Goal: Information Seeking & Learning: Learn about a topic

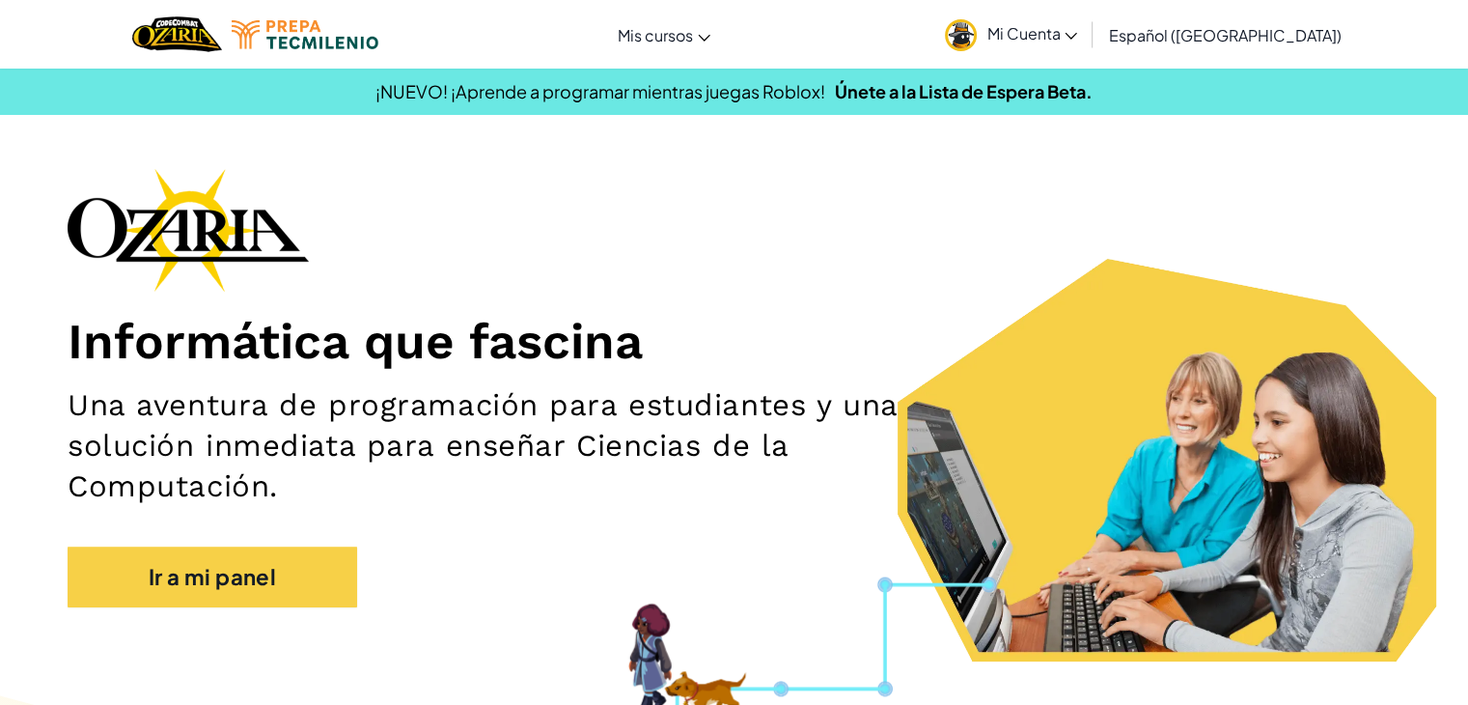
click at [1056, 32] on span "Mi Cuenta" at bounding box center [1031, 33] width 91 height 20
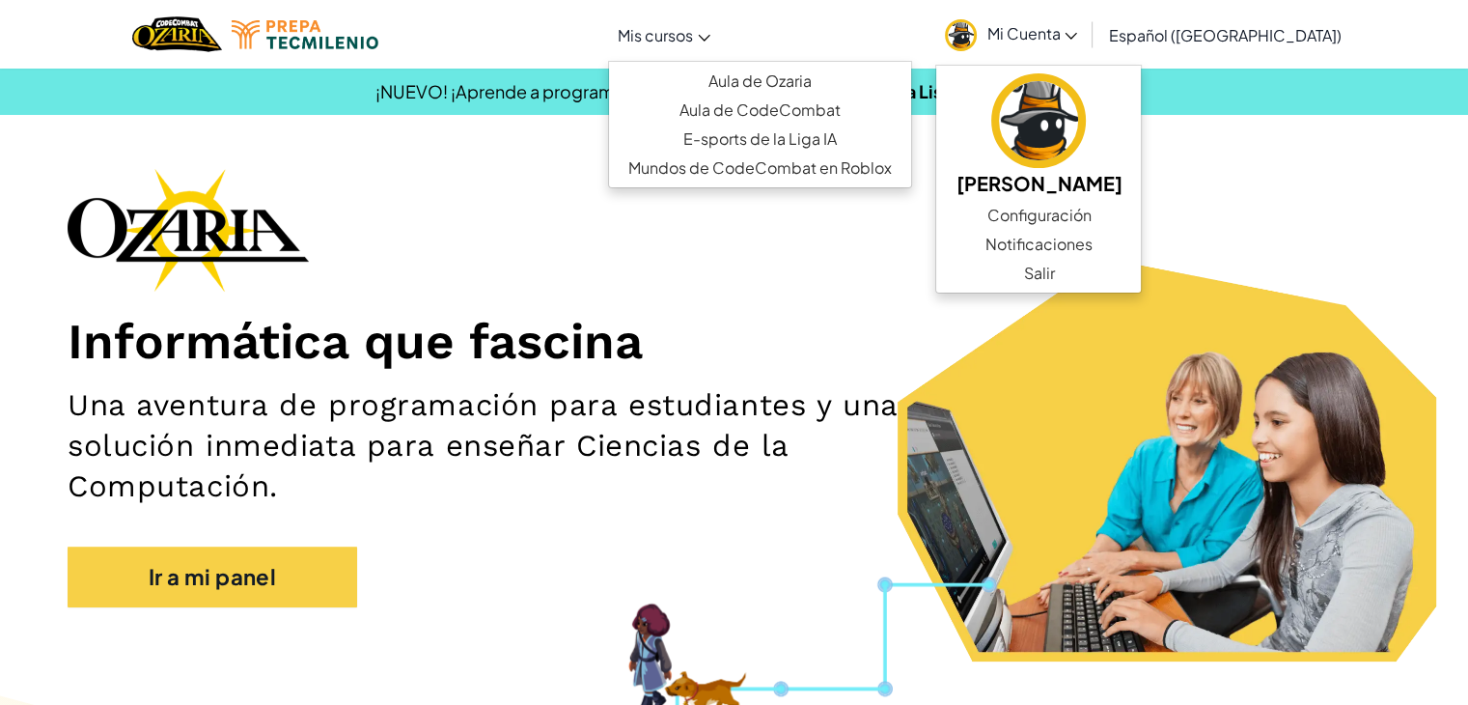
click at [693, 40] on span "Mis cursos" at bounding box center [655, 35] width 75 height 20
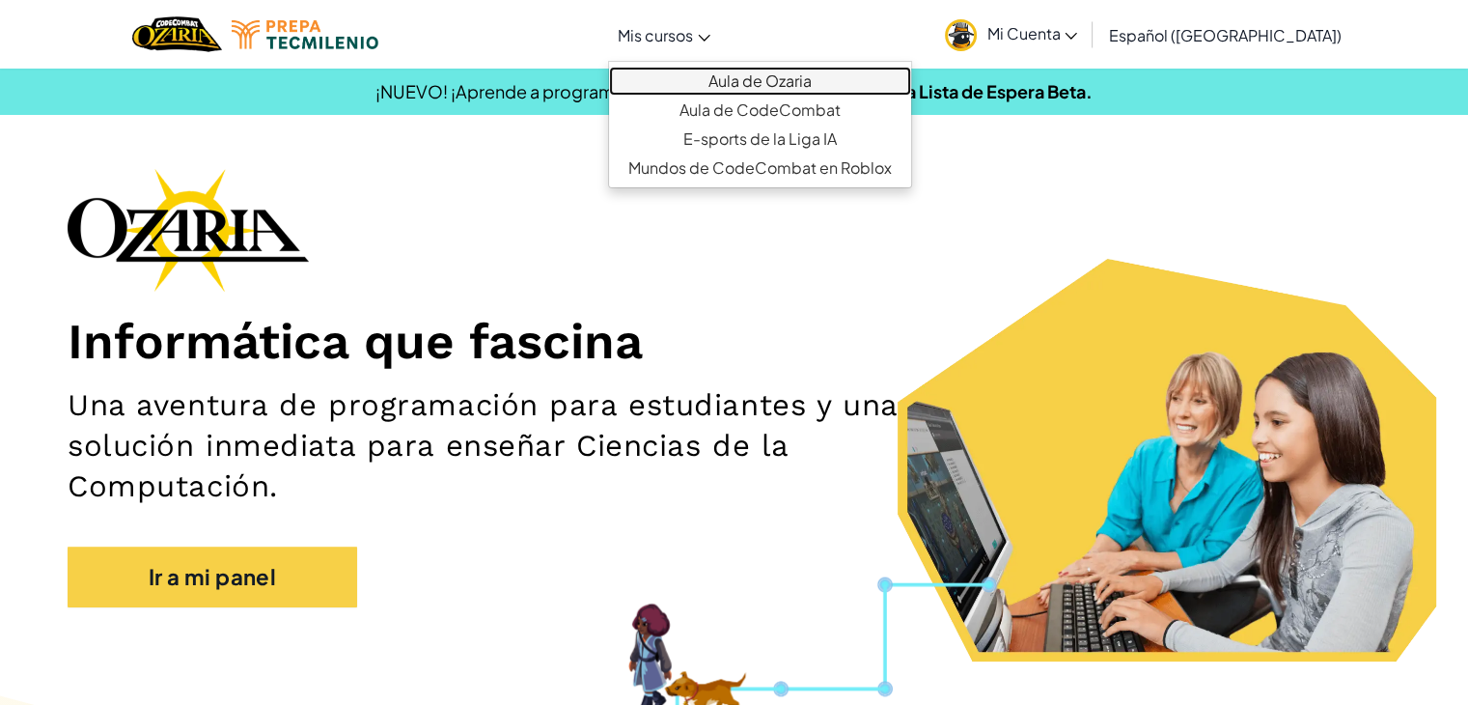
click at [763, 86] on link "Aula de Ozaria" at bounding box center [760, 81] width 302 height 29
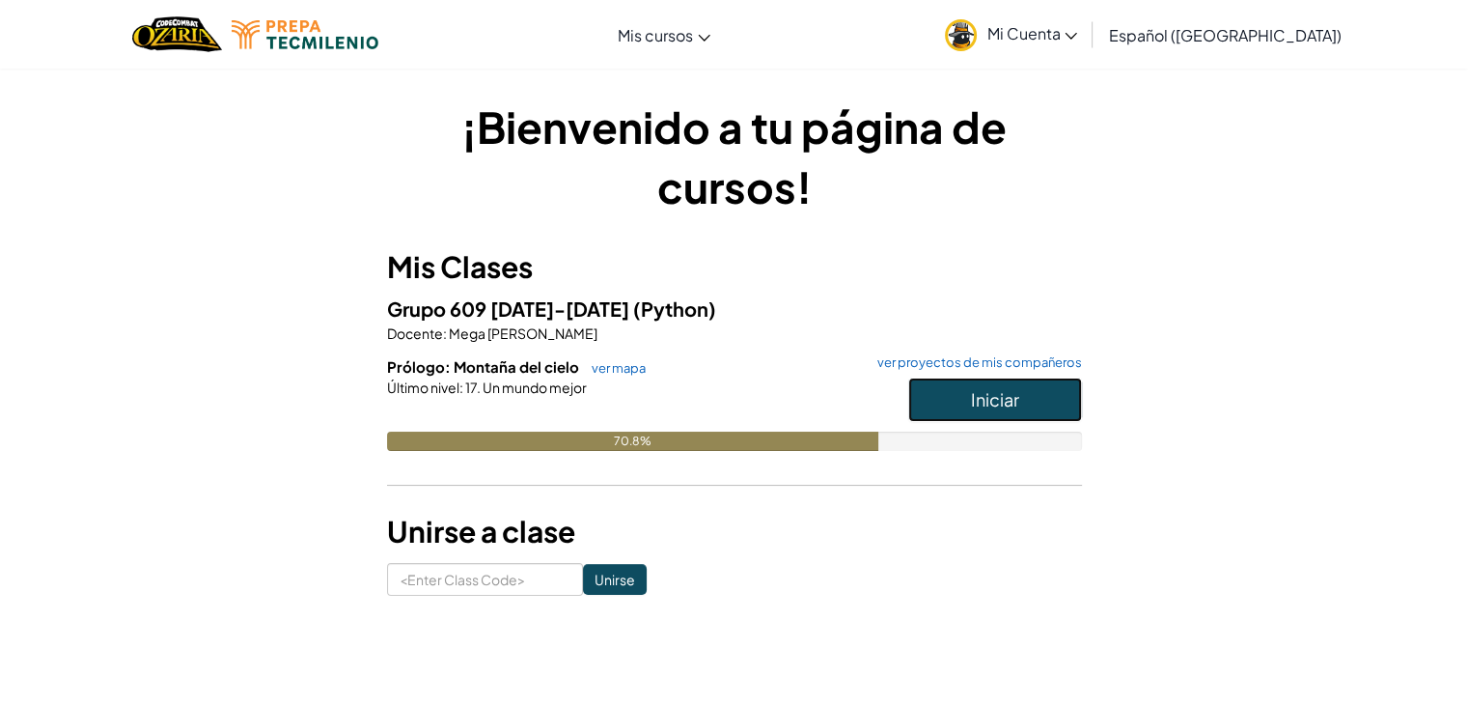
click at [973, 404] on span "Iniciar" at bounding box center [995, 399] width 48 height 22
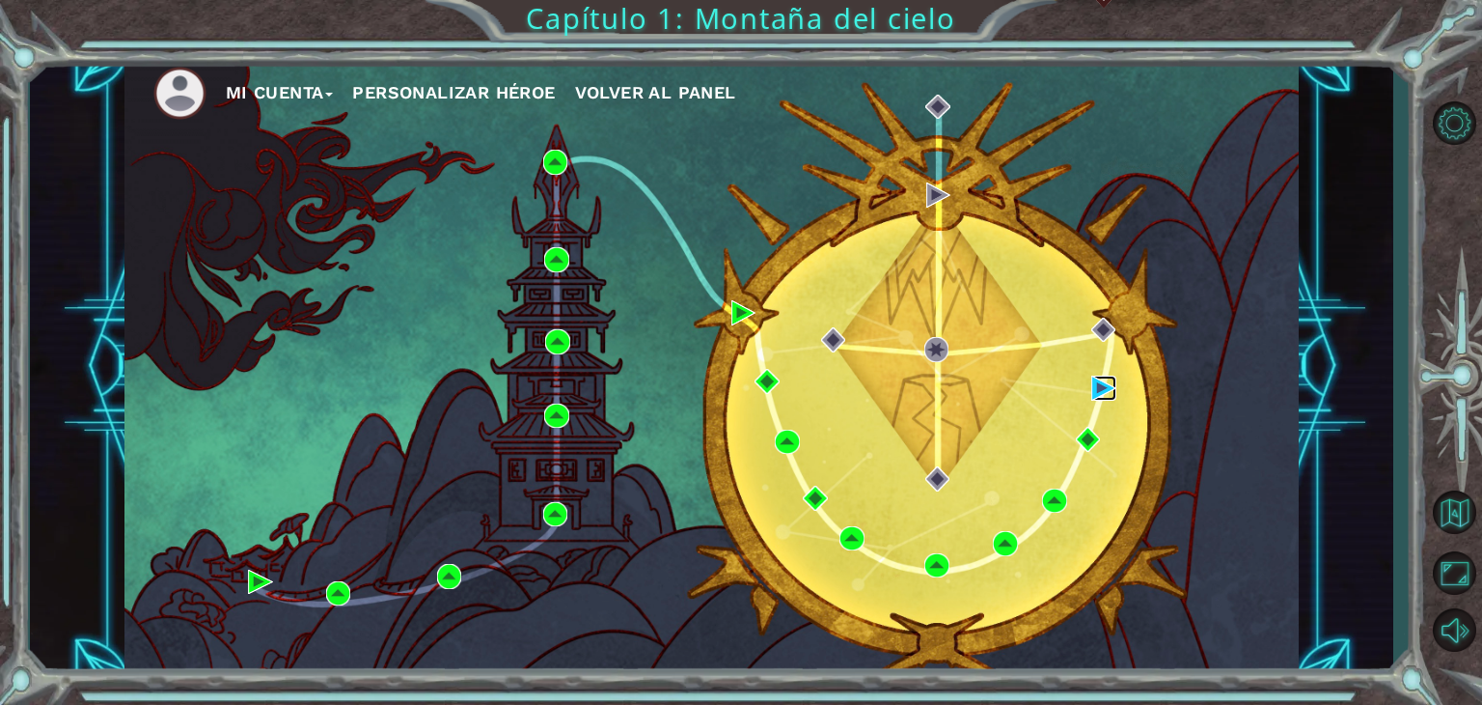
click at [1098, 387] on img at bounding box center [1104, 387] width 25 height 25
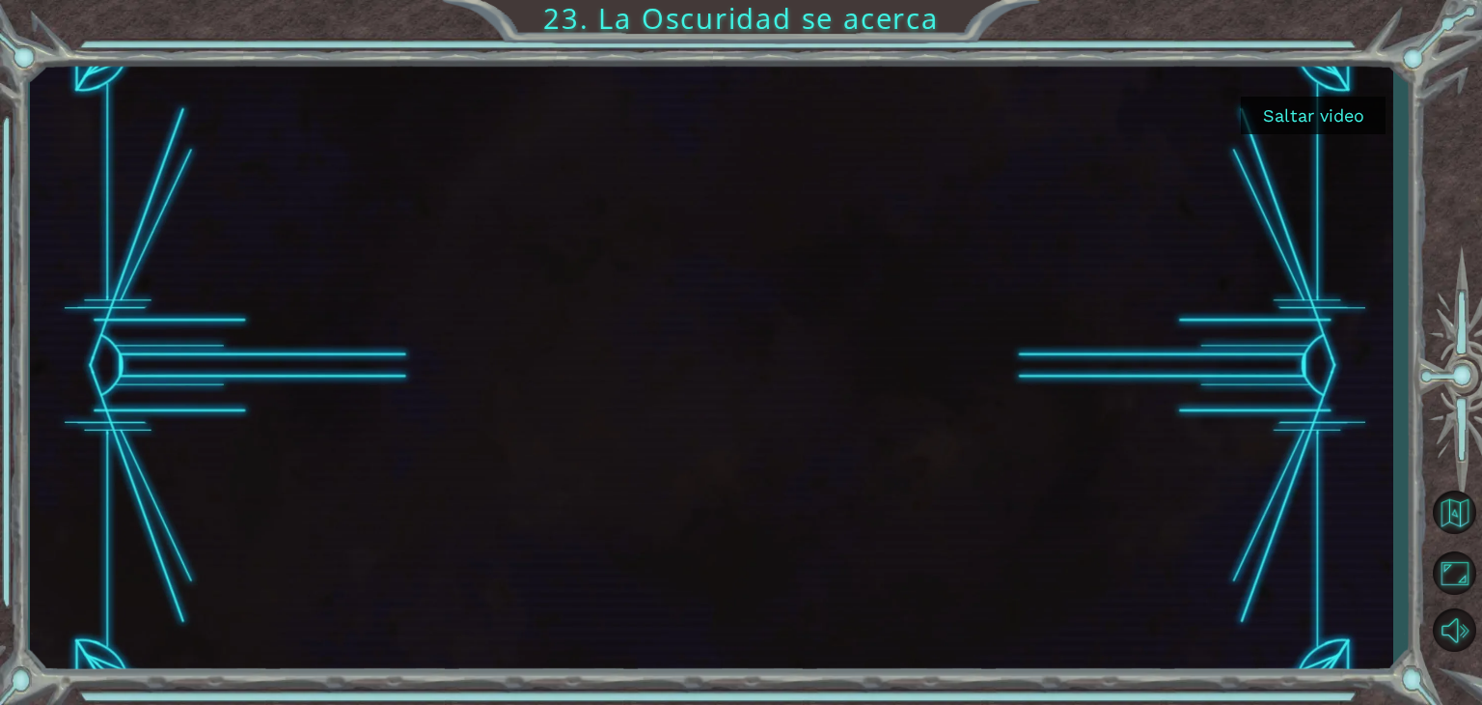
click at [1336, 80] on div at bounding box center [712, 366] width 1364 height 620
click at [1337, 122] on button "Saltar video" at bounding box center [1313, 116] width 145 height 38
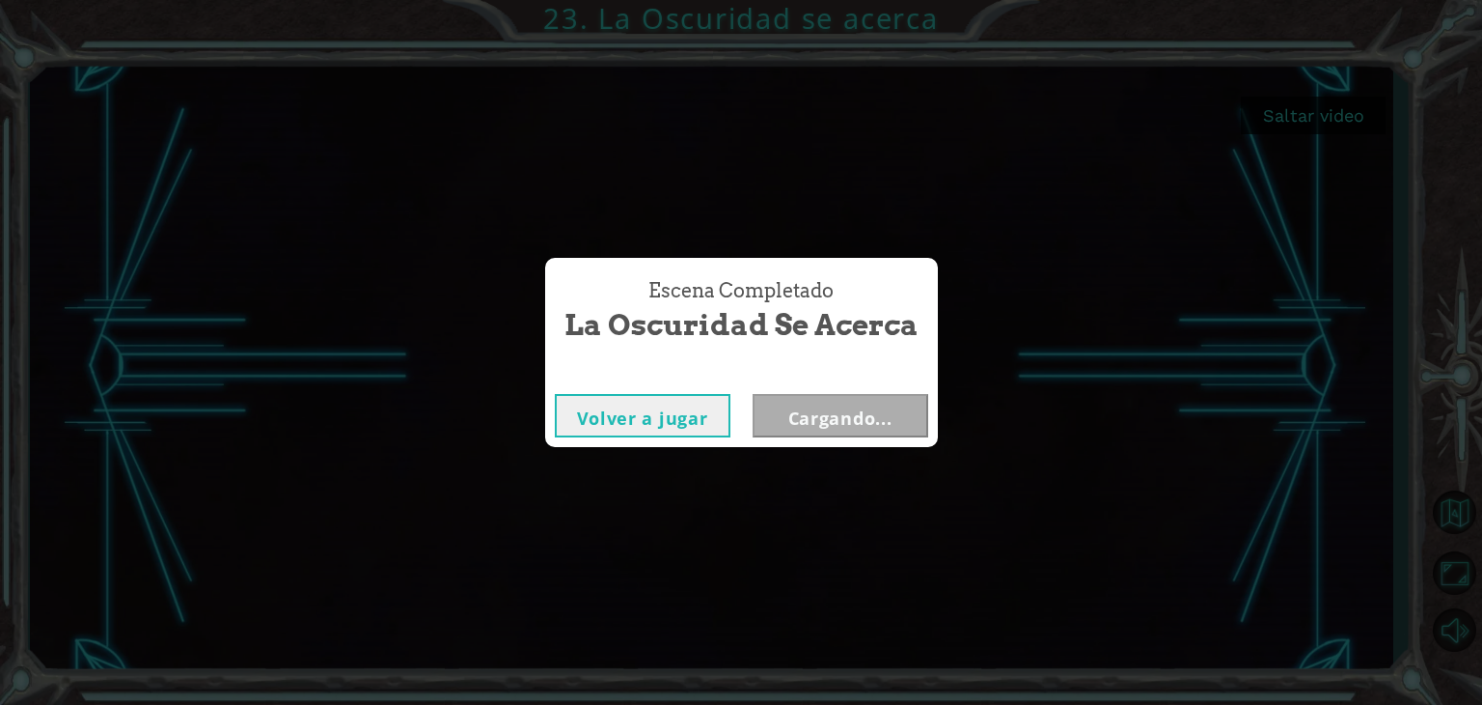
click at [1326, 118] on div "Escena Completado La Oscuridad se acerca [PERSON_NAME] a jugar Cargando..." at bounding box center [741, 352] width 1482 height 705
click at [837, 409] on button "Siguiente" at bounding box center [841, 415] width 176 height 43
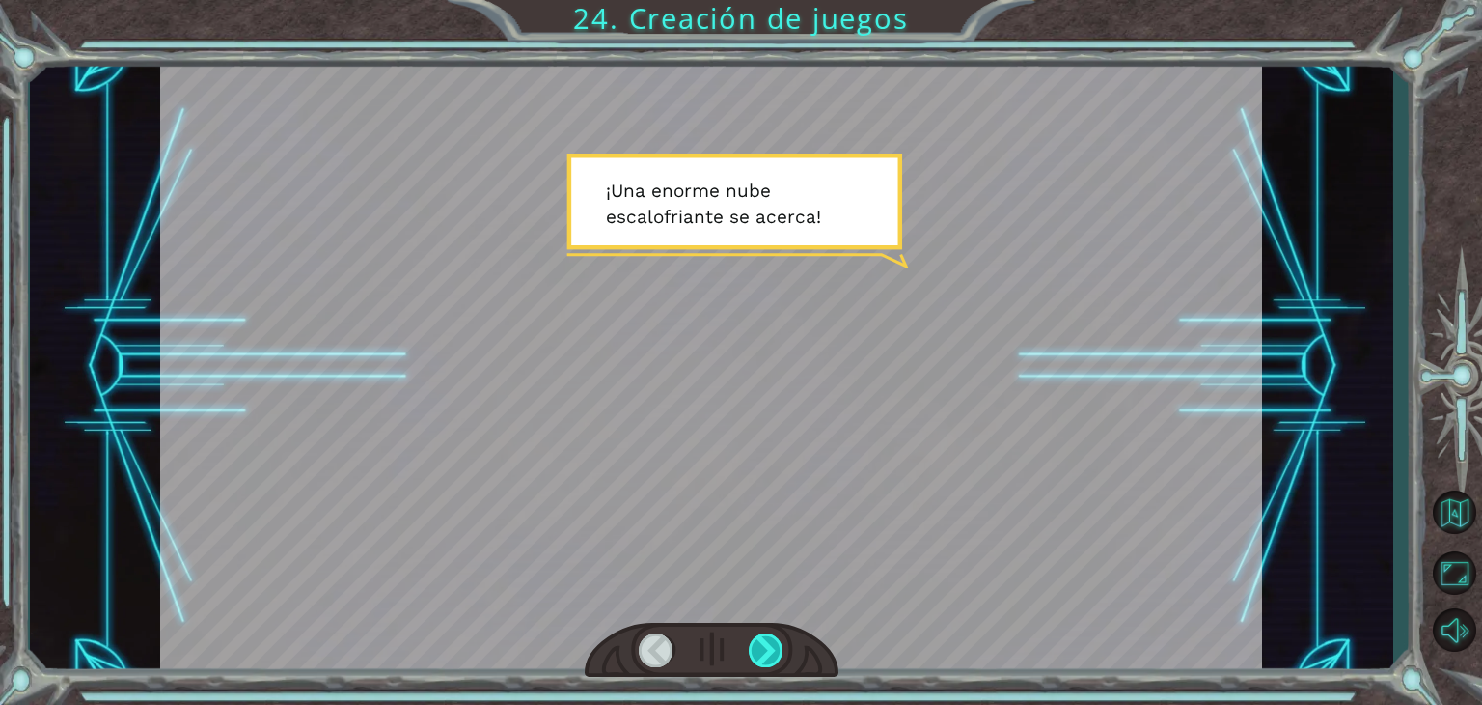
click at [777, 650] on div at bounding box center [766, 650] width 35 height 34
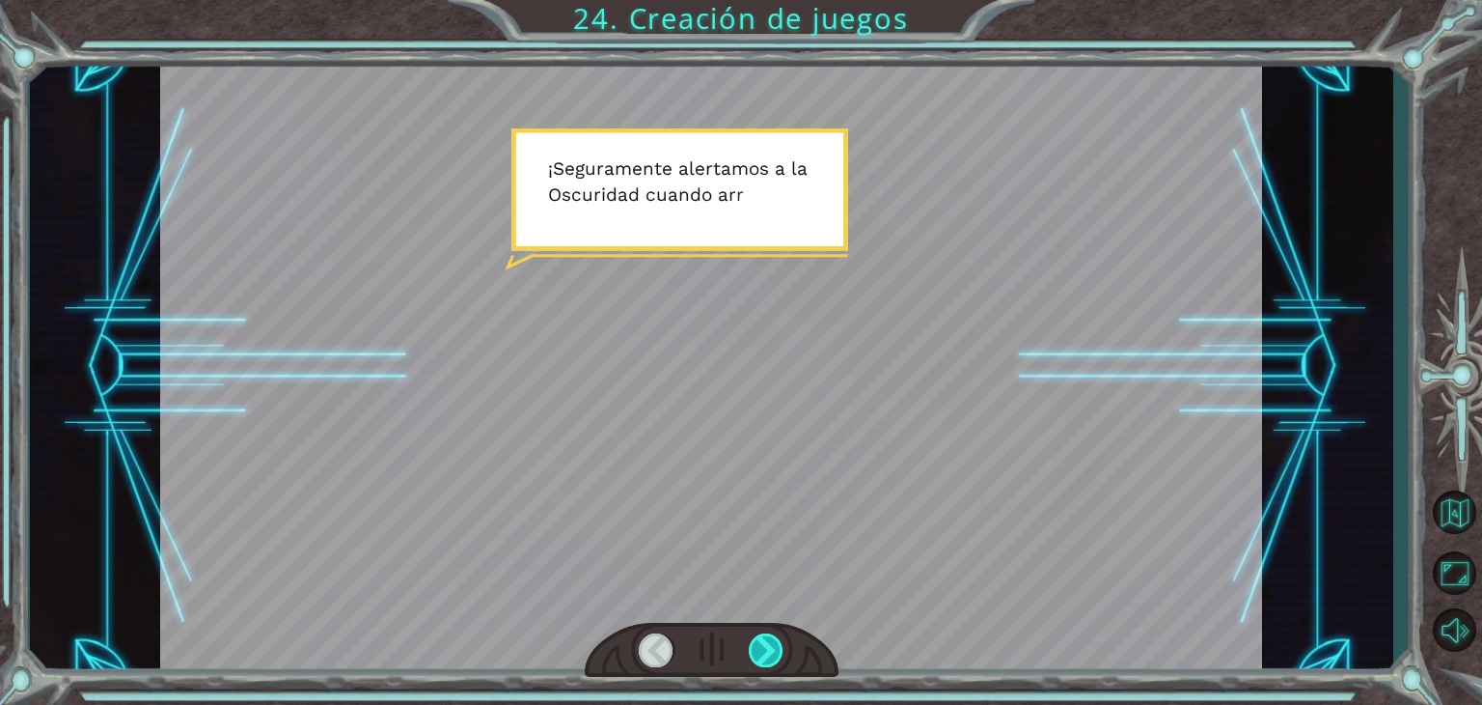
click at [777, 650] on div at bounding box center [766, 650] width 35 height 34
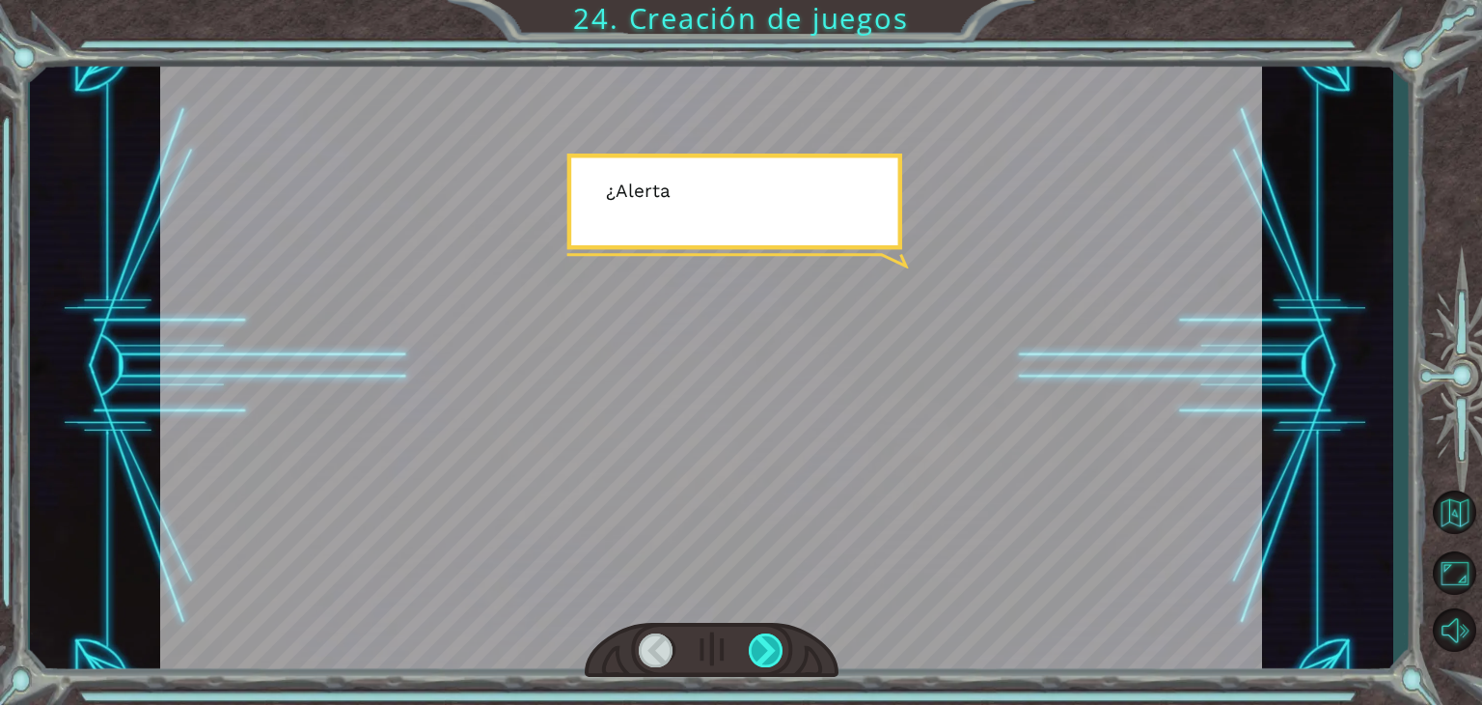
click at [777, 650] on div at bounding box center [766, 650] width 35 height 34
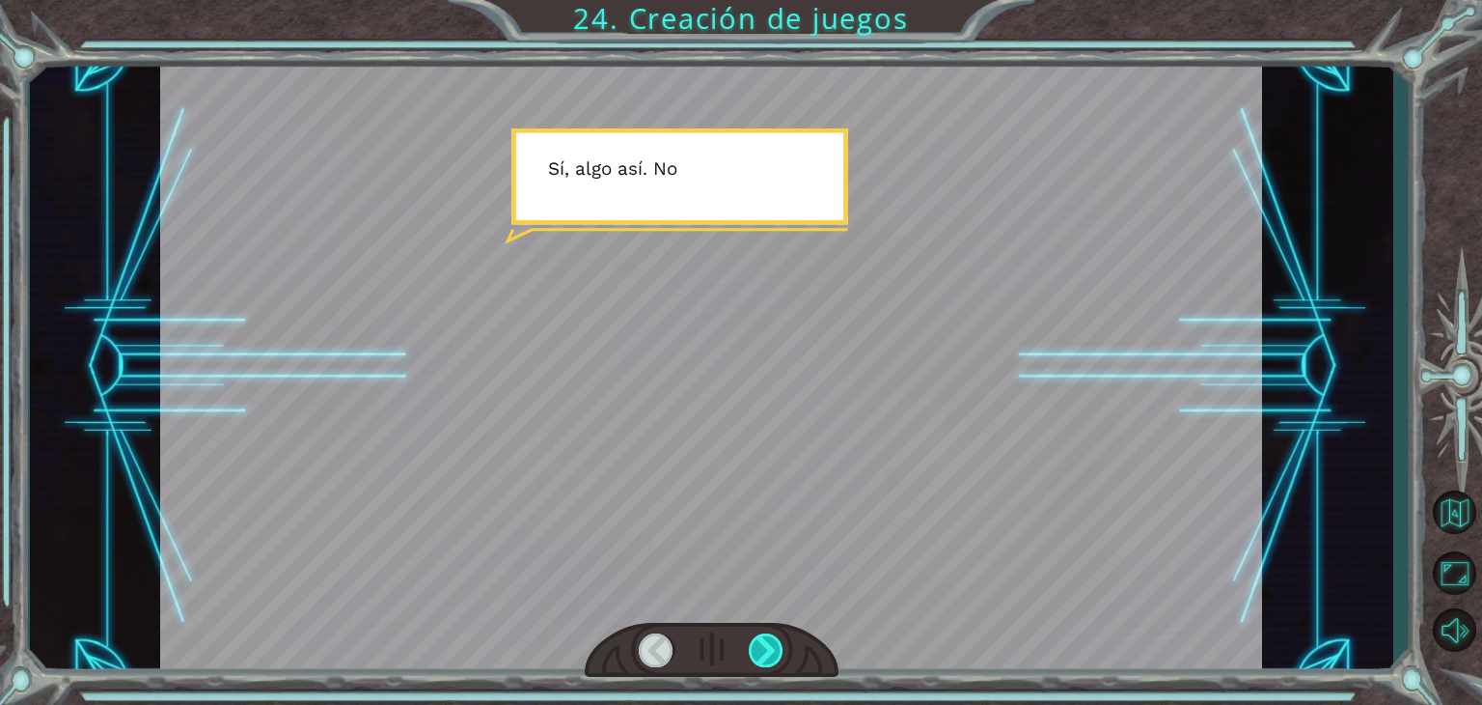
click at [777, 650] on div at bounding box center [766, 650] width 35 height 34
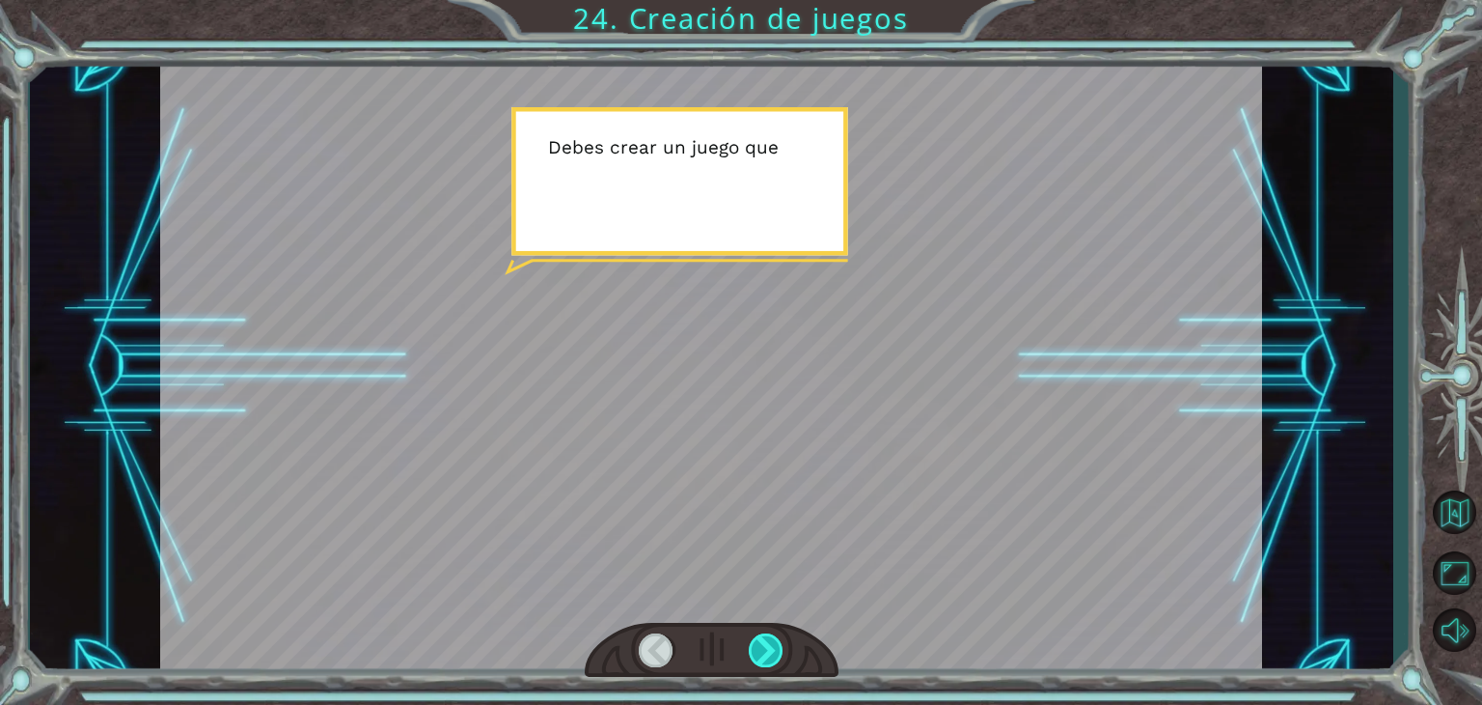
click at [777, 650] on div at bounding box center [766, 650] width 35 height 34
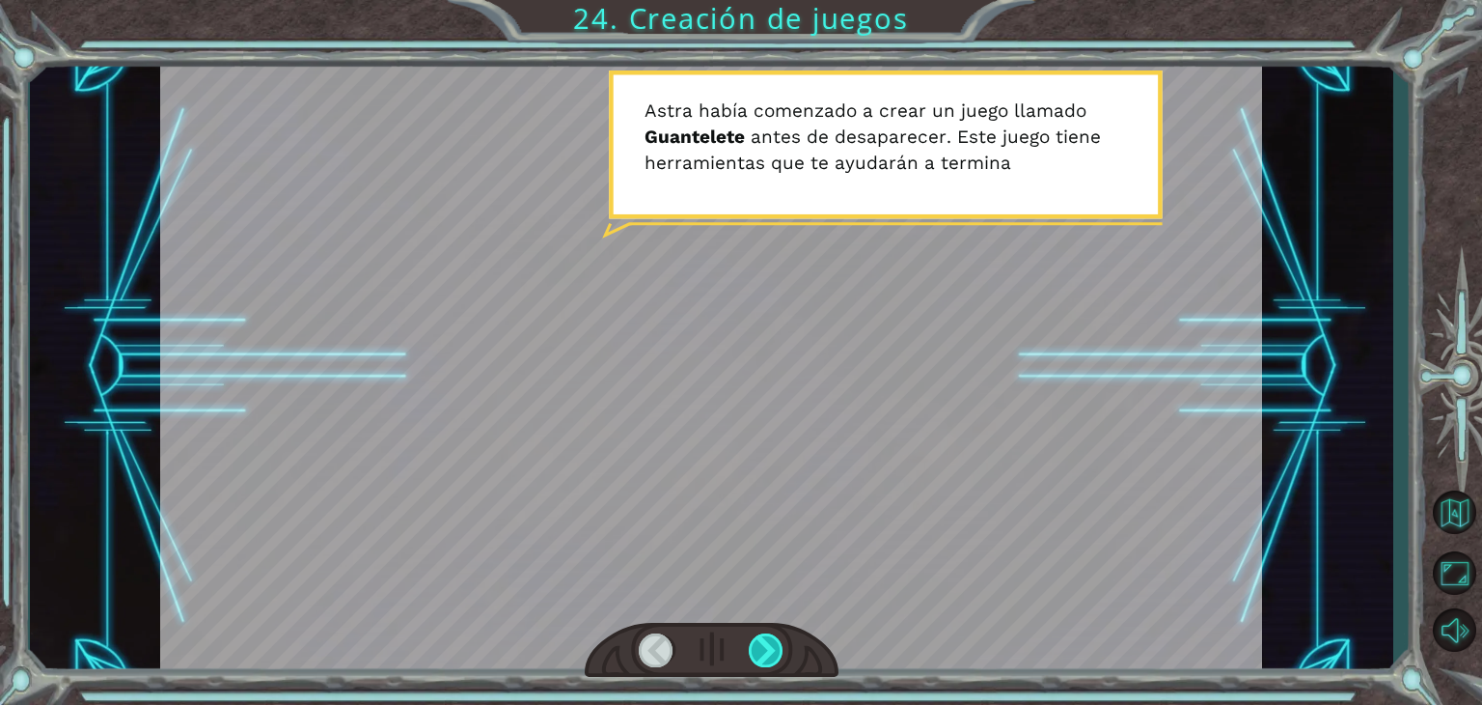
click at [769, 648] on div at bounding box center [766, 650] width 35 height 34
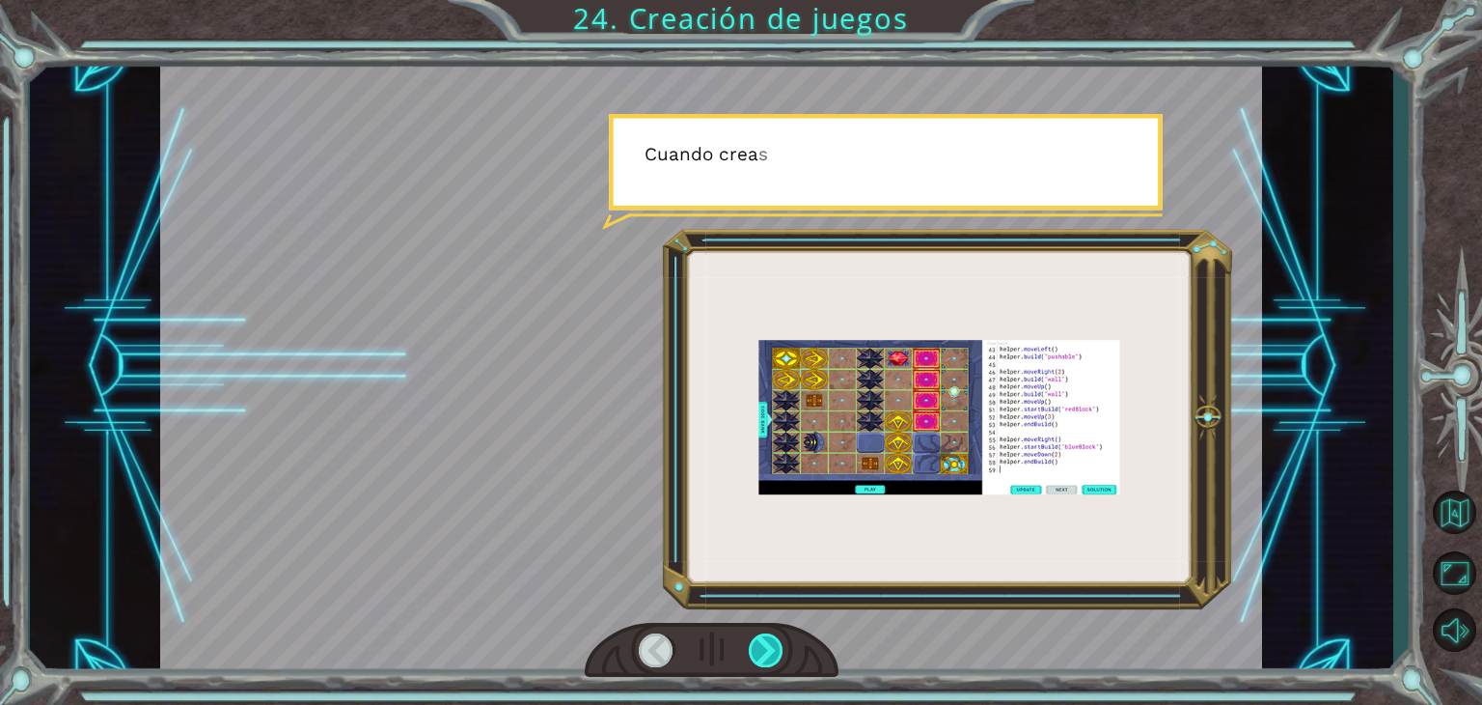
click at [770, 646] on div at bounding box center [766, 650] width 35 height 34
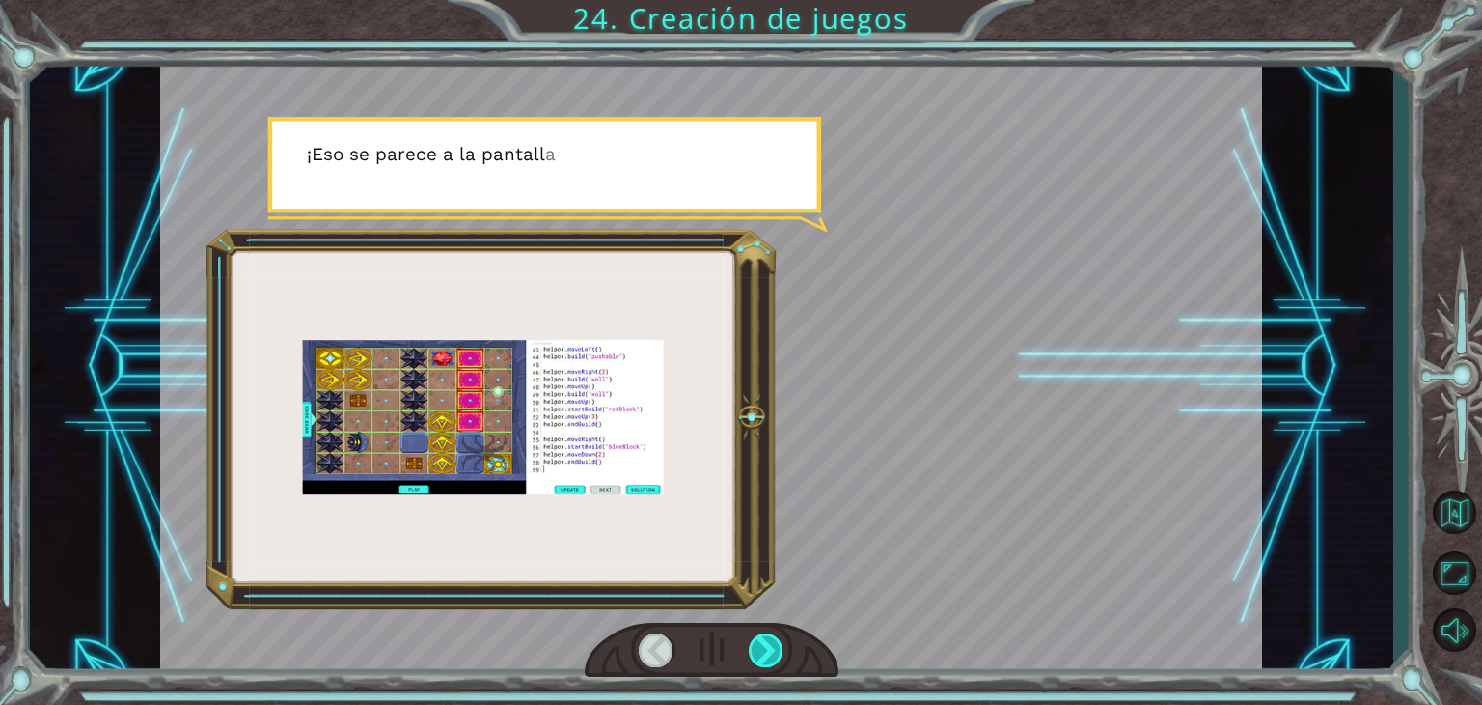
click at [770, 646] on div at bounding box center [766, 650] width 35 height 34
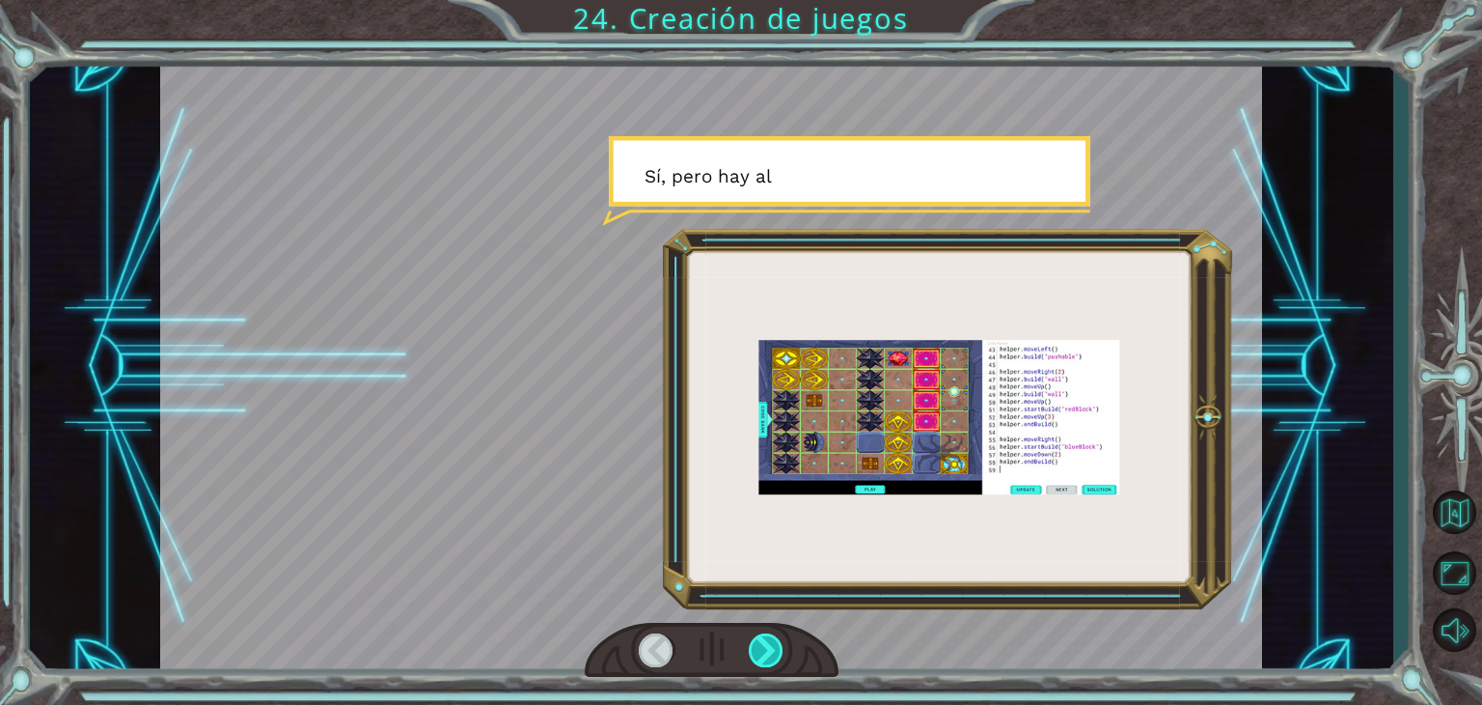
click at [770, 646] on div at bounding box center [766, 650] width 35 height 34
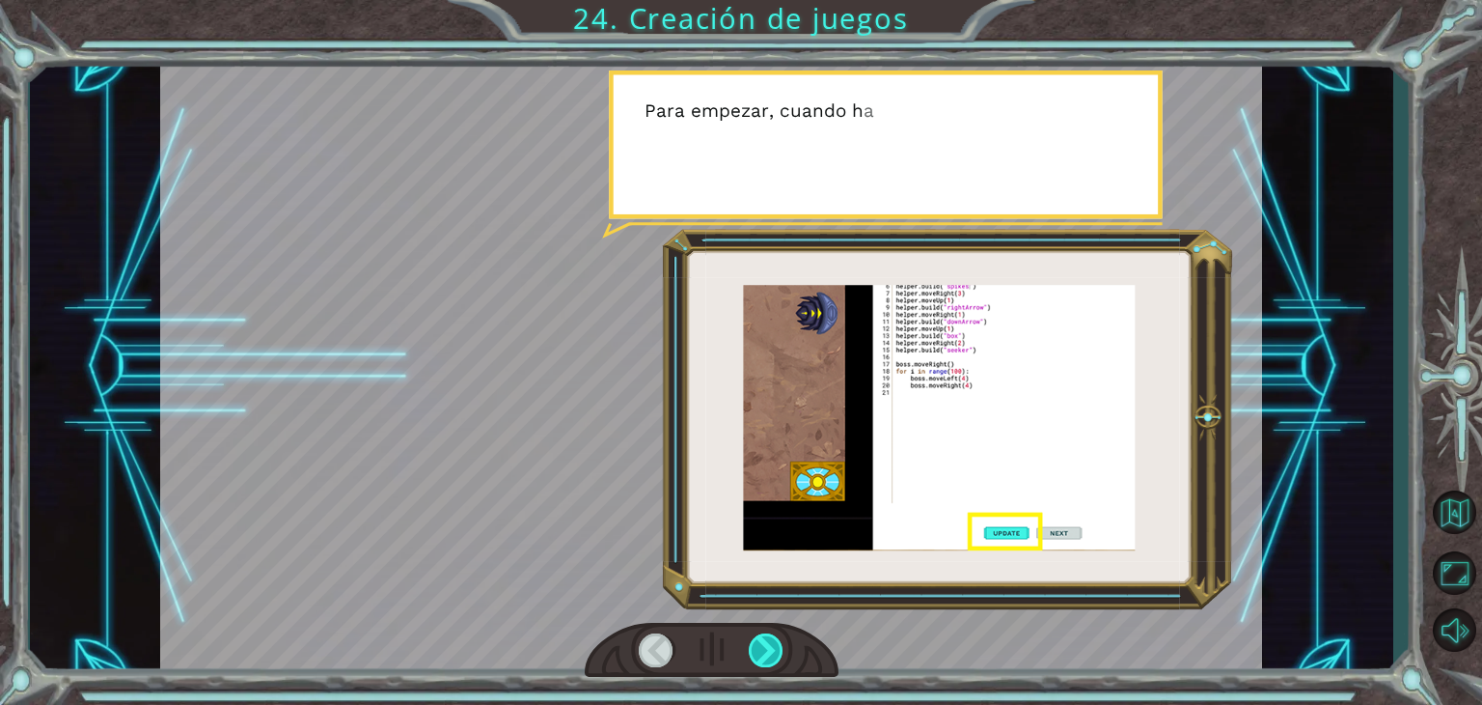
click at [770, 646] on div at bounding box center [766, 650] width 35 height 34
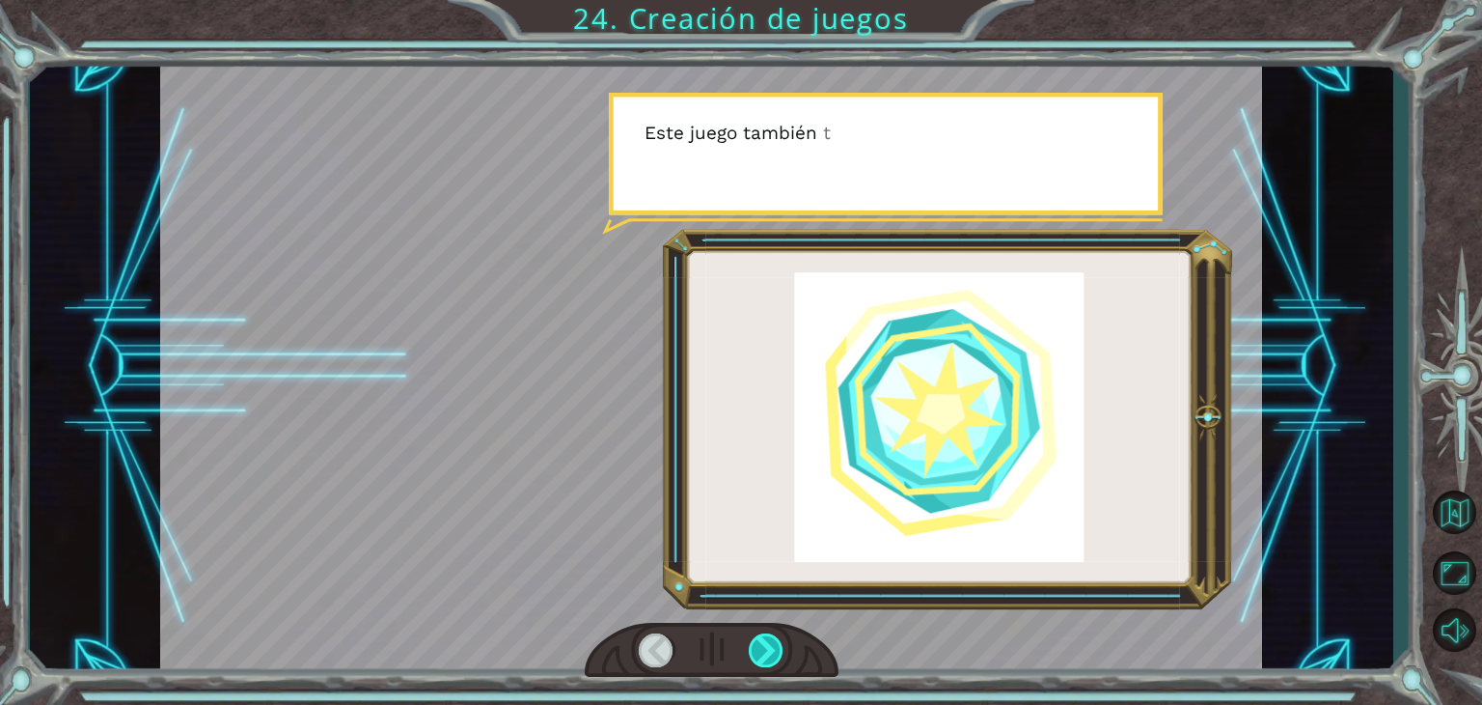
click at [770, 646] on div at bounding box center [766, 650] width 35 height 34
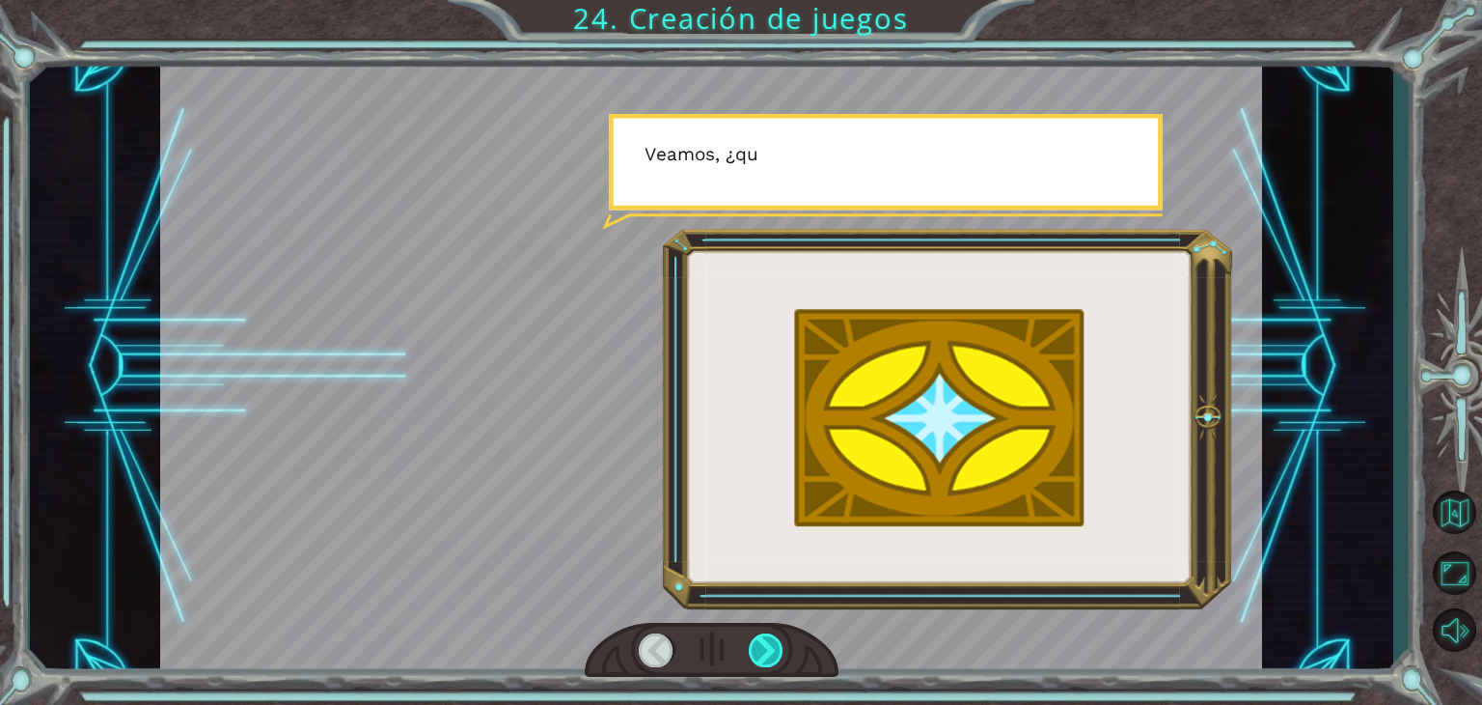
click at [770, 646] on div at bounding box center [766, 650] width 35 height 34
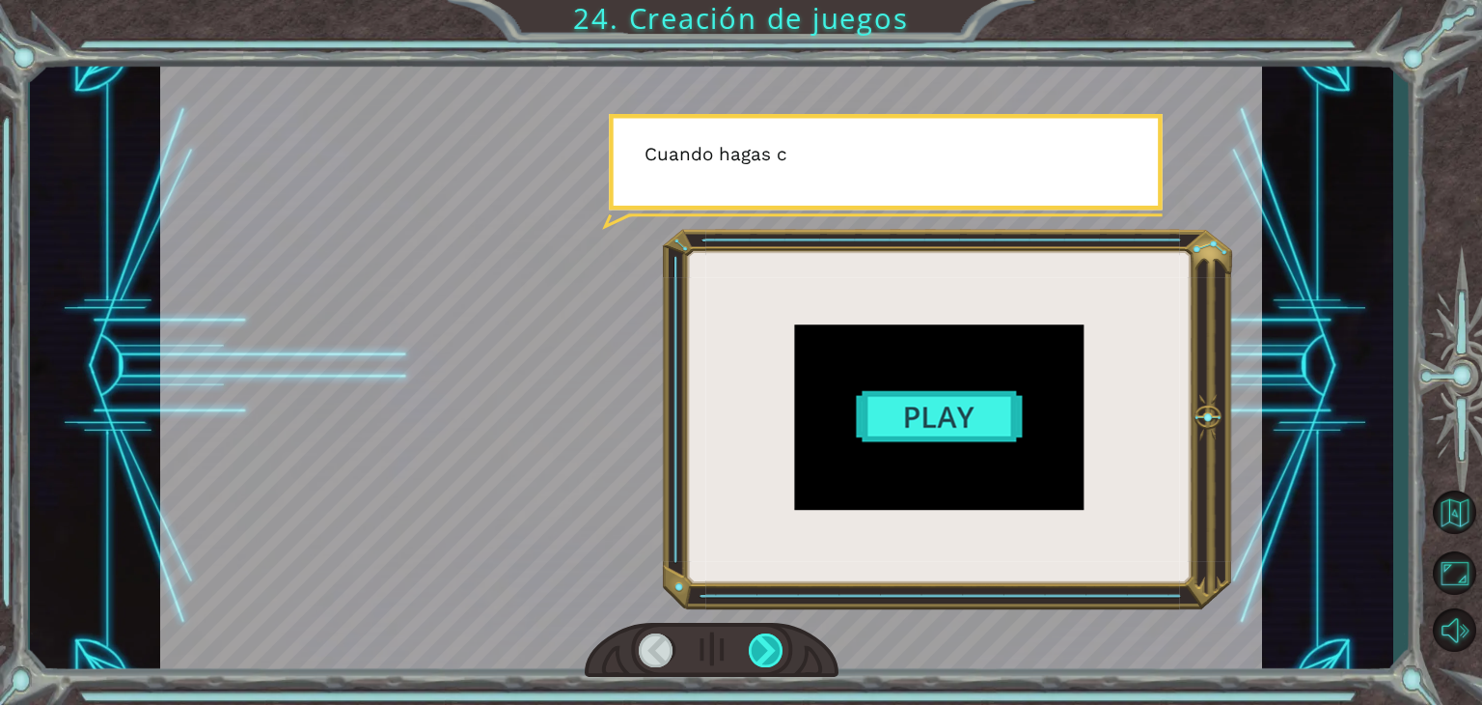
click at [770, 646] on div at bounding box center [766, 650] width 35 height 34
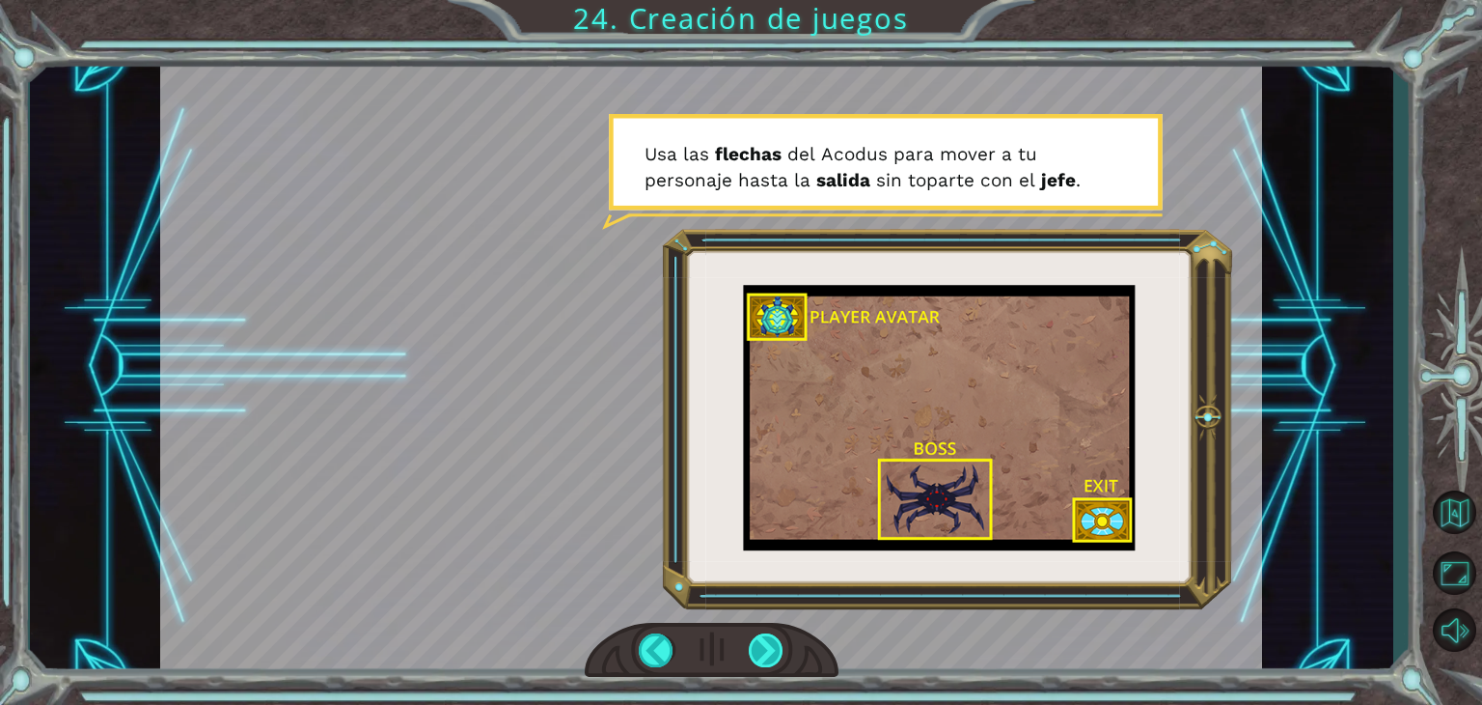
click at [771, 647] on div at bounding box center [766, 650] width 35 height 34
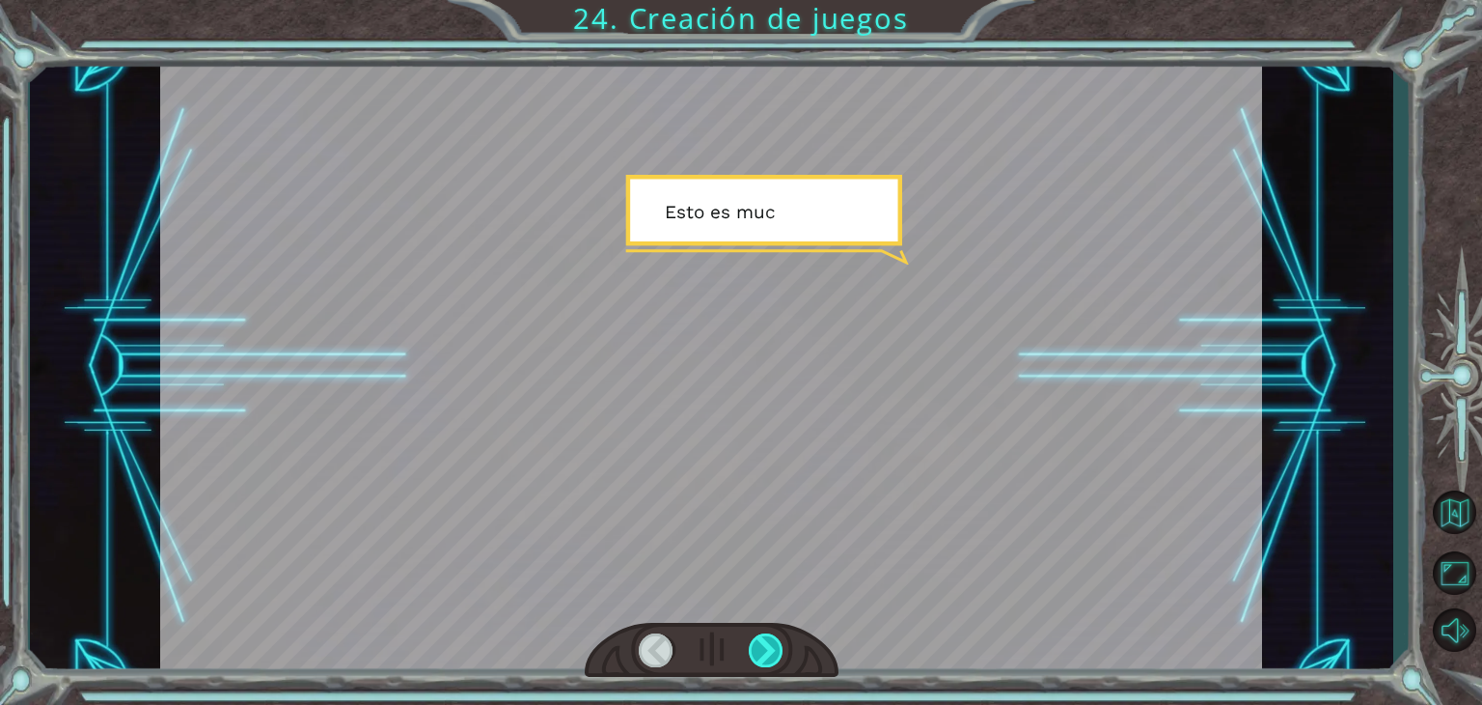
click at [771, 647] on div at bounding box center [766, 650] width 35 height 34
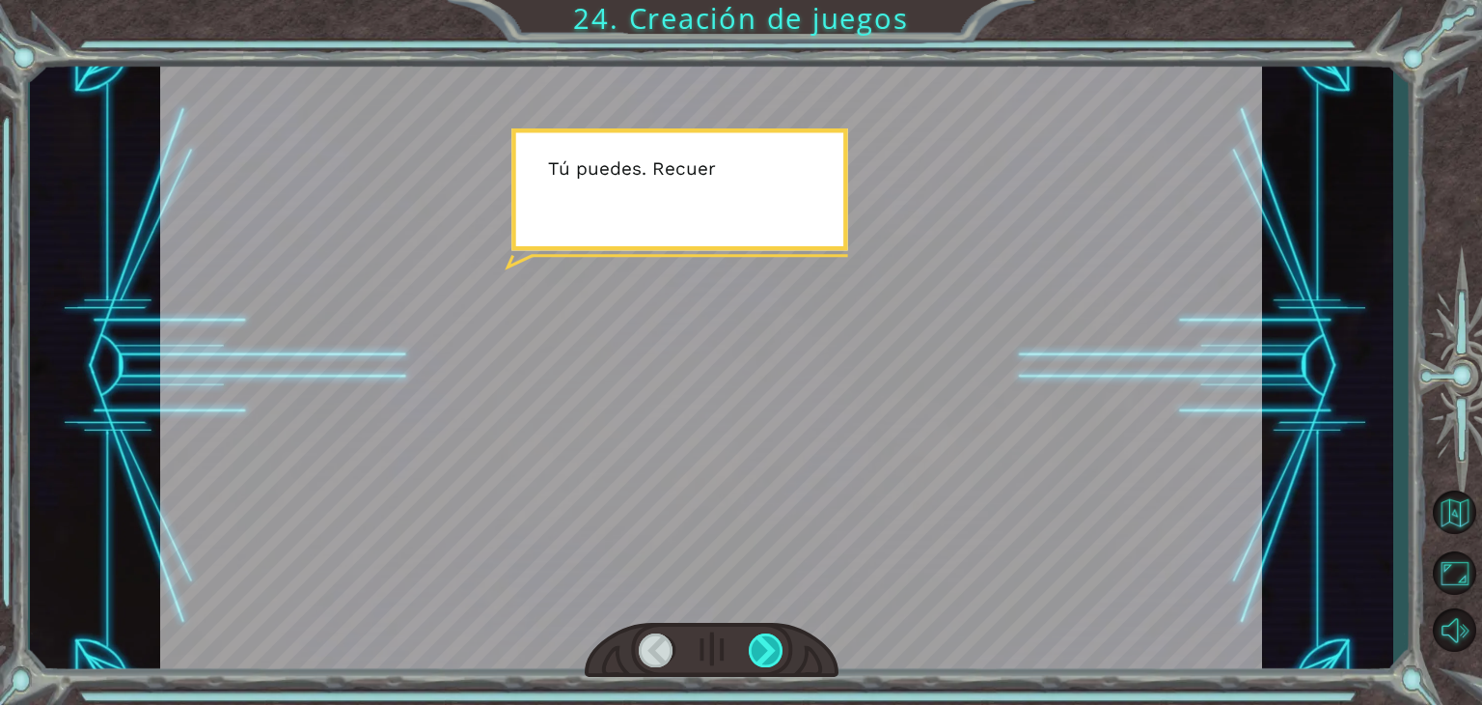
click at [771, 647] on div at bounding box center [766, 650] width 35 height 34
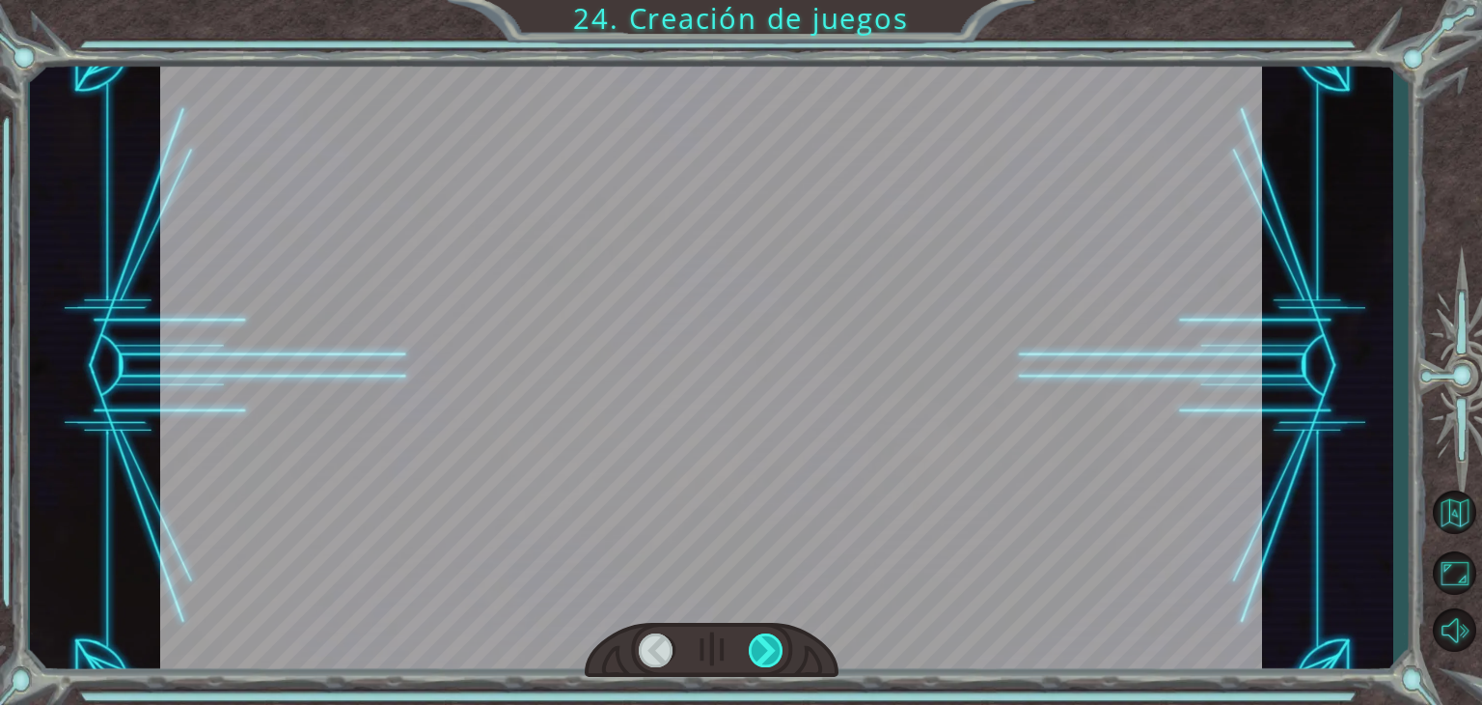
click at [771, 647] on div at bounding box center [766, 650] width 35 height 34
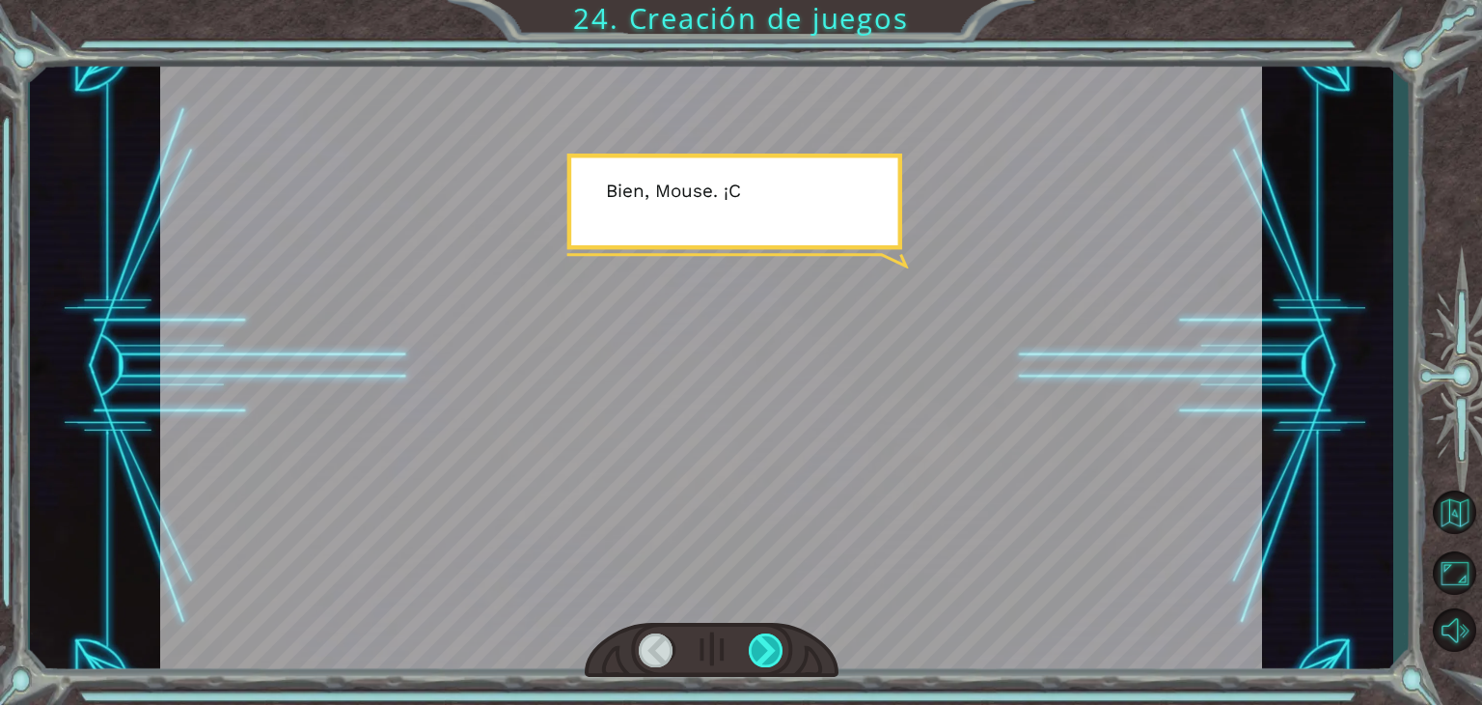
click at [771, 647] on div at bounding box center [766, 650] width 35 height 34
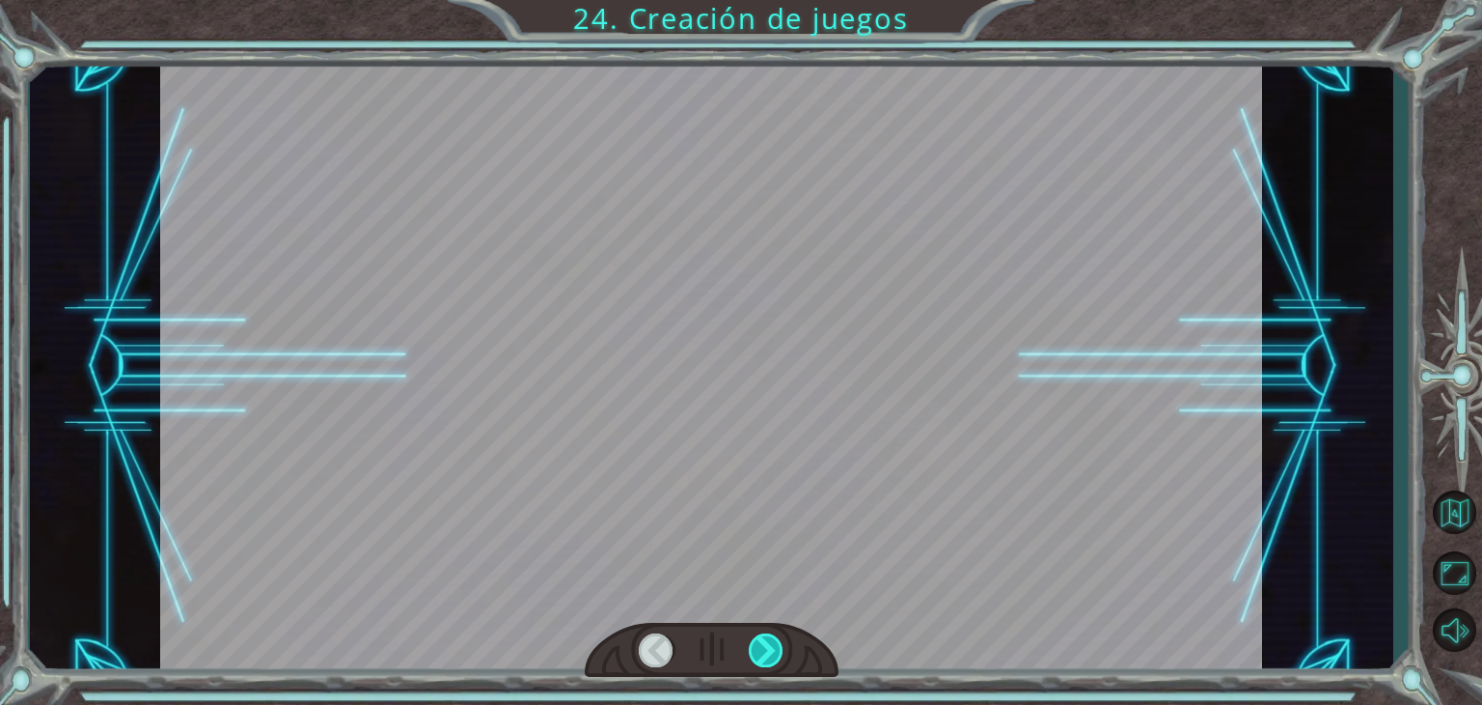
click at [771, 647] on div at bounding box center [766, 650] width 35 height 34
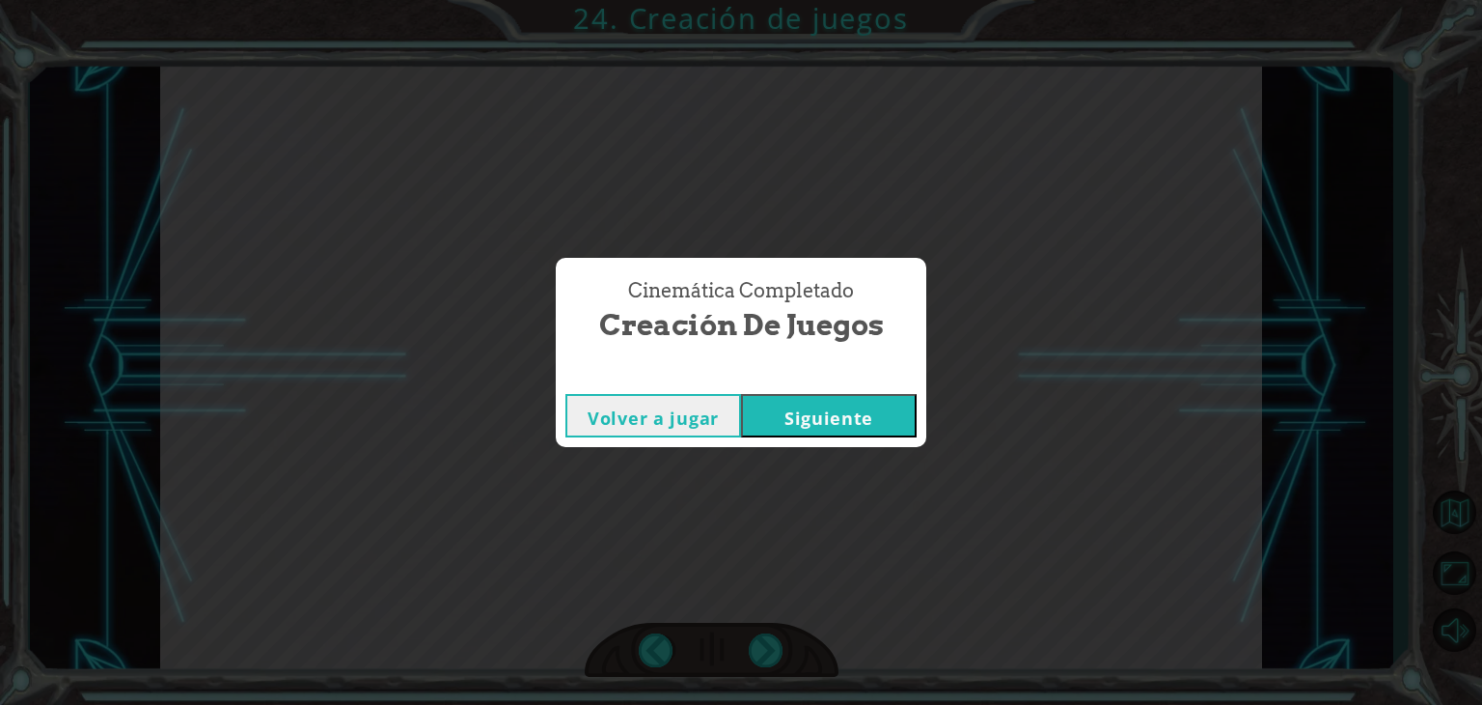
click at [856, 398] on button "Siguiente" at bounding box center [829, 415] width 176 height 43
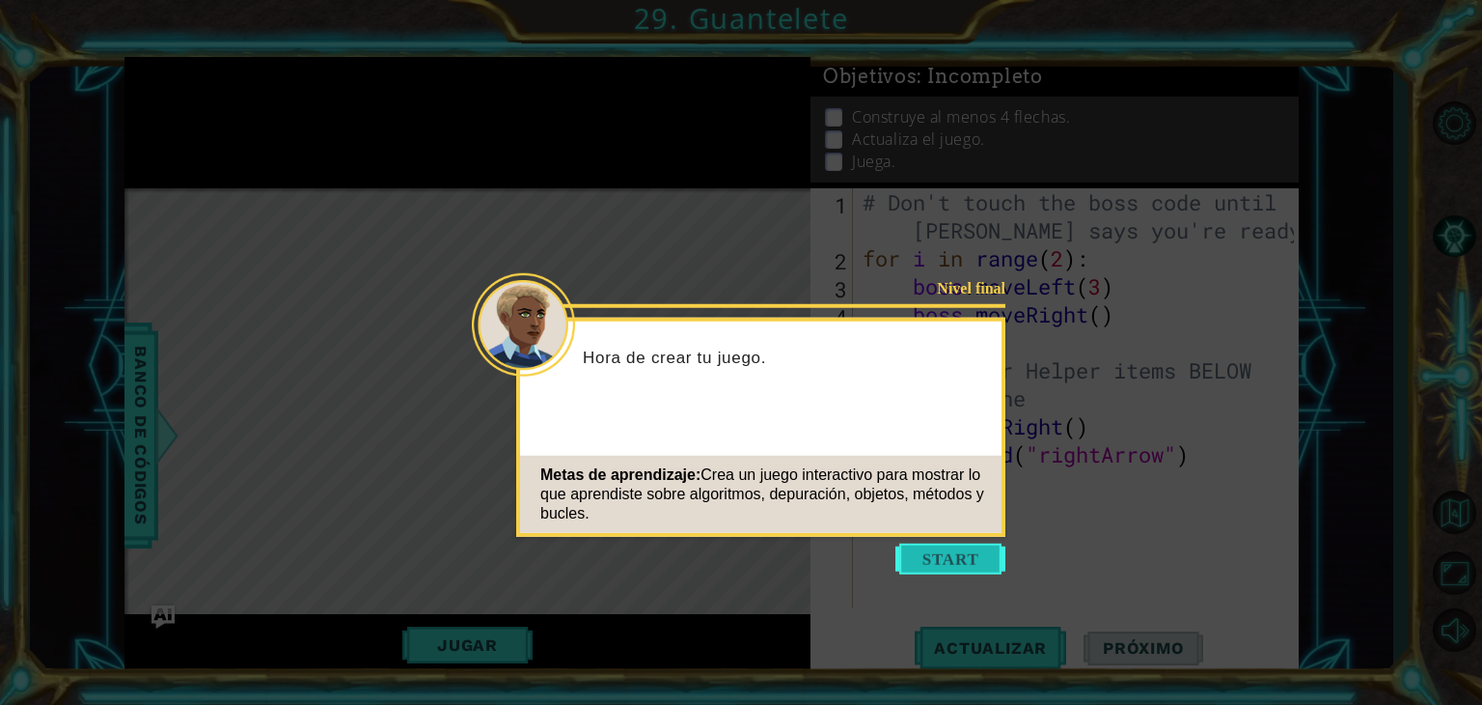
click at [944, 563] on button "Start" at bounding box center [951, 558] width 110 height 31
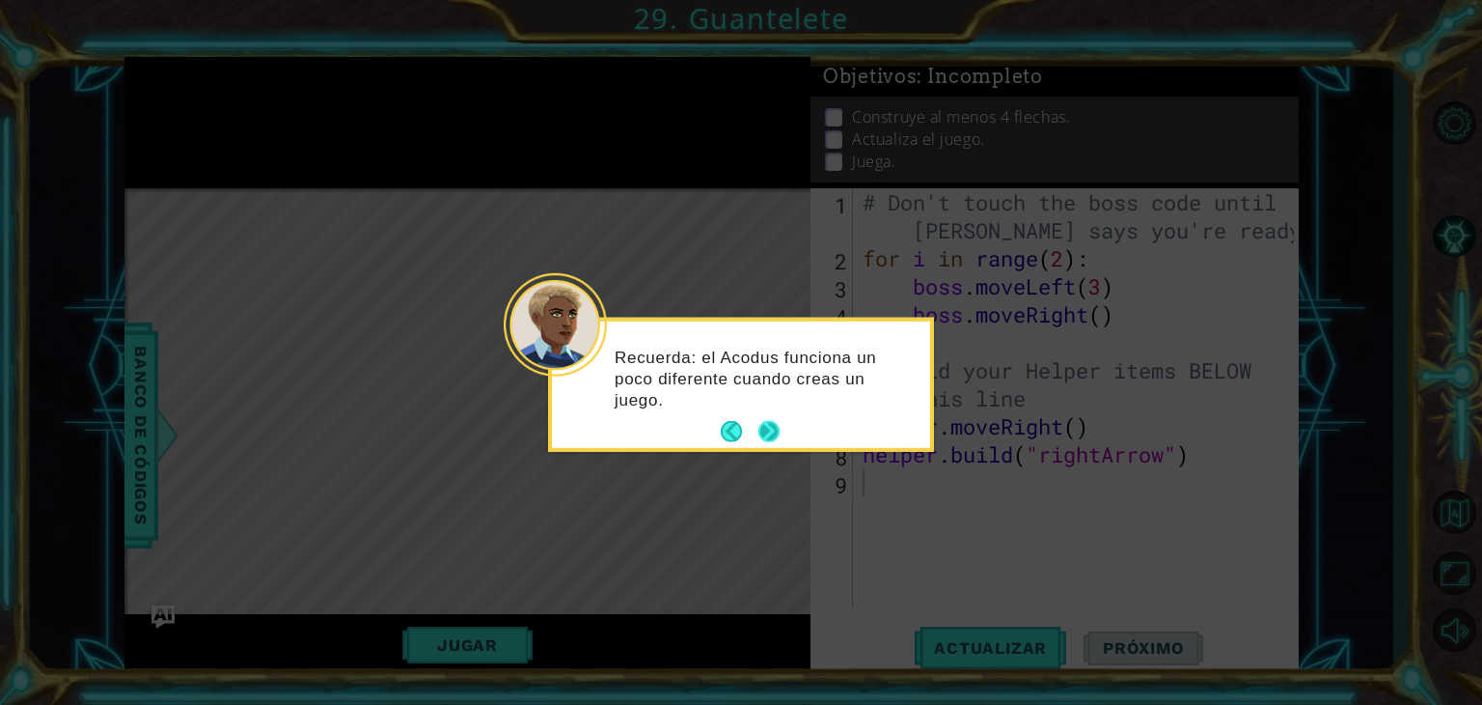
click at [775, 428] on button "Next" at bounding box center [769, 431] width 21 height 21
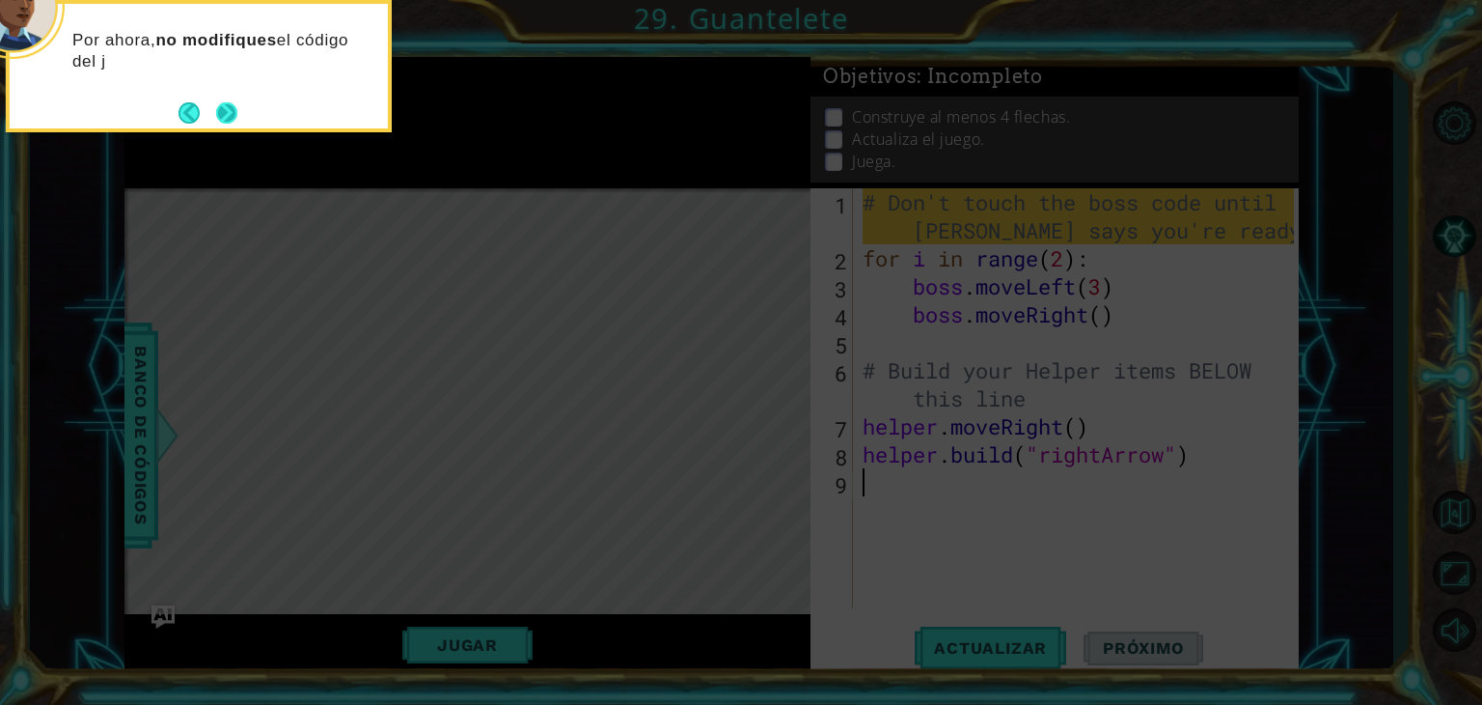
click at [223, 113] on button "Next" at bounding box center [226, 112] width 21 height 21
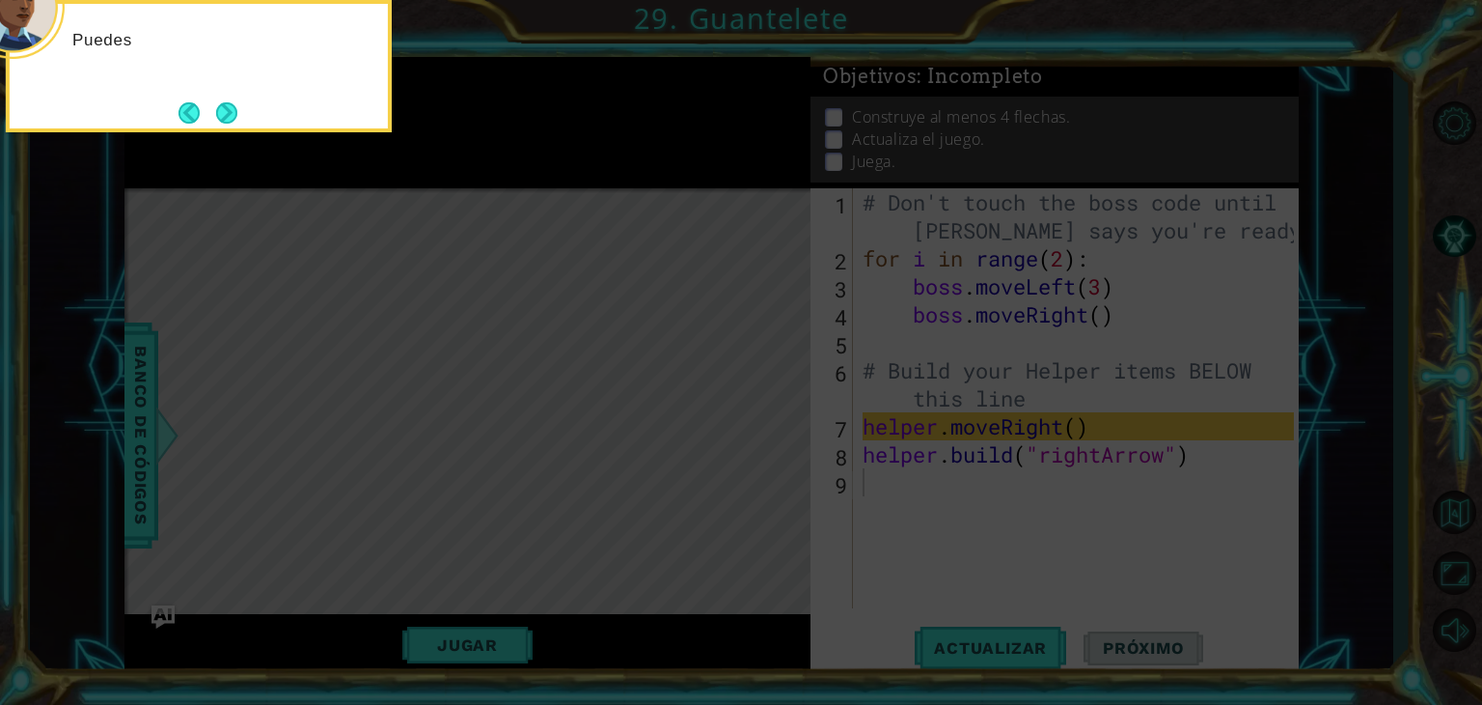
click at [223, 113] on button "Next" at bounding box center [226, 112] width 21 height 21
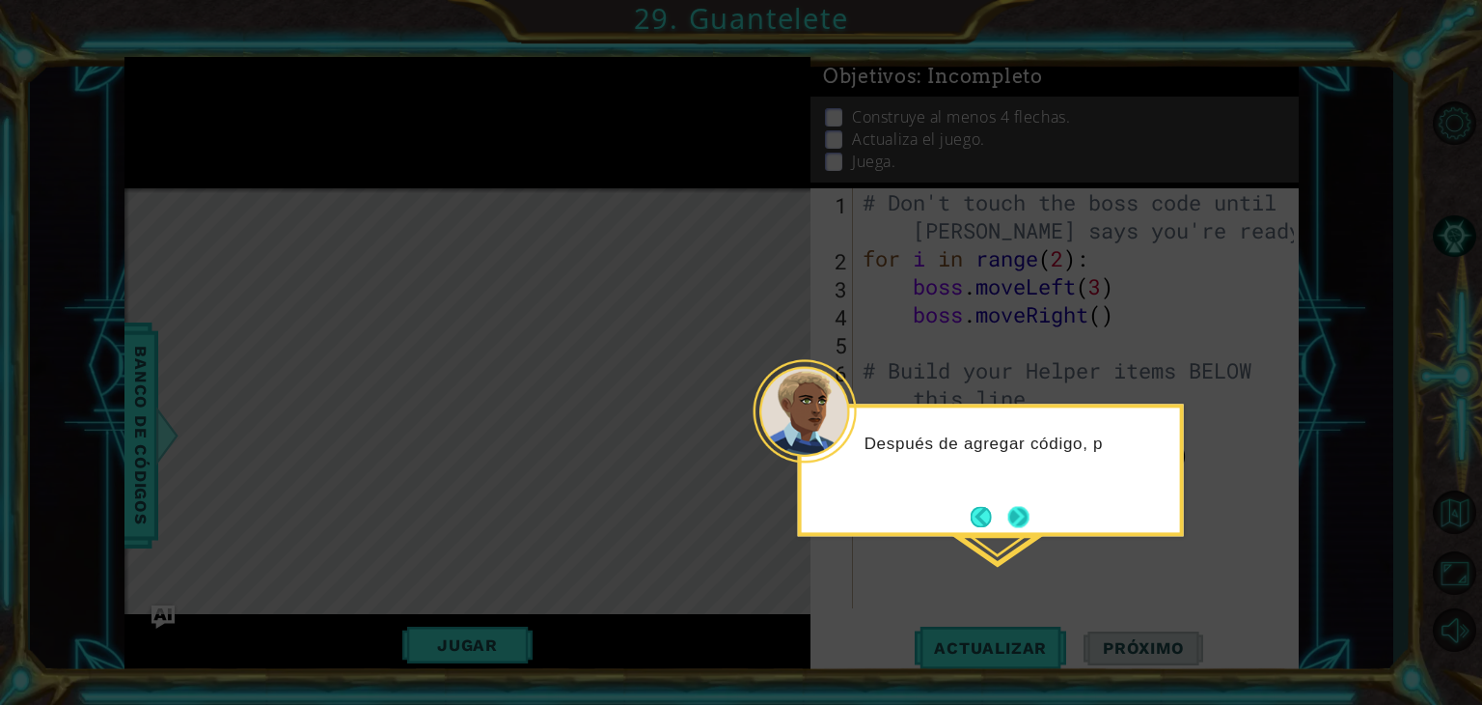
click at [1011, 514] on button "Next" at bounding box center [1019, 516] width 21 height 21
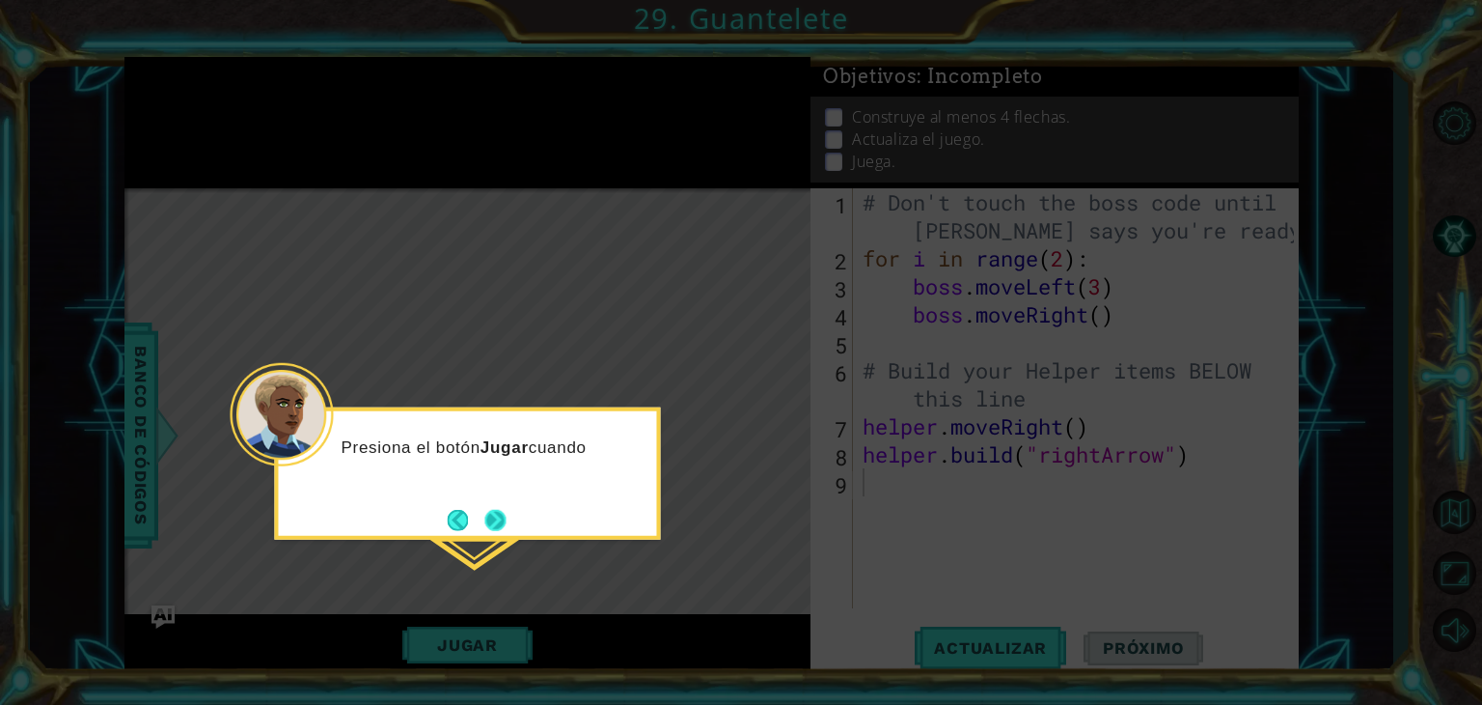
click at [500, 509] on button "Next" at bounding box center [494, 519] width 21 height 21
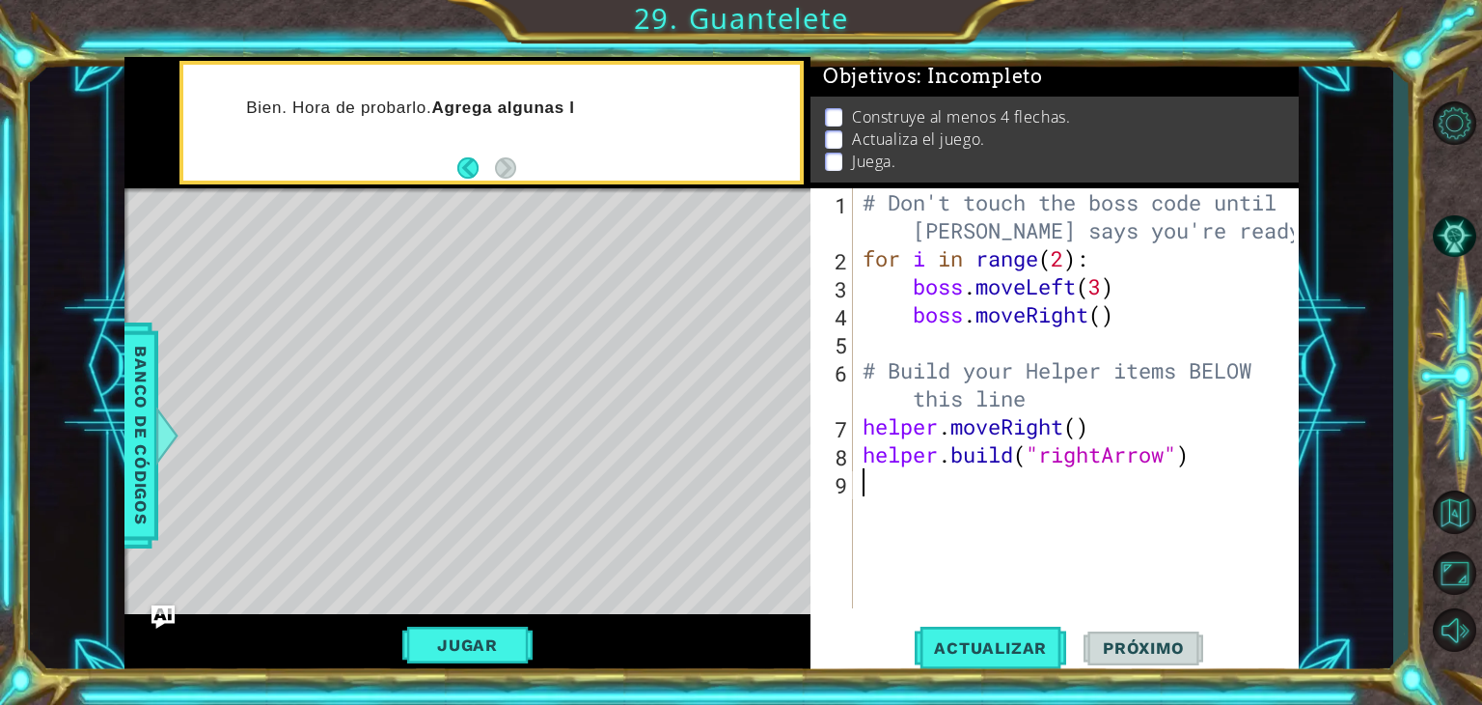
click at [440, 186] on div "Bien. Hora de probarlo. Agrega algunas l" at bounding box center [467, 123] width 686 height 132
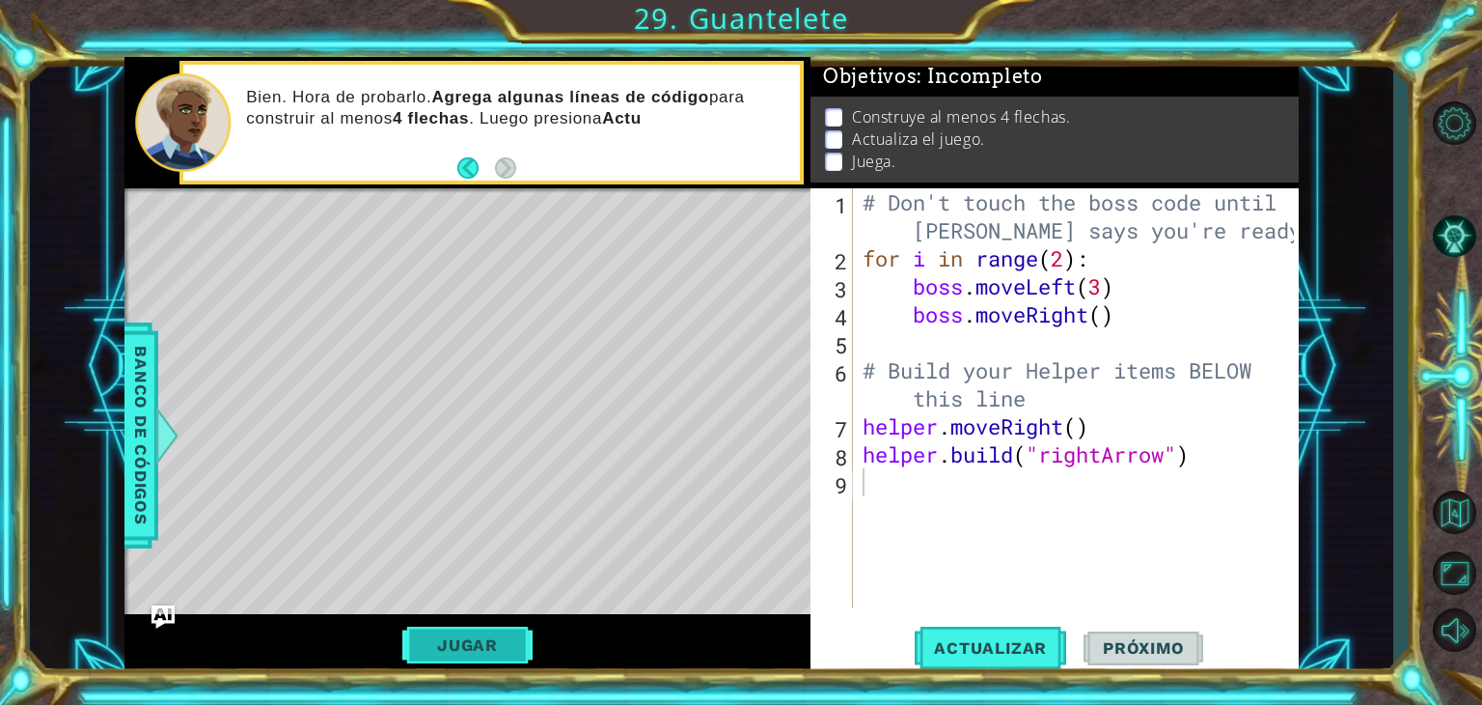
click at [502, 634] on button "Jugar" at bounding box center [467, 644] width 130 height 37
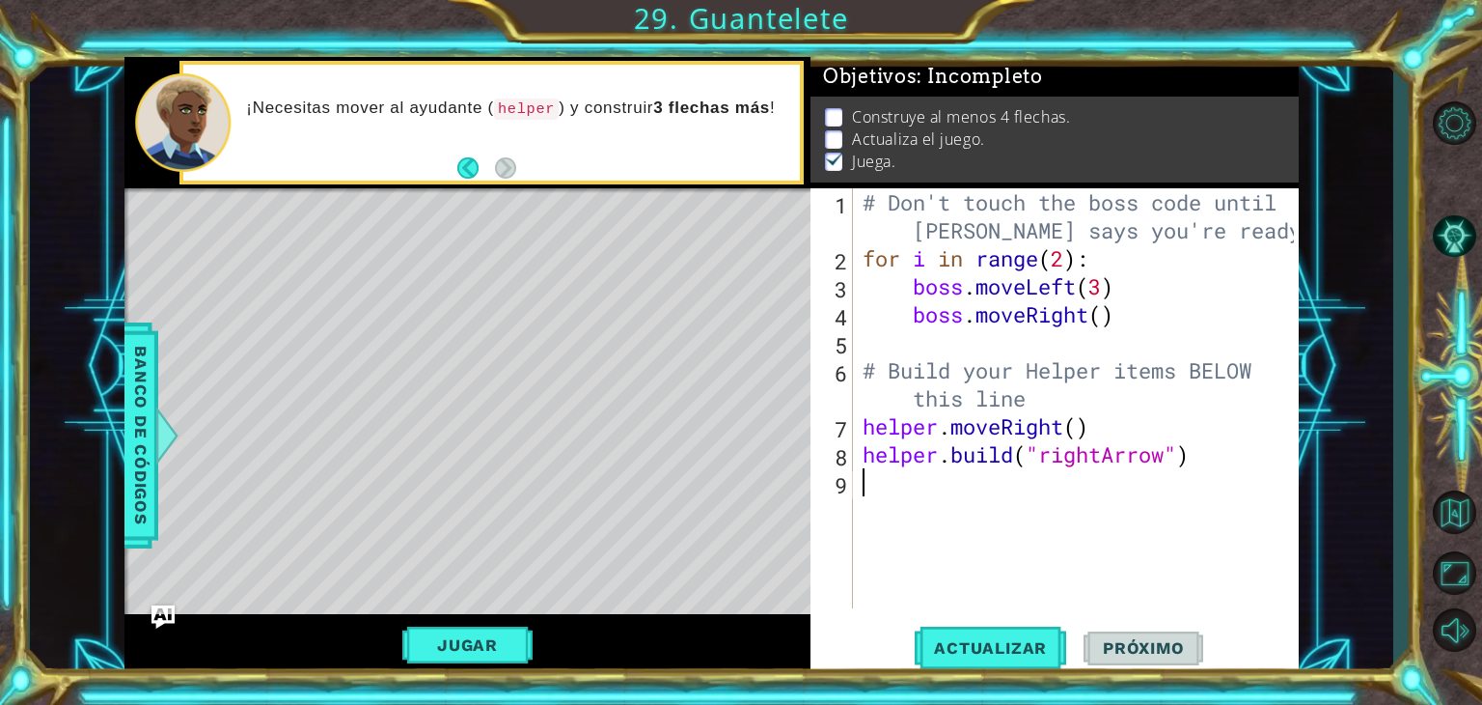
click at [838, 130] on p at bounding box center [833, 139] width 17 height 18
click at [1036, 648] on span "Actualizar" at bounding box center [991, 647] width 152 height 19
click at [1123, 645] on span "Próximo" at bounding box center [1144, 647] width 120 height 19
click at [502, 640] on button "Jugar" at bounding box center [467, 644] width 130 height 37
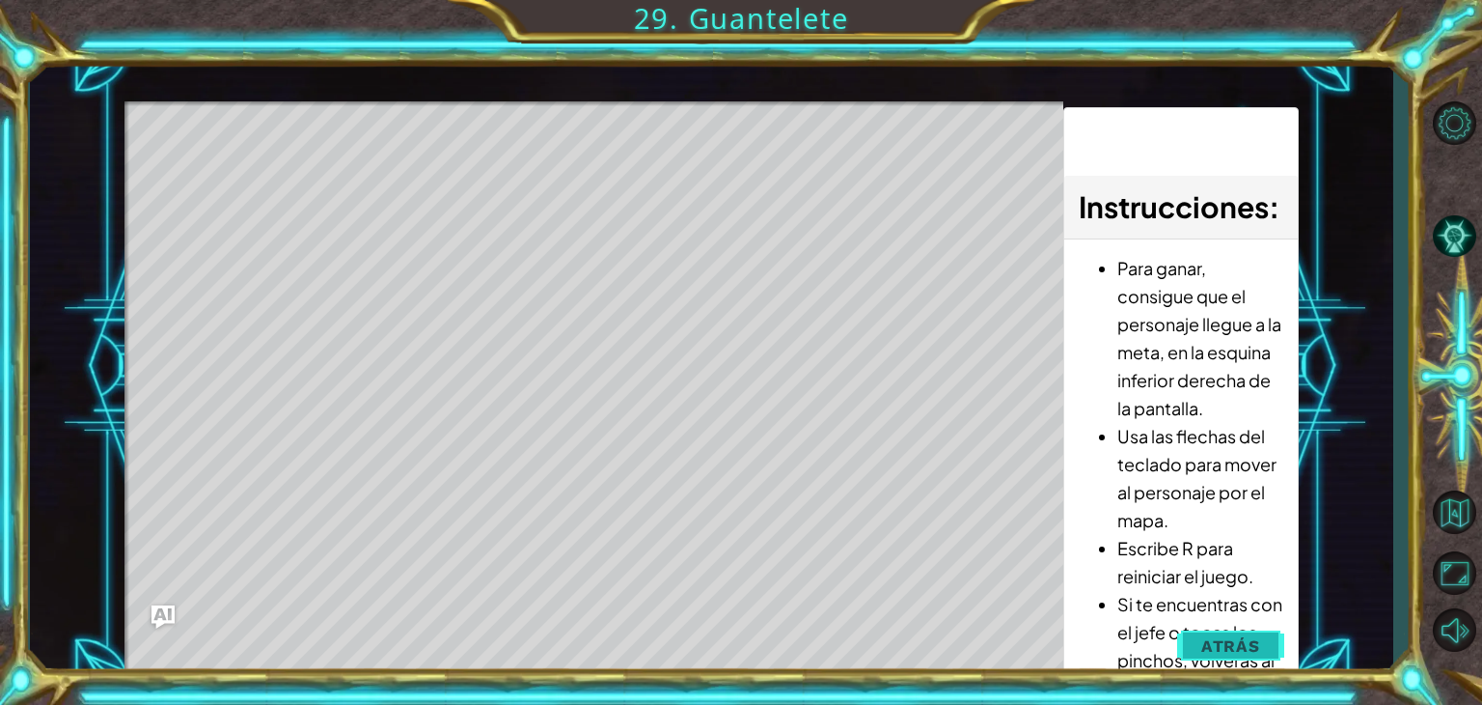
click at [1212, 643] on span "Atrás" at bounding box center [1231, 645] width 59 height 19
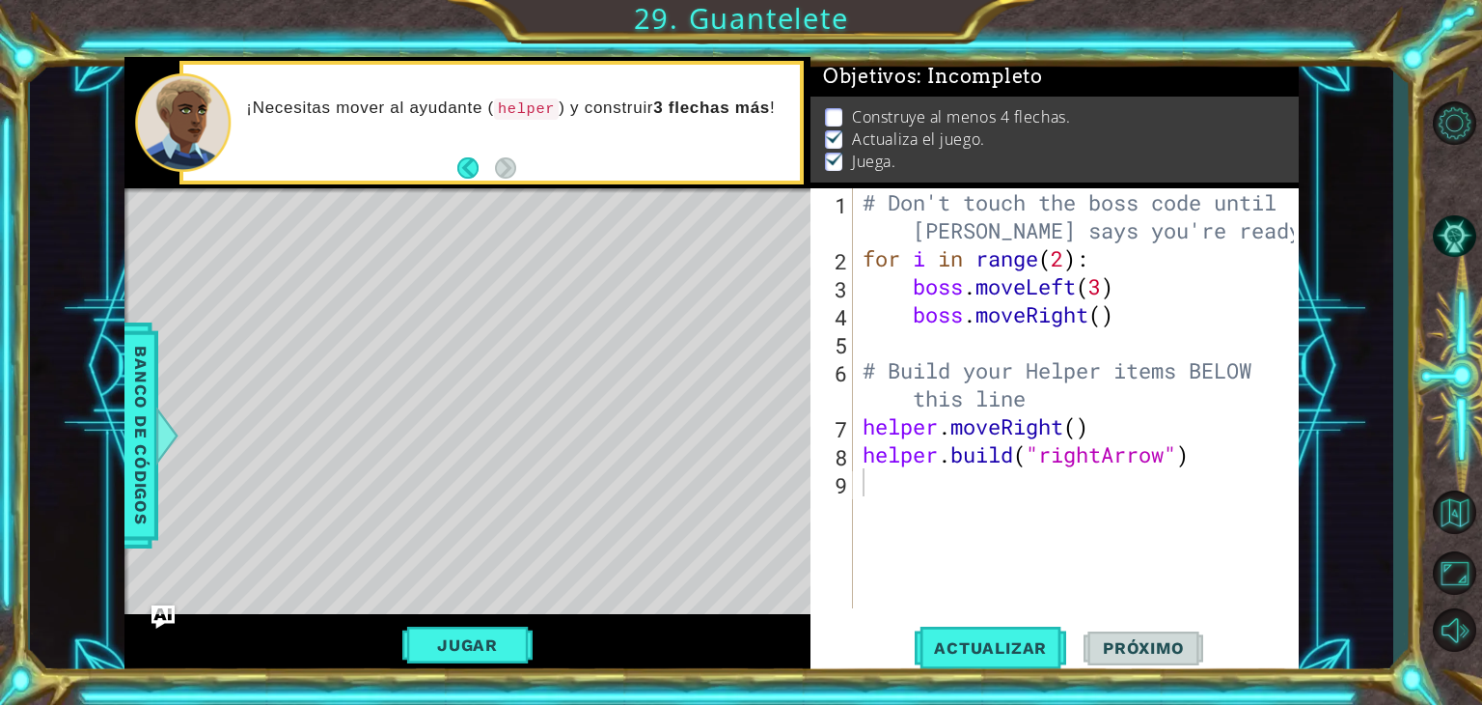
type textarea "# Don't touch the boss code until [PERSON_NAME] says you're ready!"
click at [1247, 231] on div "# Don't touch the boss code until [PERSON_NAME] says you're ready! for i in ran…" at bounding box center [1081, 440] width 445 height 504
click at [959, 487] on div "# Don't touch the boss code until [PERSON_NAME] says you're ready! for i in ran…" at bounding box center [1081, 440] width 445 height 504
type textarea "h"
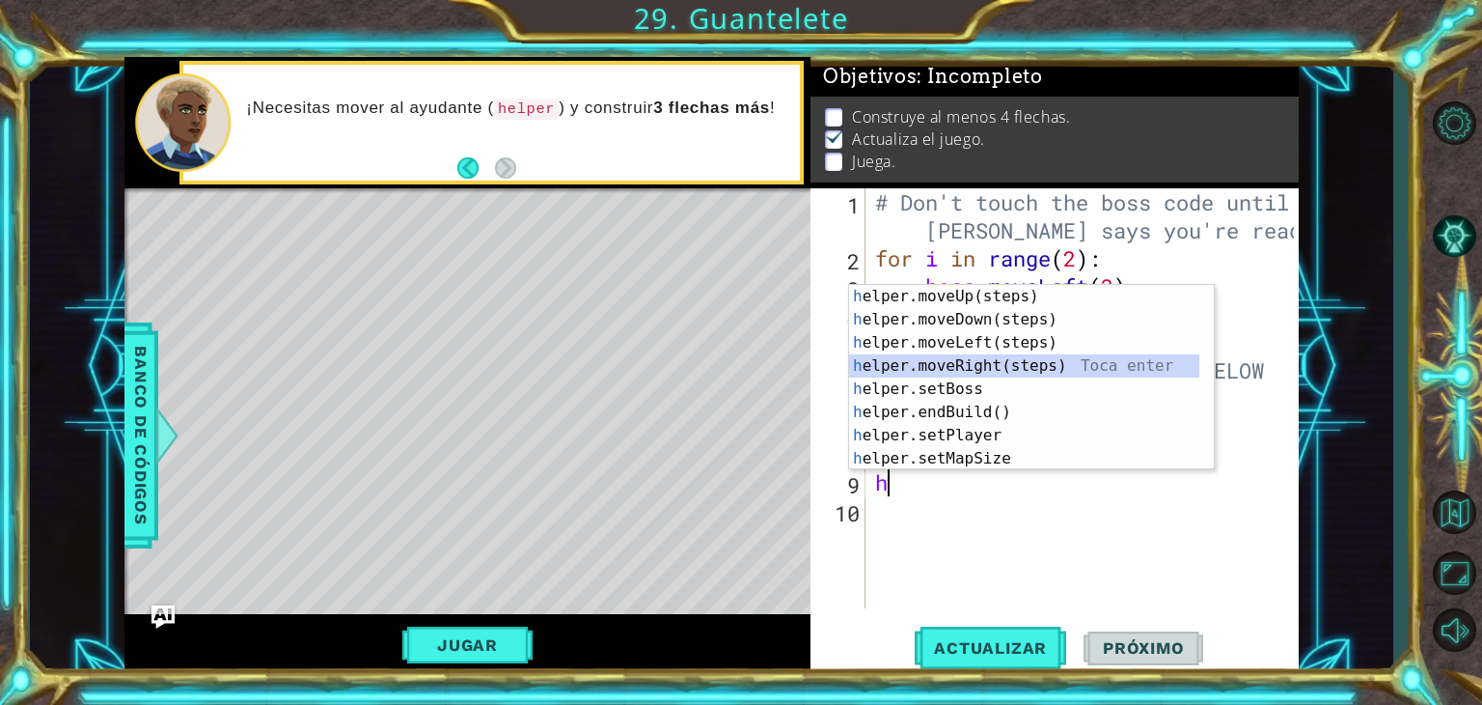
click at [981, 366] on div "h elper.moveUp(steps) Toca enter h elper.moveDown(steps) Toca enter h elper.mov…" at bounding box center [1024, 401] width 350 height 232
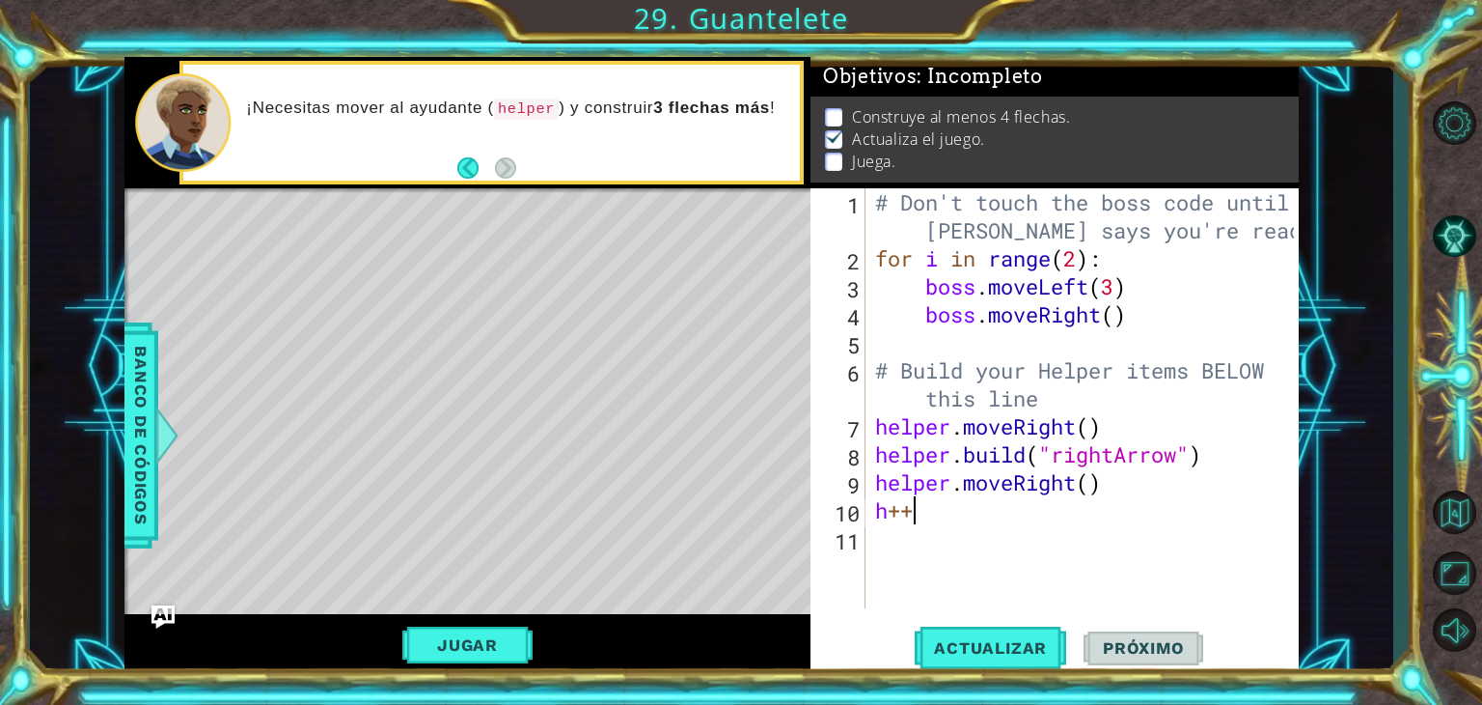
scroll to position [0, 0]
type textarea "h"
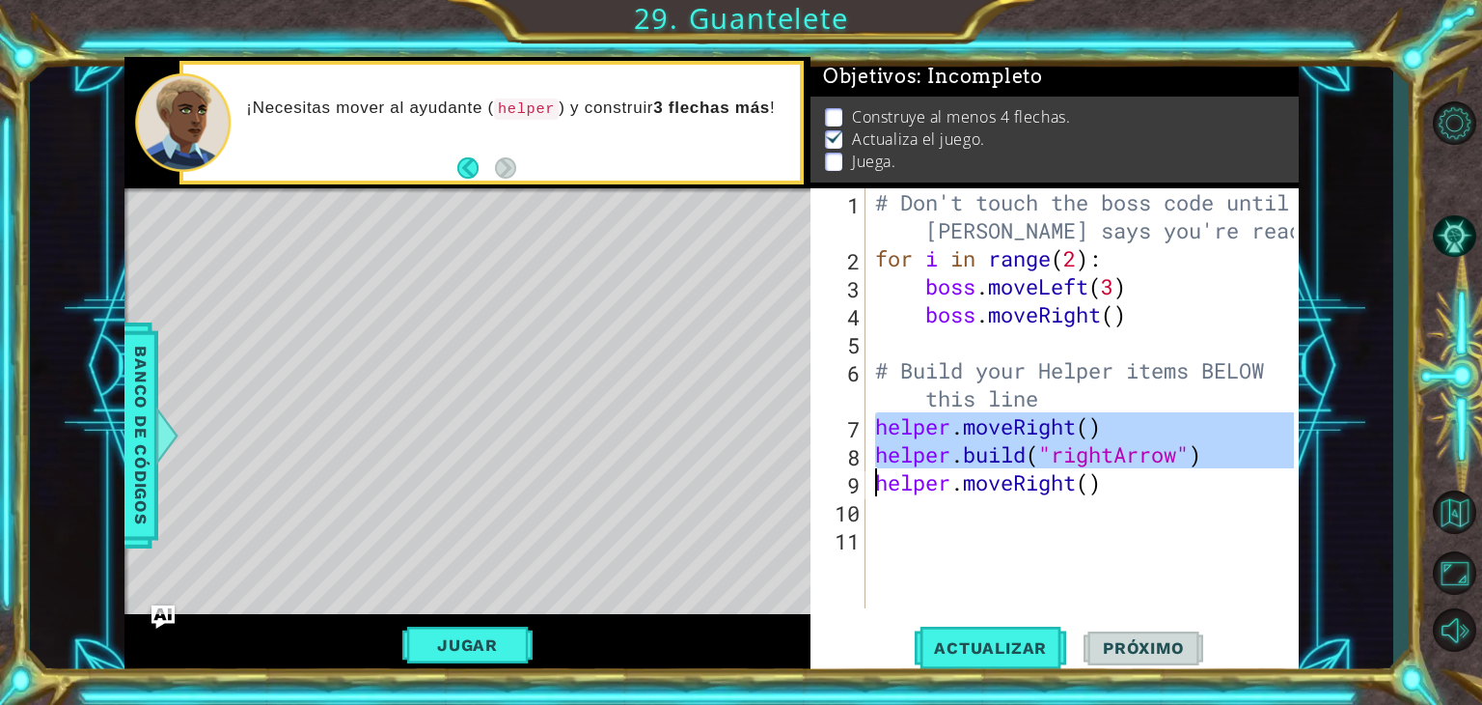
drag, startPoint x: 860, startPoint y: 433, endPoint x: 1208, endPoint y: 456, distance: 349.2
click at [1208, 456] on div "1 2 3 4 5 6 7 8 9 10 11 # Don't touch the boss code until [PERSON_NAME] says yo…" at bounding box center [1053, 398] width 484 height 420
type textarea "[DOMAIN_NAME]("rightArrow") helper.moveRight()"
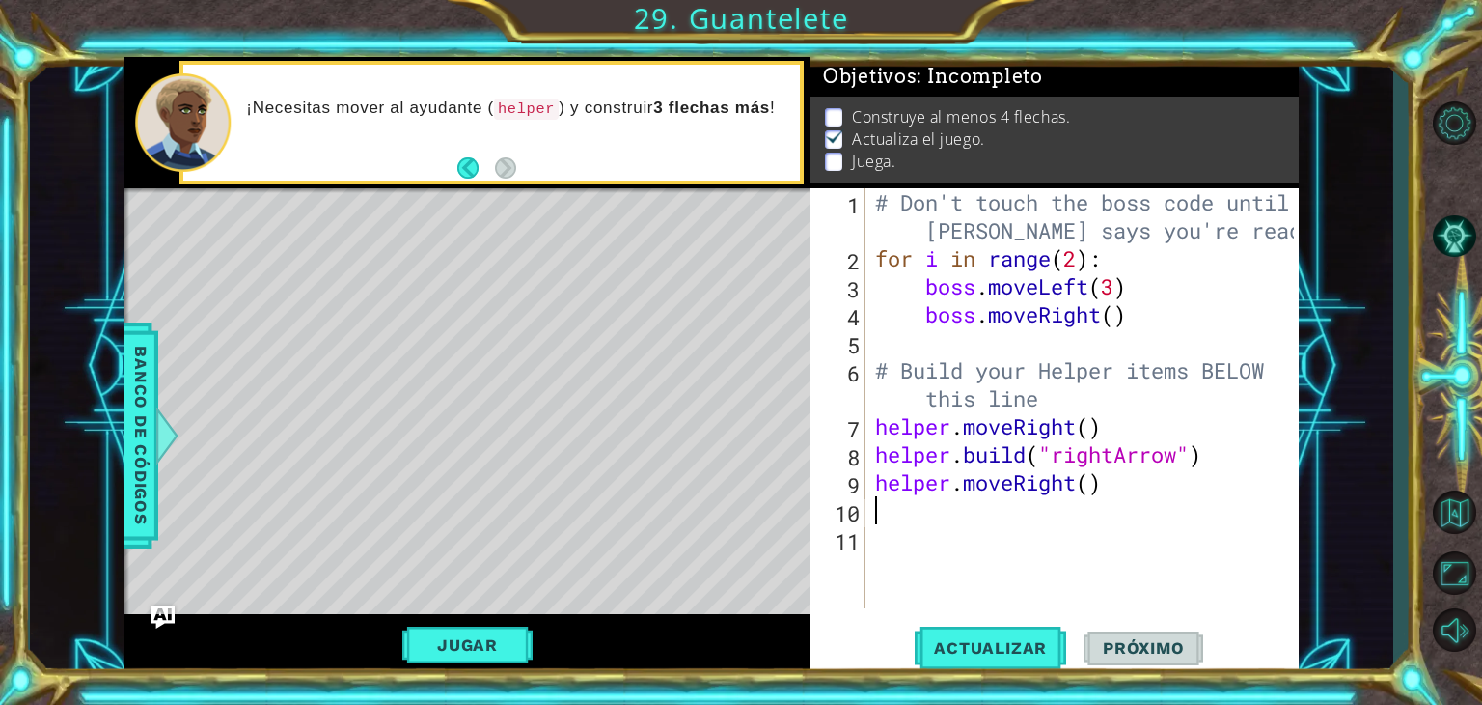
click at [1124, 515] on div "# Don't touch the boss code until [PERSON_NAME] says you're ready! for i in ran…" at bounding box center [1087, 440] width 433 height 504
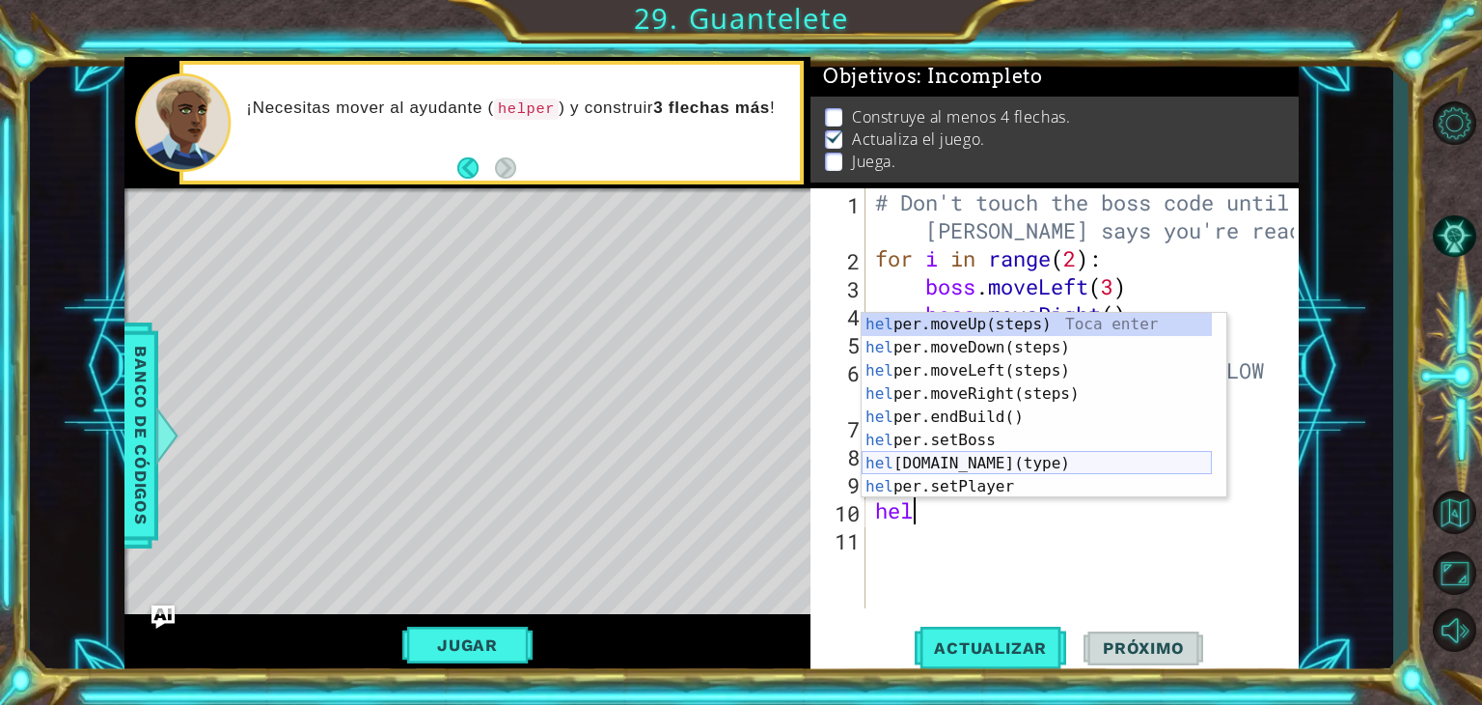
click at [951, 461] on div "hel per.moveUp(steps) Toca enter hel per.moveDown(steps) Toca enter hel per.mov…" at bounding box center [1037, 429] width 350 height 232
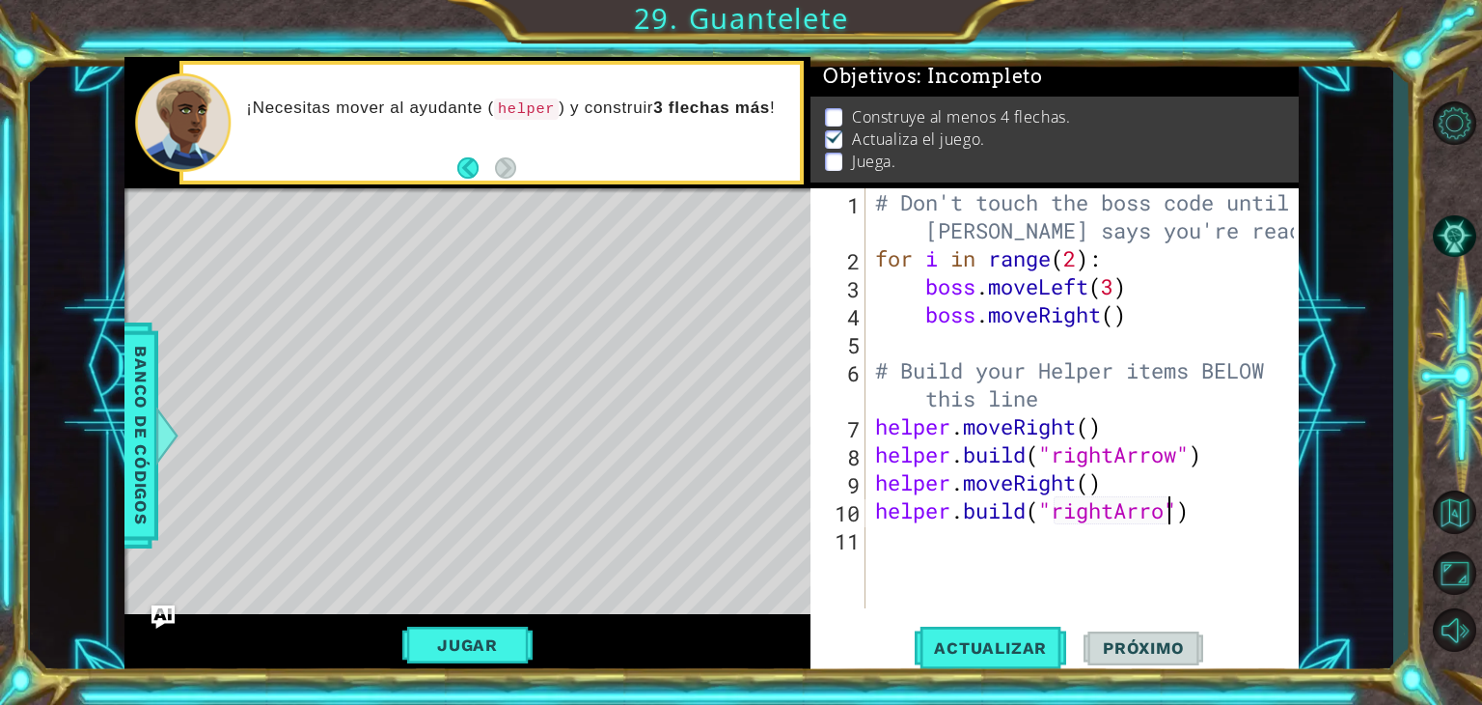
scroll to position [0, 14]
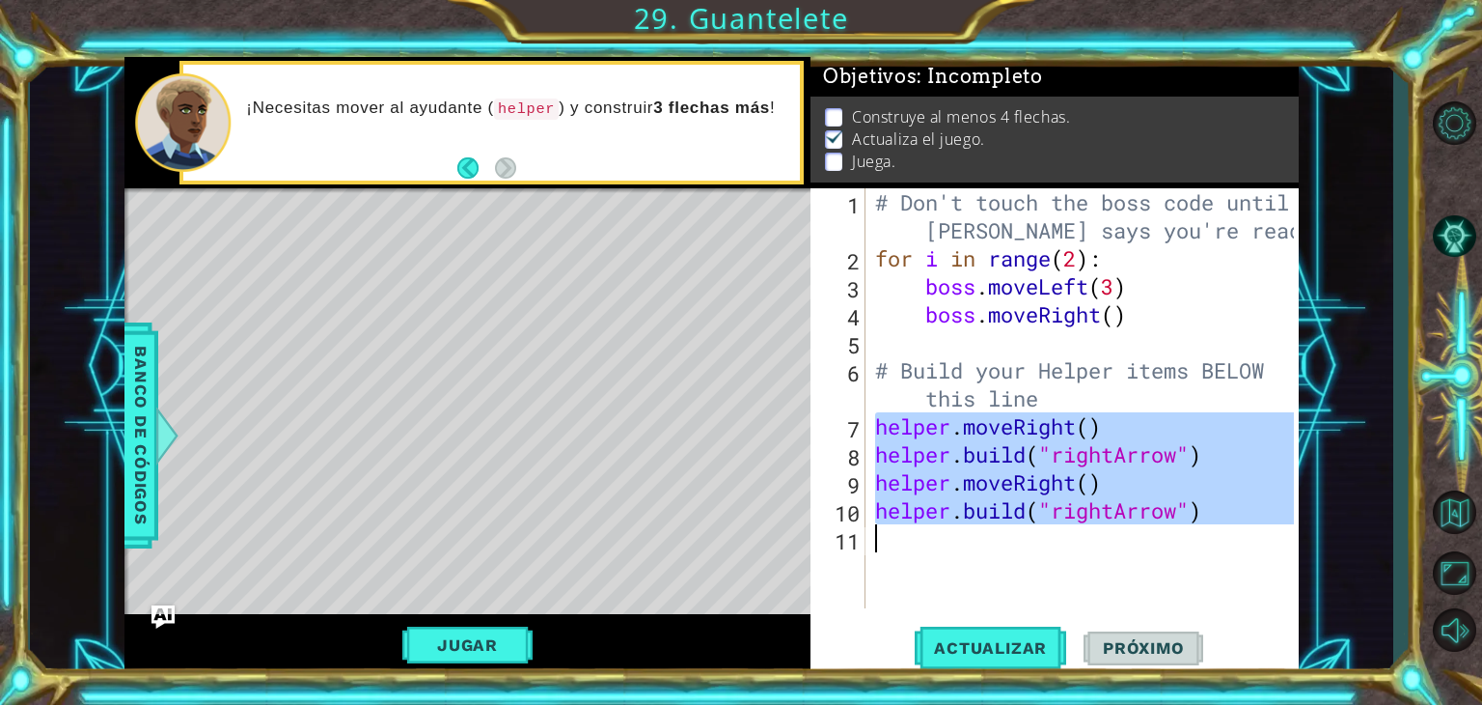
drag, startPoint x: 872, startPoint y: 431, endPoint x: 1200, endPoint y: 523, distance: 339.8
click at [1200, 523] on div "# Don't touch the boss code until [PERSON_NAME] says you're ready! for i in ran…" at bounding box center [1087, 440] width 433 height 504
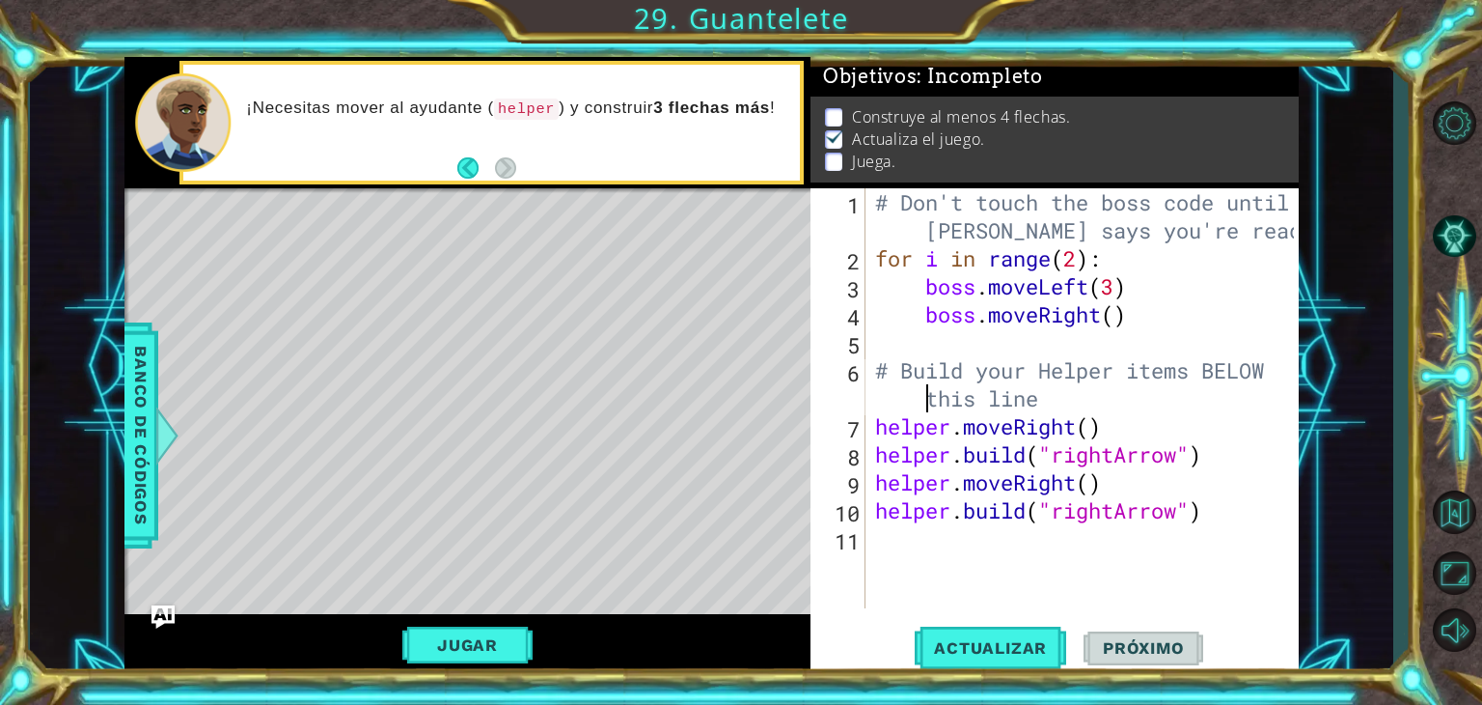
click at [873, 402] on div "# Don't touch the boss code until [PERSON_NAME] says you're ready! for i in ran…" at bounding box center [1087, 440] width 433 height 504
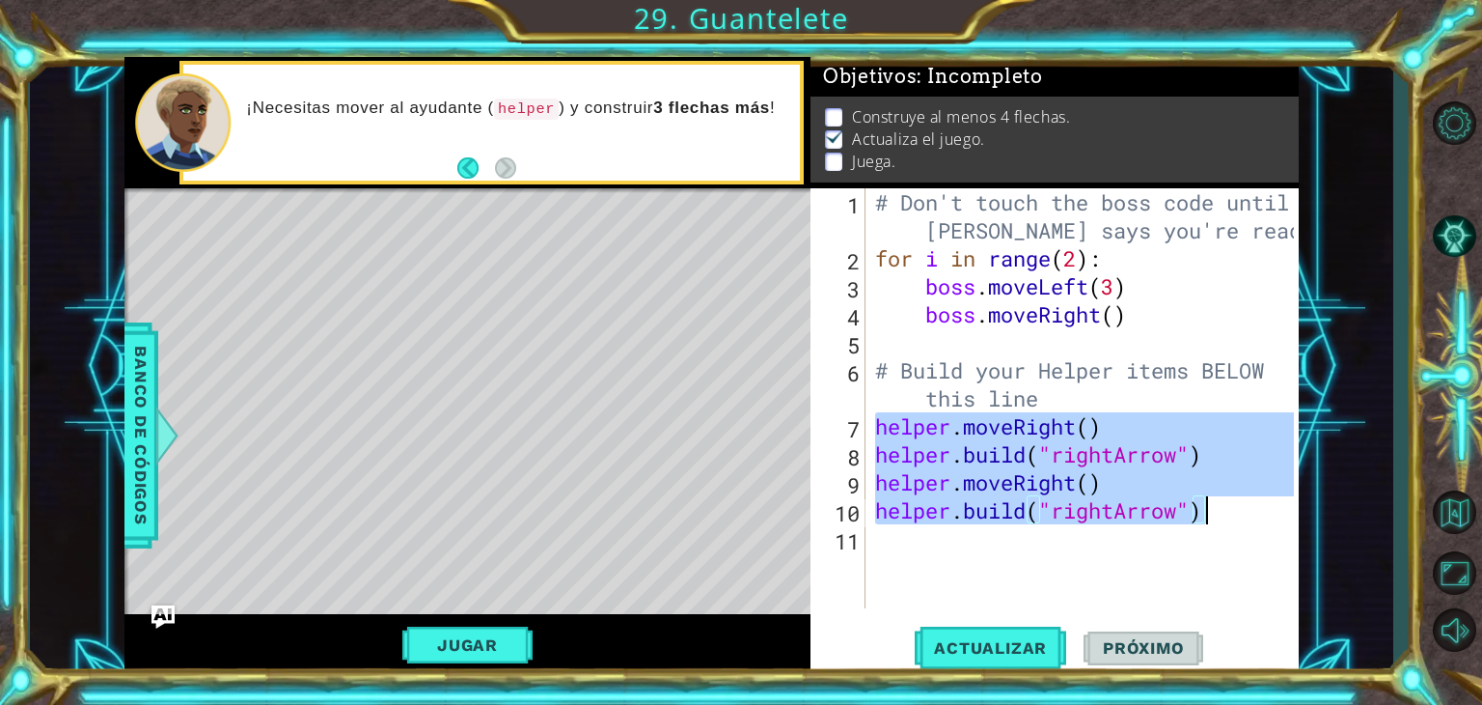
drag, startPoint x: 871, startPoint y: 419, endPoint x: 1250, endPoint y: 520, distance: 392.6
click at [1250, 520] on div "# Don't touch the boss code until [PERSON_NAME] says you're ready! for i in ran…" at bounding box center [1087, 440] width 433 height 504
type textarea "[DOMAIN_NAME]("rightArrow")"
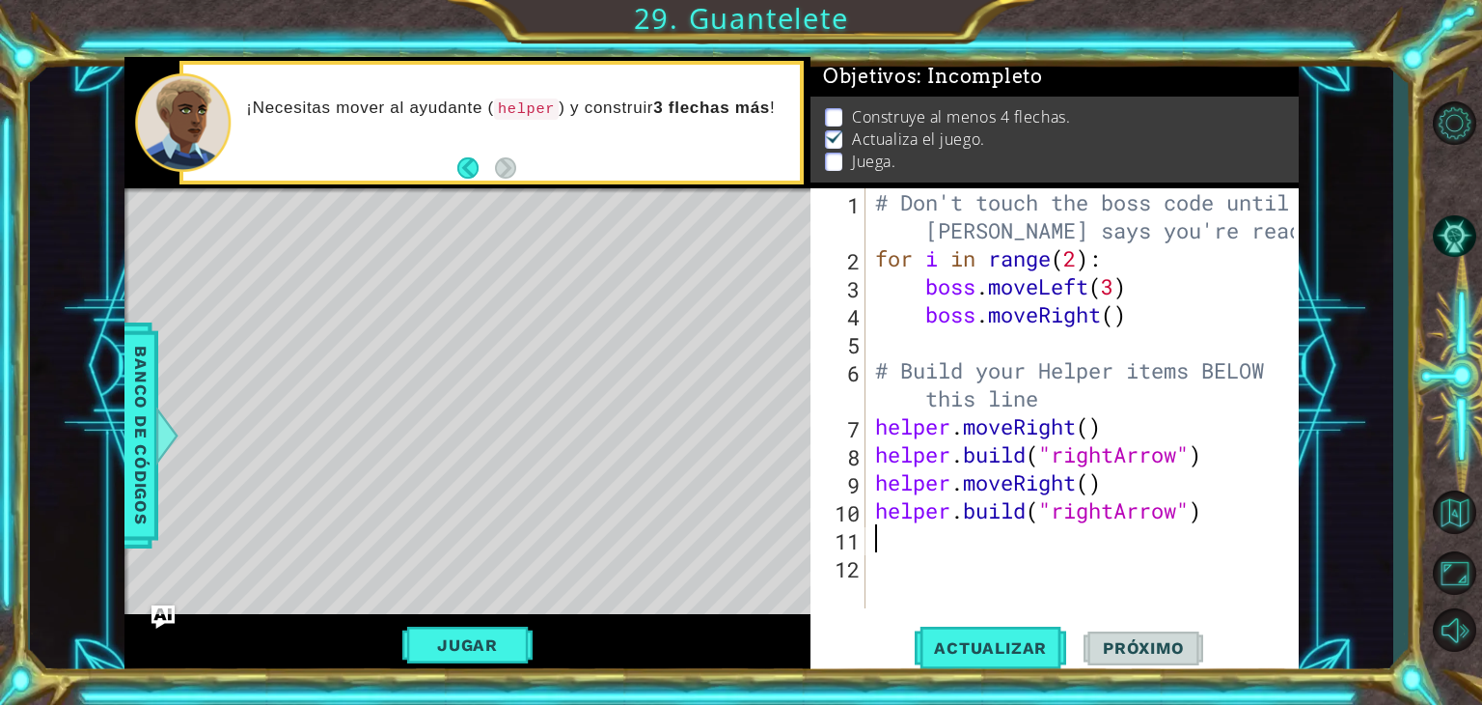
paste textarea "Code Area"
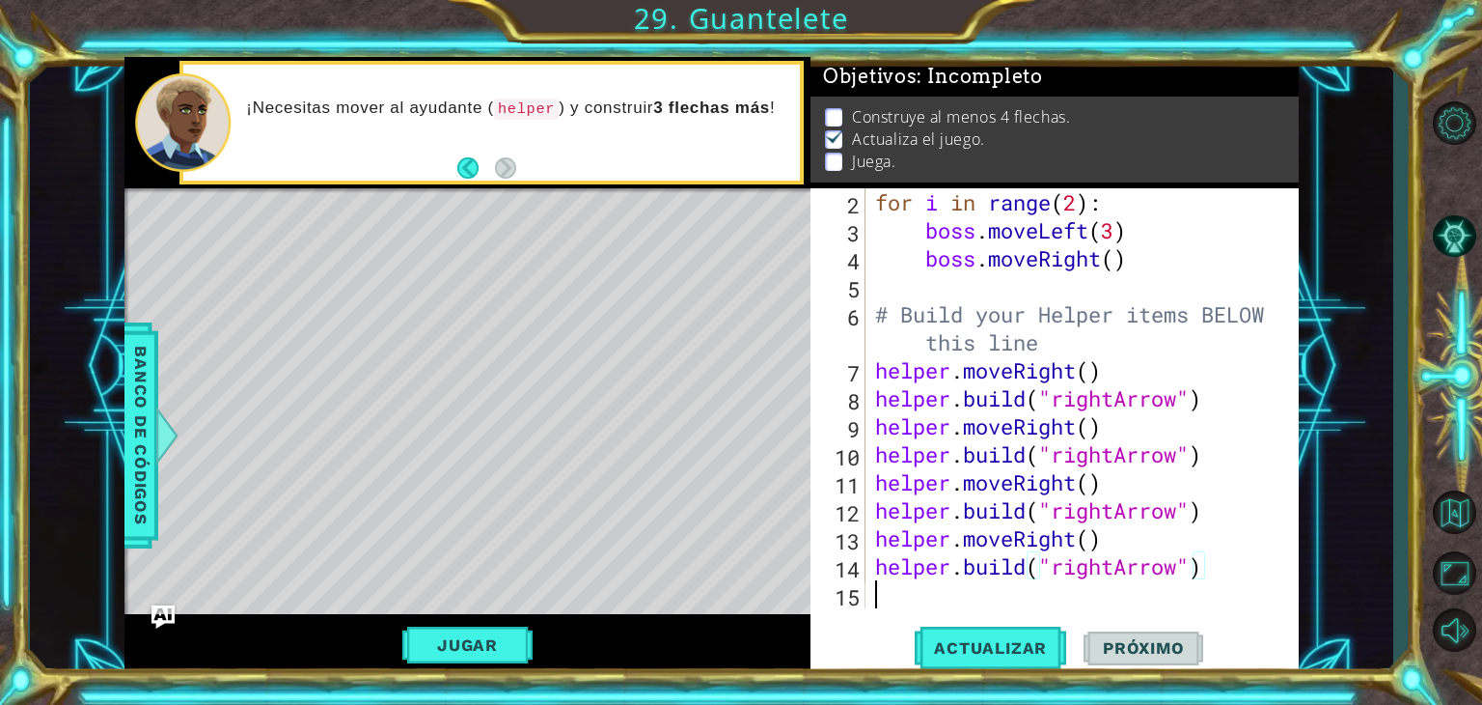
scroll to position [84, 0]
click at [885, 595] on div "for i in range ( 2 ) : boss . moveLeft ( 3 ) boss . moveRight ( ) # Build your …" at bounding box center [1080, 426] width 418 height 476
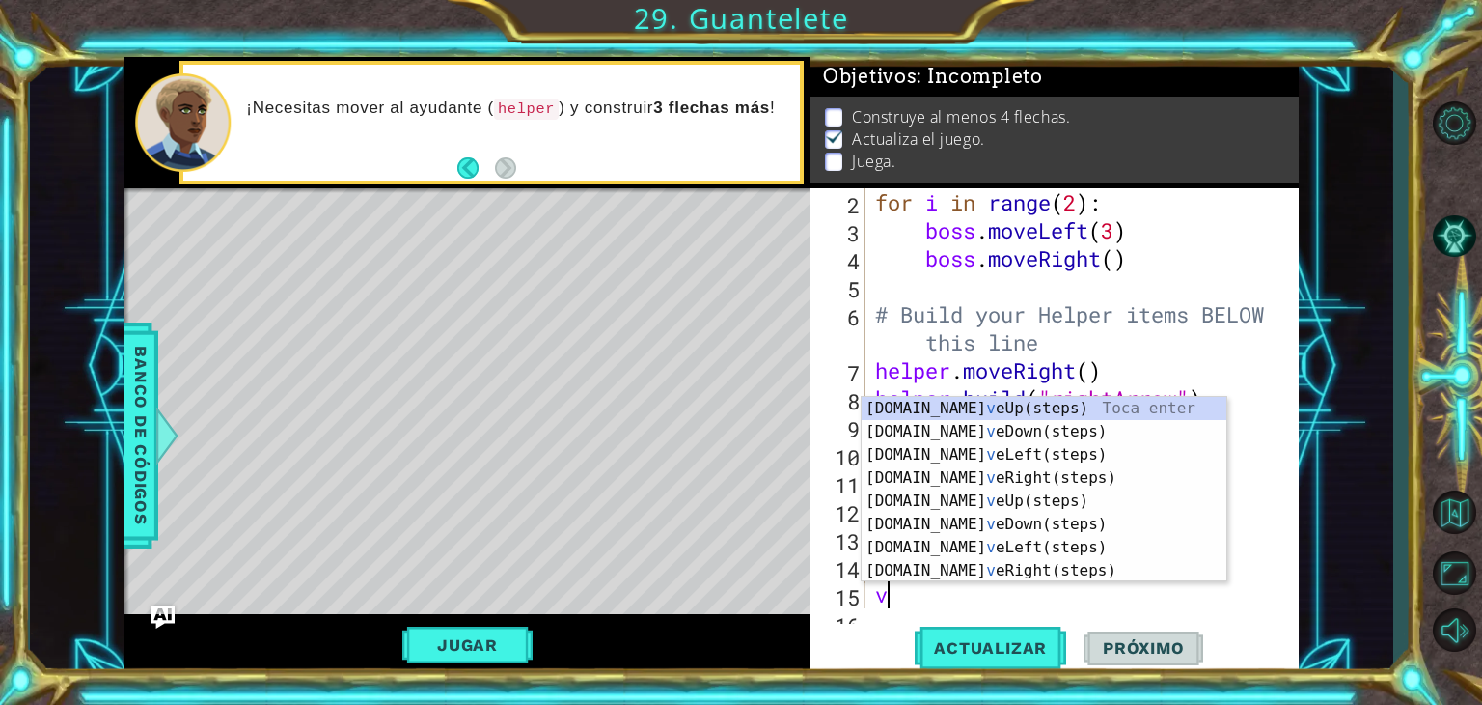
scroll to position [112, 0]
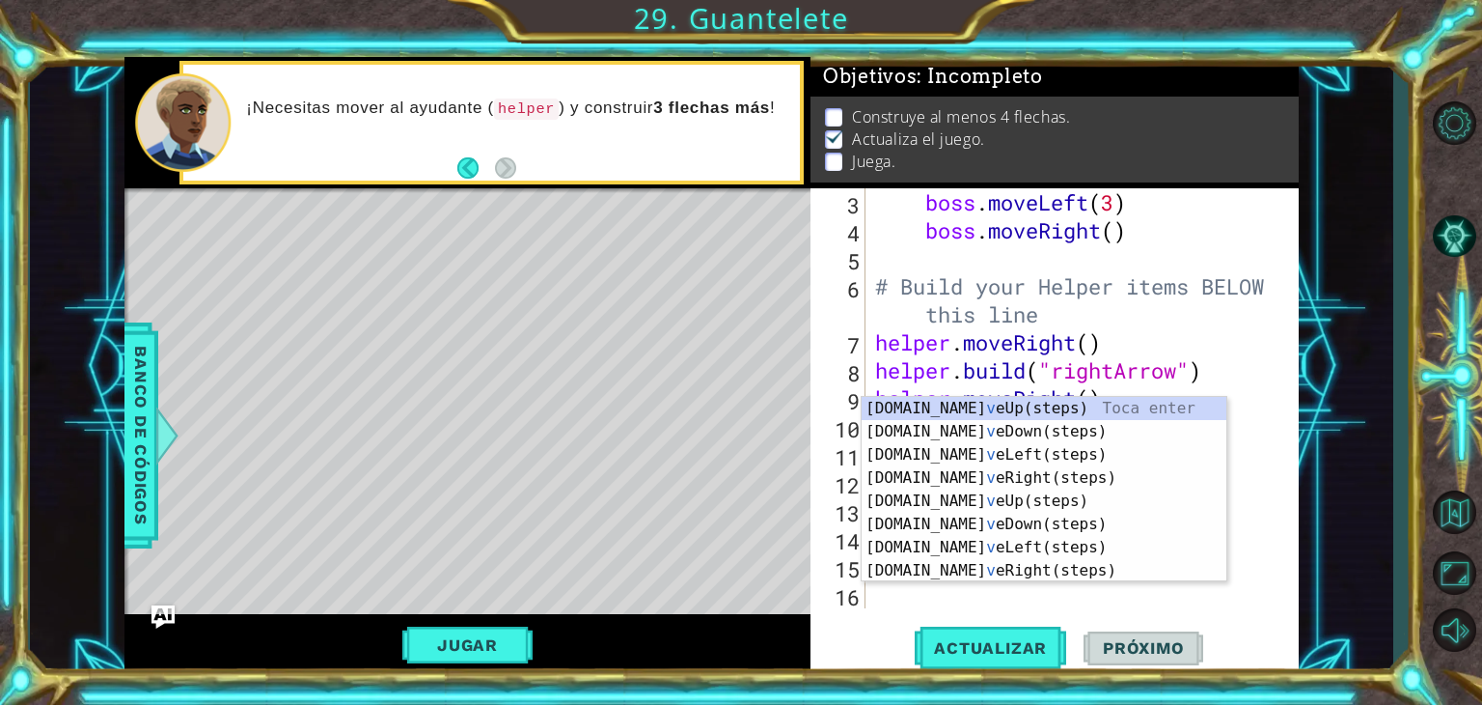
type textarea "v"
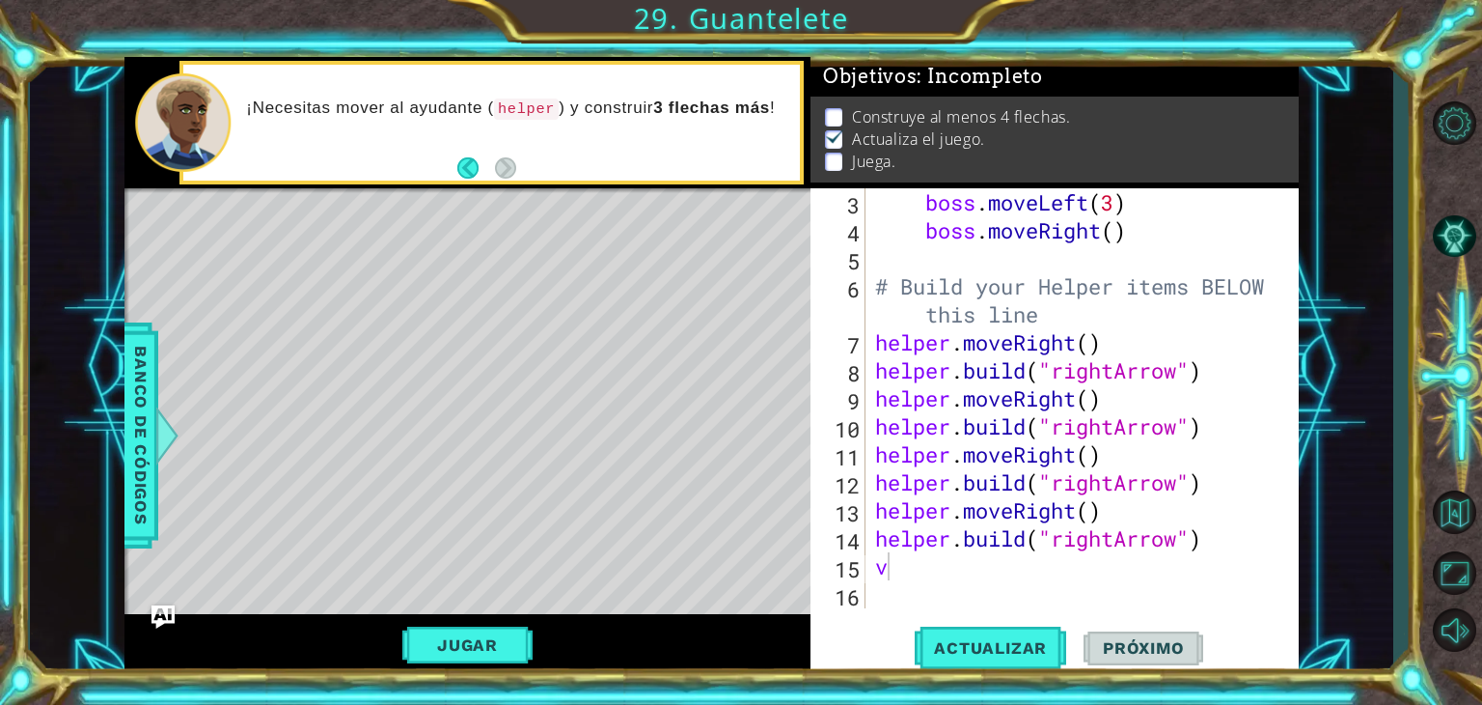
click at [1326, 337] on div "1 ההההההההההההההההההההההההההההההההההההההההההההההההההההההההההההההההההההההההההההה…" at bounding box center [712, 366] width 1364 height 620
click at [1002, 638] on span "Actualizar" at bounding box center [991, 647] width 152 height 19
paste textarea "[DOMAIN_NAME]("rightArrow")"
type textarea "[DOMAIN_NAME]("rightArrow")"
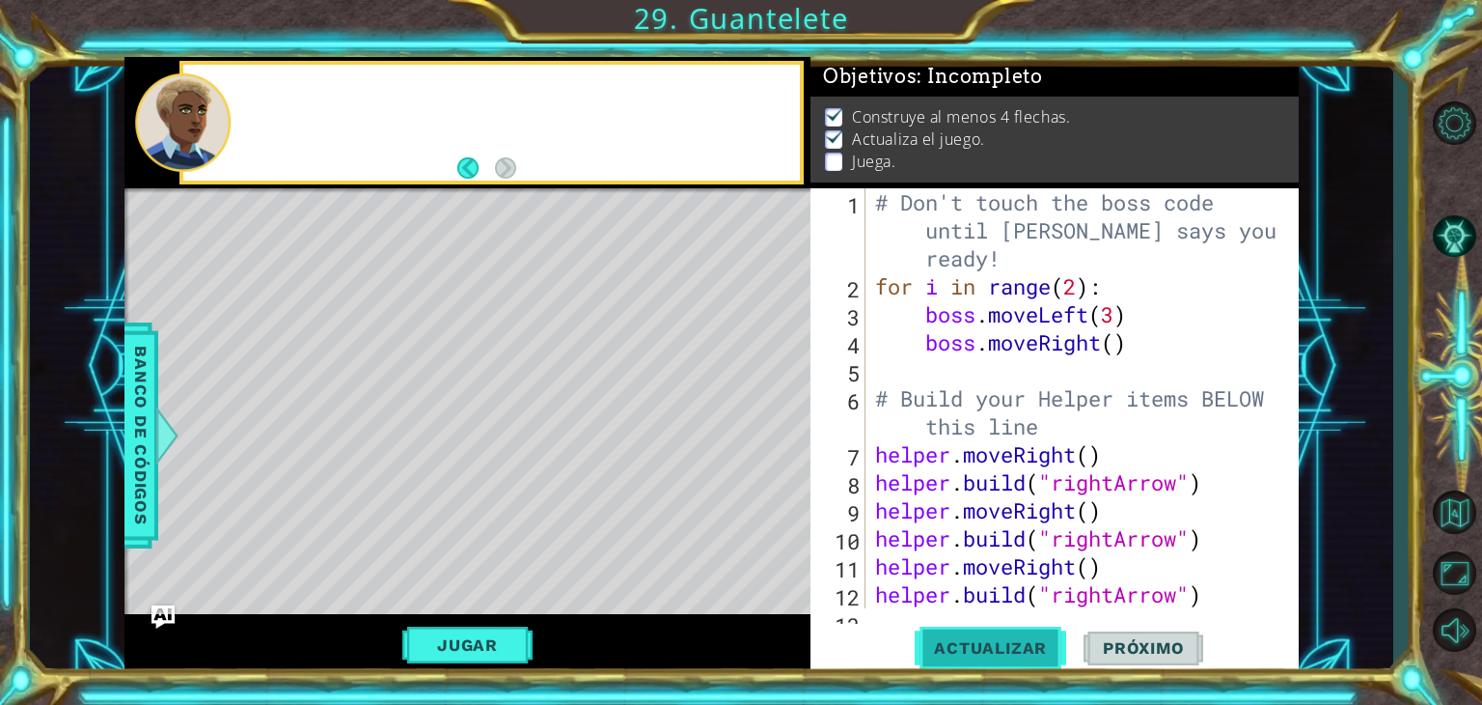
scroll to position [0, 0]
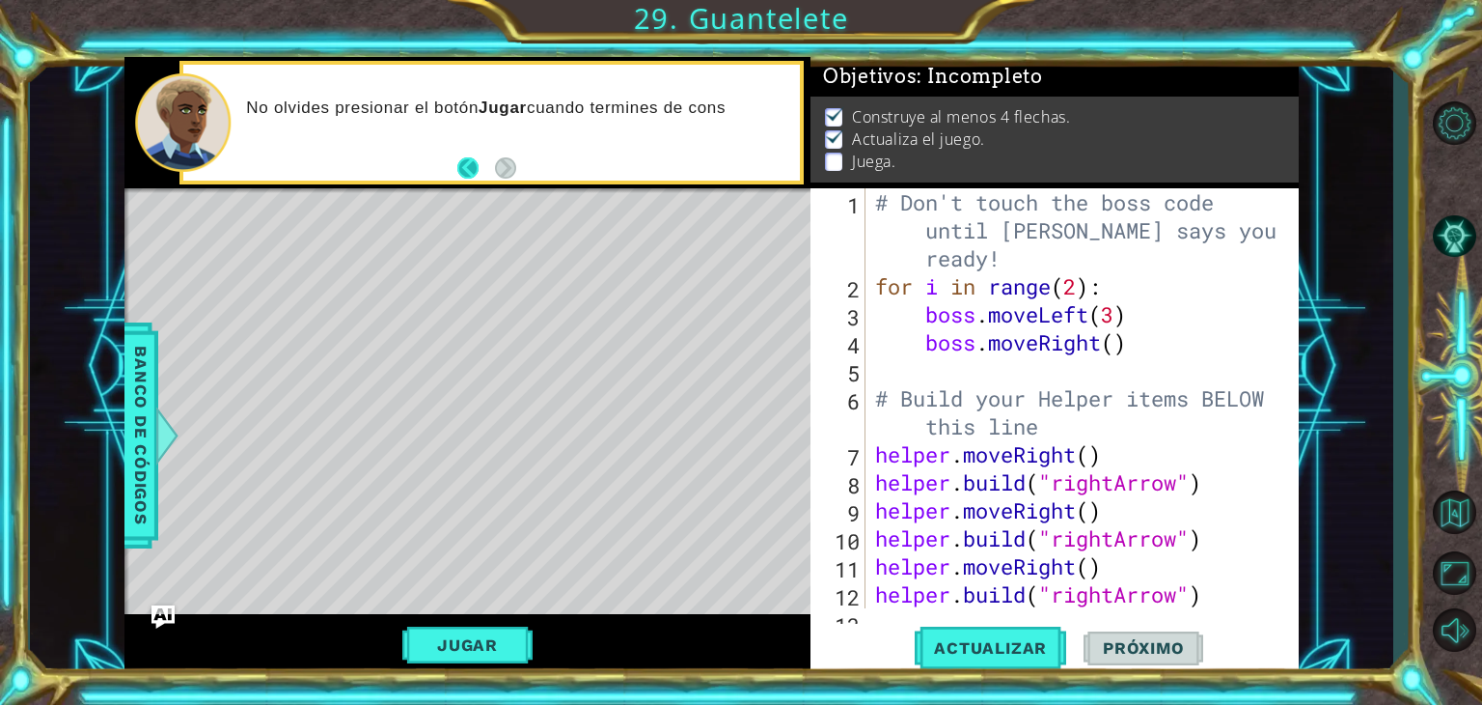
click at [479, 171] on button "Back" at bounding box center [476, 167] width 38 height 21
click at [961, 650] on span "Actualizar" at bounding box center [991, 647] width 152 height 19
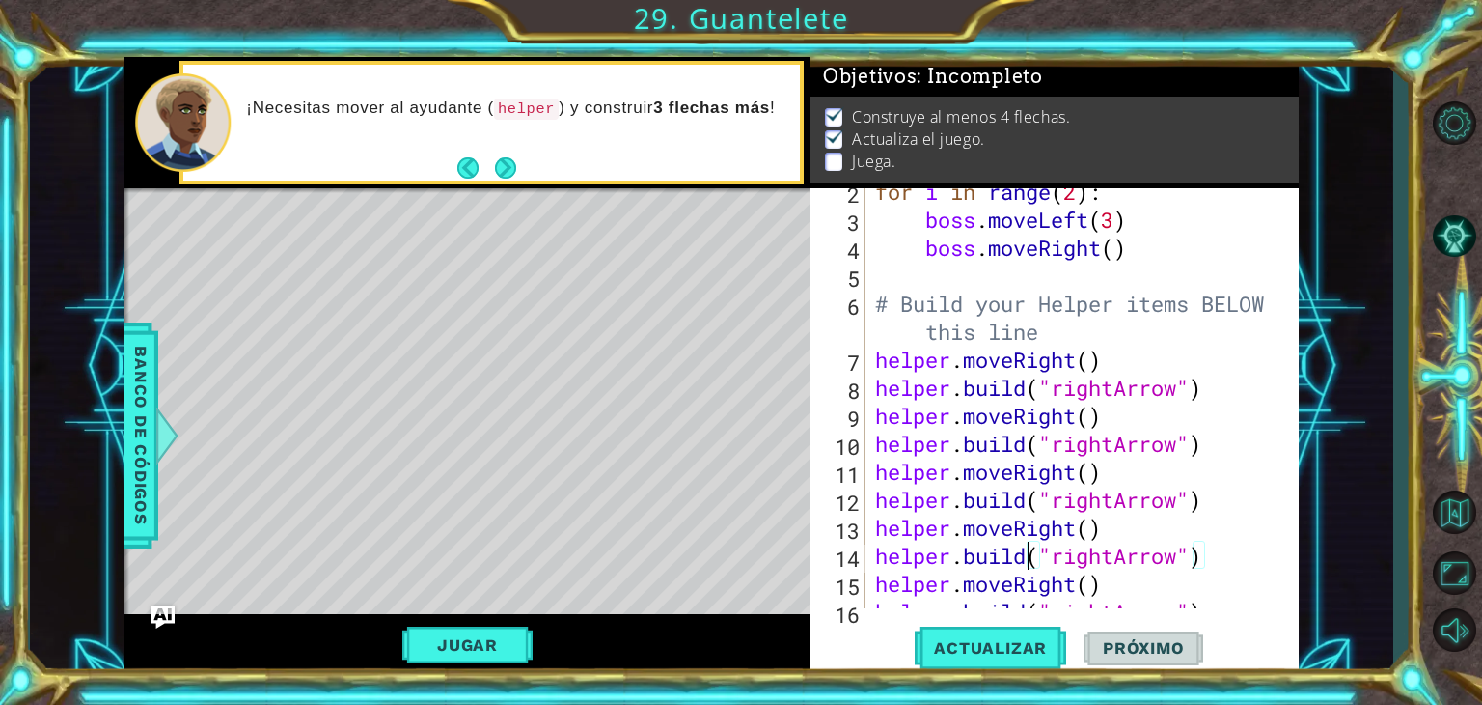
click at [1024, 557] on div "for i in range ( 2 ) : boss . moveLeft ( 3 ) boss . moveRight ( ) # Build your …" at bounding box center [1080, 416] width 418 height 476
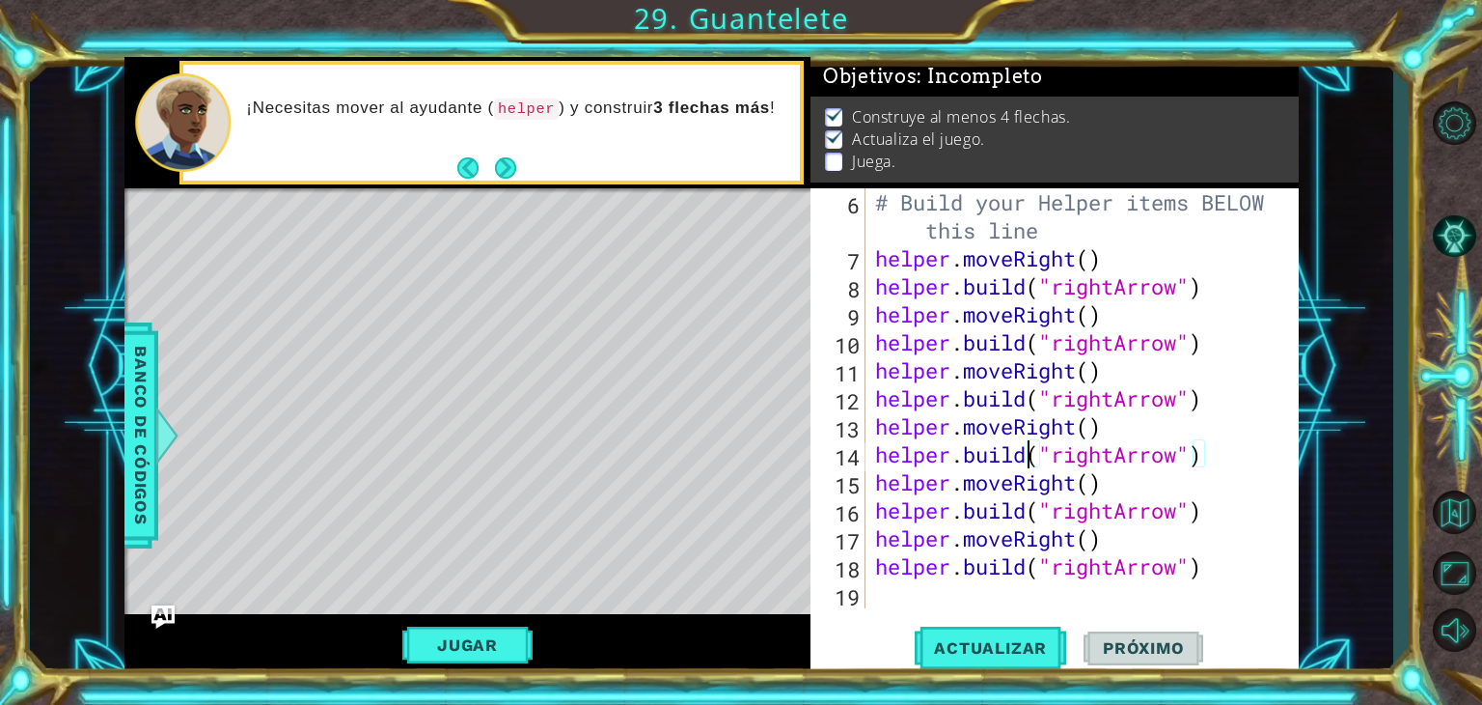
scroll to position [196, 0]
click at [1231, 582] on div "# Build your Helper items BELOW this line helper . moveRight ( ) helper . build…" at bounding box center [1080, 440] width 418 height 504
click at [997, 643] on span "Actualizar" at bounding box center [991, 647] width 152 height 19
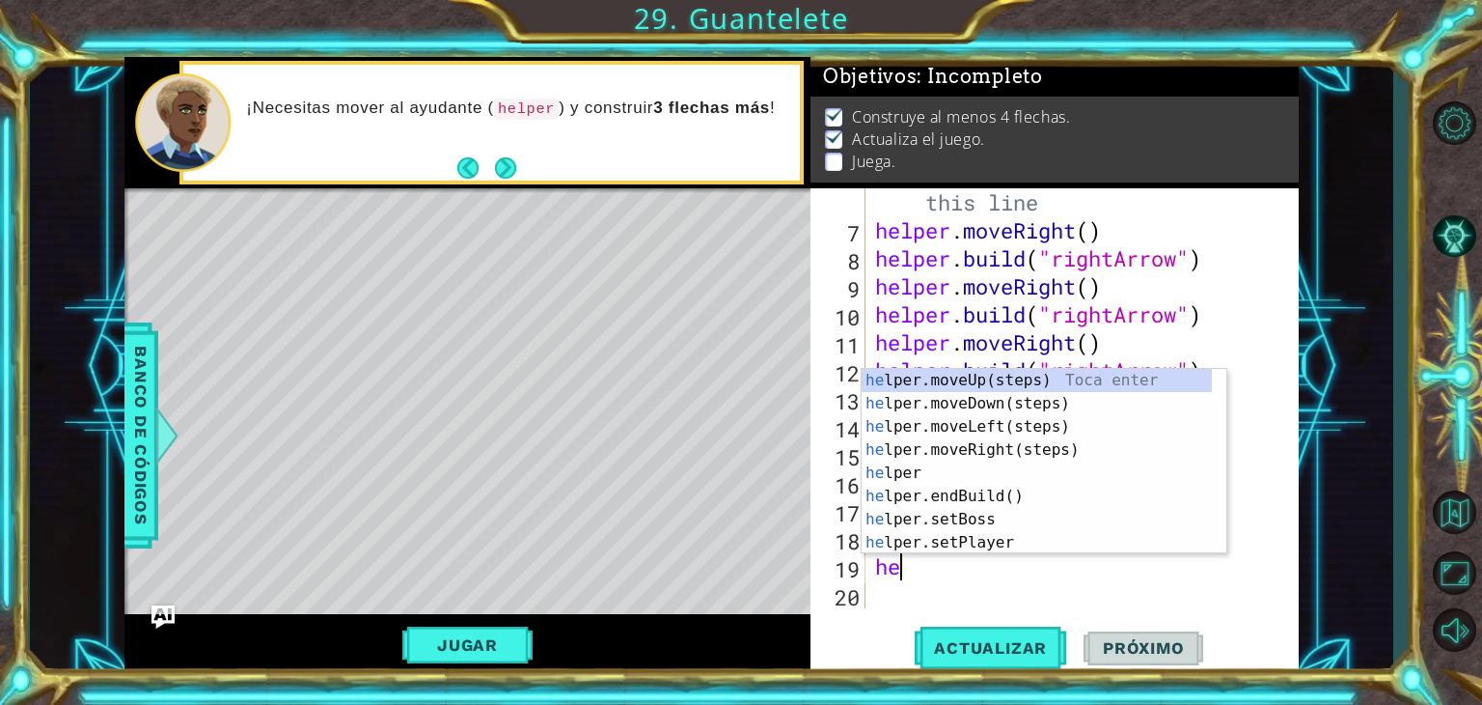
scroll to position [0, 0]
type textarea "helper"
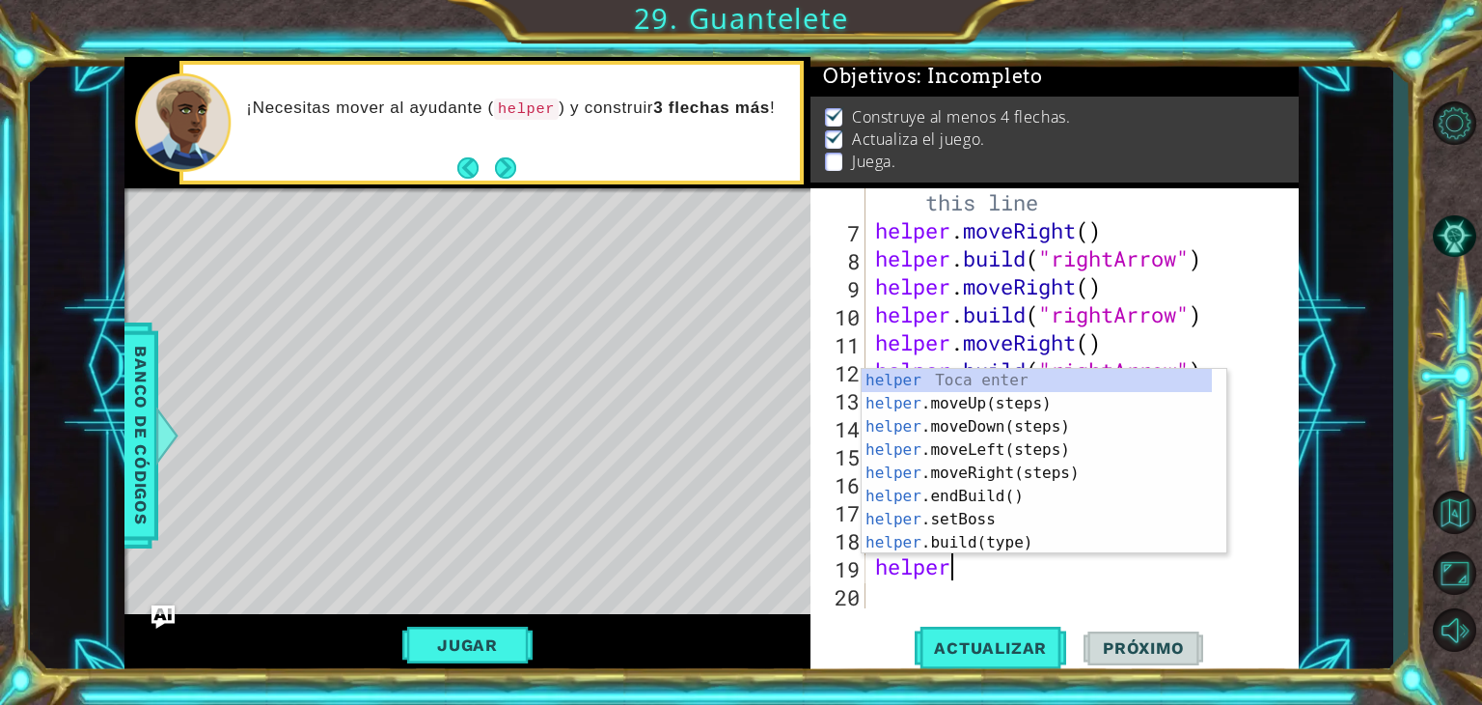
scroll to position [0, 2]
click at [988, 424] on div "helper Toca enter helper .moveUp(steps) Toca enter helper .moveDown(steps) Toca…" at bounding box center [1037, 485] width 350 height 232
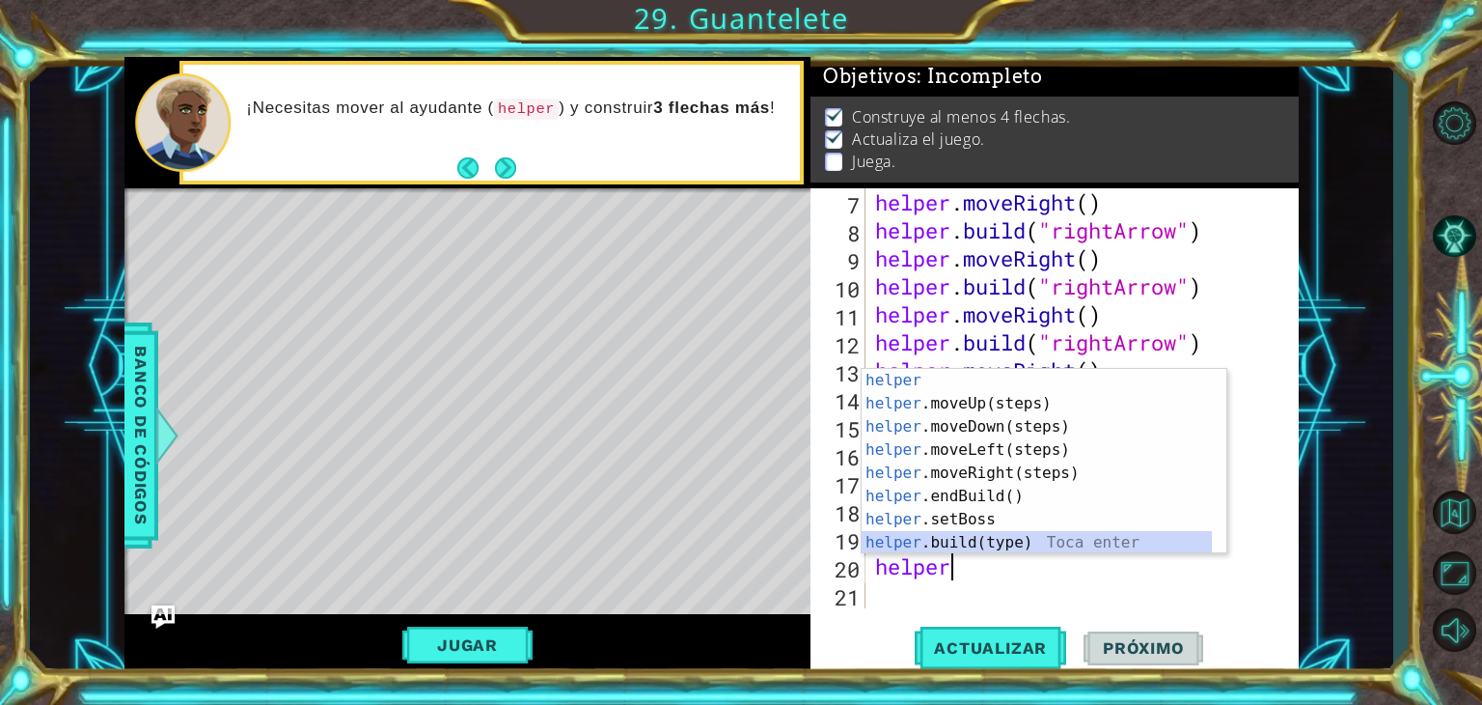
click at [965, 539] on div "helper Toca enter helper .moveUp(steps) Toca enter helper .moveDown(steps) Toca…" at bounding box center [1037, 485] width 350 height 232
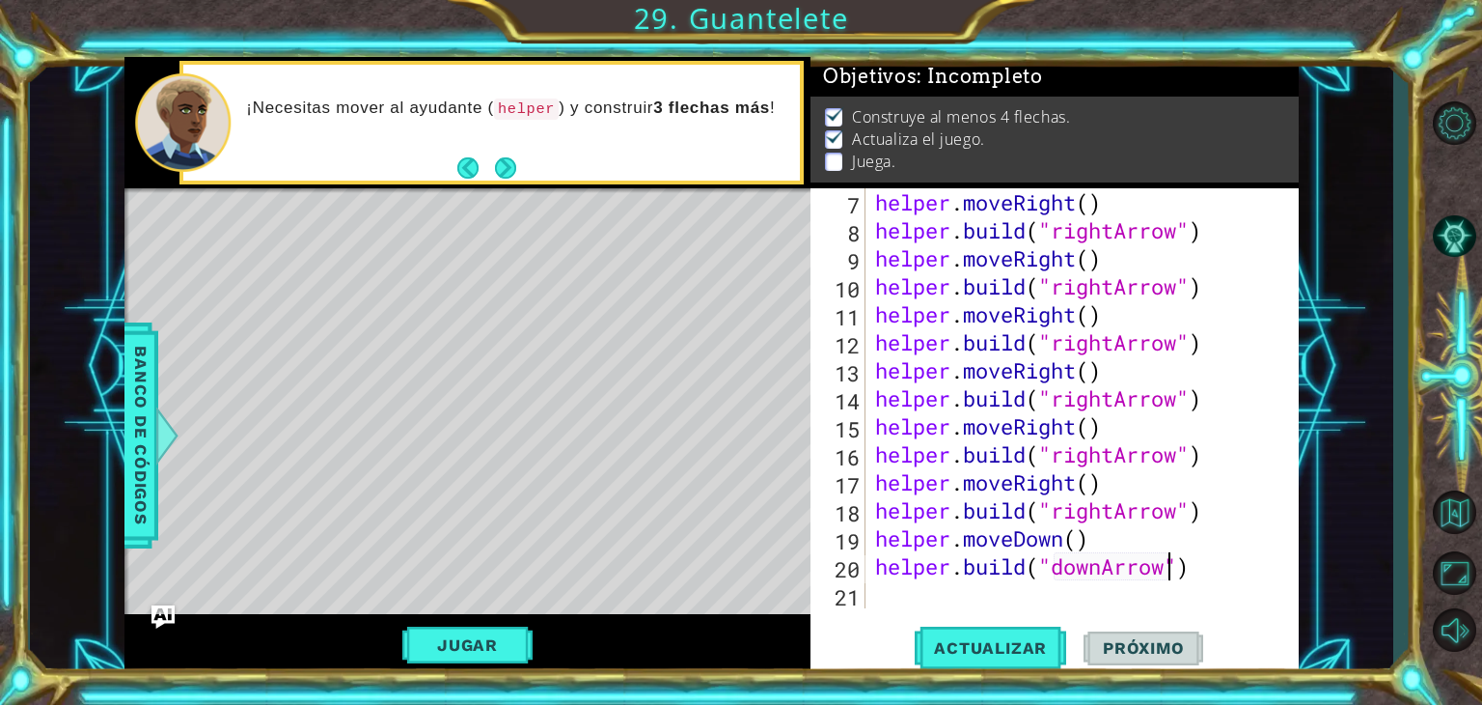
scroll to position [0, 13]
drag, startPoint x: 869, startPoint y: 540, endPoint x: 1038, endPoint y: 569, distance: 172.3
click at [1038, 569] on div "[DOMAIN_NAME]("downArrow") 7 8 9 10 11 12 13 14 15 16 17 18 19 20 21 helper . m…" at bounding box center [1053, 398] width 484 height 420
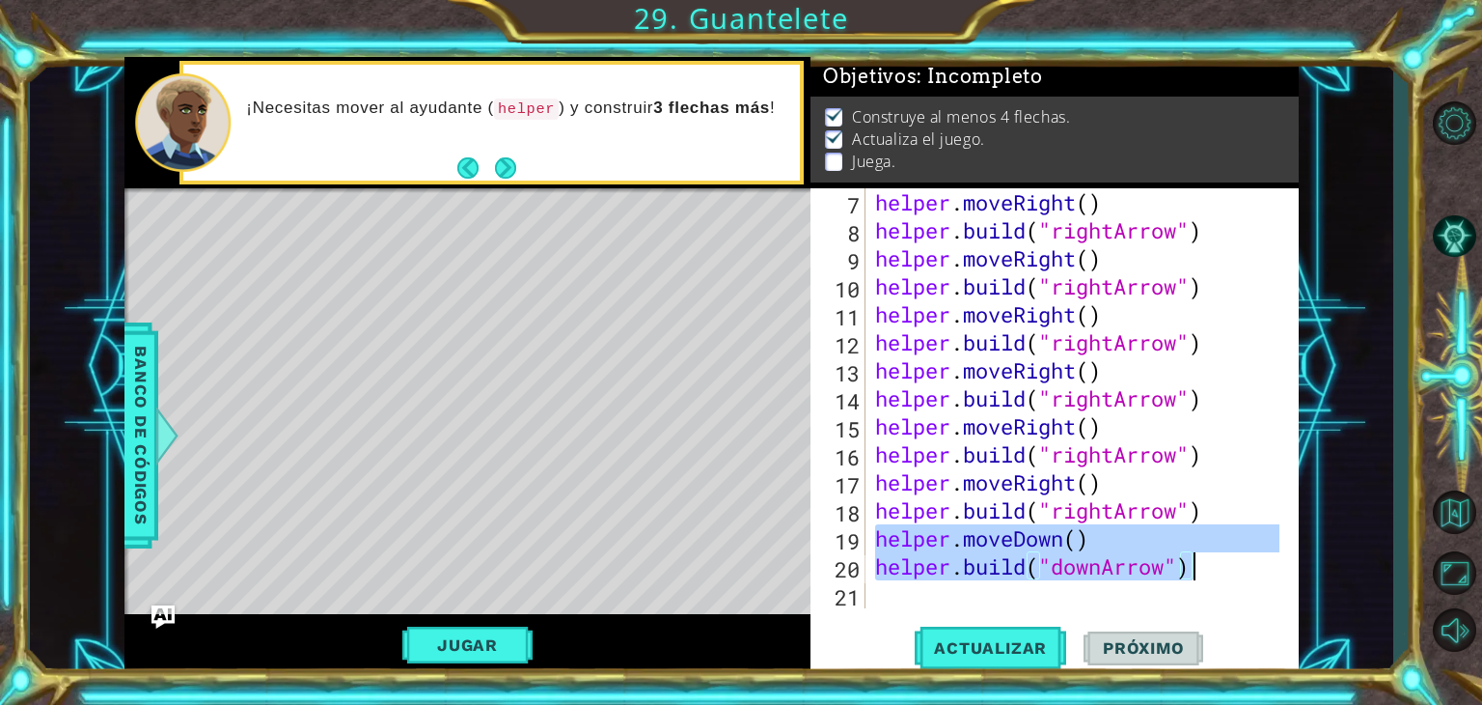
drag, startPoint x: 871, startPoint y: 539, endPoint x: 1224, endPoint y: 580, distance: 354.7
click at [1224, 580] on div "helper . moveRight ( ) helper . build ( "rightArrow" ) helper . moveRight ( ) h…" at bounding box center [1080, 426] width 418 height 476
type textarea "helper.moveDown() [DOMAIN_NAME]("downArrow")"
click at [891, 596] on div "helper . moveRight ( ) helper . build ( "rightArrow" ) helper . moveRight ( ) h…" at bounding box center [1080, 426] width 418 height 476
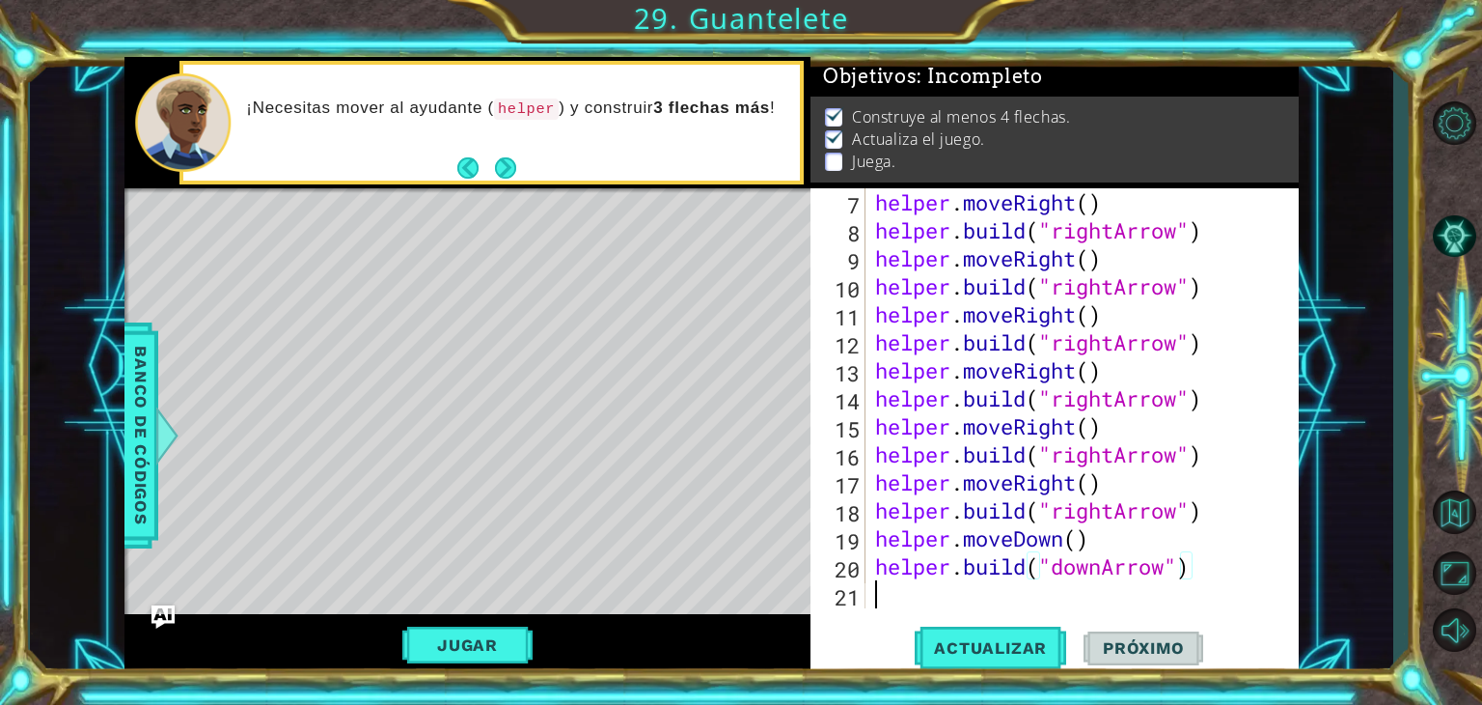
scroll to position [0, 0]
paste textarea "[DOMAIN_NAME]("downArrow")"
type textarea "[DOMAIN_NAME]("downArrow")"
click at [870, 602] on div "[DOMAIN_NAME]("downArrow") 9 10 11 12 13 14 15 16 17 18 19 20 21 22 23 helper .…" at bounding box center [1053, 398] width 484 height 420
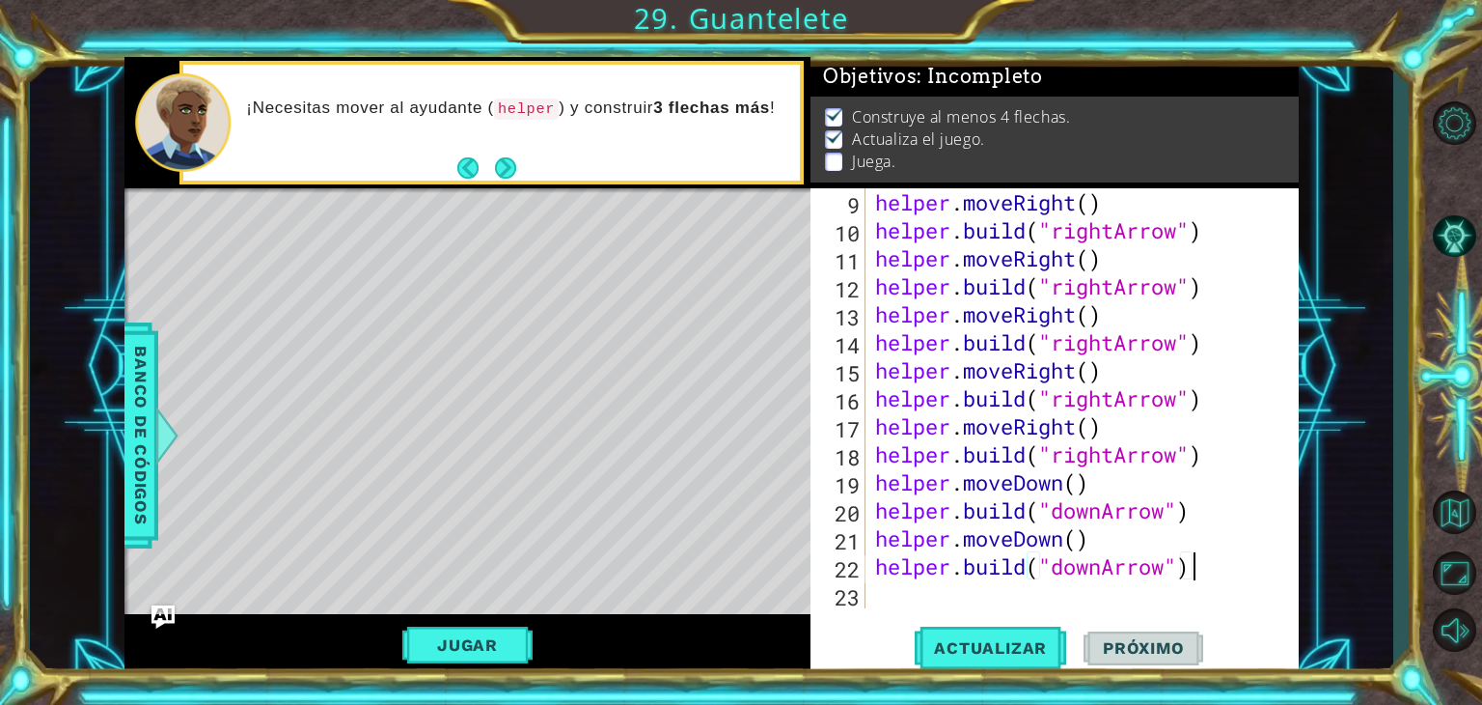
click at [877, 601] on div "helper . moveRight ( ) helper . build ( "rightArrow" ) helper . moveRight ( ) h…" at bounding box center [1080, 426] width 418 height 476
paste textarea "[DOMAIN_NAME]("downArrow")"
type textarea "[DOMAIN_NAME]("downArrow")"
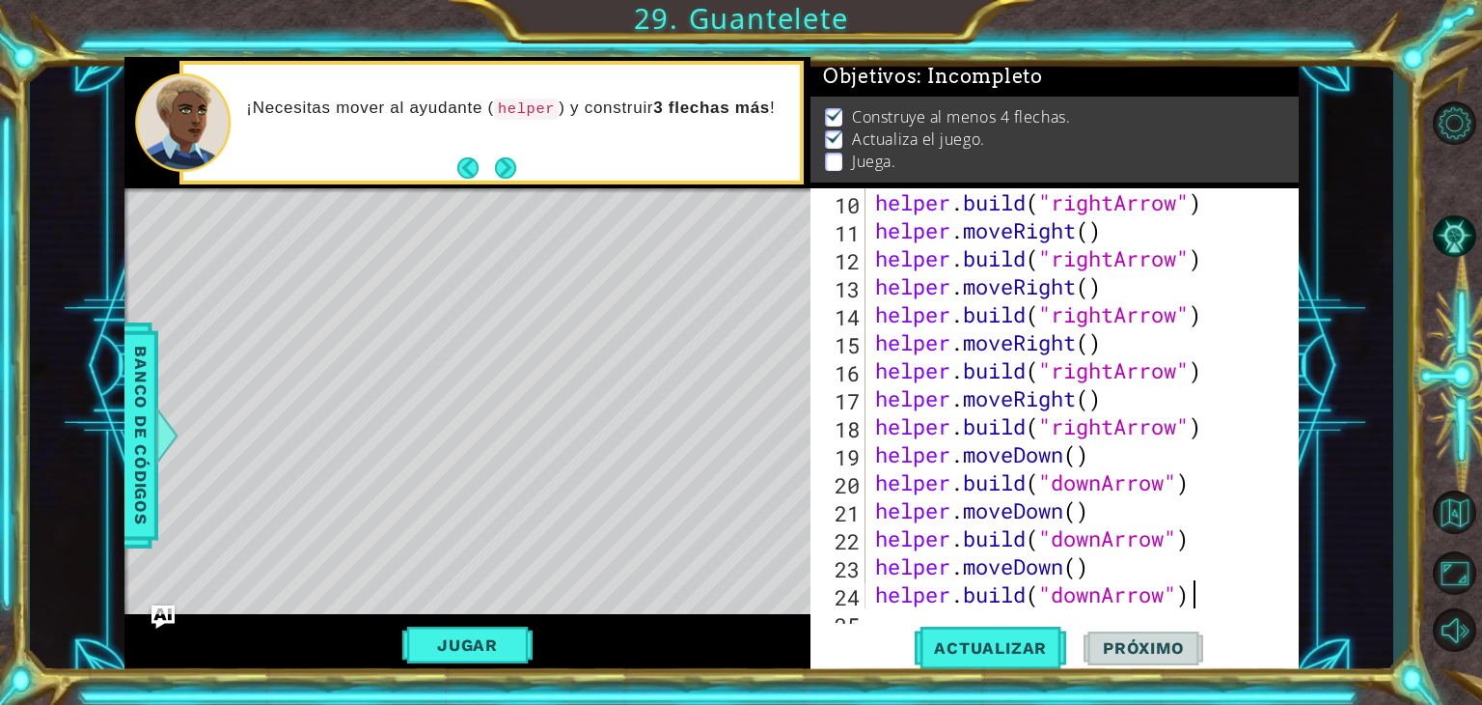
scroll to position [363, 0]
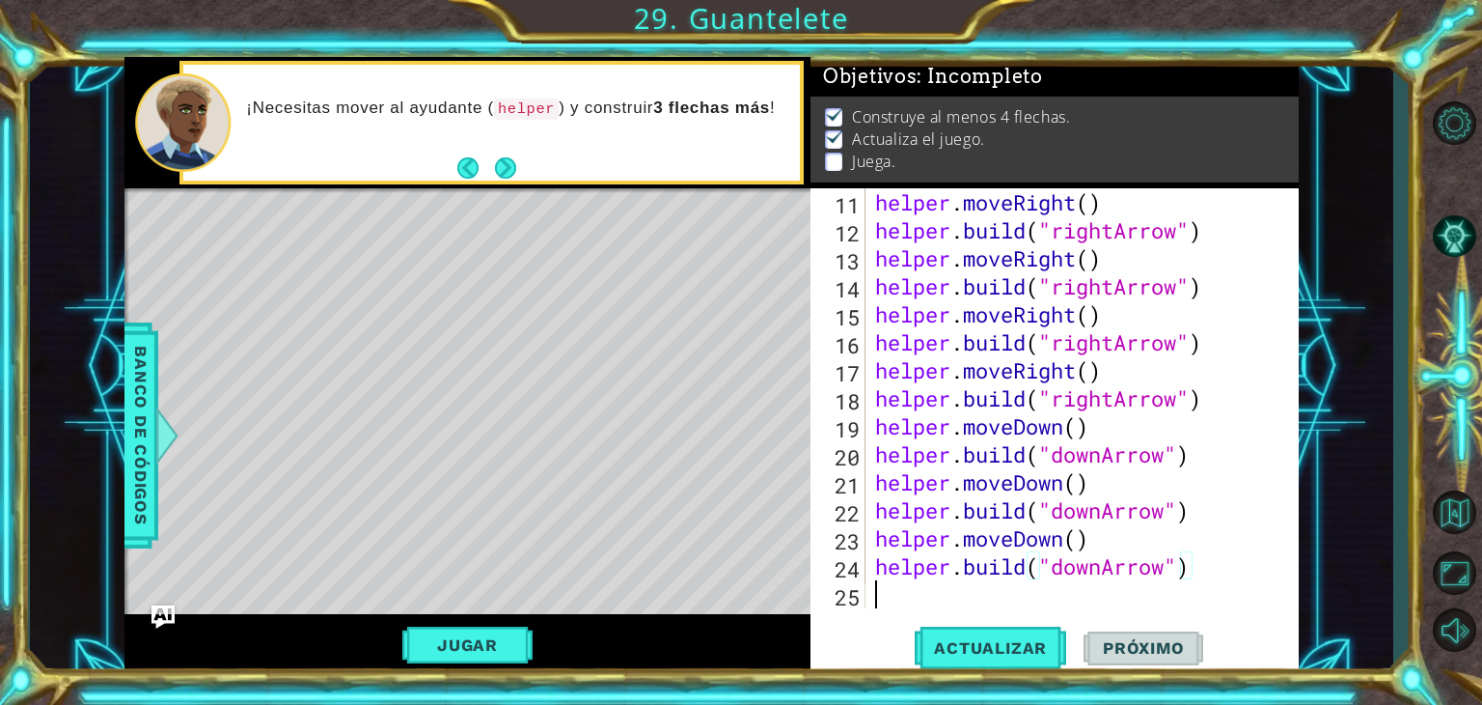
click at [877, 601] on div "helper . moveRight ( ) helper . build ( "rightArrow" ) helper . moveRight ( ) h…" at bounding box center [1080, 426] width 418 height 476
paste textarea "[DOMAIN_NAME]("downArrow")"
type textarea "[DOMAIN_NAME]("downArrow")"
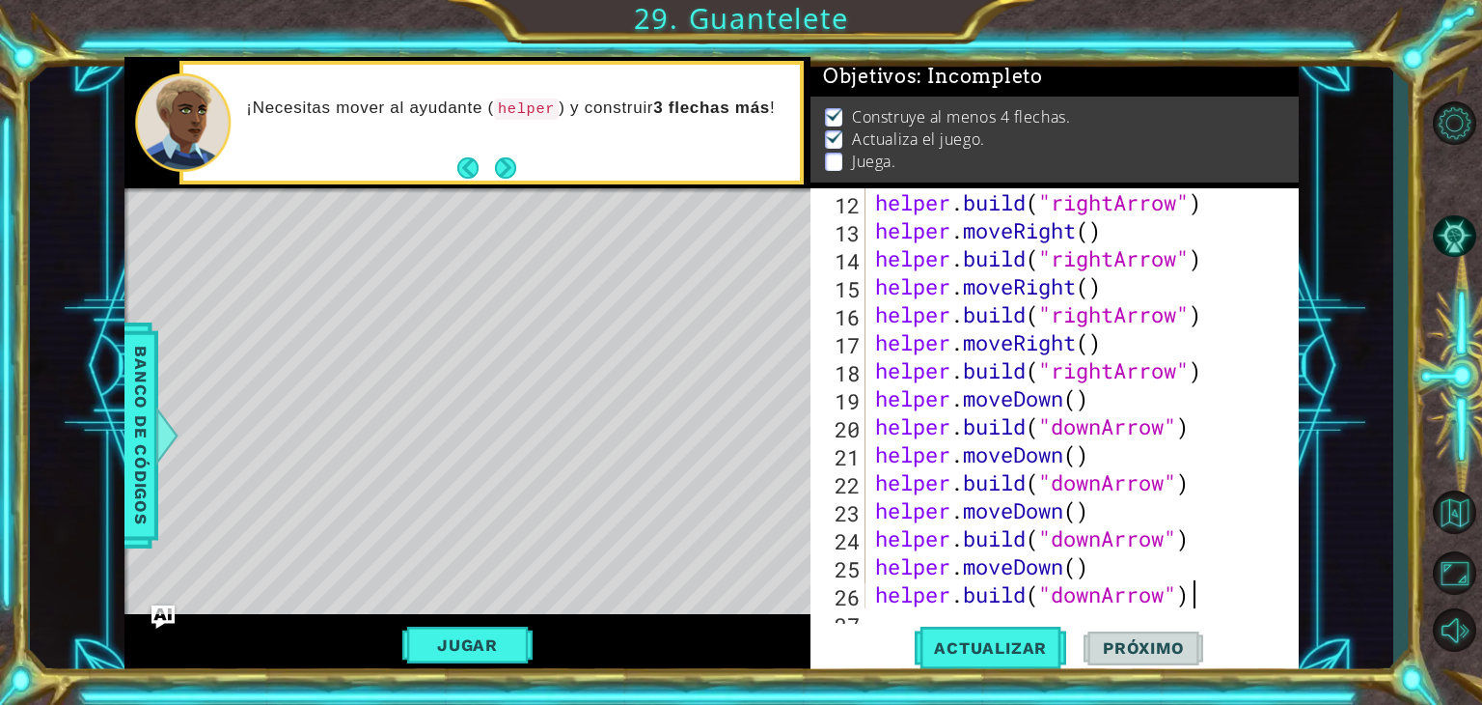
scroll to position [420, 0]
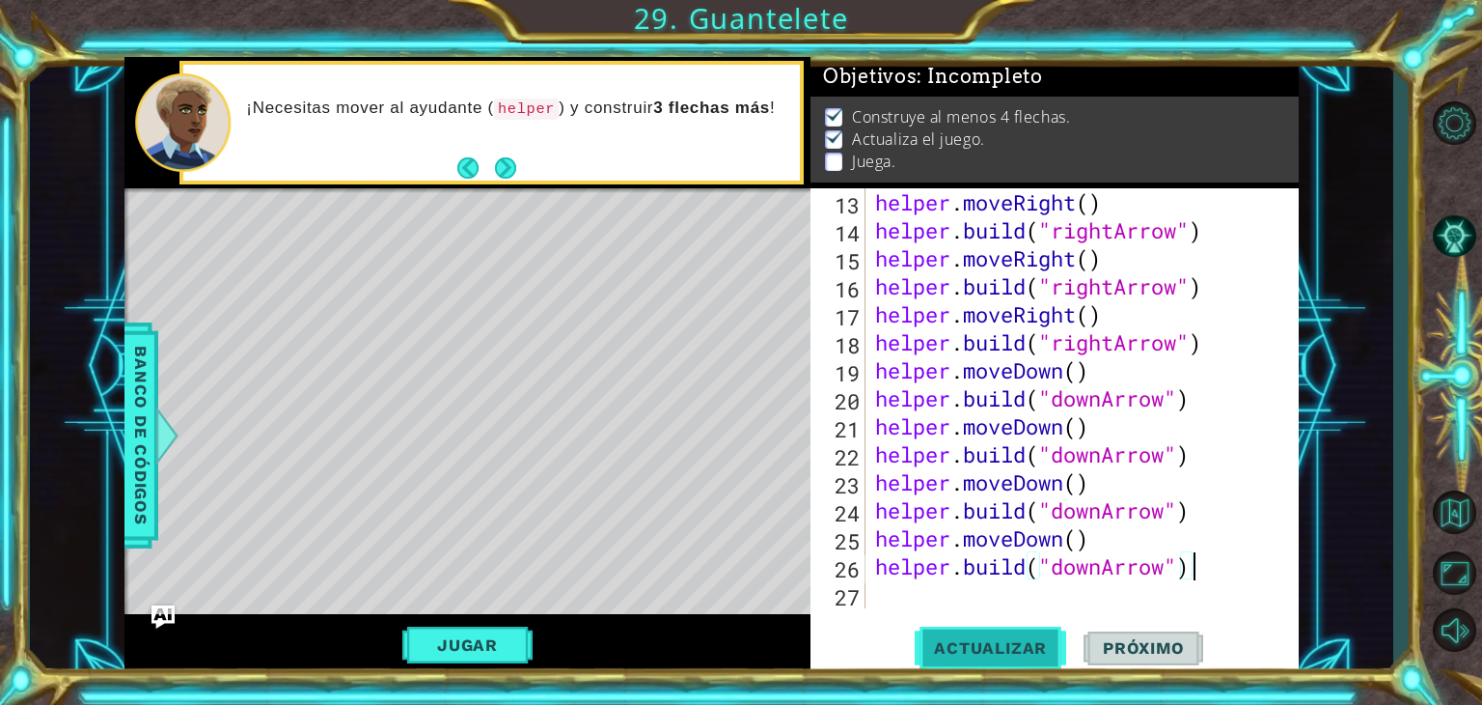
click at [937, 648] on span "Actualizar" at bounding box center [991, 647] width 152 height 19
click at [499, 641] on button "Jugar" at bounding box center [467, 644] width 130 height 37
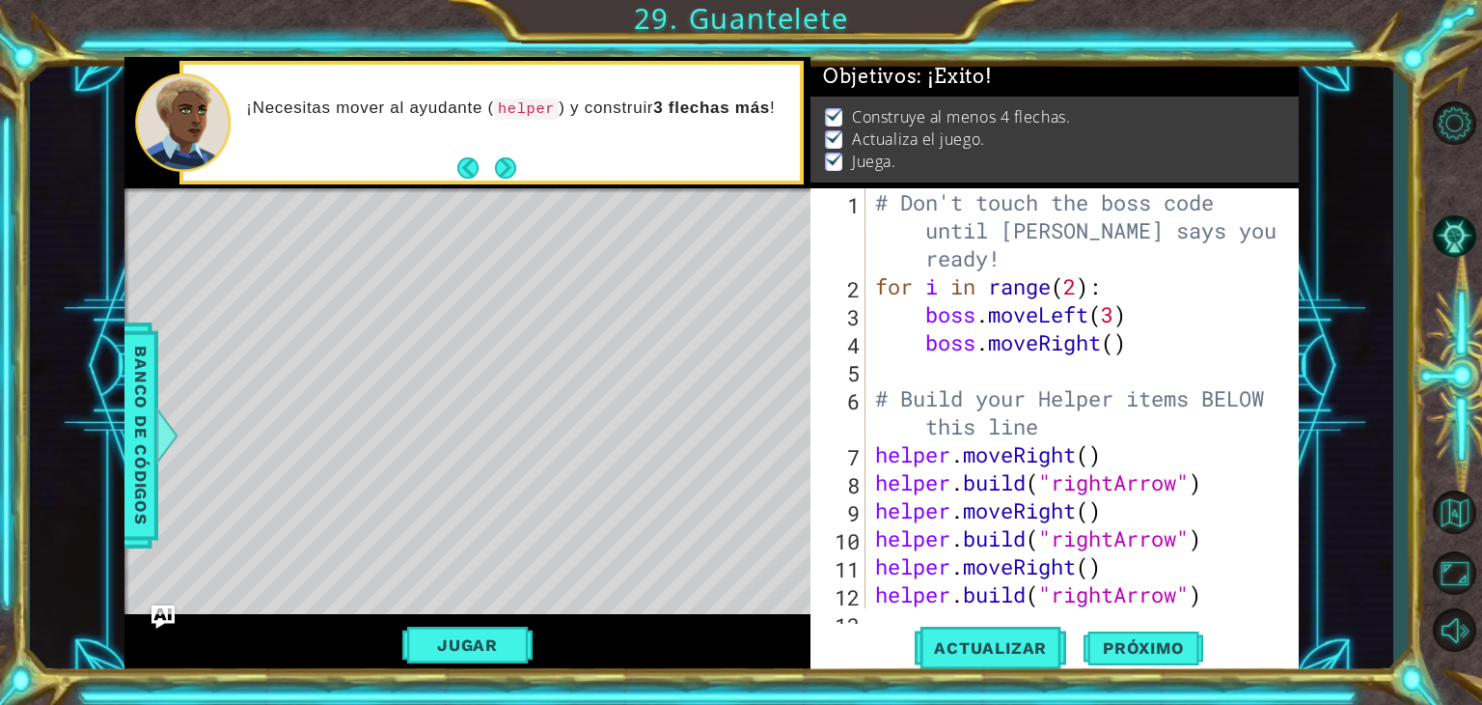
scroll to position [0, 0]
click at [484, 629] on button "Jugar" at bounding box center [467, 644] width 130 height 37
click at [1120, 645] on span "Próximo" at bounding box center [1144, 648] width 120 height 19
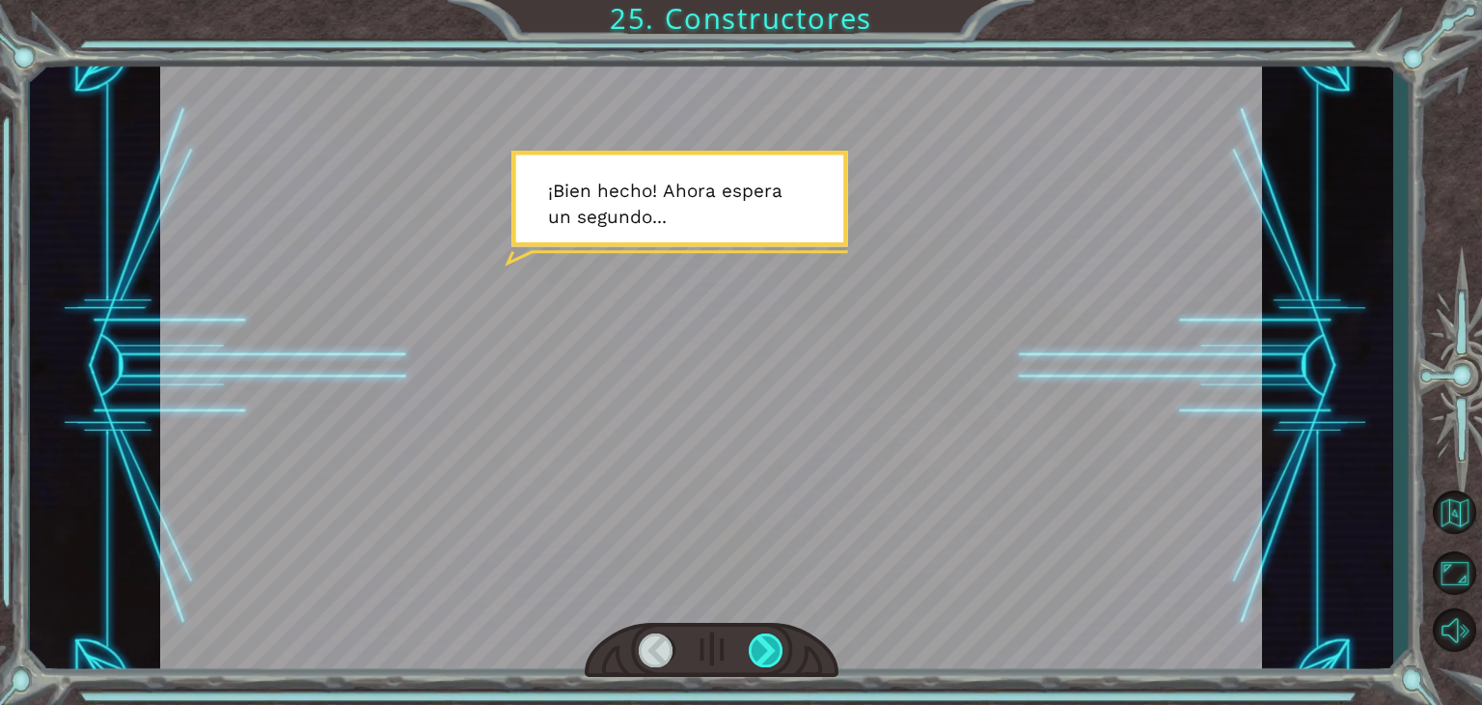
click at [777, 638] on div at bounding box center [766, 650] width 35 height 34
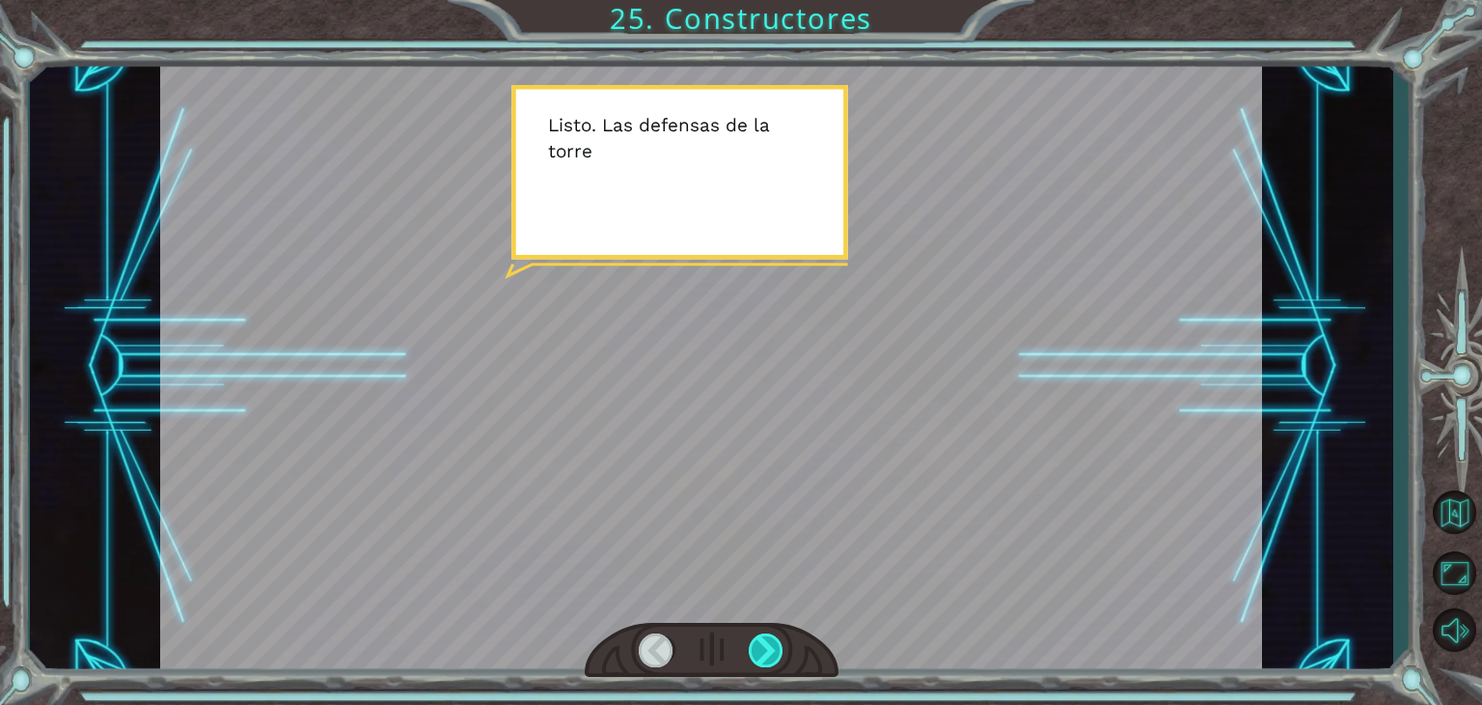
click at [777, 638] on div at bounding box center [766, 650] width 35 height 34
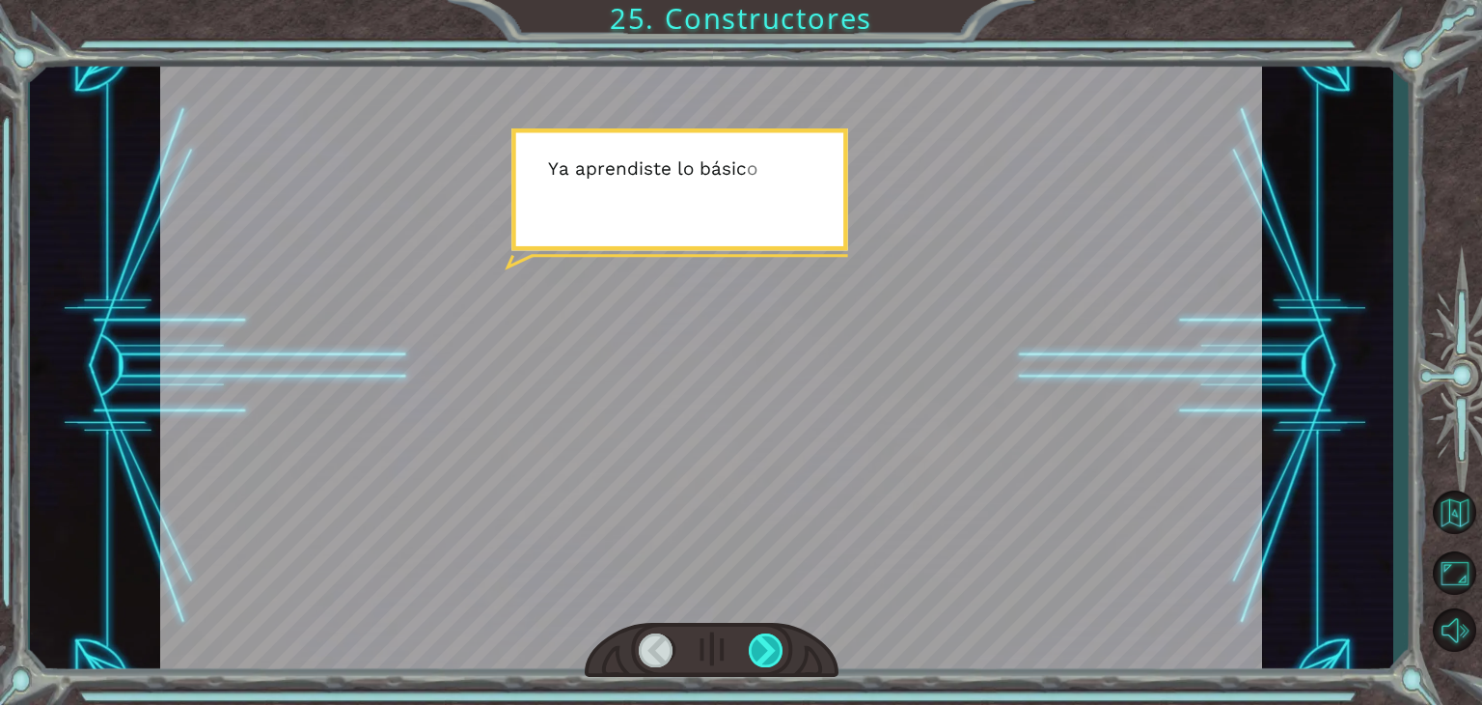
click at [757, 647] on div at bounding box center [766, 650] width 35 height 34
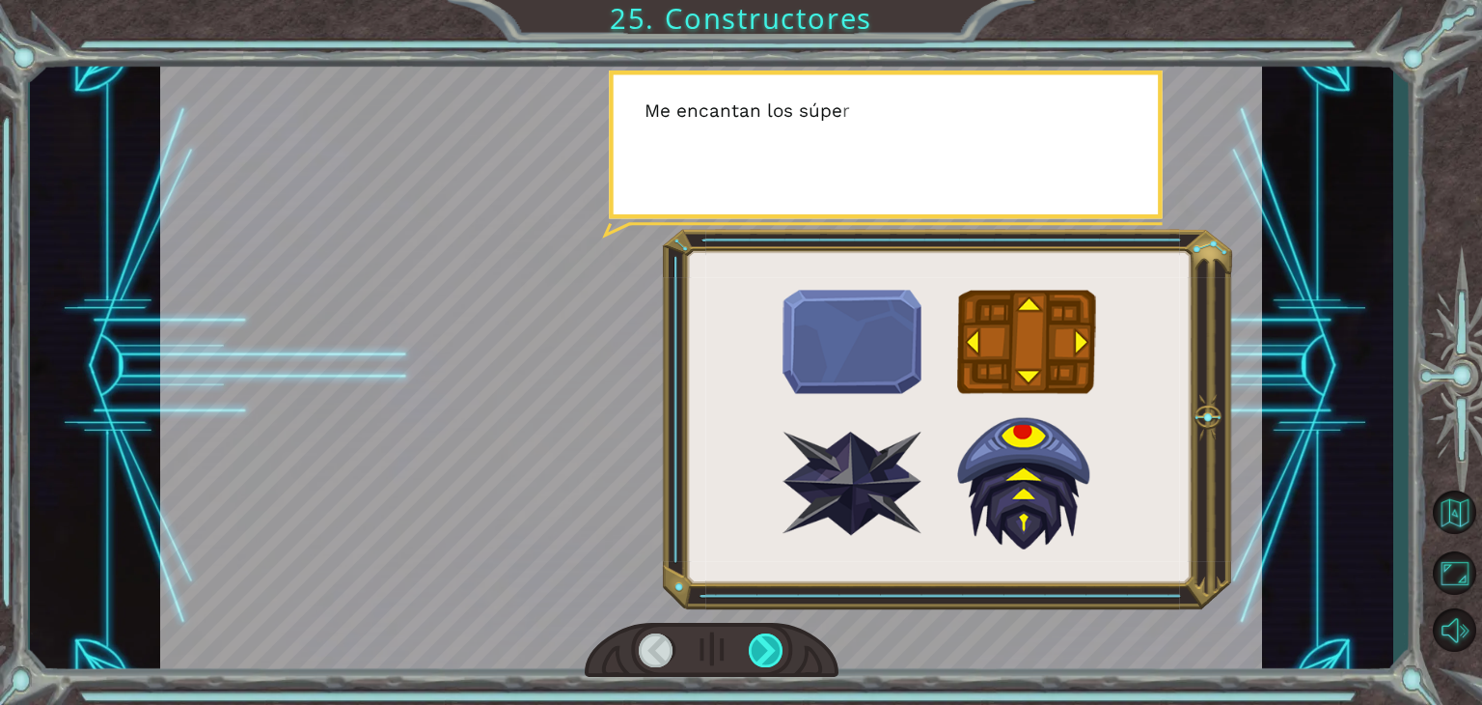
click at [757, 647] on div at bounding box center [766, 650] width 35 height 34
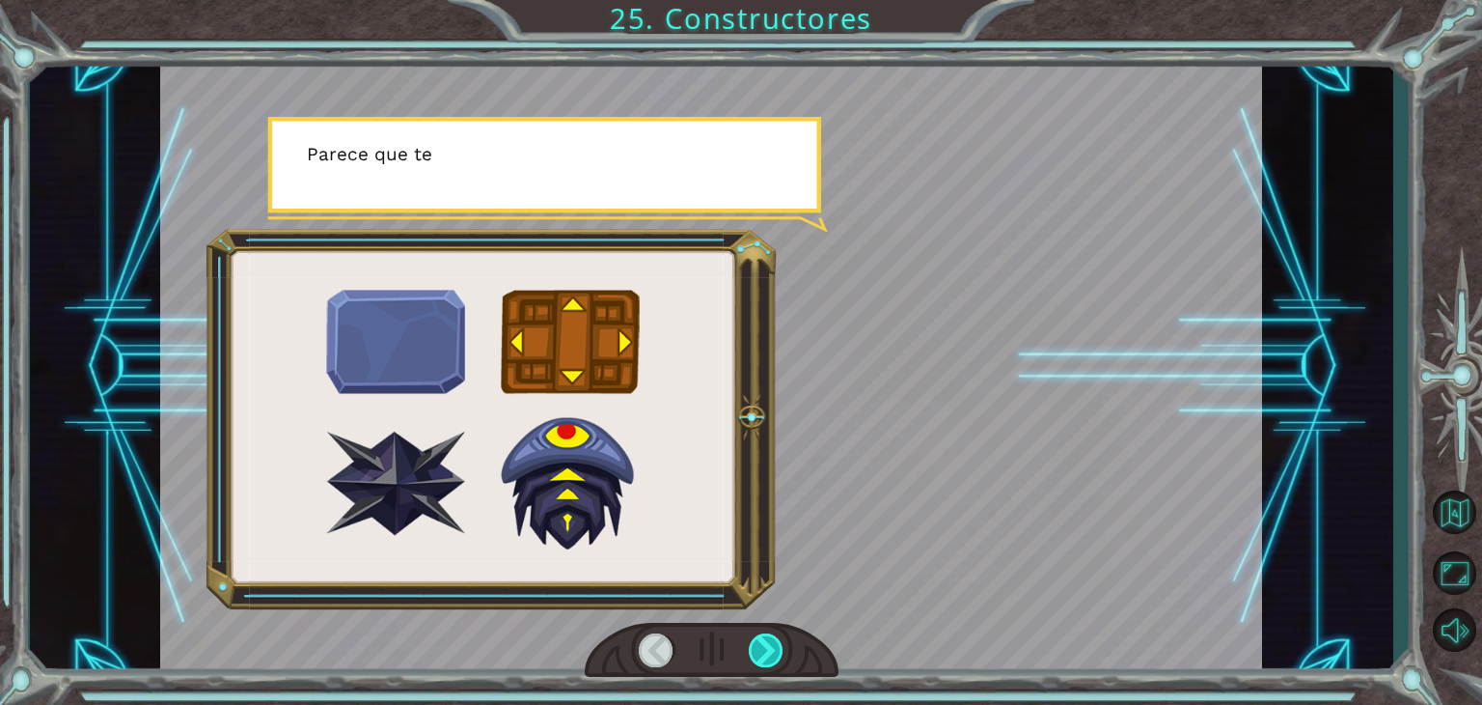
click at [757, 647] on div at bounding box center [766, 650] width 35 height 34
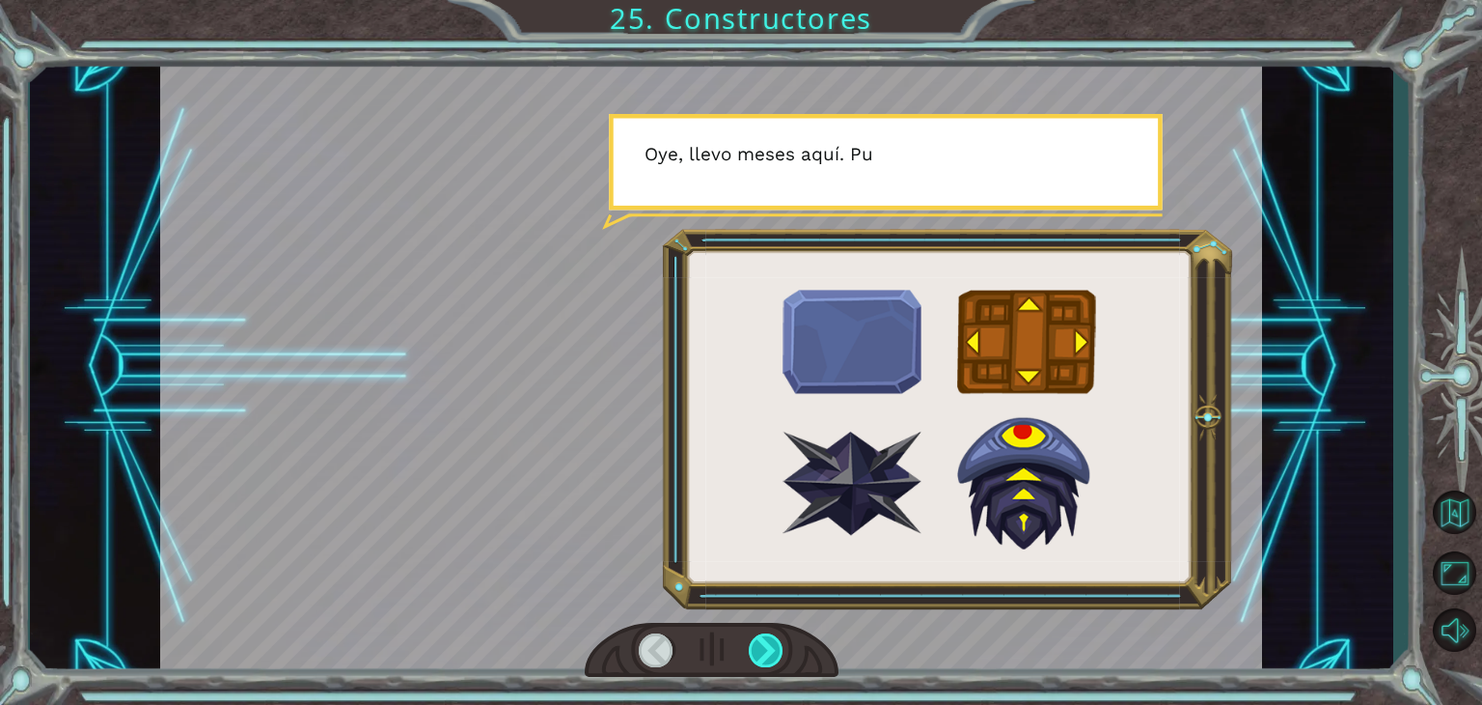
click at [760, 650] on div at bounding box center [766, 650] width 35 height 34
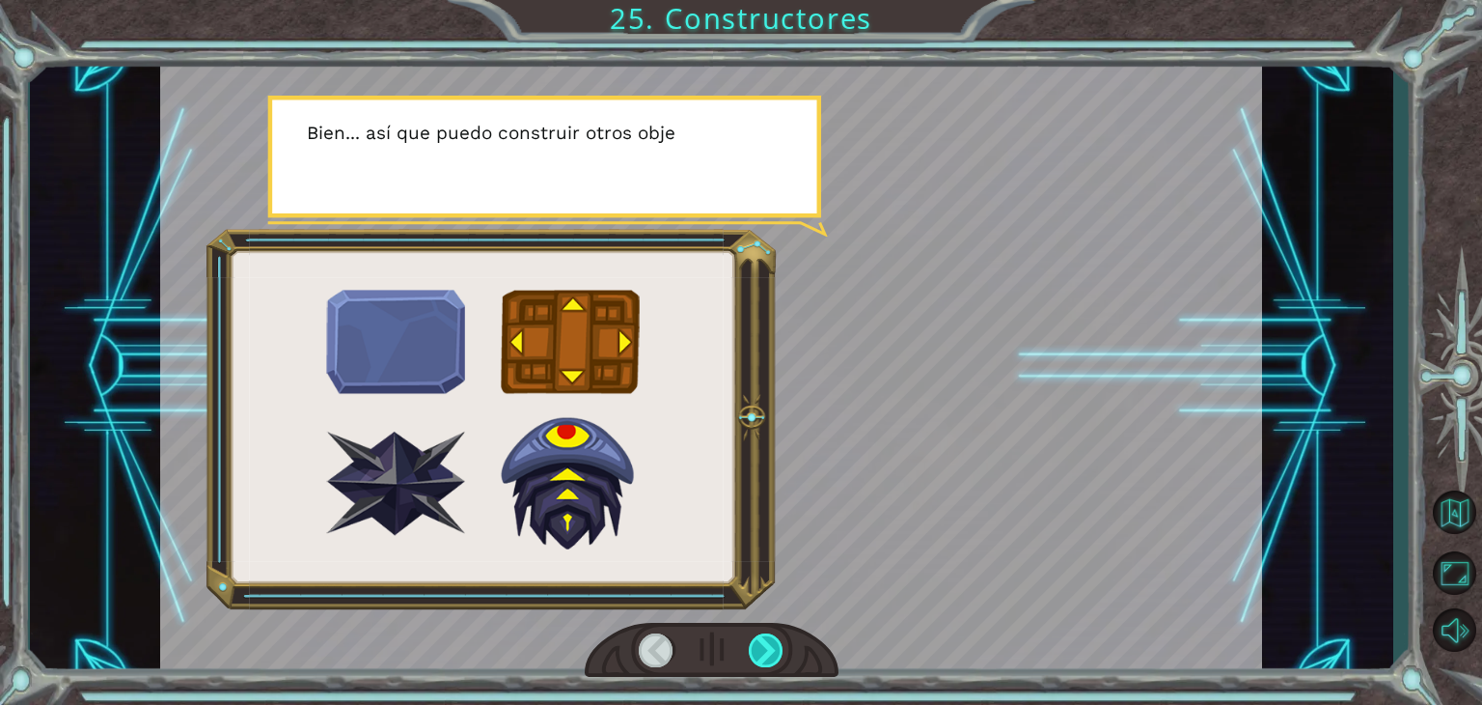
click at [760, 650] on div at bounding box center [766, 650] width 35 height 34
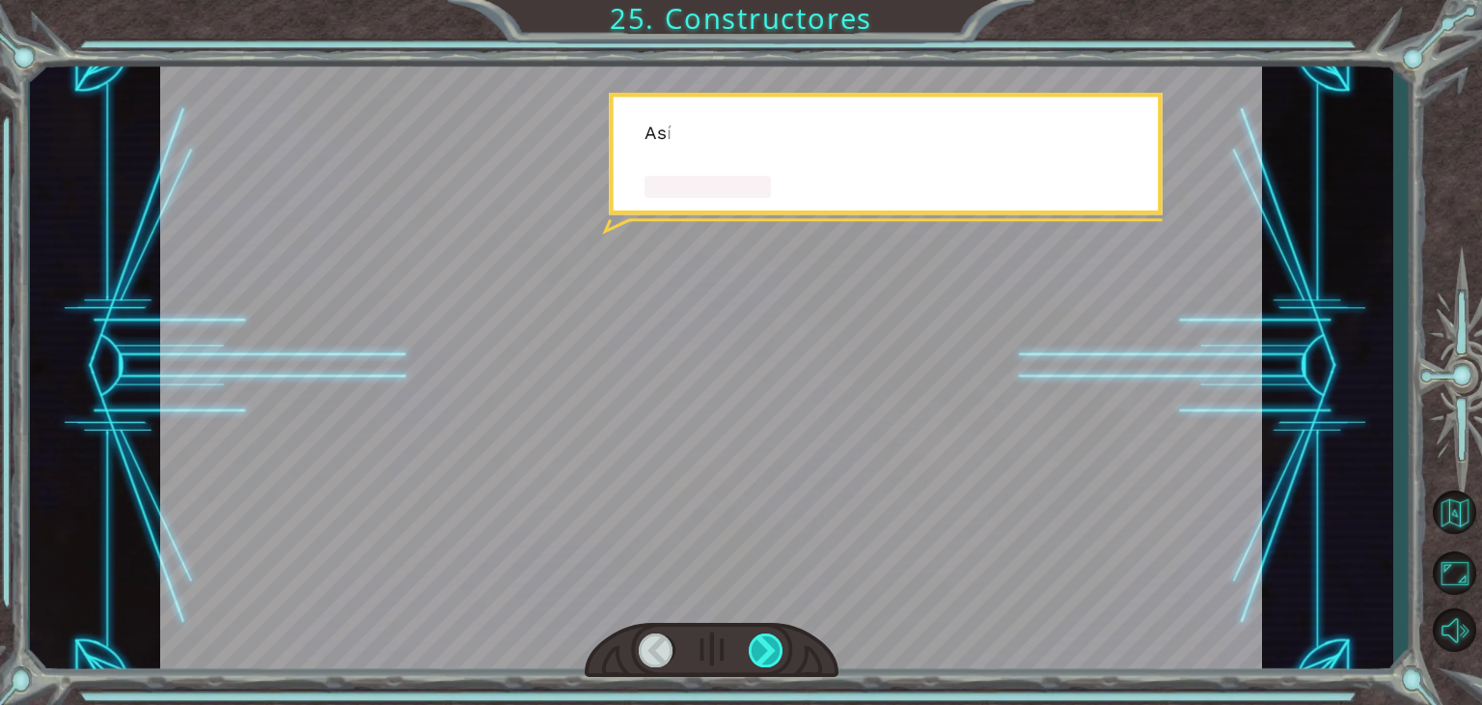
click at [760, 650] on div at bounding box center [766, 650] width 35 height 34
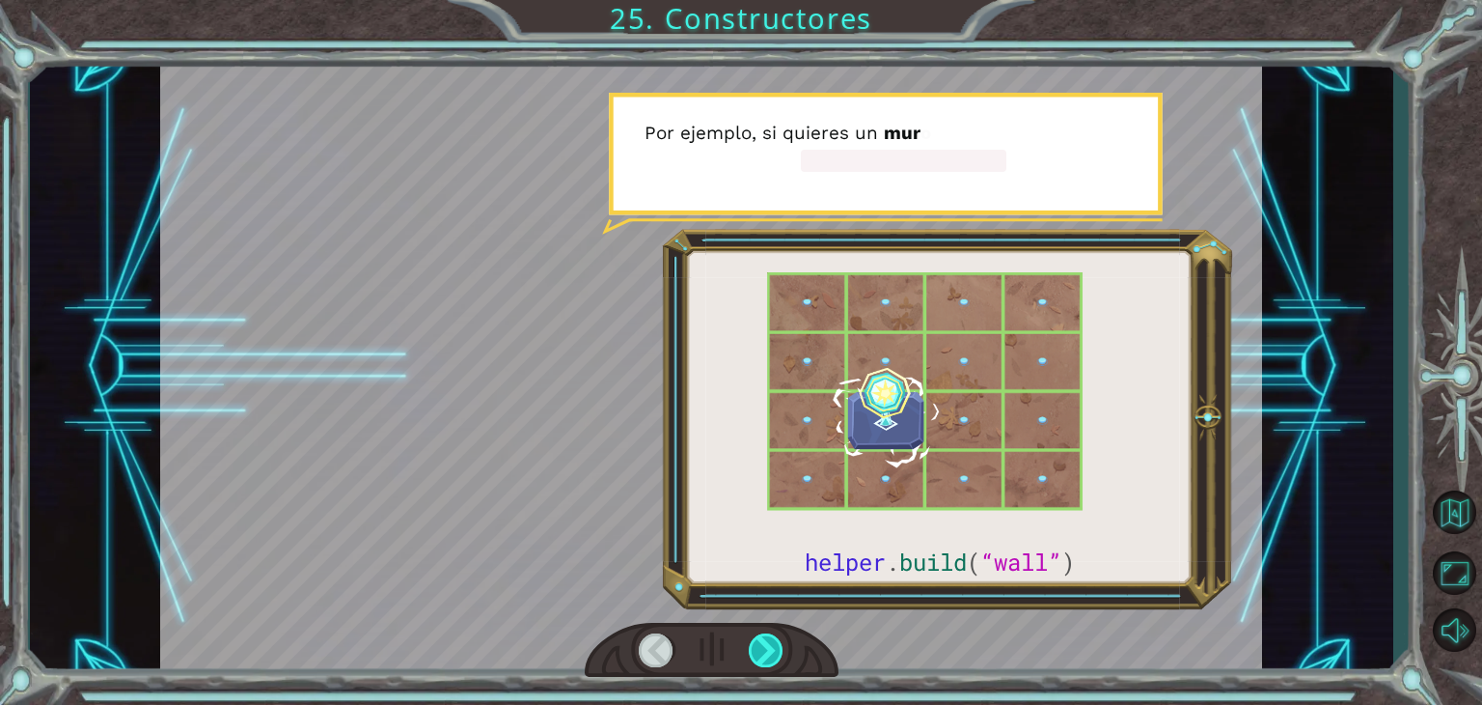
click at [760, 650] on div at bounding box center [766, 650] width 35 height 34
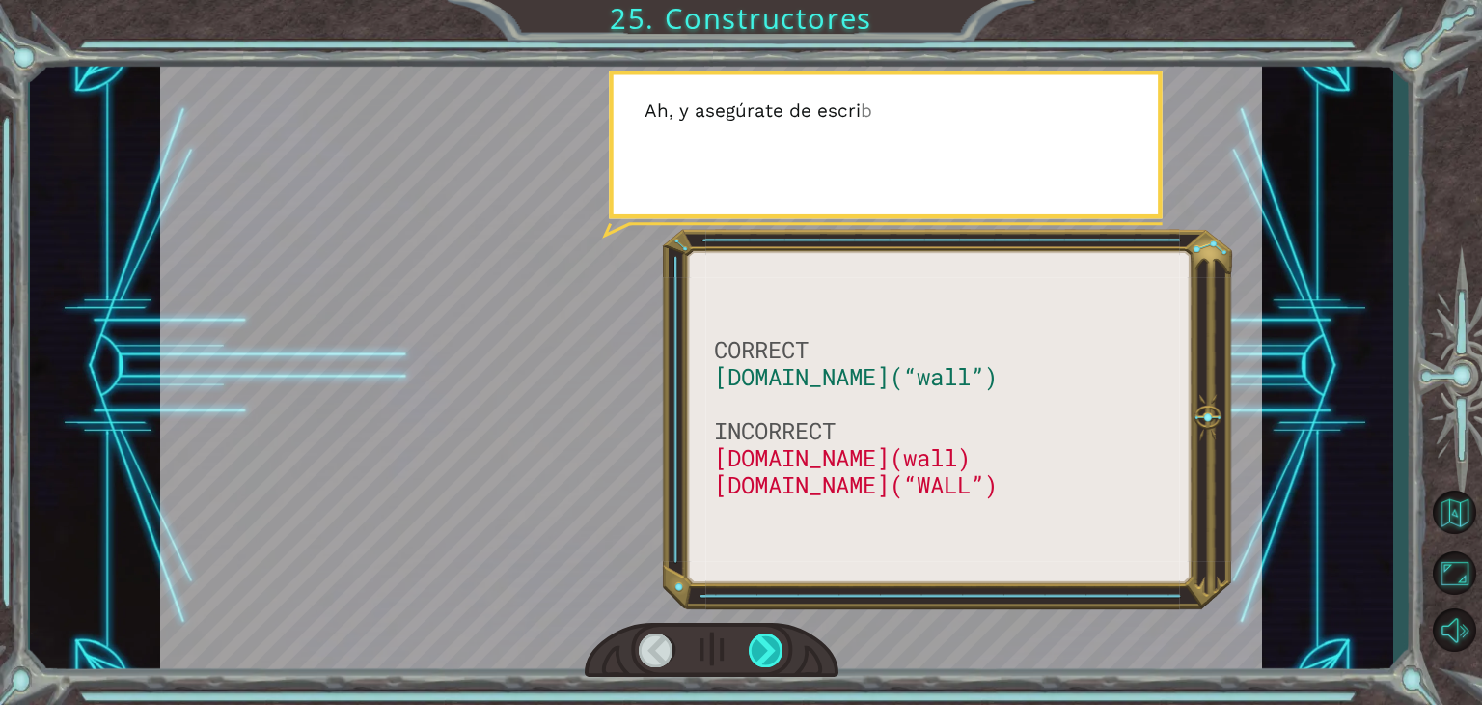
click at [760, 656] on div at bounding box center [766, 650] width 35 height 34
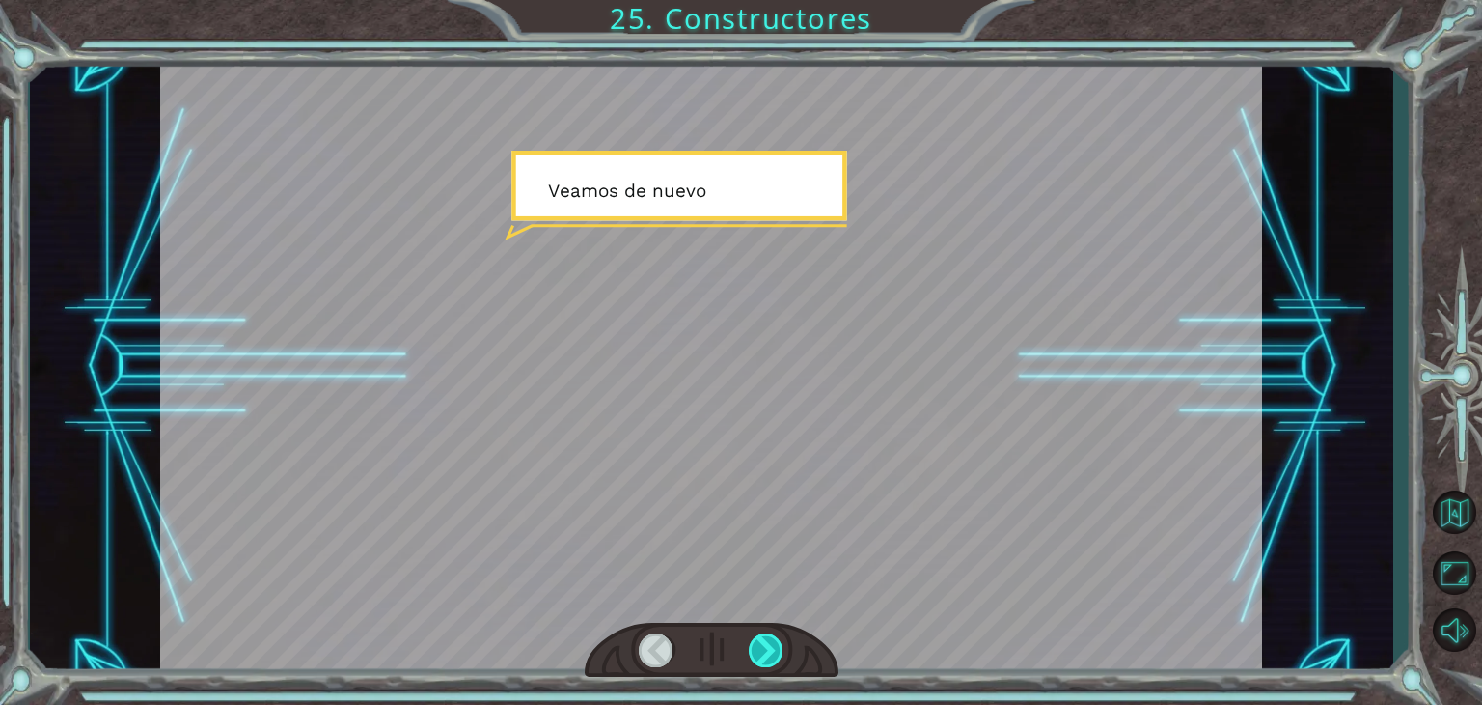
click at [760, 656] on div at bounding box center [766, 650] width 35 height 34
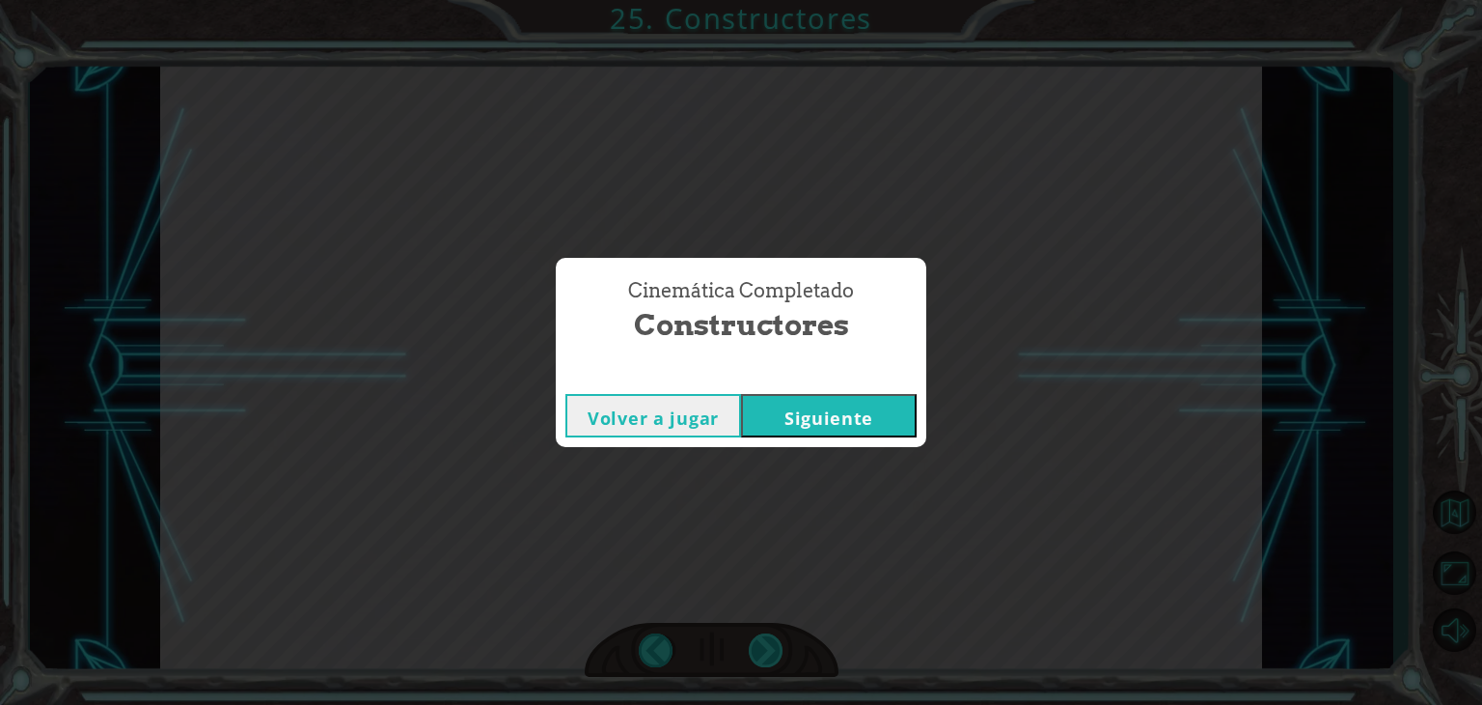
click at [760, 656] on div "Cinemática Completado Constructores Volver a jugar [GEOGRAPHIC_DATA]" at bounding box center [741, 352] width 1482 height 705
click at [780, 418] on button "Siguiente" at bounding box center [829, 415] width 176 height 43
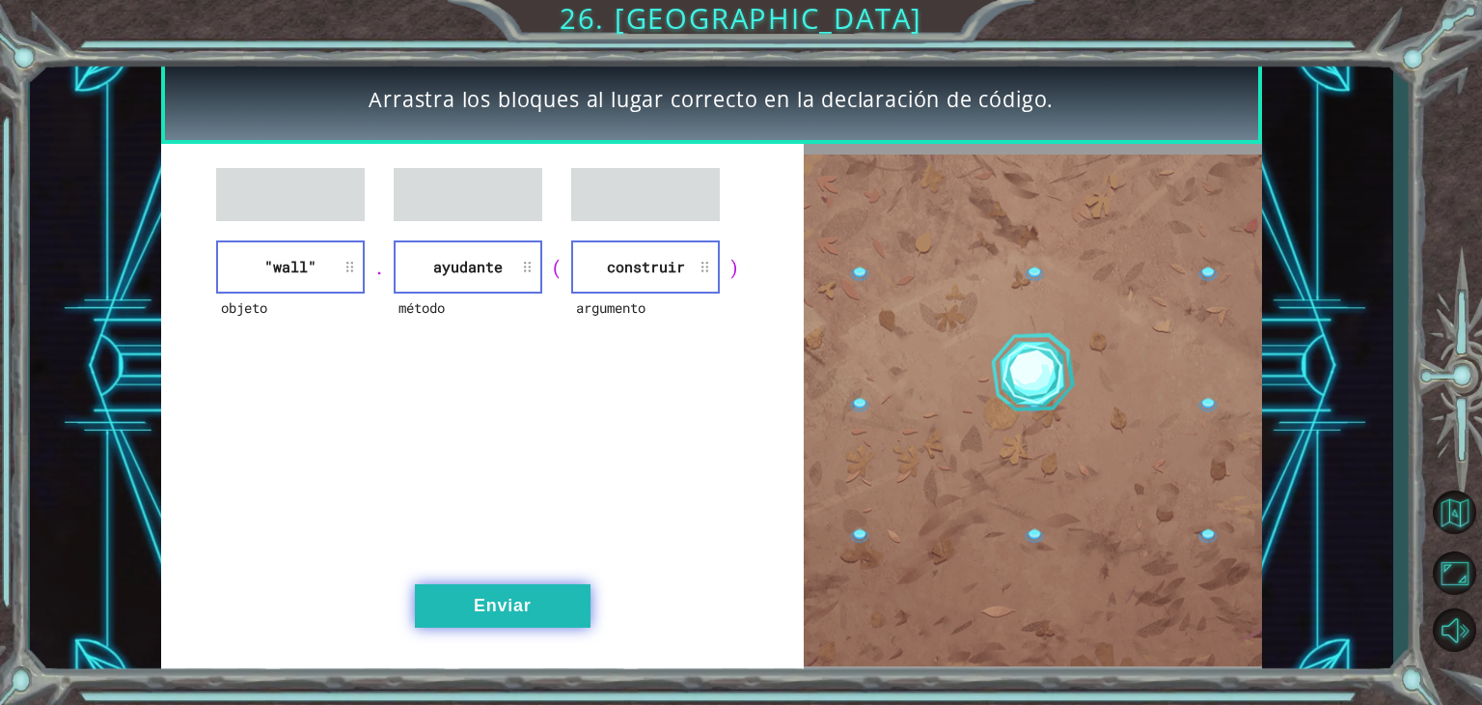
click at [440, 594] on button "Enviar" at bounding box center [503, 605] width 176 height 43
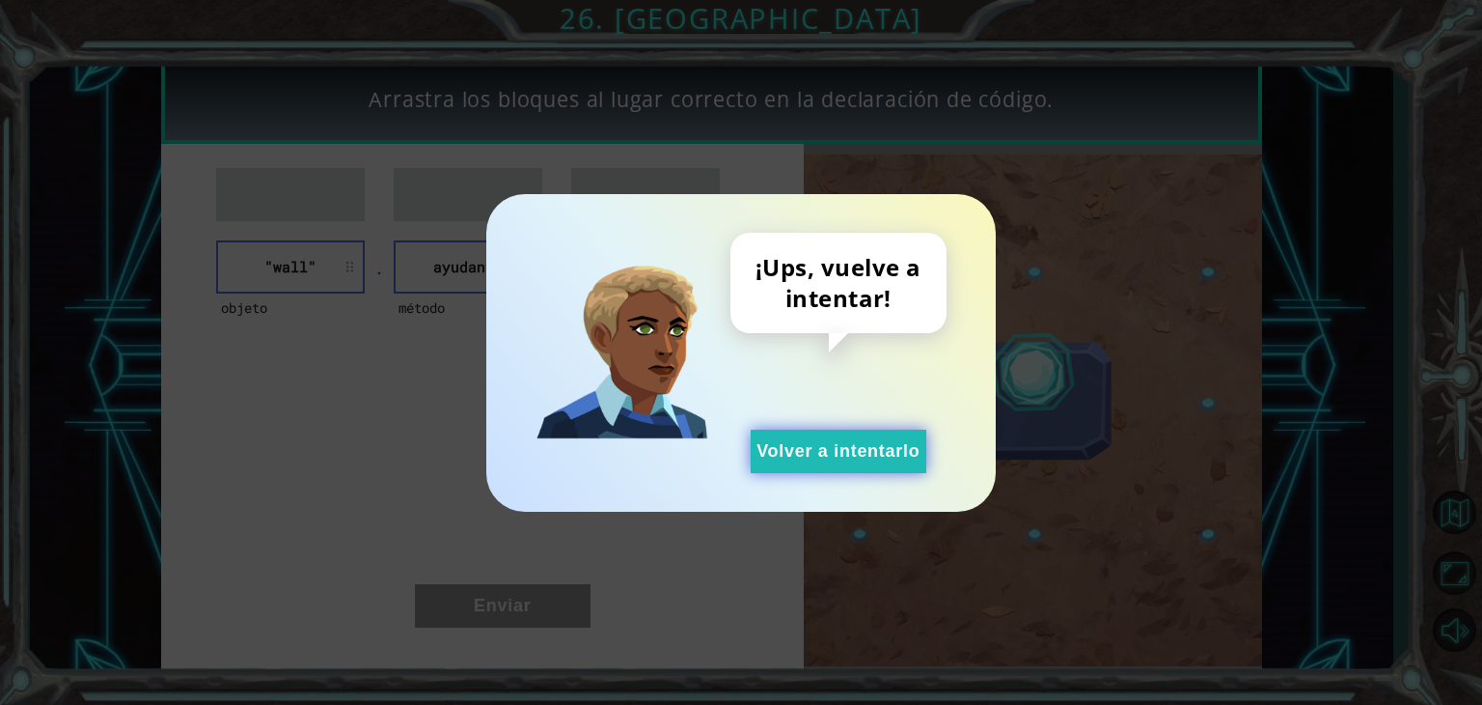
click at [842, 449] on button "Volver a intentarlo" at bounding box center [839, 450] width 176 height 43
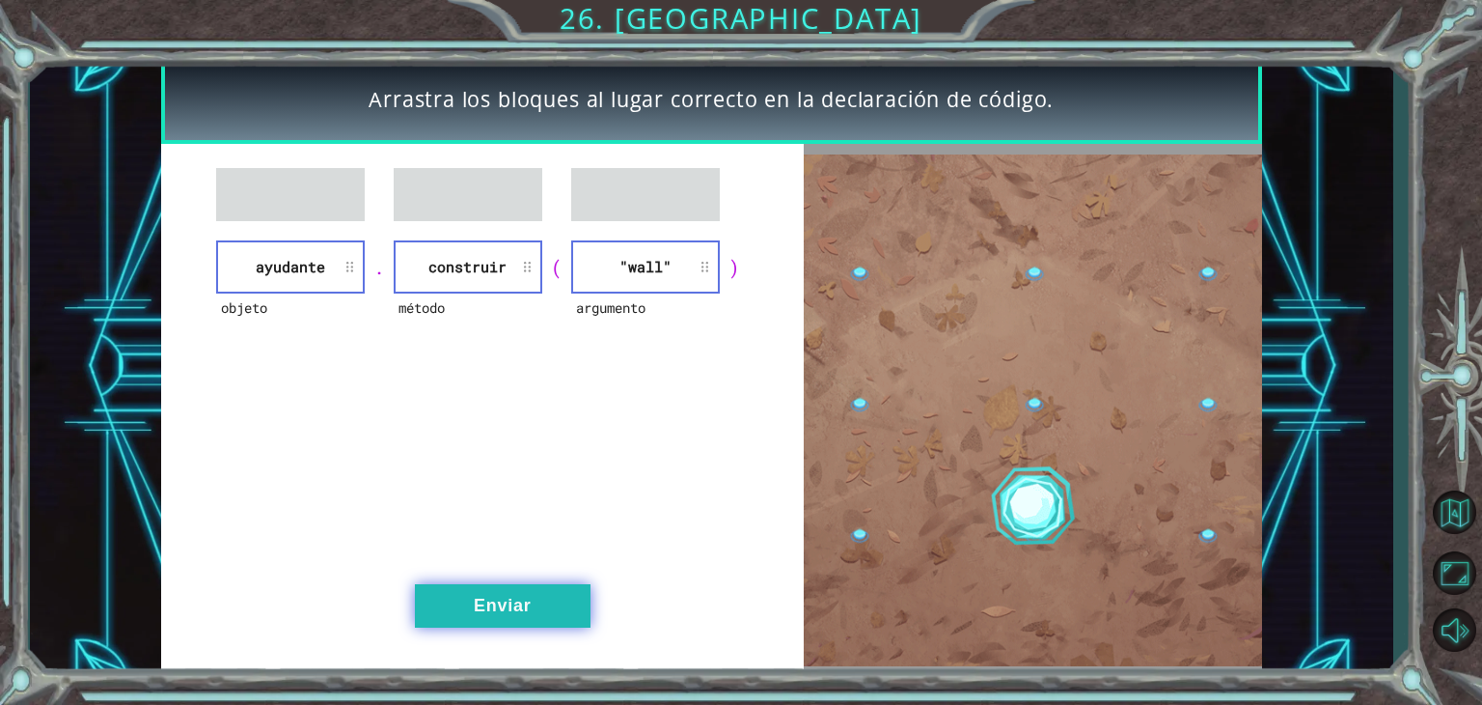
click at [505, 608] on button "Enviar" at bounding box center [503, 605] width 176 height 43
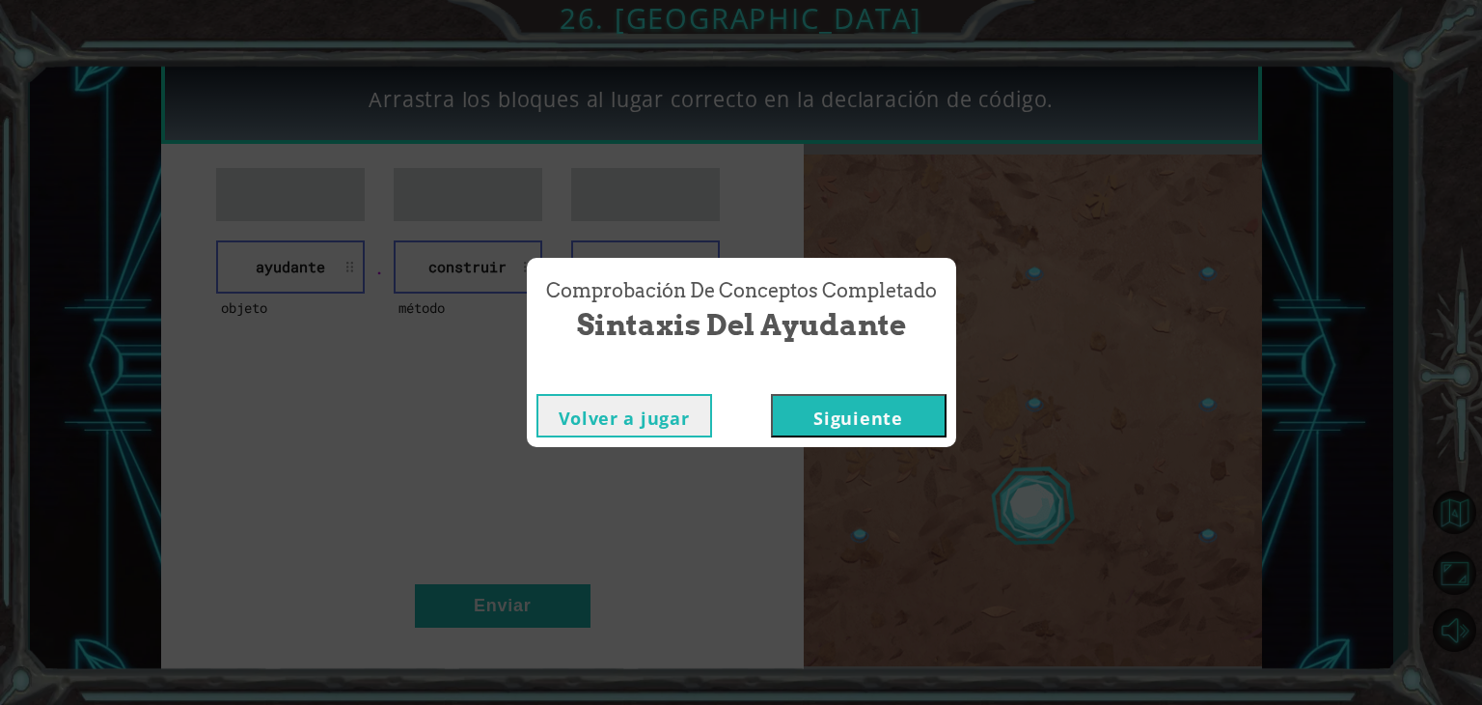
click at [801, 420] on button "Siguiente" at bounding box center [859, 415] width 176 height 43
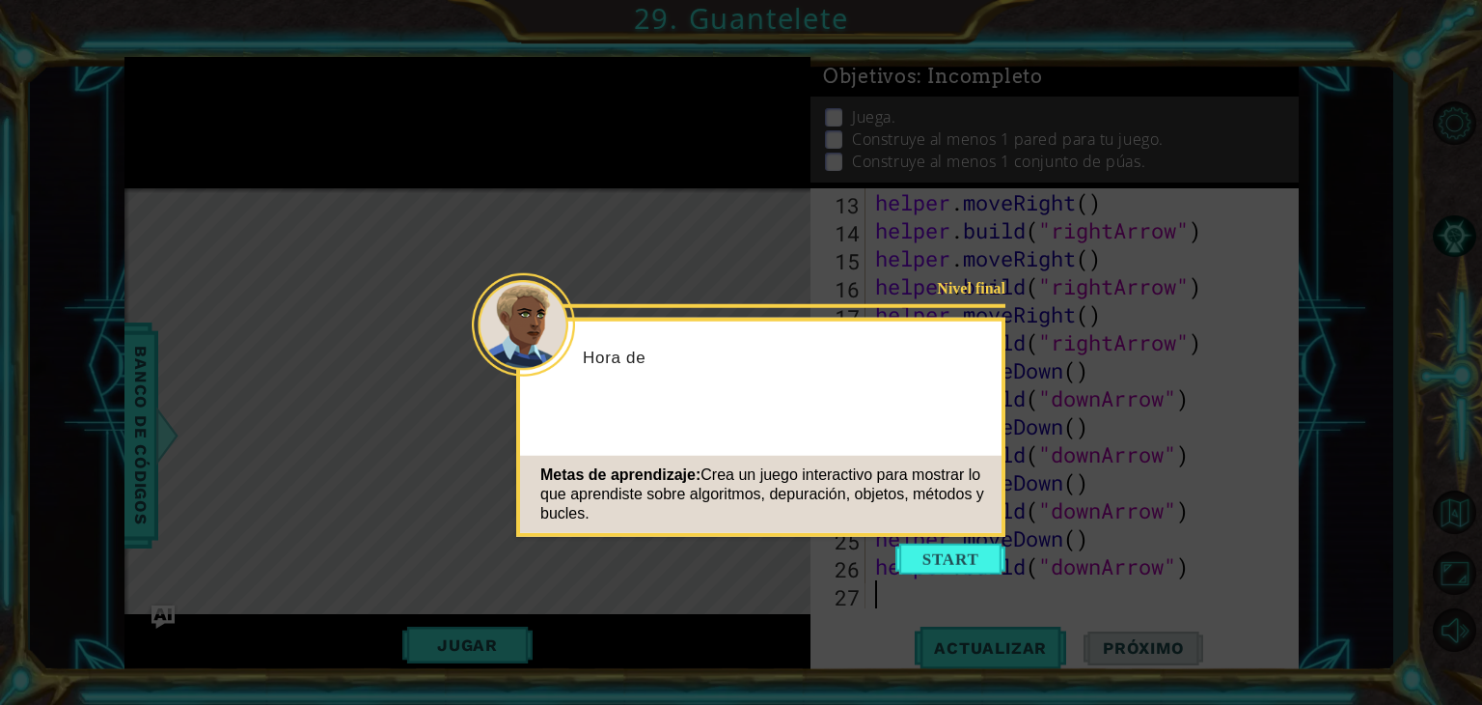
scroll to position [420, 0]
click at [946, 549] on button "Start" at bounding box center [951, 558] width 110 height 31
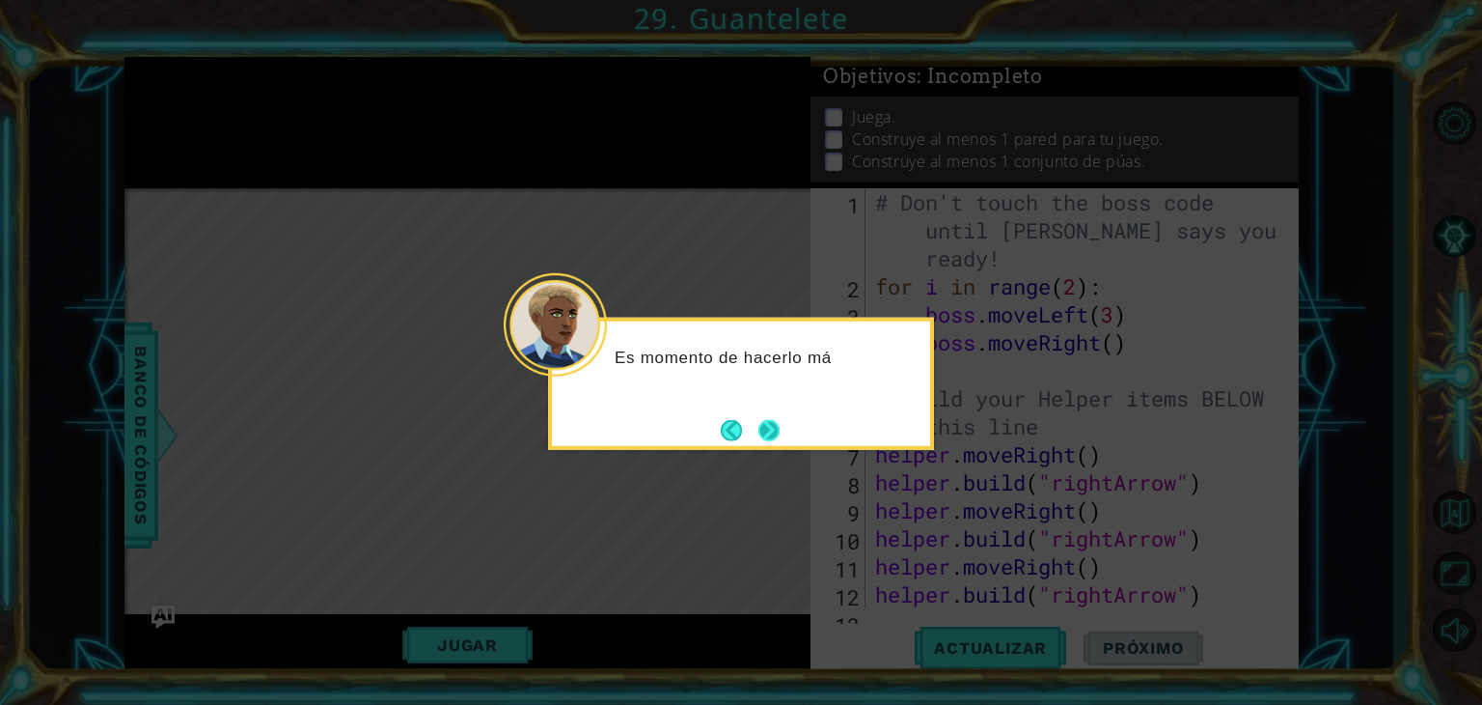
click at [772, 437] on button "Next" at bounding box center [769, 429] width 21 height 21
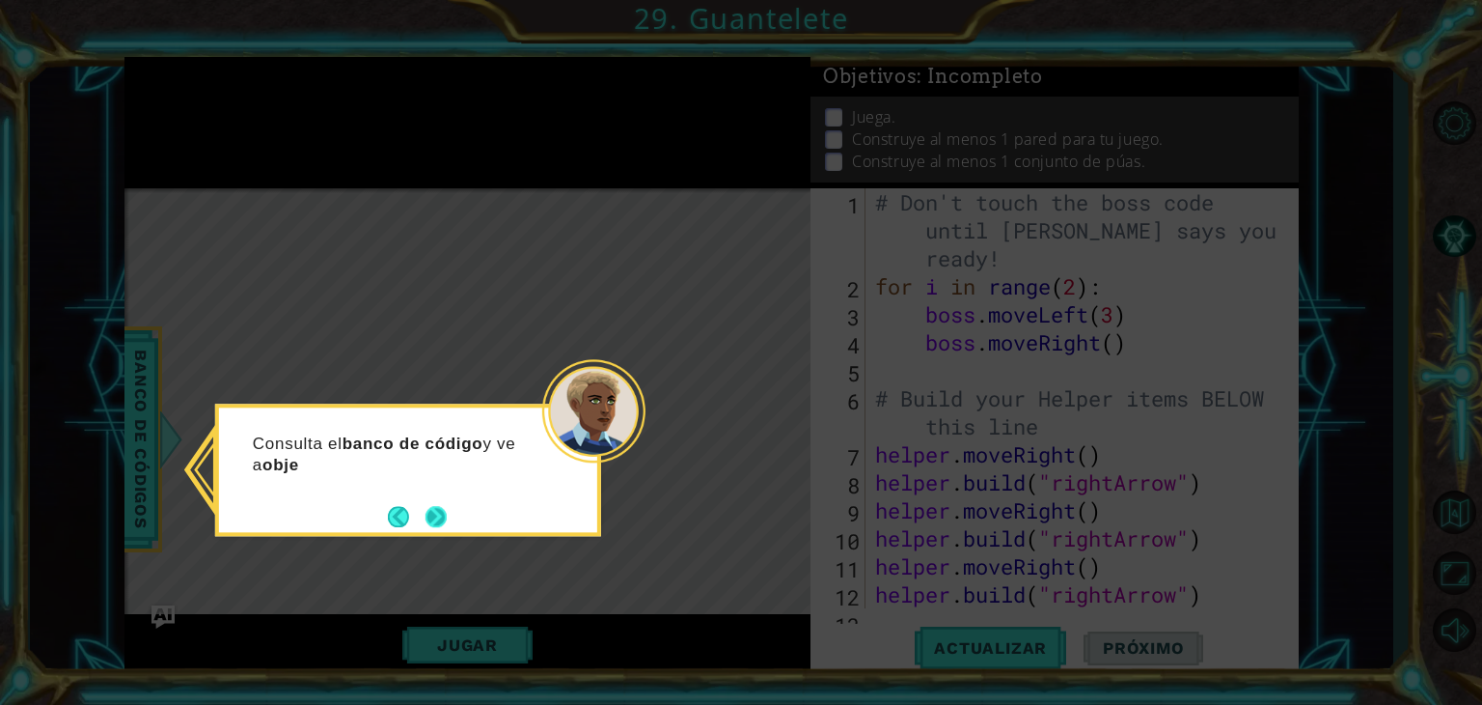
click at [444, 517] on button "Next" at bounding box center [436, 516] width 21 height 21
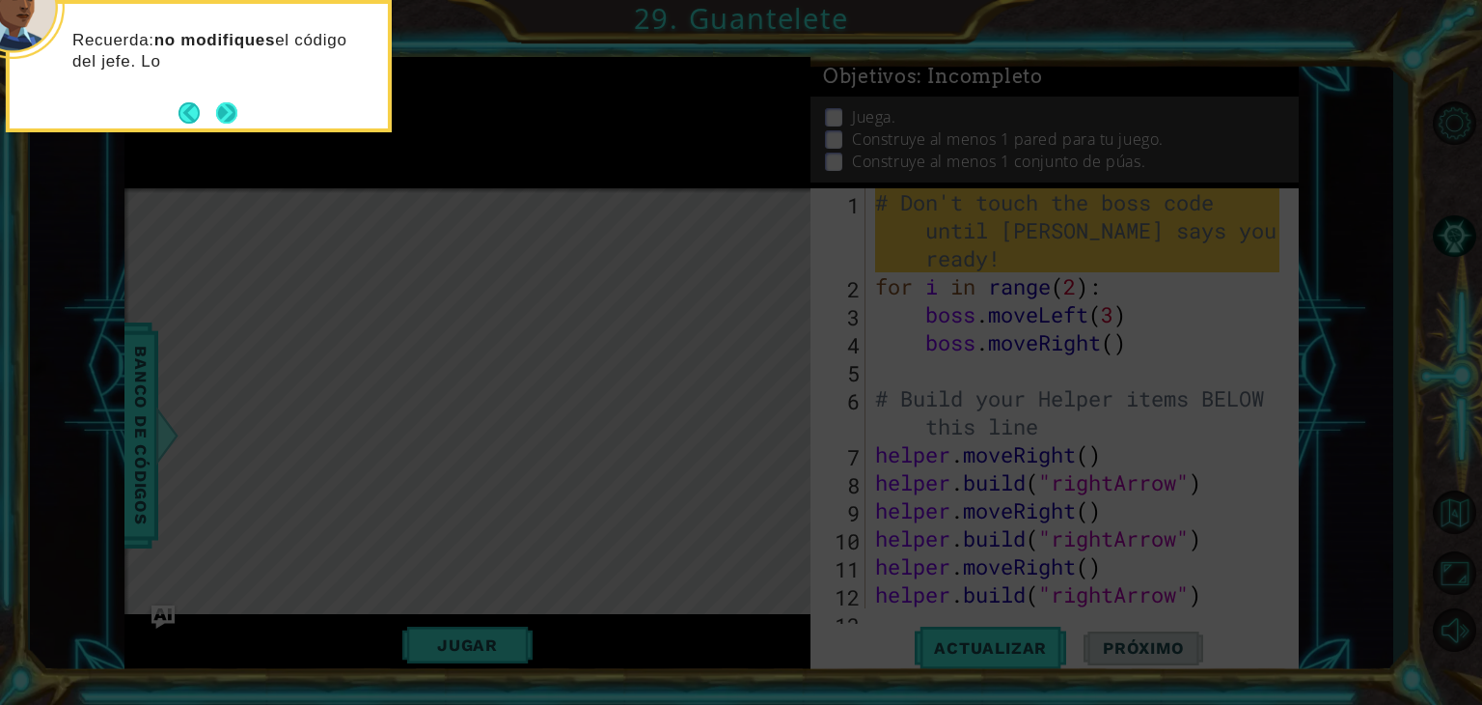
click at [232, 111] on button "Next" at bounding box center [226, 112] width 21 height 21
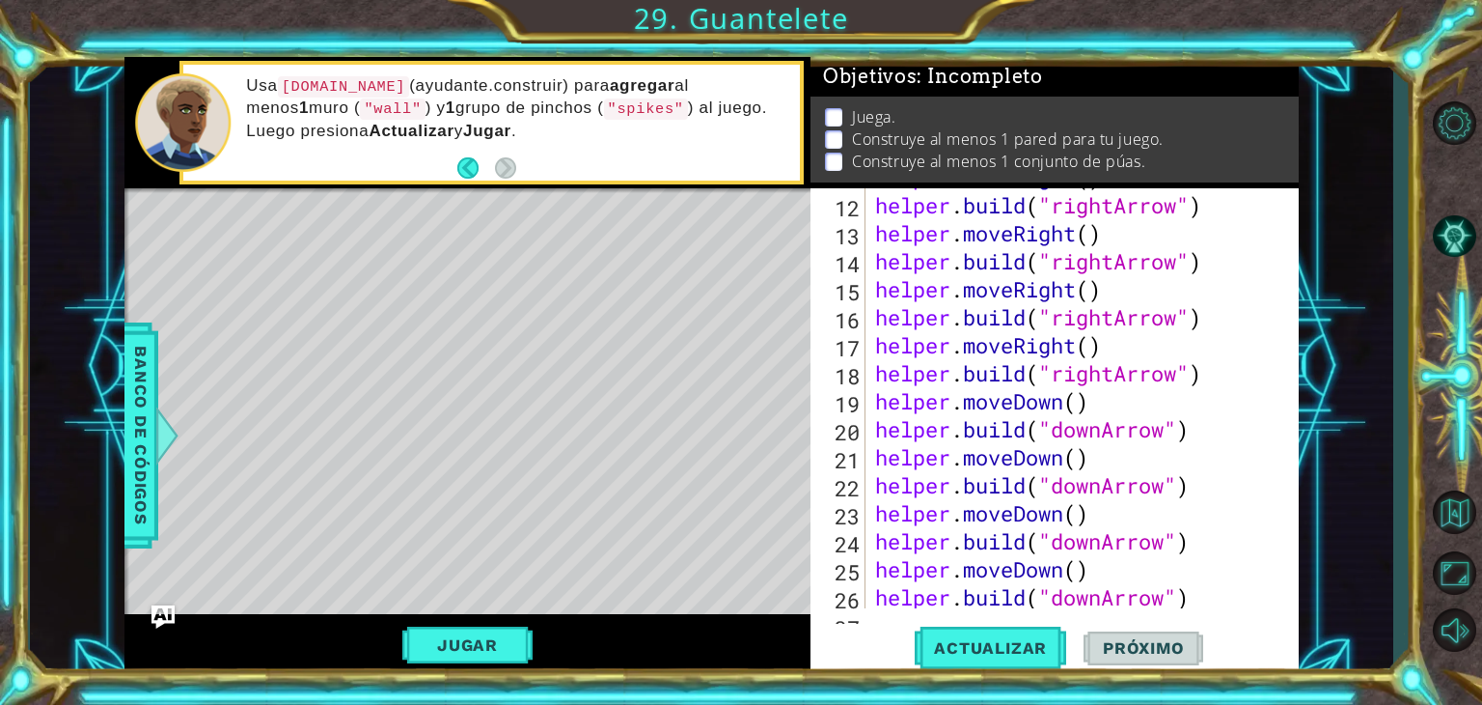
scroll to position [420, 0]
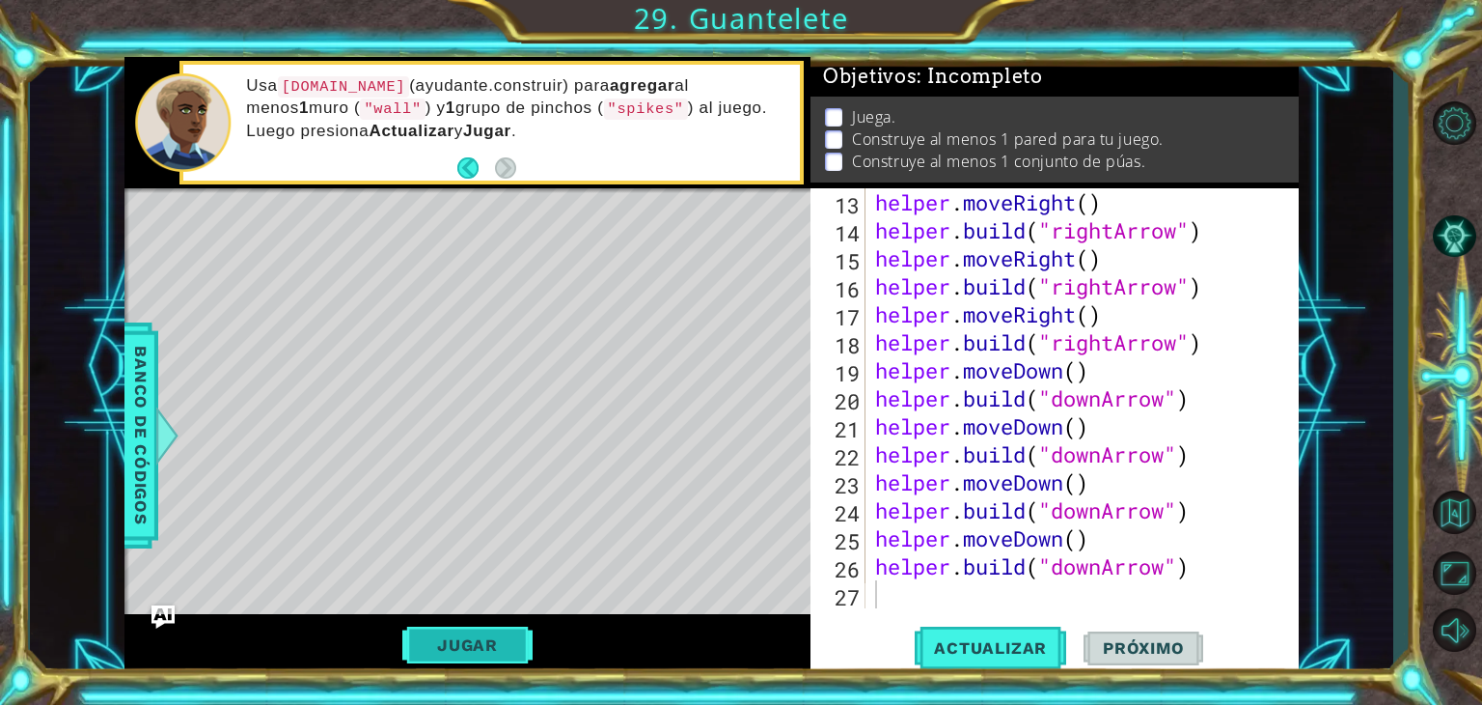
click at [489, 645] on button "Jugar" at bounding box center [467, 644] width 130 height 37
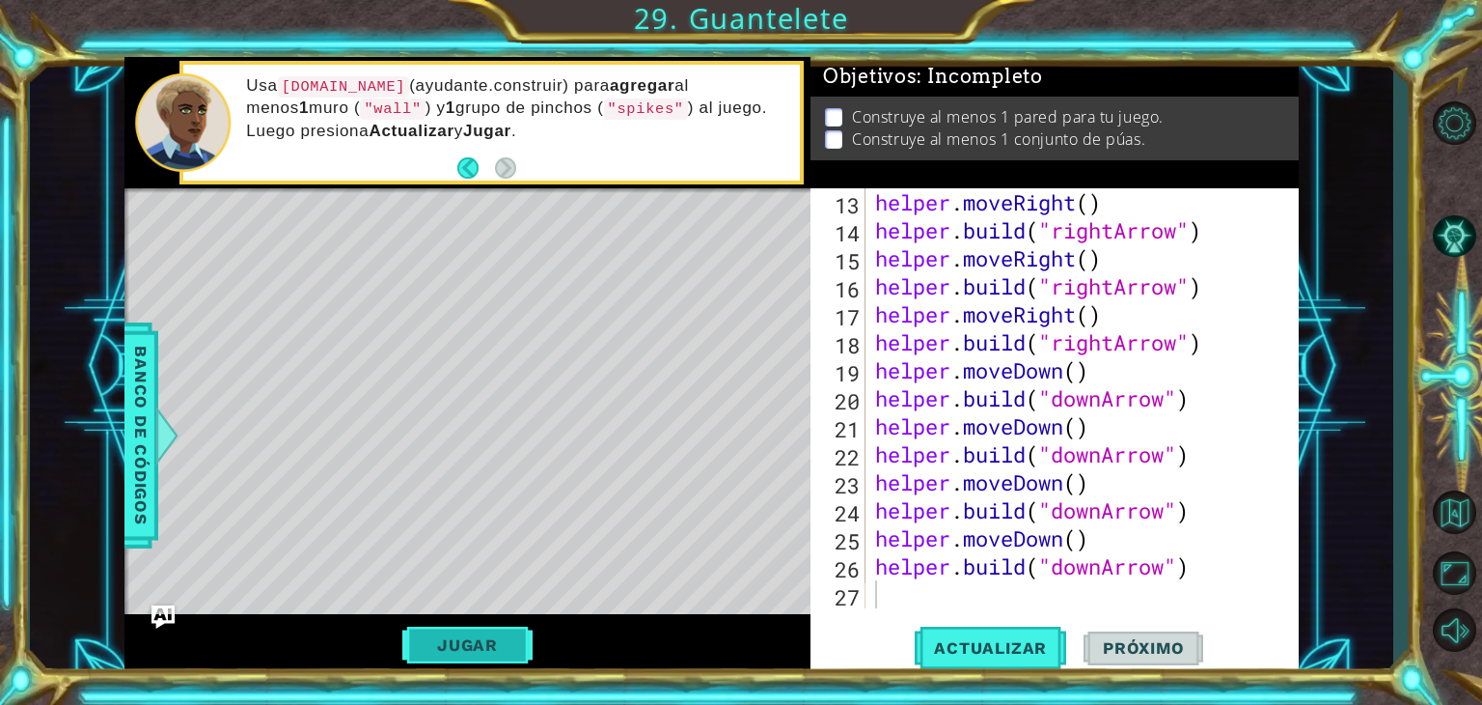
click at [482, 641] on button "Jugar" at bounding box center [467, 644] width 130 height 37
click at [881, 603] on div "helper . moveRight ( ) helper . build ( "rightArrow" ) helper . moveRight ( ) h…" at bounding box center [1080, 426] width 418 height 476
type textarea "h"
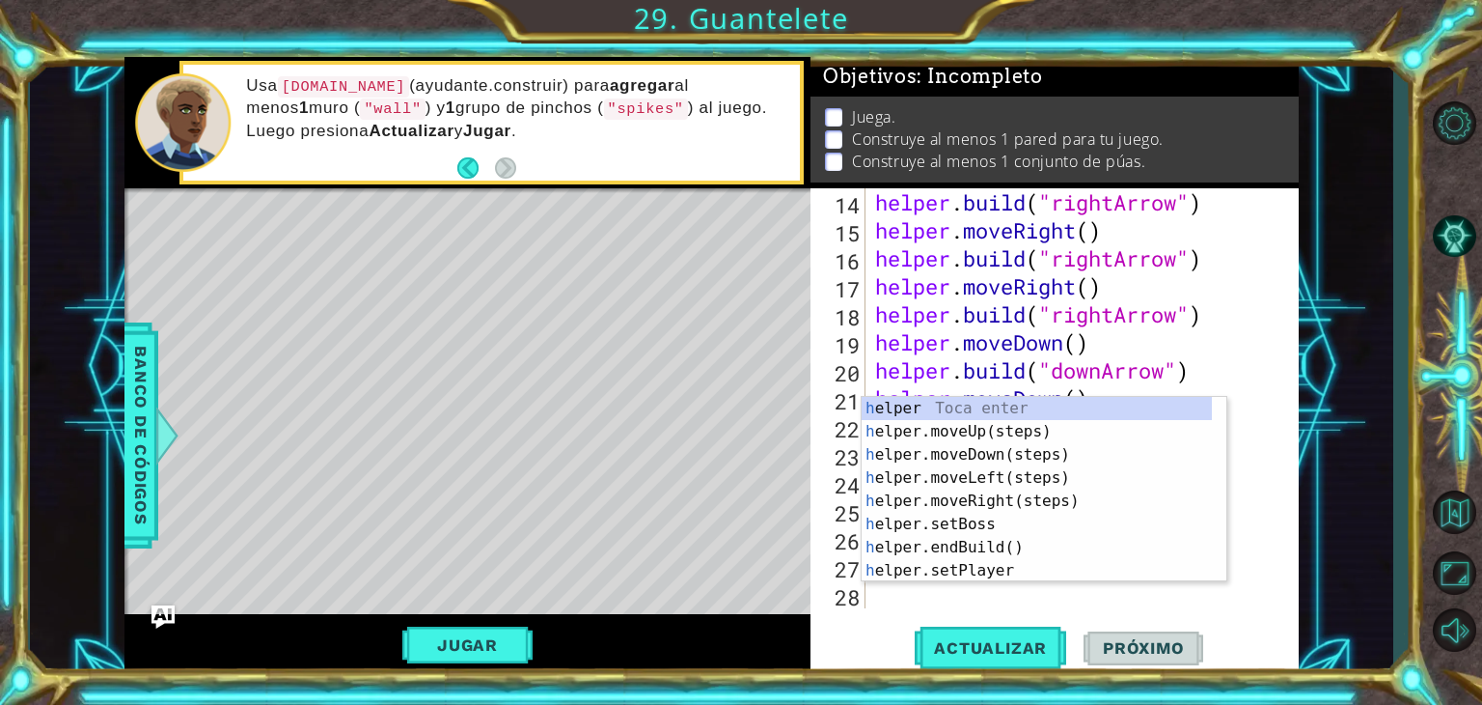
scroll to position [448, 0]
click at [950, 546] on div "h elper Toca enter h elper.moveUp(steps) Toca enter h elper.moveDown(steps) Toc…" at bounding box center [1037, 513] width 350 height 232
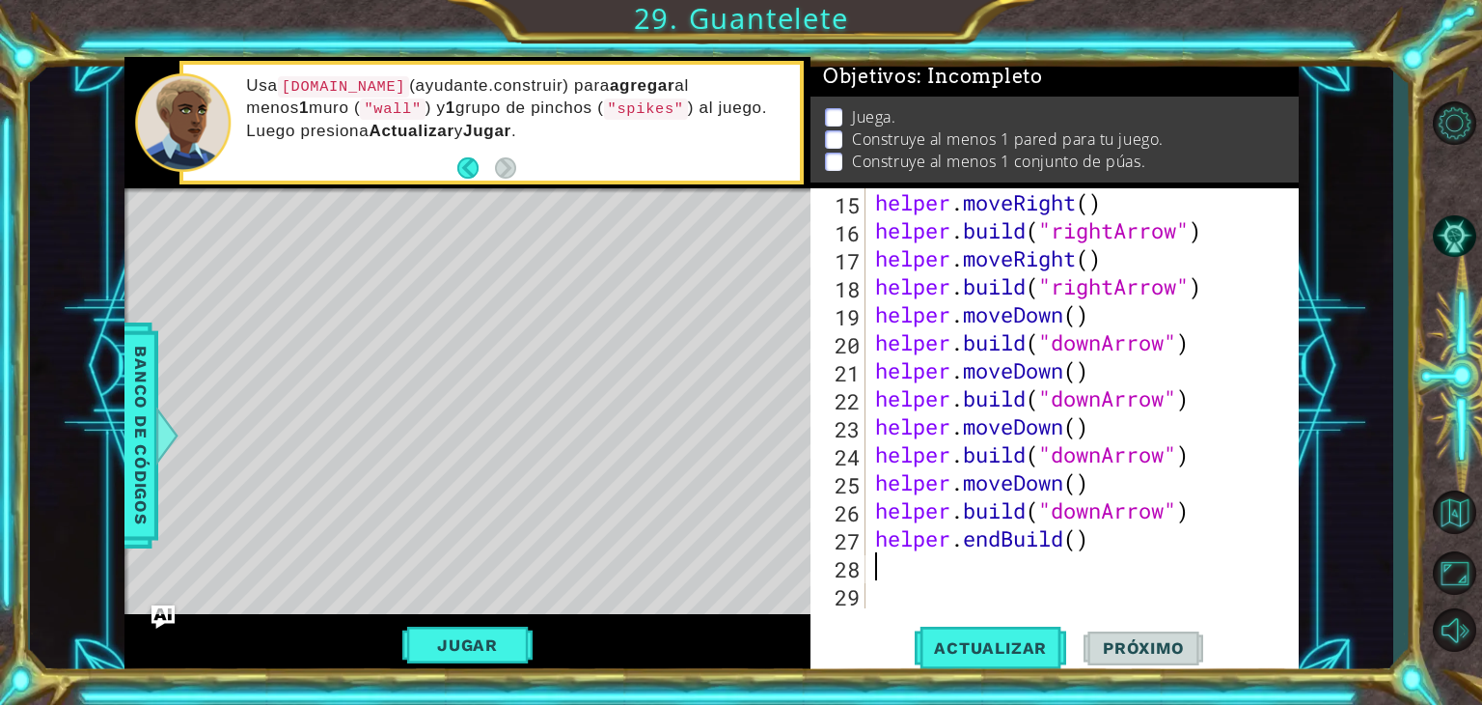
scroll to position [475, 0]
click at [1081, 538] on div "helper . moveRight ( ) helper . build ( "rightArrow" ) helper . moveRight ( ) h…" at bounding box center [1080, 426] width 418 height 476
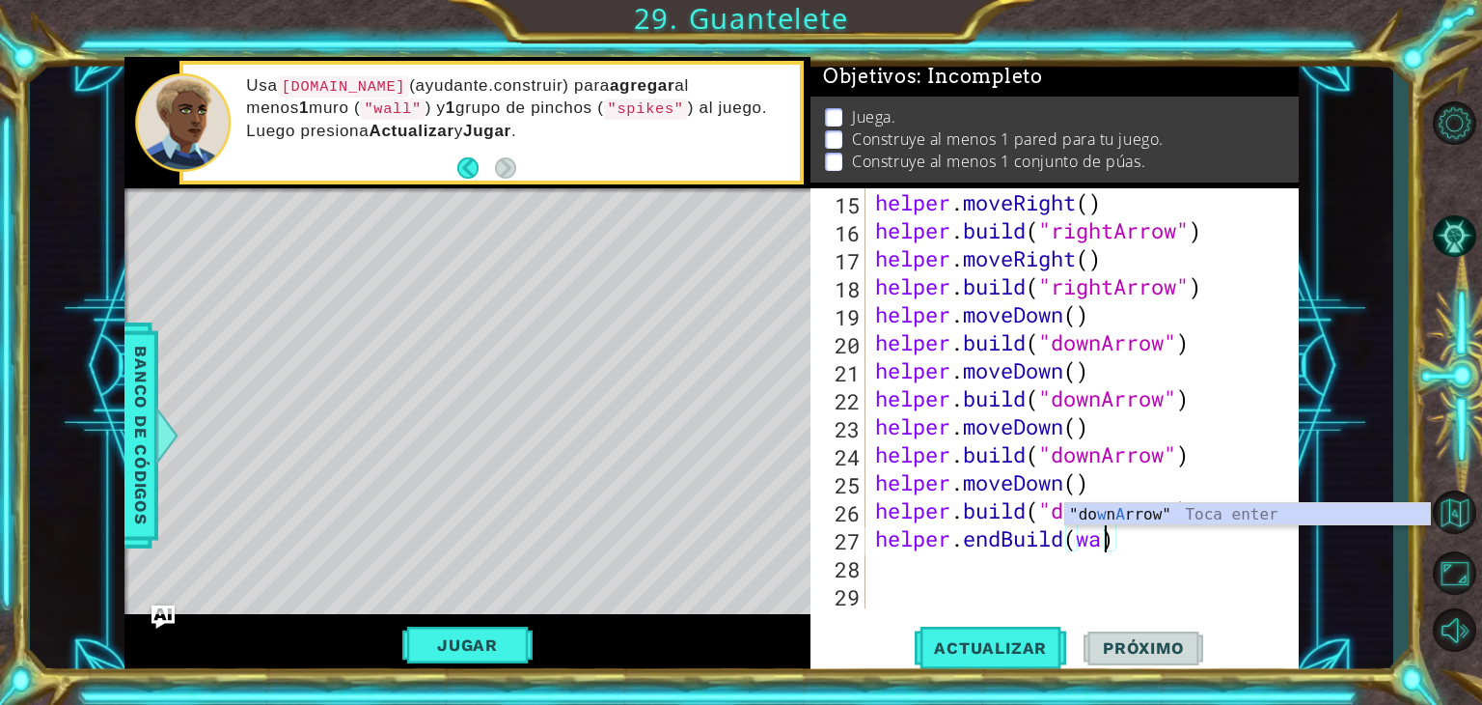
scroll to position [0, 11]
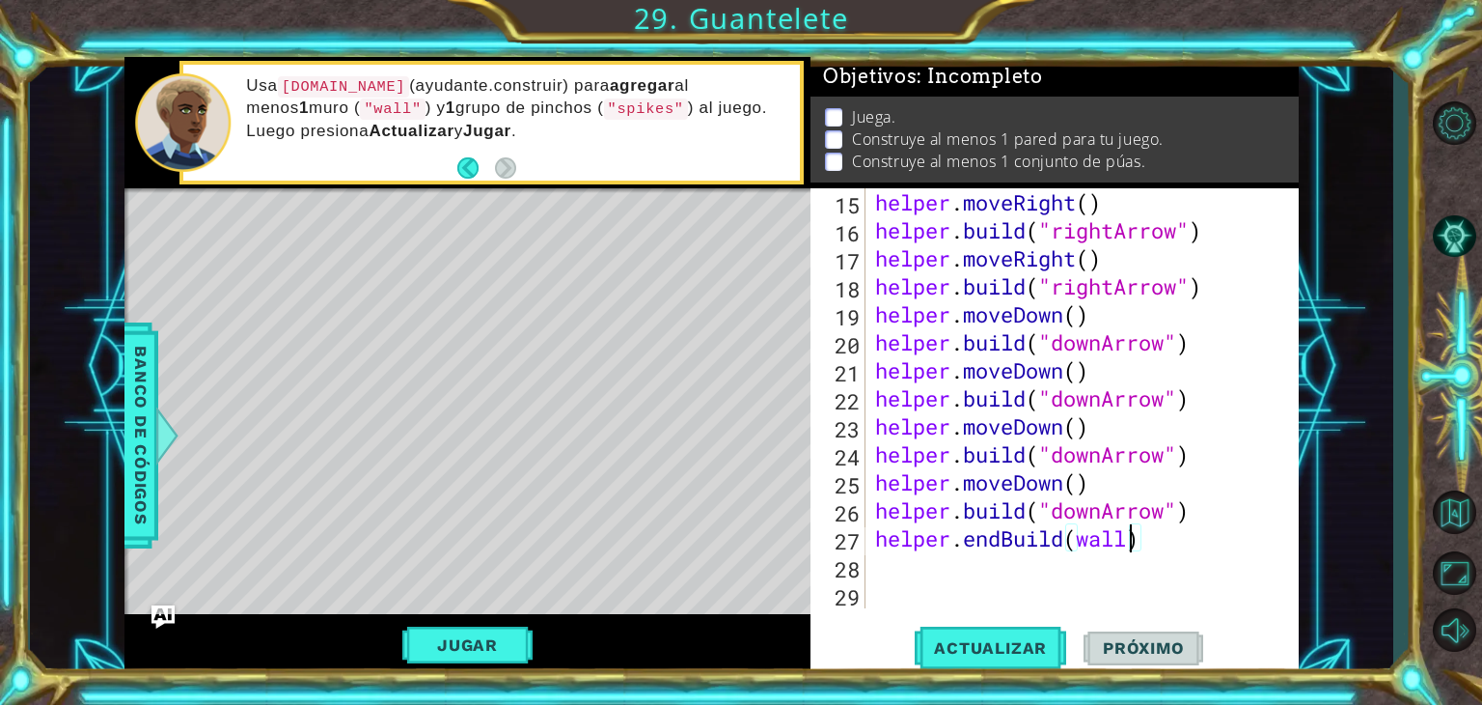
click at [1080, 541] on div "helper . moveRight ( ) helper . build ( "rightArrow" ) helper . moveRight ( ) h…" at bounding box center [1080, 426] width 418 height 476
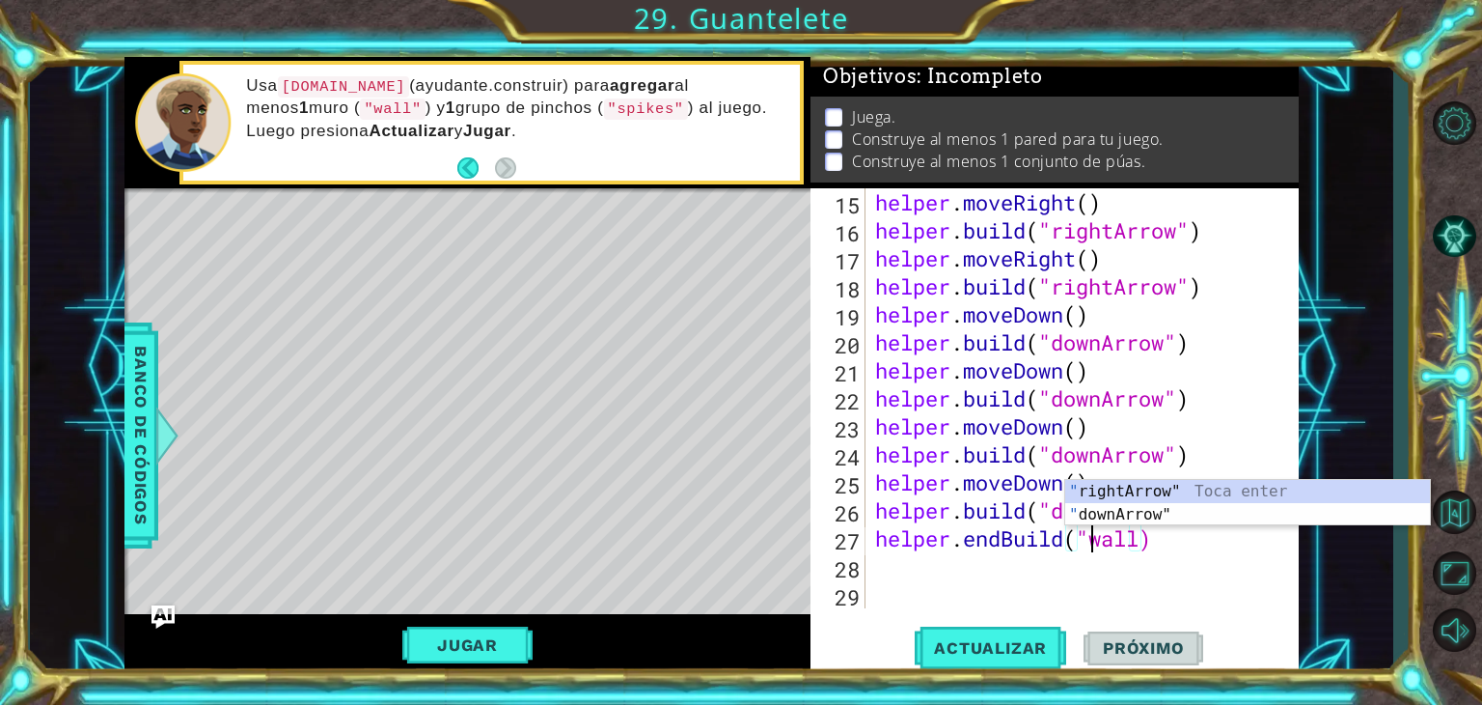
scroll to position [0, 10]
click at [1143, 538] on div "helper . moveRight ( ) helper . build ( "rightArrow" ) helper . moveRight ( ) h…" at bounding box center [1080, 426] width 418 height 476
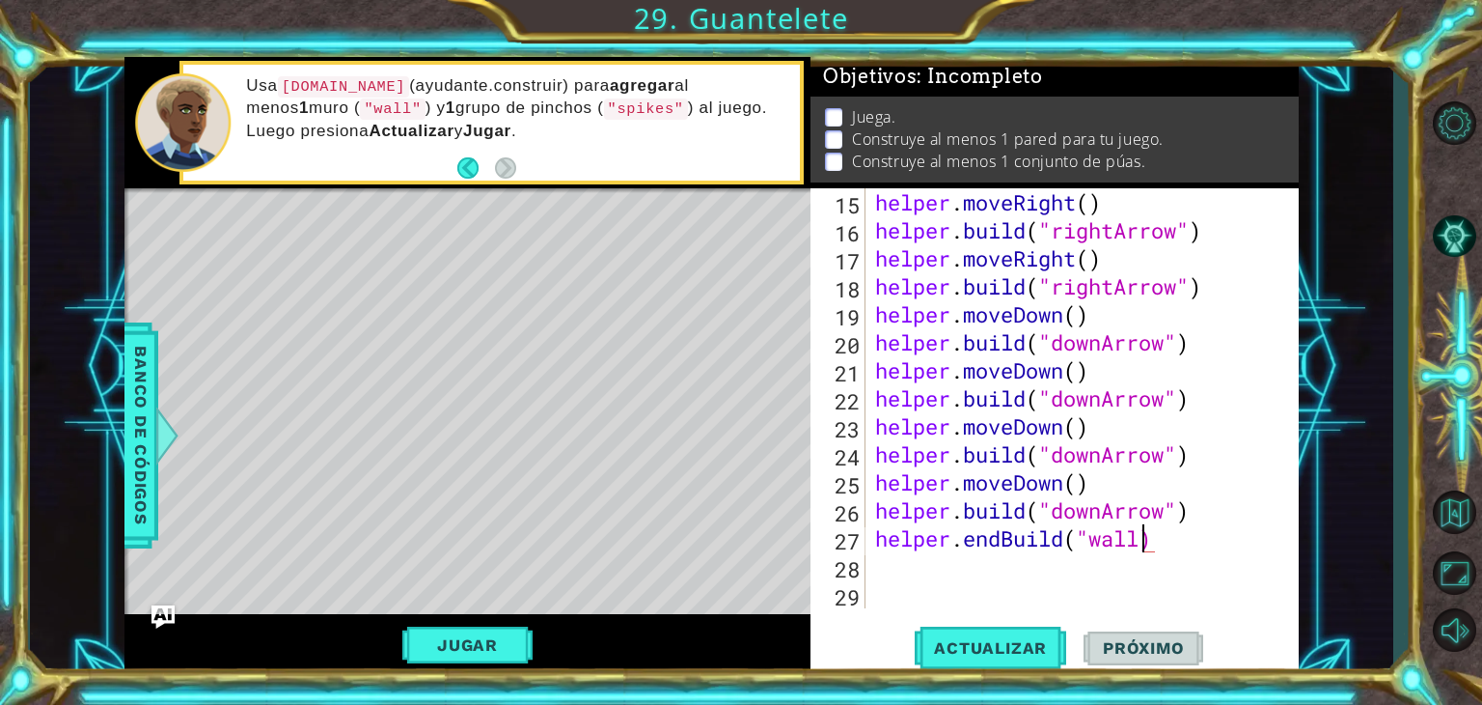
scroll to position [0, 12]
click at [498, 648] on button "Jugar" at bounding box center [467, 644] width 130 height 37
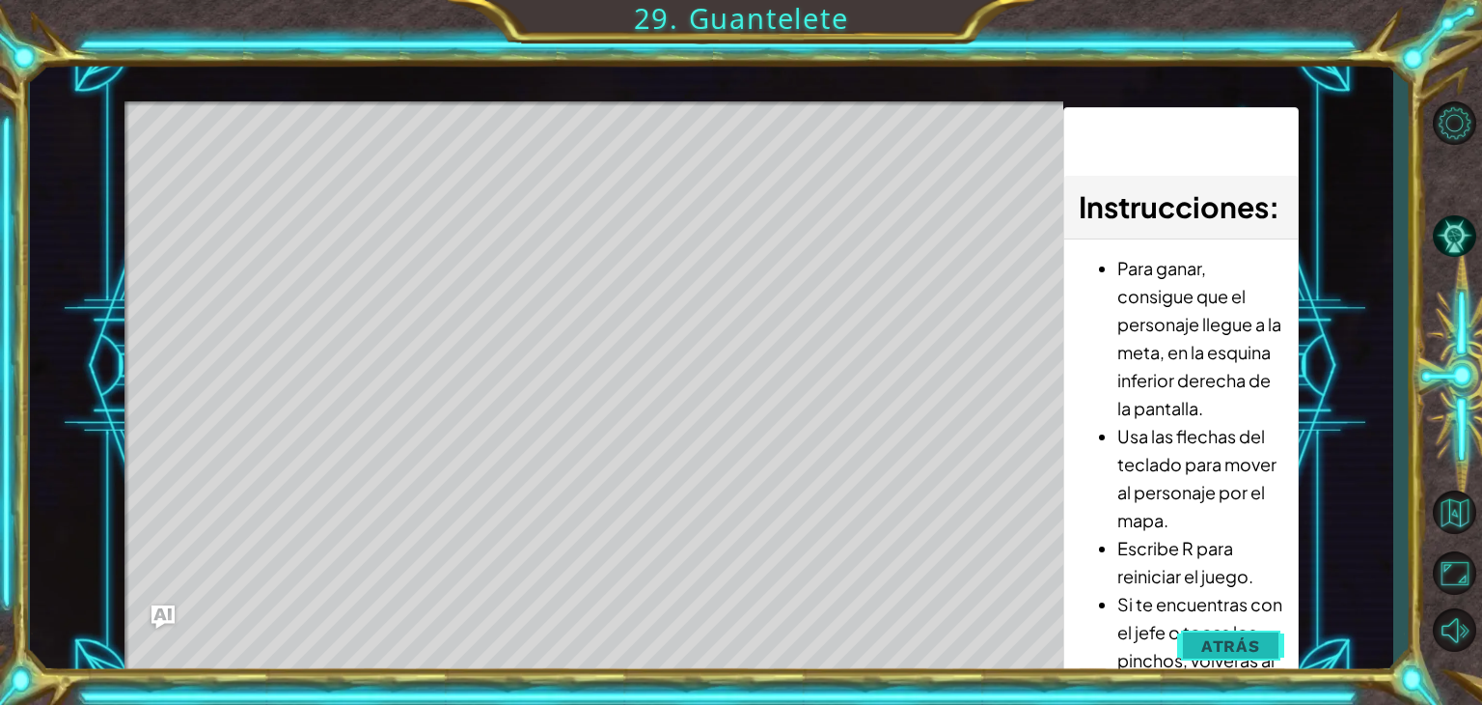
click at [1259, 643] on span "Atrás" at bounding box center [1231, 645] width 59 height 19
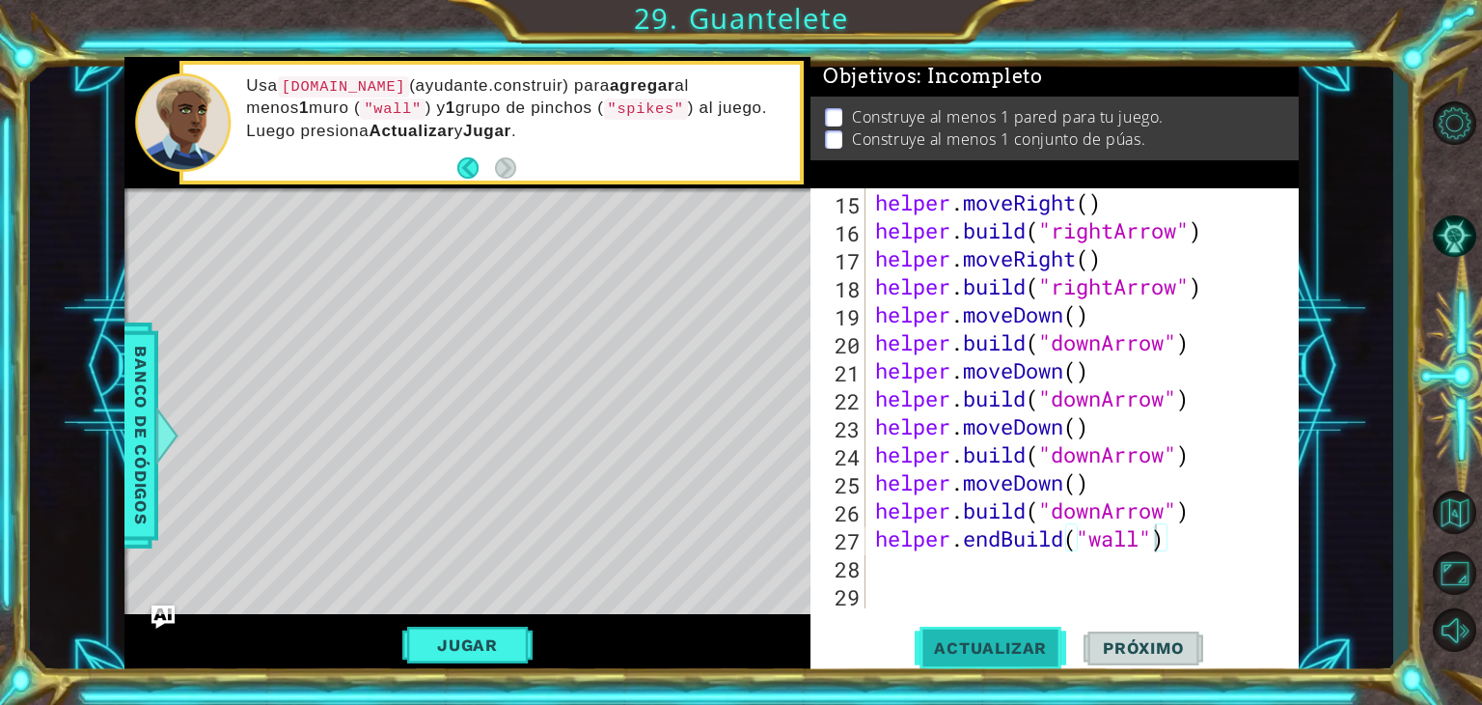
click at [1035, 625] on button "Actualizar" at bounding box center [991, 647] width 152 height 49
click at [463, 630] on button "Jugar" at bounding box center [467, 644] width 130 height 37
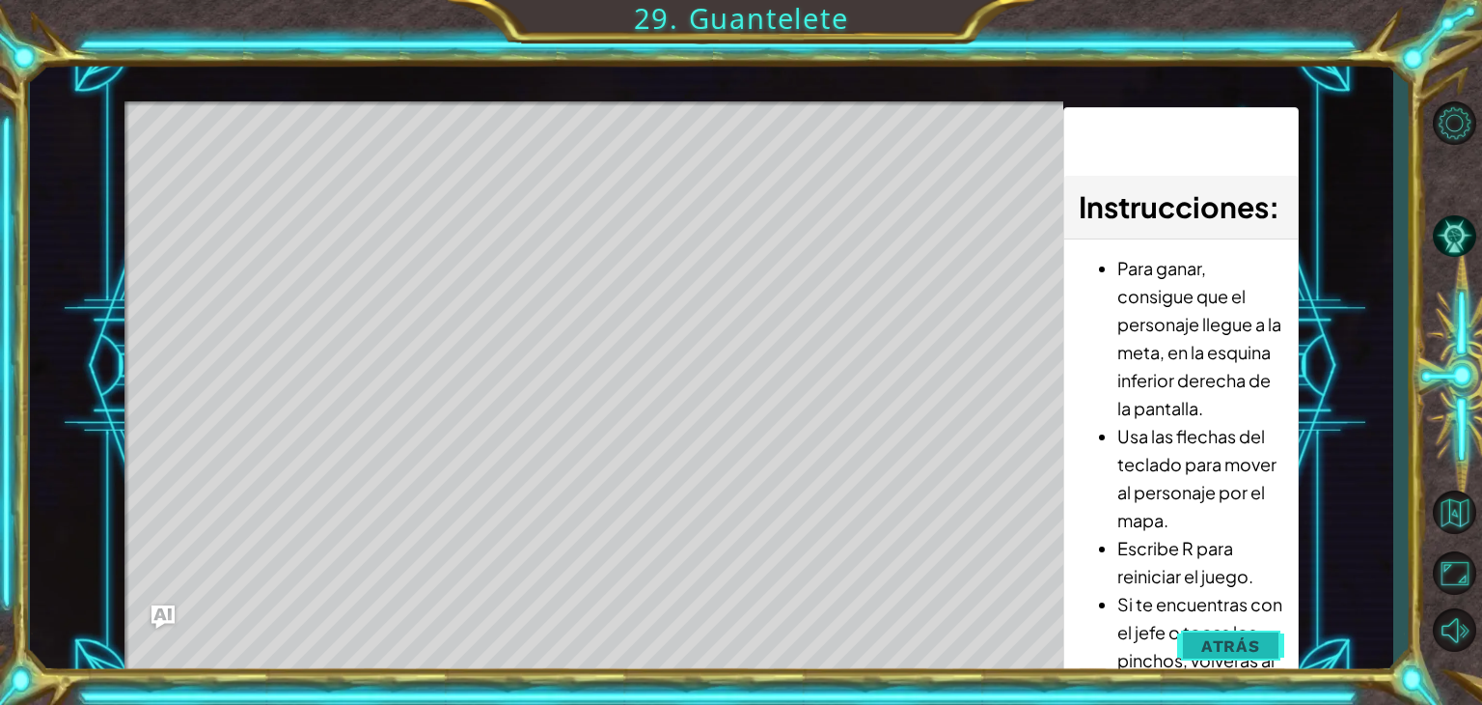
click at [1185, 634] on button "Atrás" at bounding box center [1230, 645] width 107 height 39
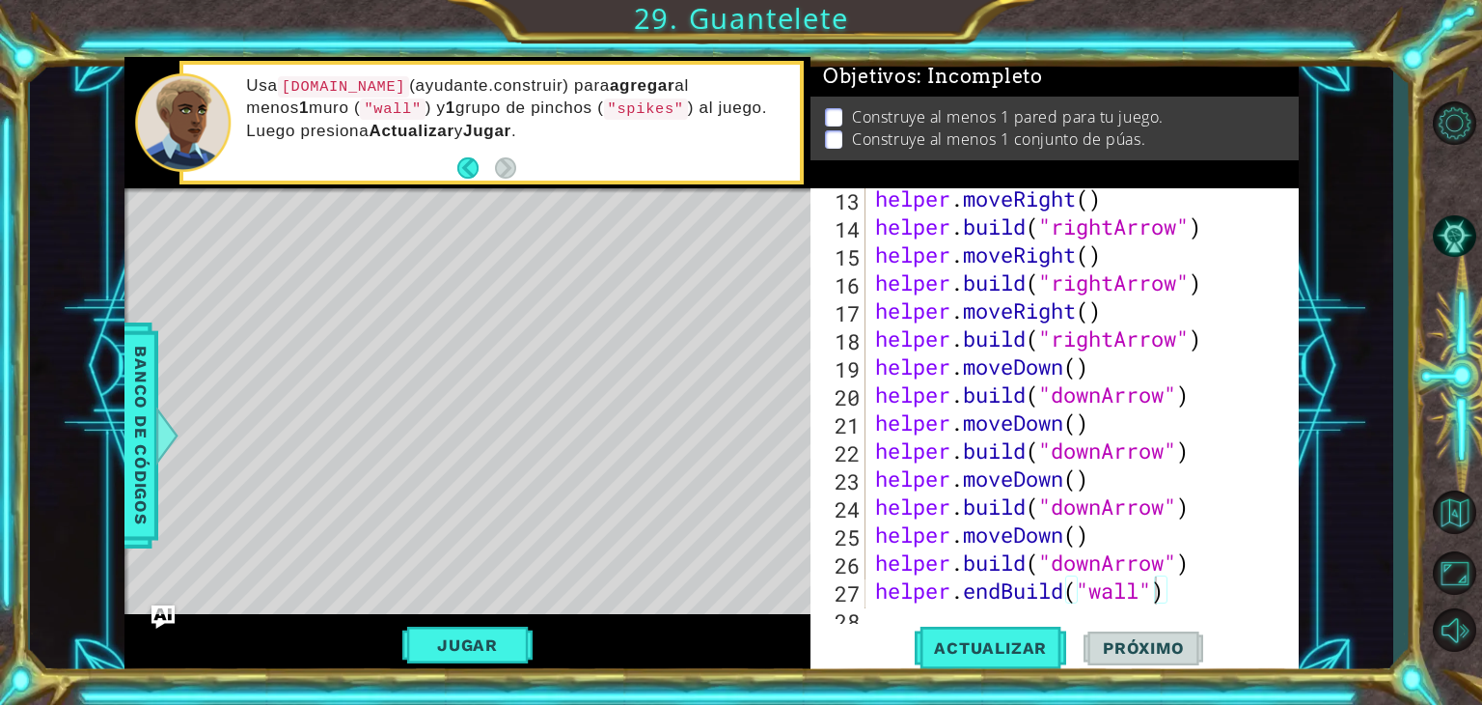
scroll to position [420, 0]
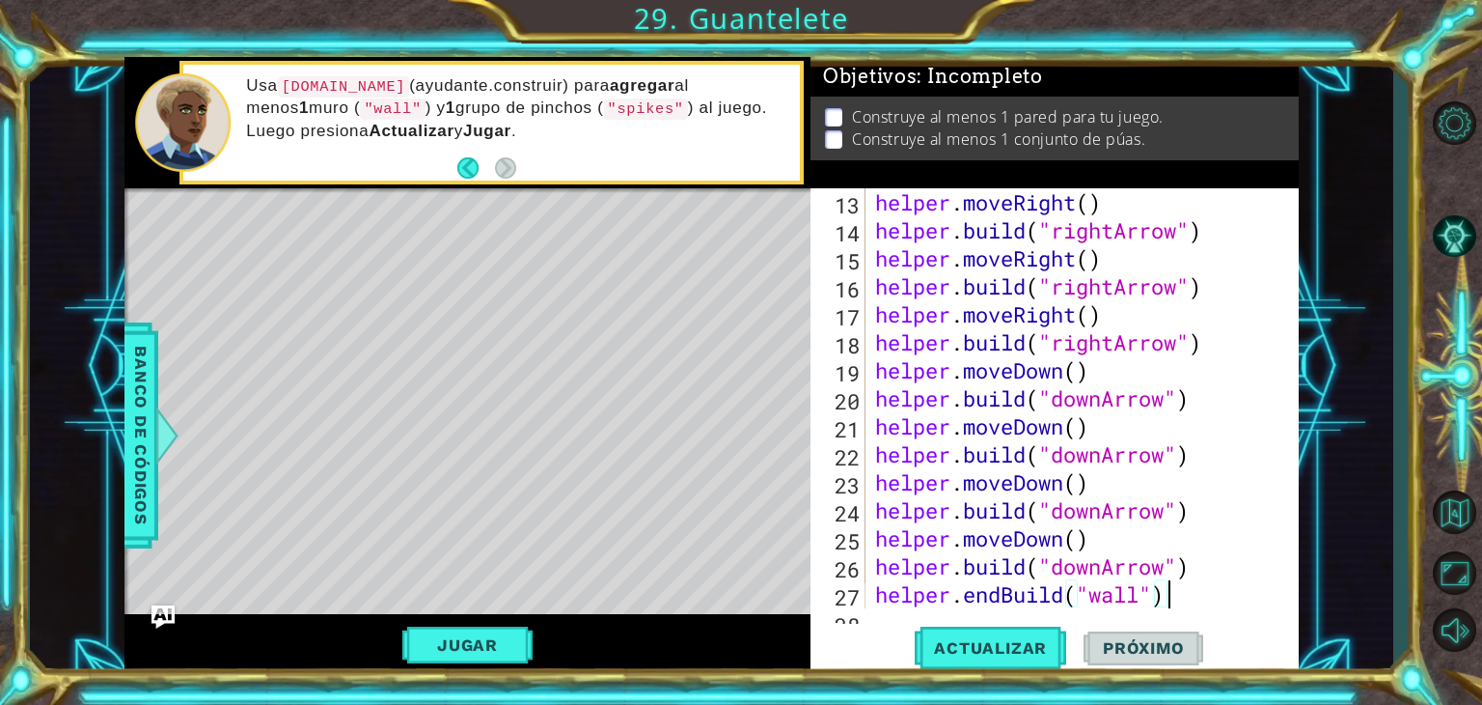
click at [1193, 600] on div "helper . moveRight ( ) helper . build ( "rightArrow" ) helper . moveRight ( ) h…" at bounding box center [1080, 426] width 418 height 476
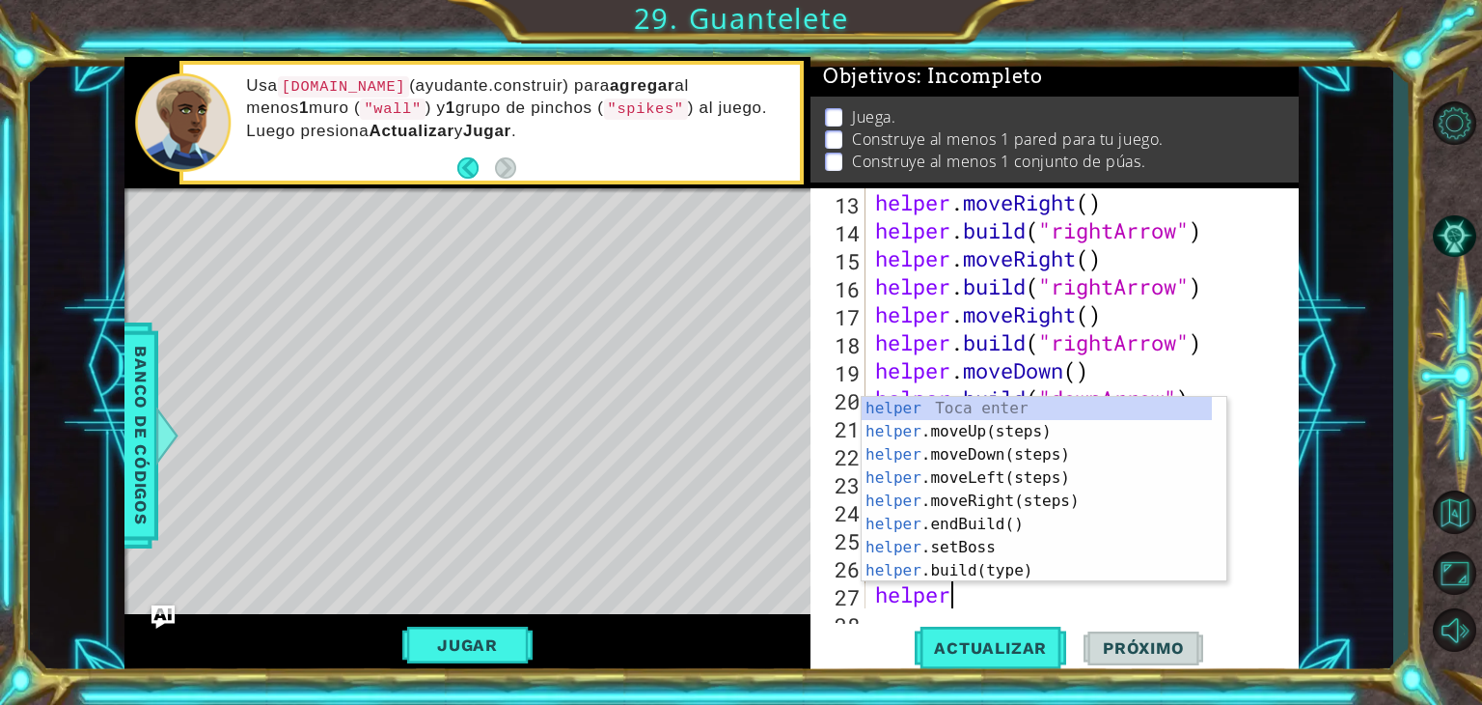
scroll to position [0, 1]
type textarea "h"
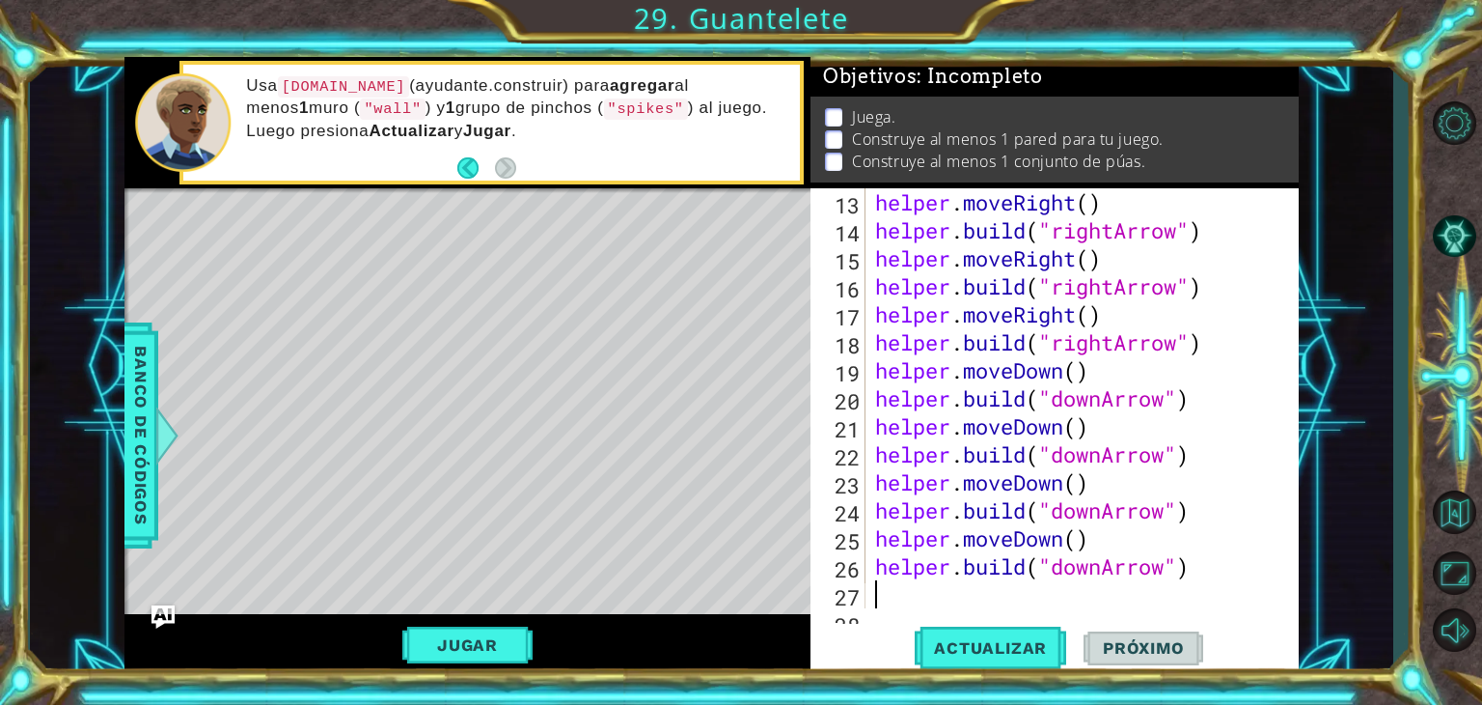
type textarea "[DOMAIN_NAME]("downArrow")"
click at [875, 593] on div "helper . moveRight ( ) helper . build ( "rightArrow" ) helper . moveRight ( ) h…" at bounding box center [1080, 426] width 418 height 476
type textarea "[DOMAIN_NAME]("downArrow")"
click at [900, 594] on div "helper . moveRight ( ) helper . build ( "rightArrow" ) helper . moveRight ( ) h…" at bounding box center [1080, 426] width 418 height 476
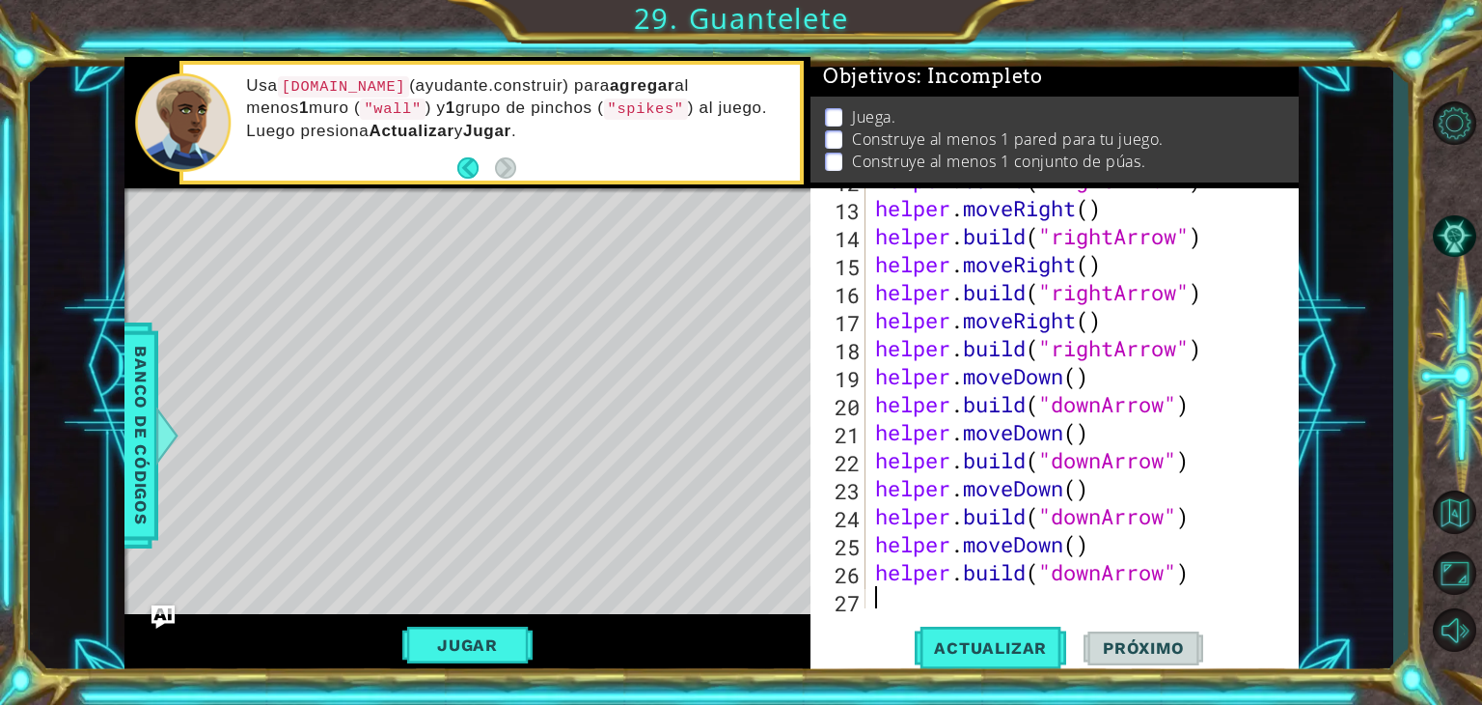
scroll to position [420, 0]
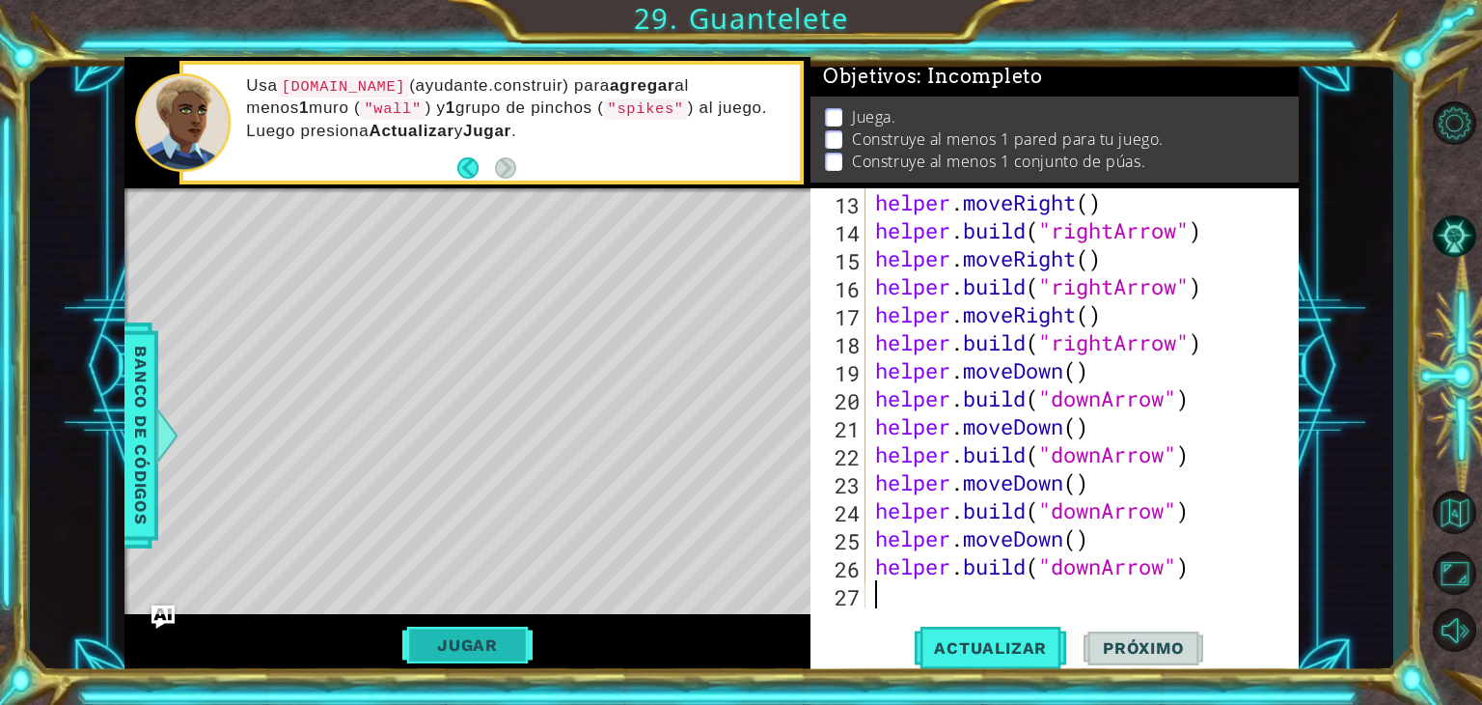
click at [498, 644] on button "Jugar" at bounding box center [467, 644] width 130 height 37
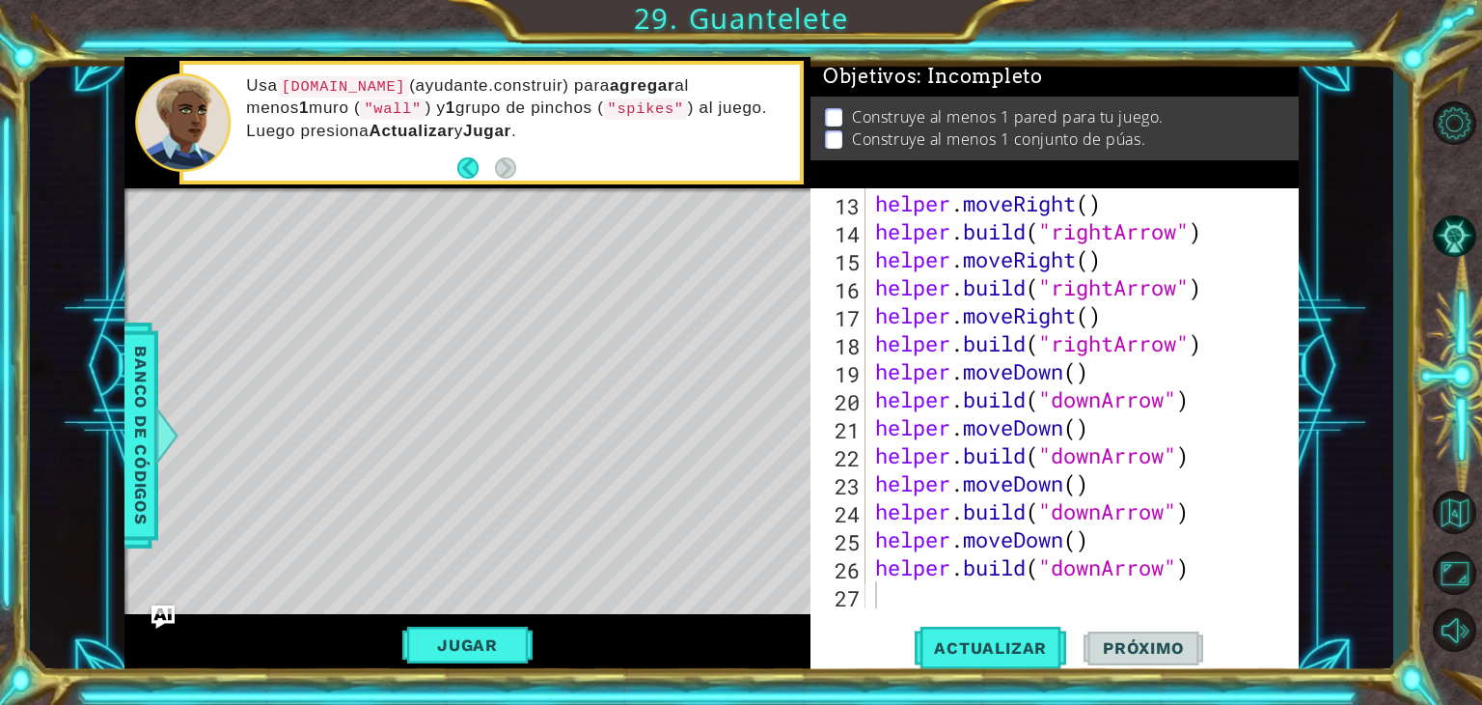
scroll to position [419, 0]
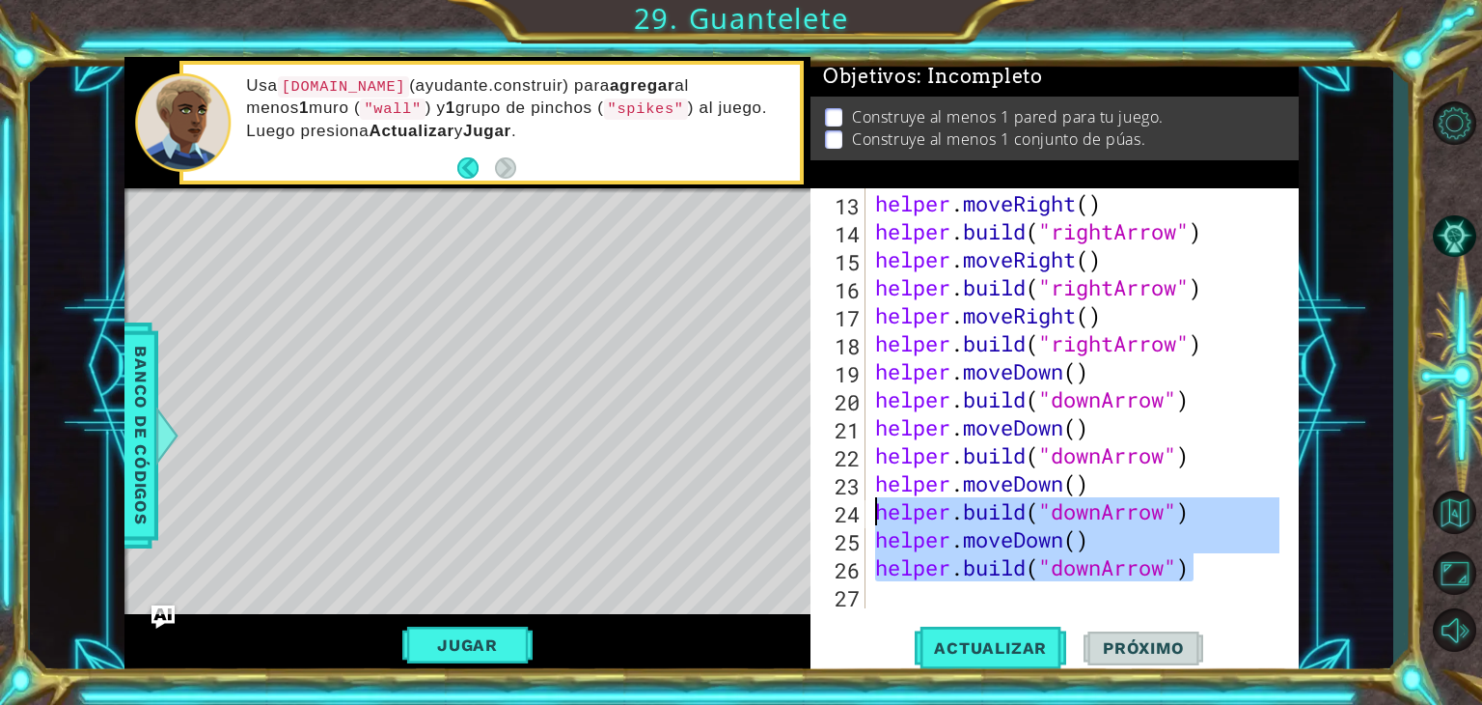
drag, startPoint x: 1189, startPoint y: 565, endPoint x: 857, endPoint y: 517, distance: 335.3
click at [857, 517] on div "[DOMAIN_NAME]("downArrow") 12 13 14 15 16 17 18 19 20 21 22 23 24 25 26 27 help…" at bounding box center [1053, 398] width 484 height 420
type textarea "[DOMAIN_NAME]("downArrow") helper.moveDown()"
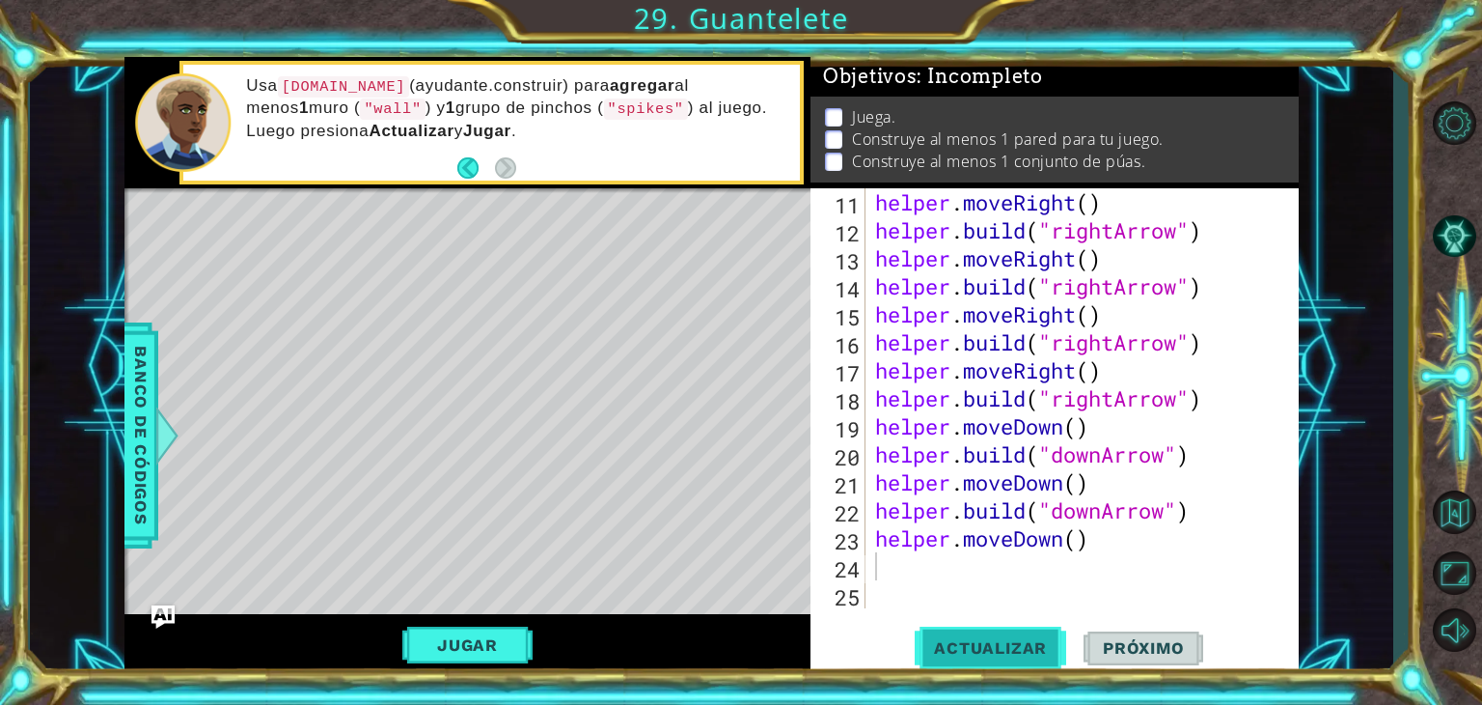
click at [944, 648] on span "Actualizar" at bounding box center [991, 647] width 152 height 19
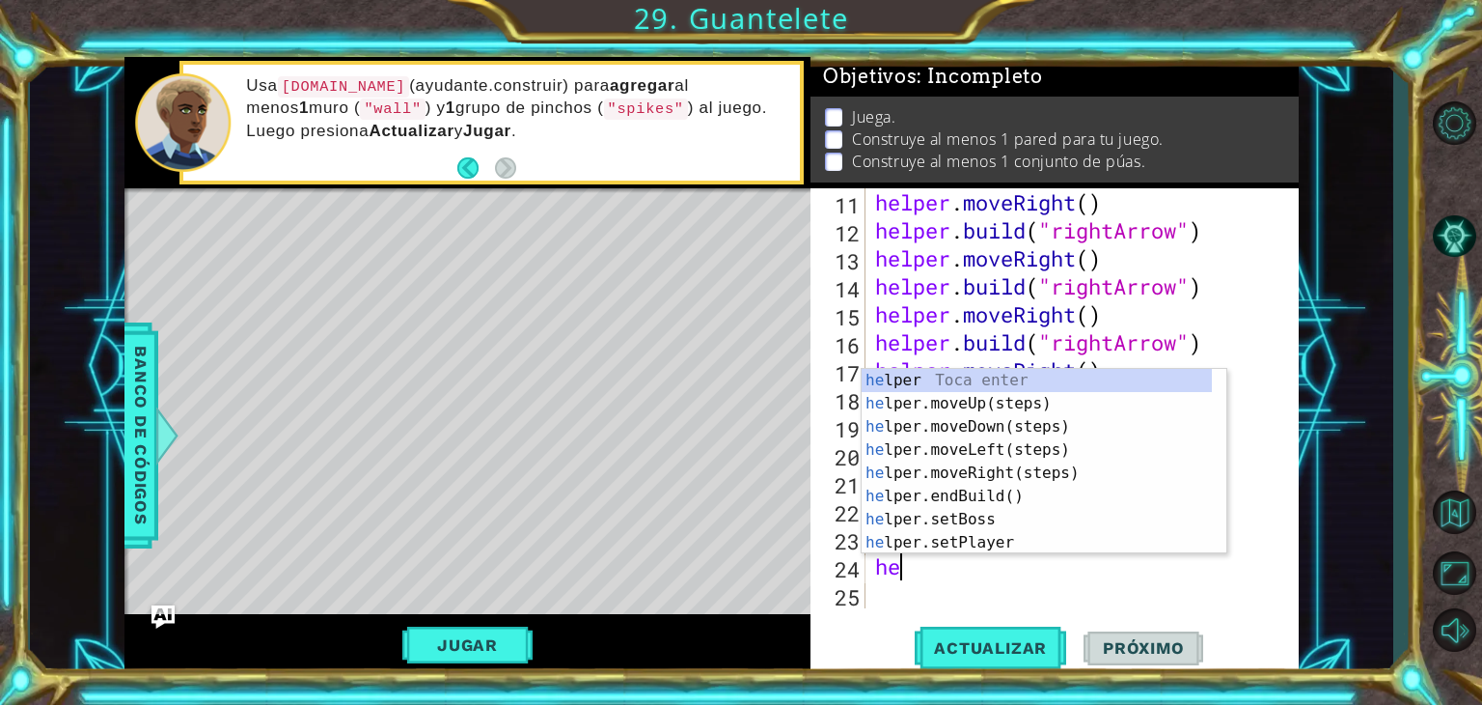
scroll to position [0, 0]
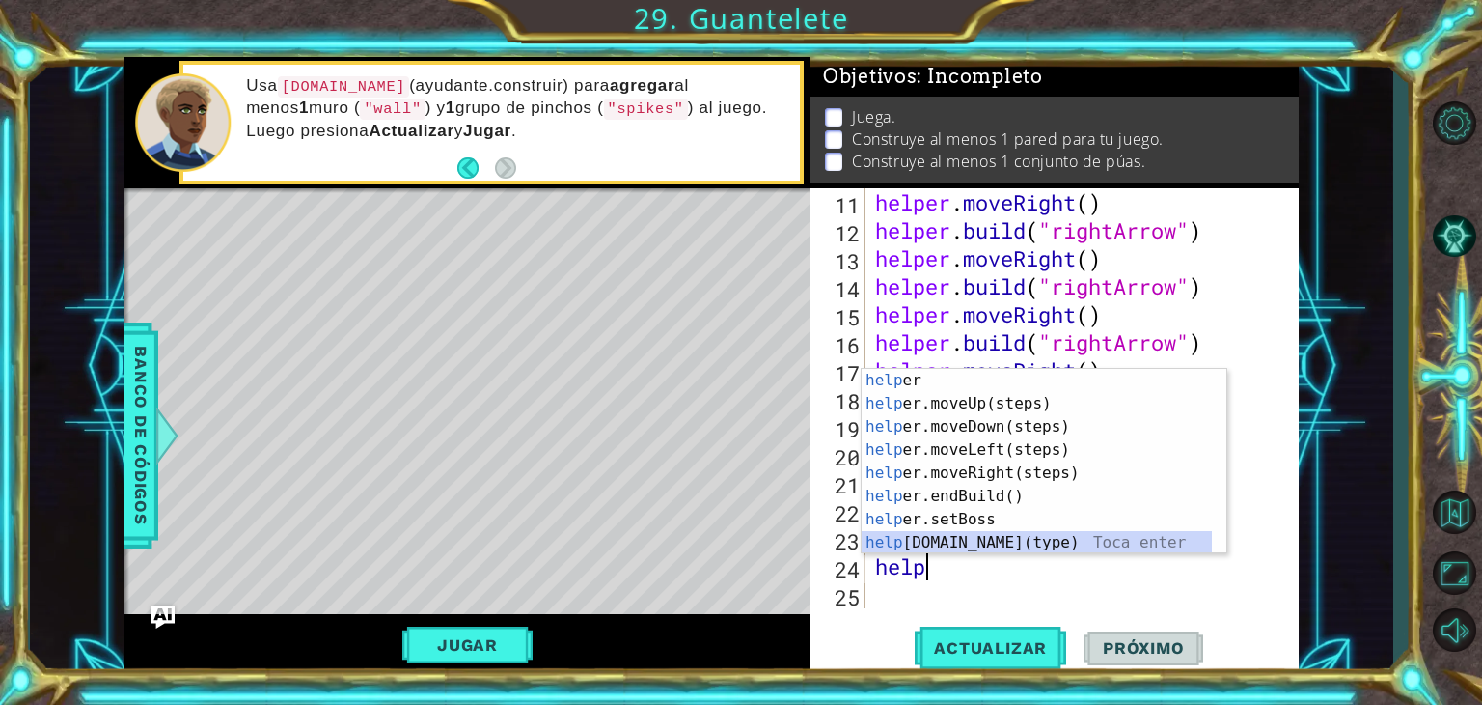
click at [930, 545] on div "help er Toca enter help er.moveUp(steps) Toca enter help er.moveDown(steps) Toc…" at bounding box center [1037, 485] width 350 height 232
type textarea "[DOMAIN_NAME]("wall")"
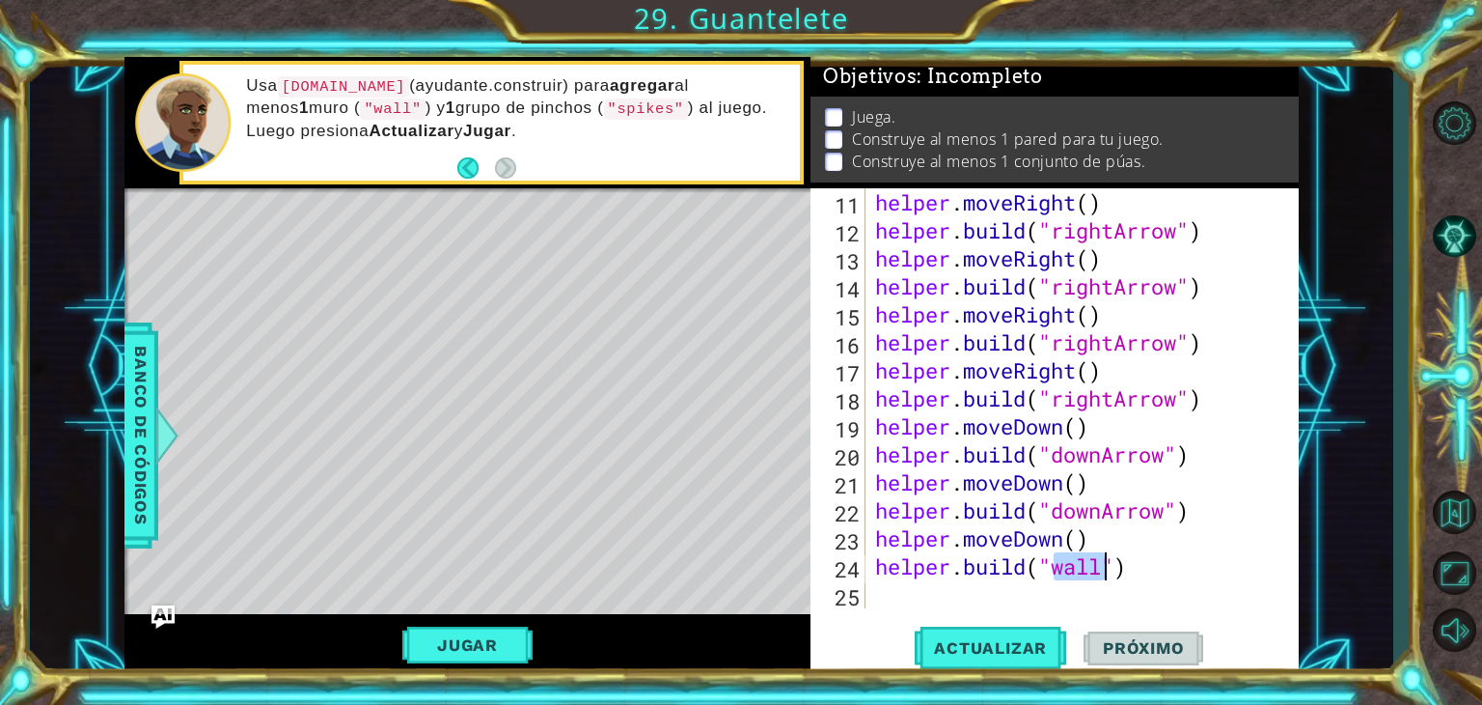
click at [930, 594] on div "helper . moveRight ( ) helper . build ( "rightArrow" ) helper . moveRight ( ) h…" at bounding box center [1080, 426] width 418 height 476
type textarea "he"
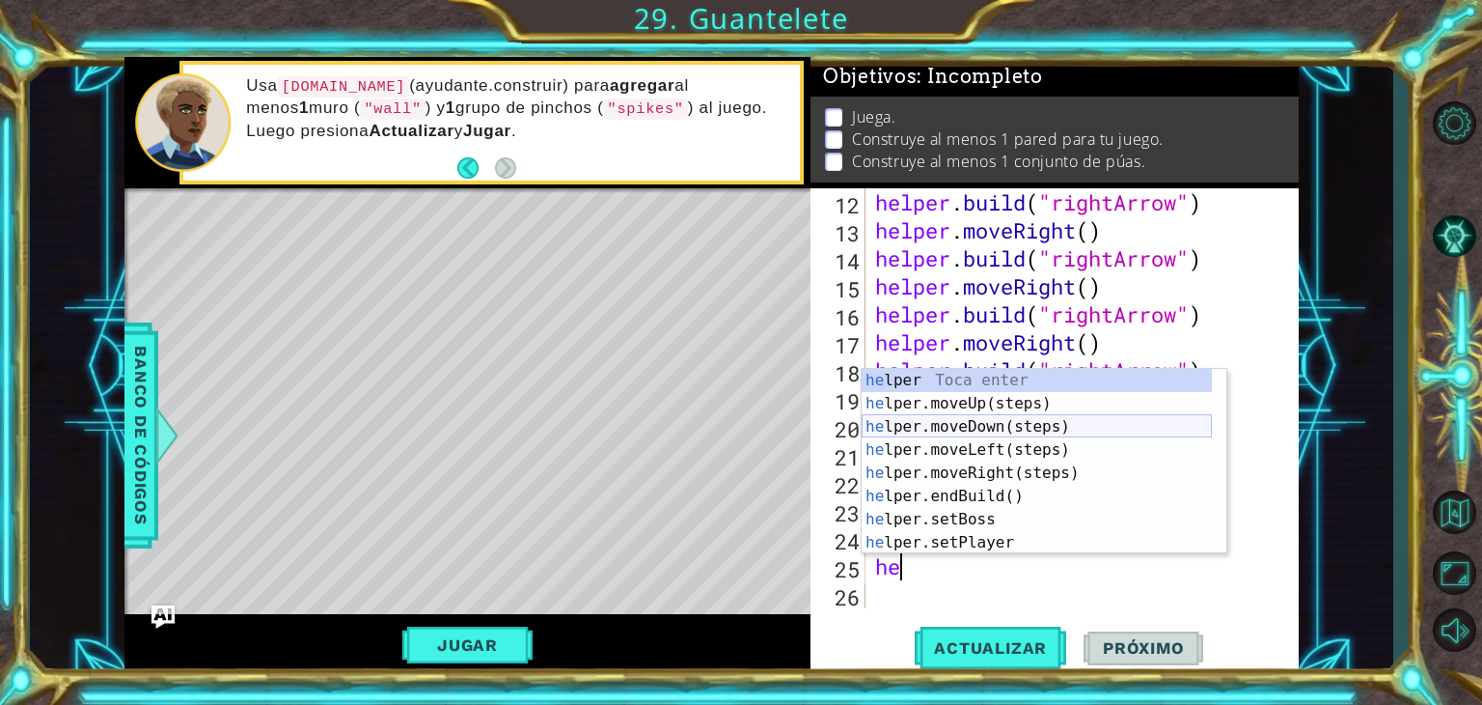
click at [954, 432] on div "he lper Toca enter he lper.moveUp(steps) Toca enter he lper.moveDown(steps) Toc…" at bounding box center [1037, 485] width 350 height 232
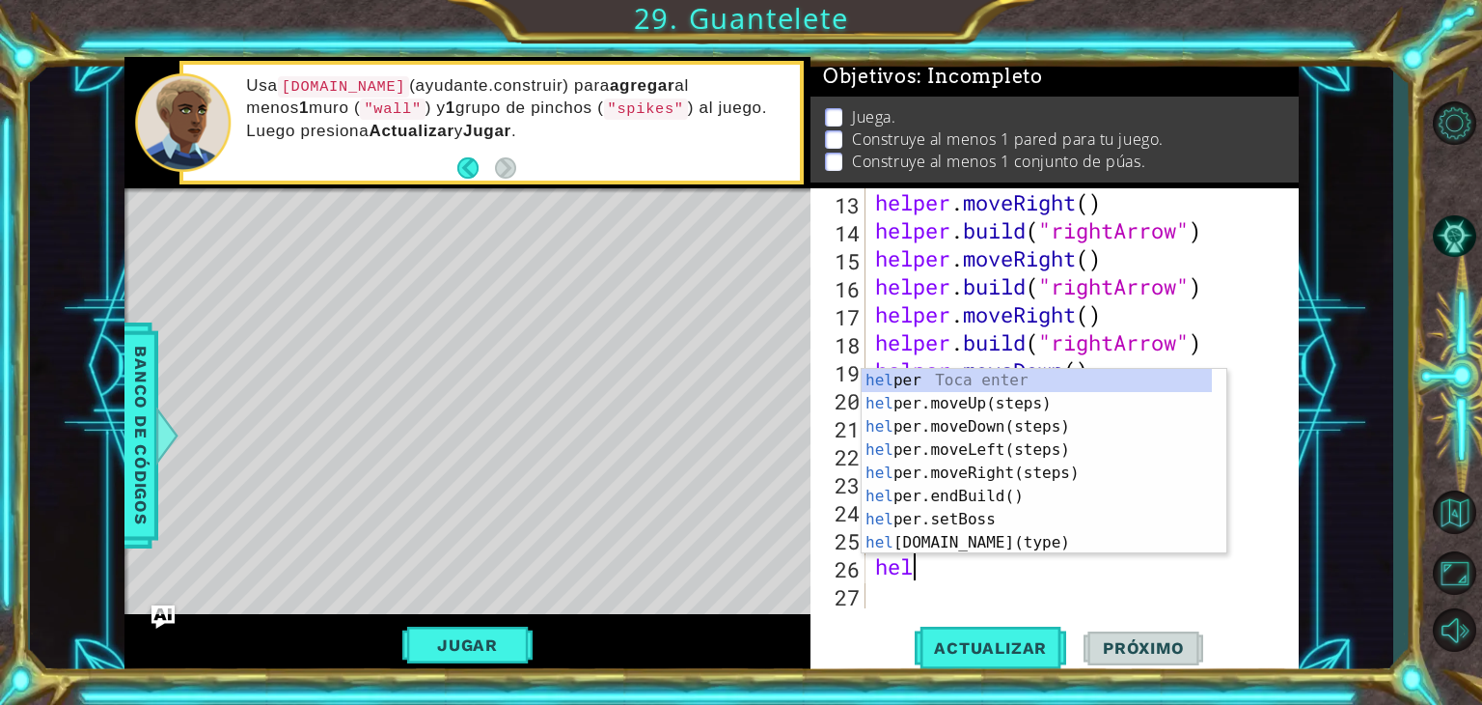
scroll to position [0, 0]
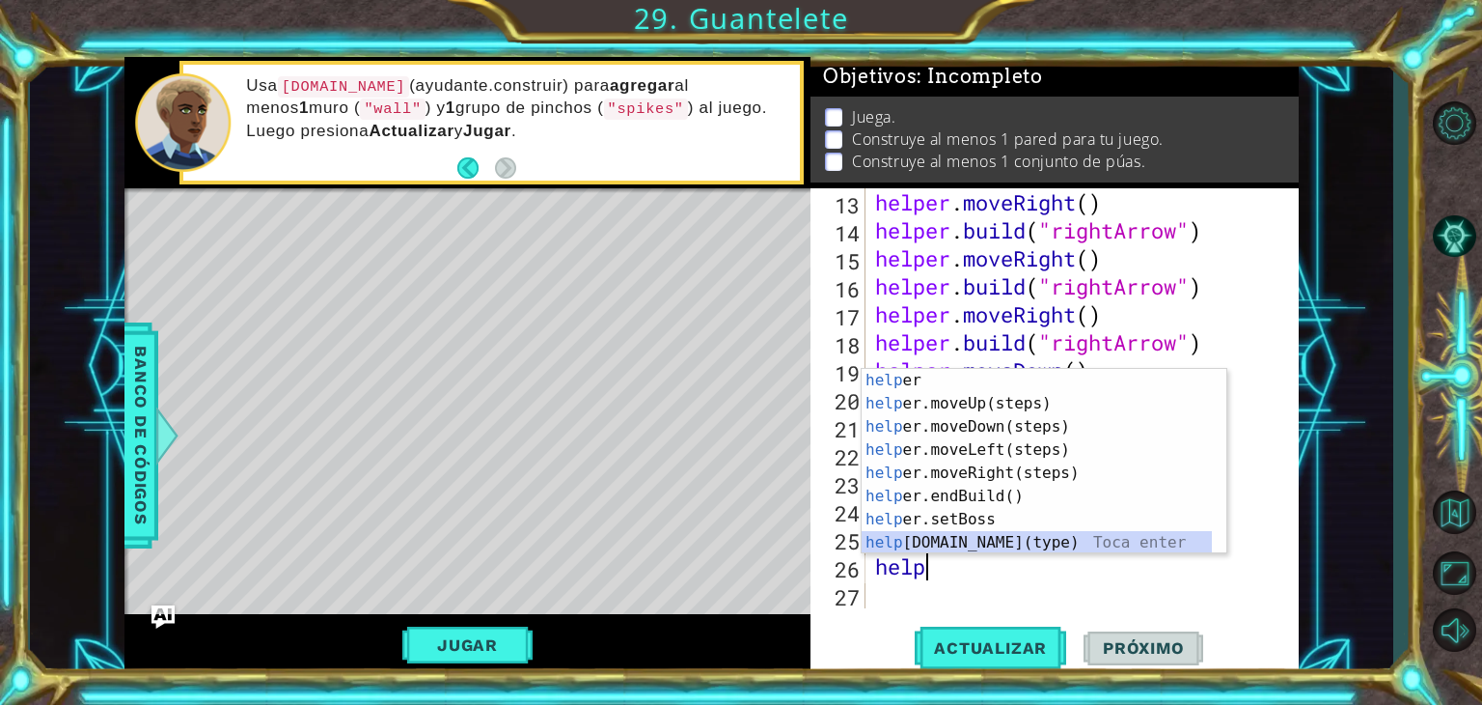
click at [959, 534] on div "help er Toca enter help er.moveUp(steps) Toca enter help er.moveDown(steps) Toc…" at bounding box center [1037, 485] width 350 height 232
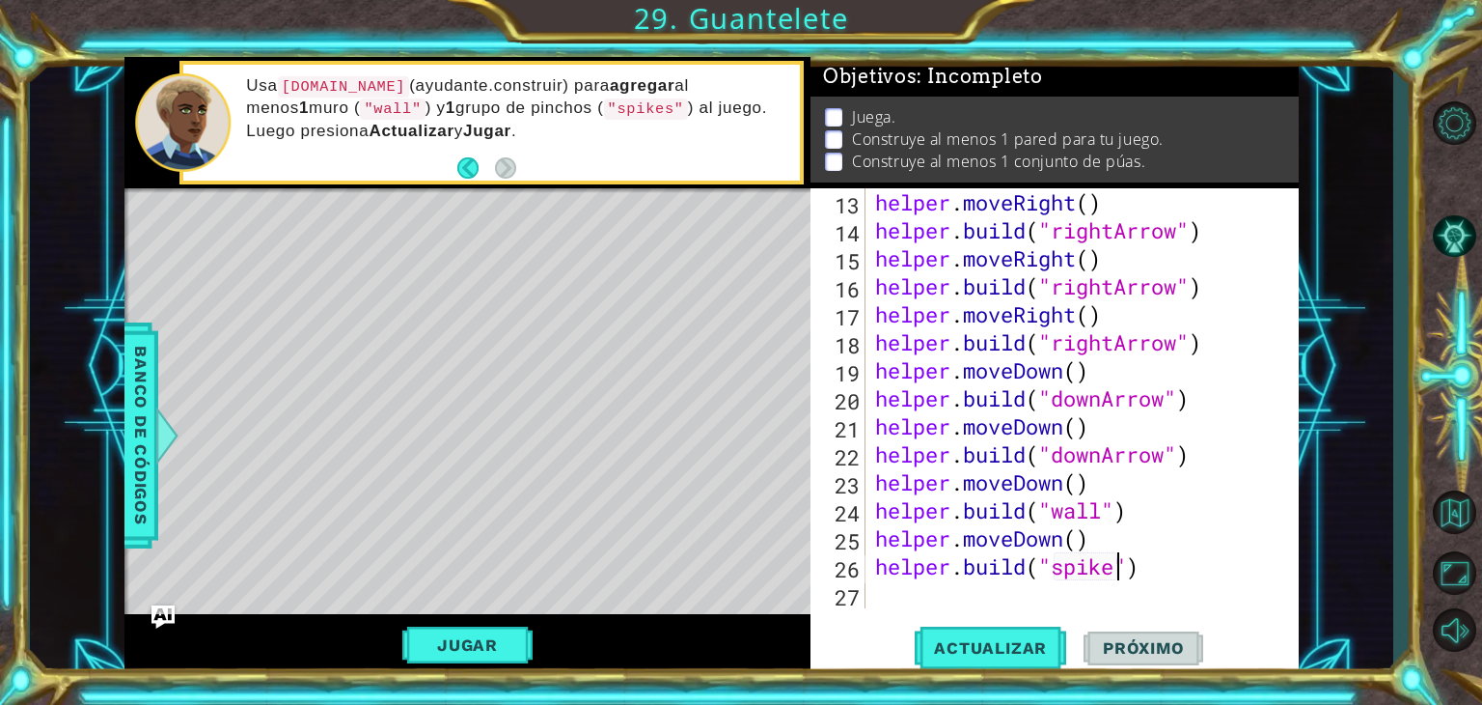
scroll to position [0, 12]
click at [1029, 647] on span "Actualizar" at bounding box center [991, 647] width 152 height 19
click at [506, 651] on button "Jugar" at bounding box center [467, 644] width 130 height 37
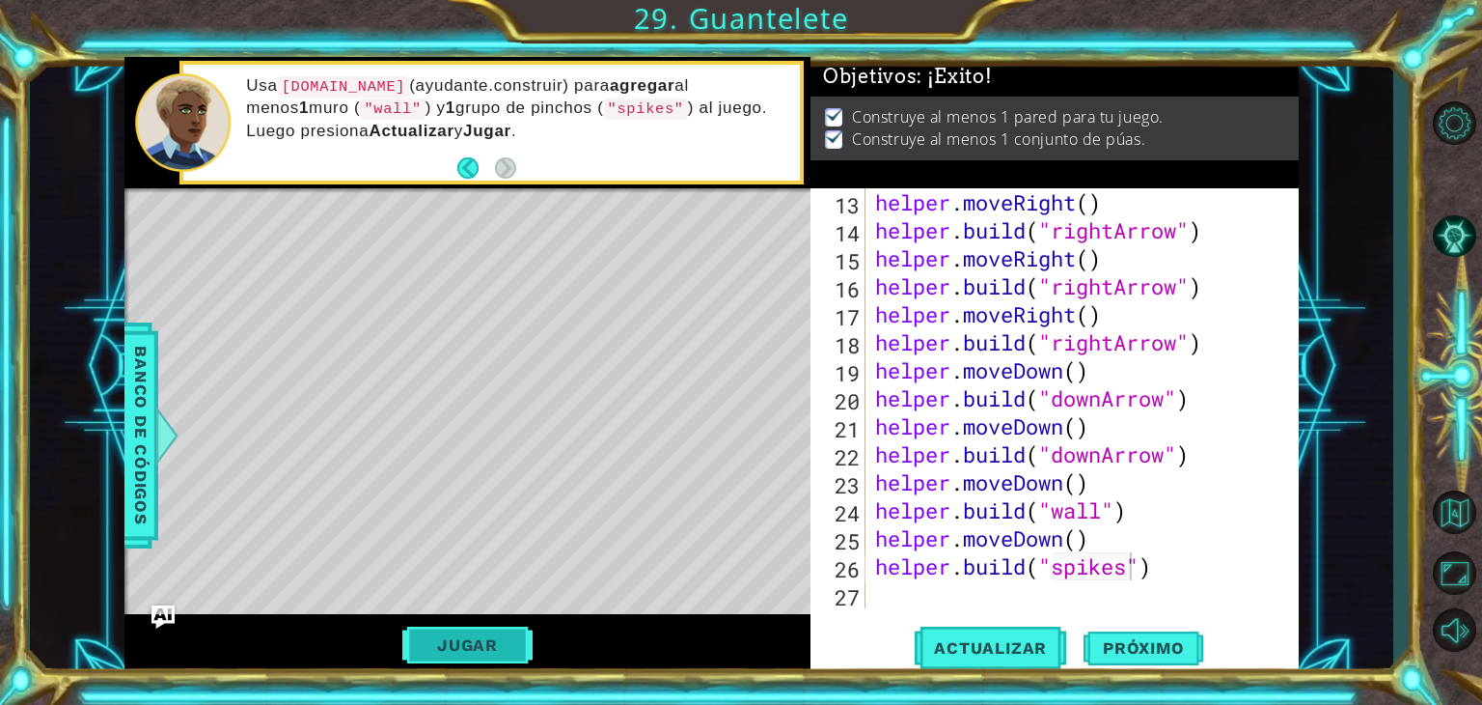
scroll to position [0, 0]
click at [1163, 648] on span "Próximo" at bounding box center [1144, 647] width 120 height 19
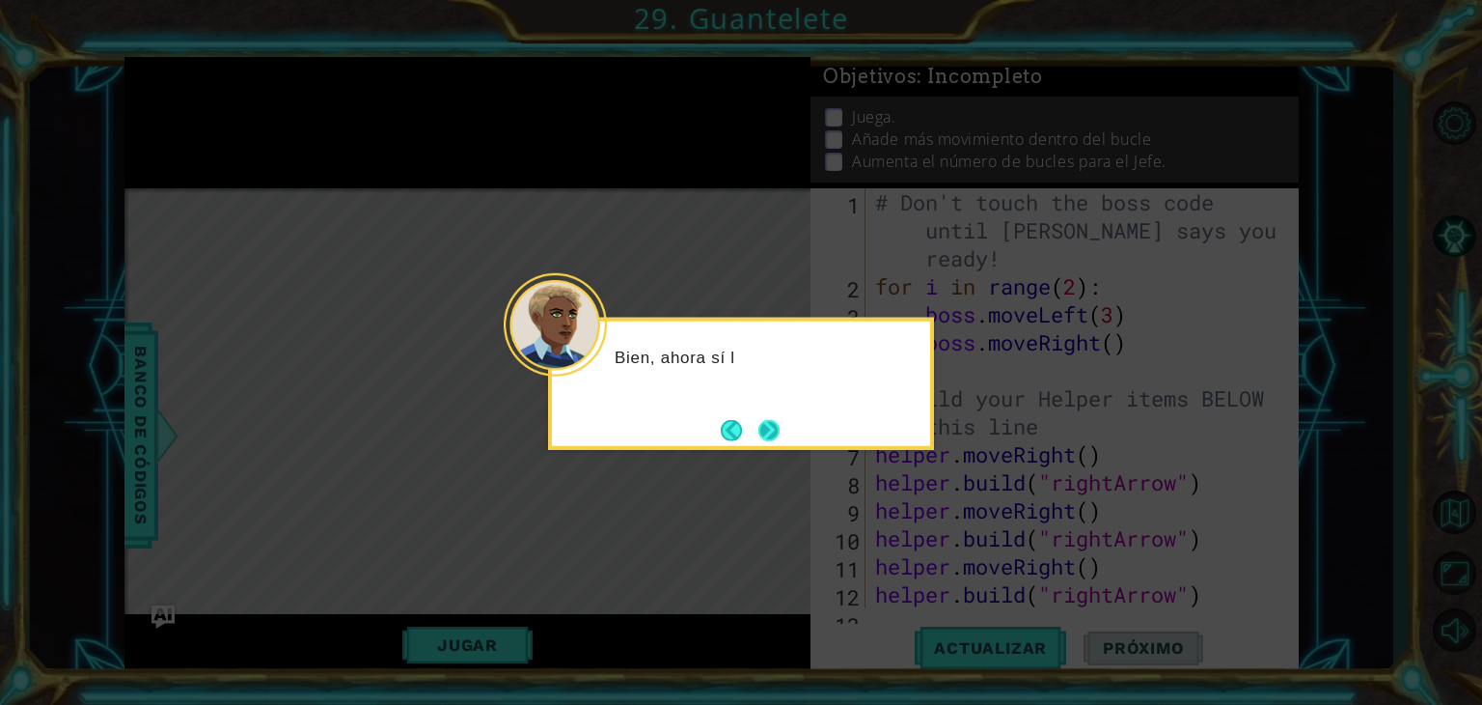
click at [777, 429] on button "Next" at bounding box center [769, 429] width 21 height 21
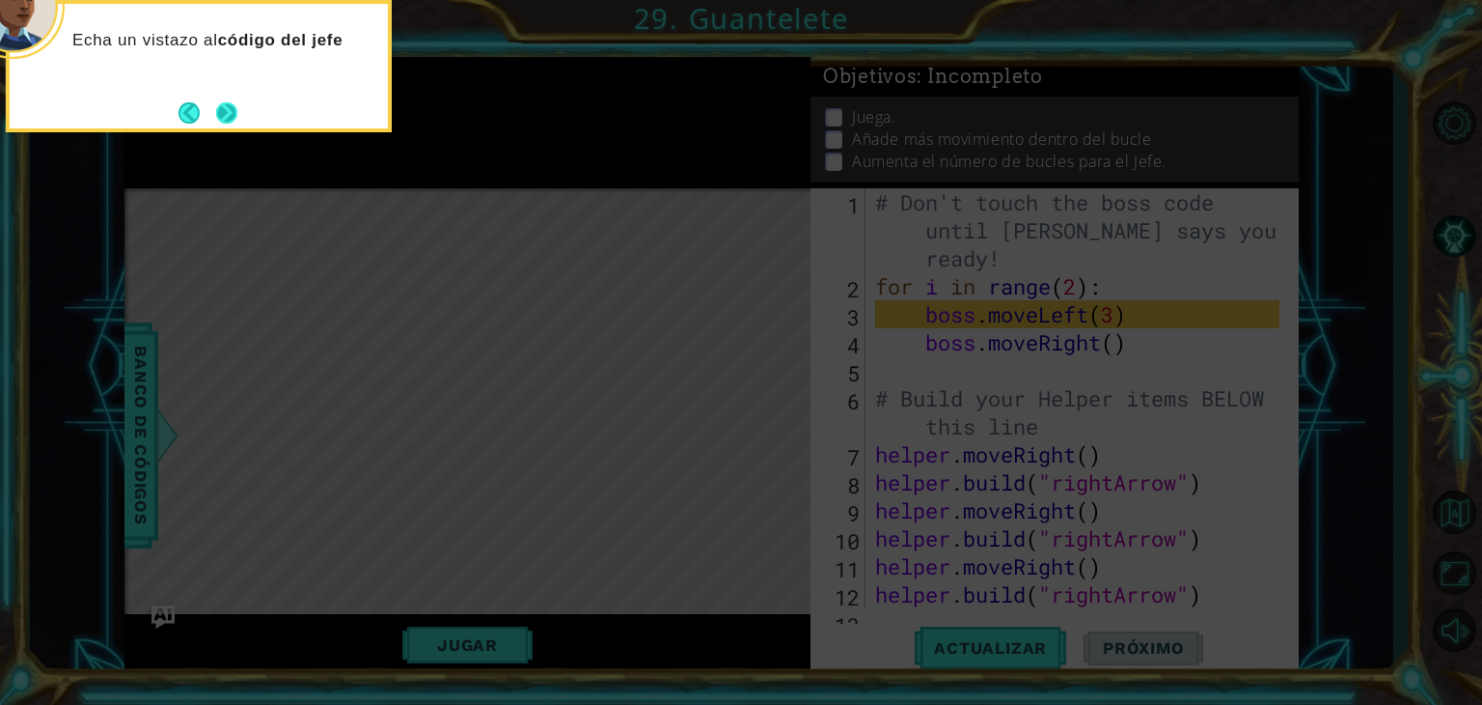
click at [221, 105] on button "Next" at bounding box center [226, 112] width 21 height 21
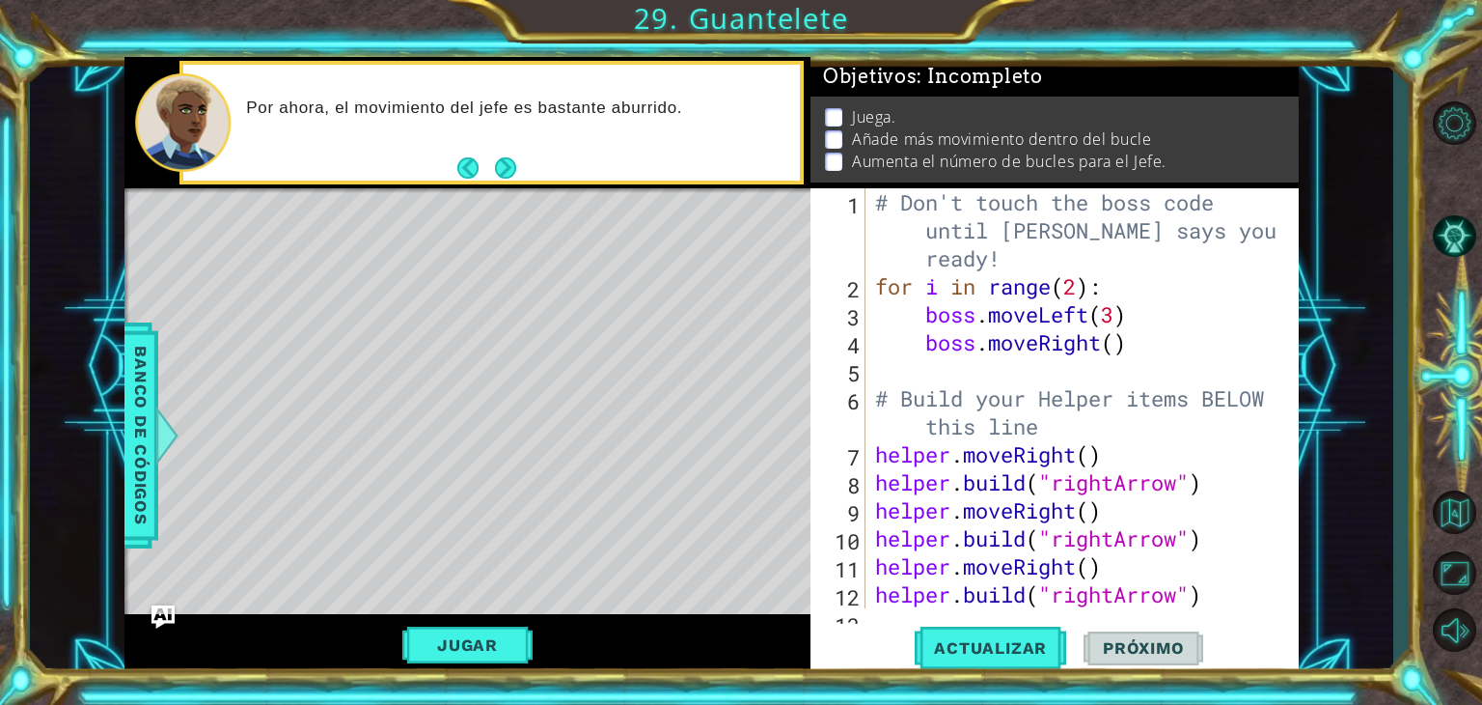
click at [521, 171] on div "Por ahora, el movimiento del jefe es bastante aburrido." at bounding box center [491, 123] width 617 height 117
click at [1079, 285] on div "# Don't touch the boss code until [PERSON_NAME] says you're ready! for i in ran…" at bounding box center [1080, 454] width 418 height 532
type textarea "for i in range(3):"
click at [964, 371] on div "# Don't touch the boss code until [PERSON_NAME] says you're ready! for i in ran…" at bounding box center [1080, 454] width 418 height 532
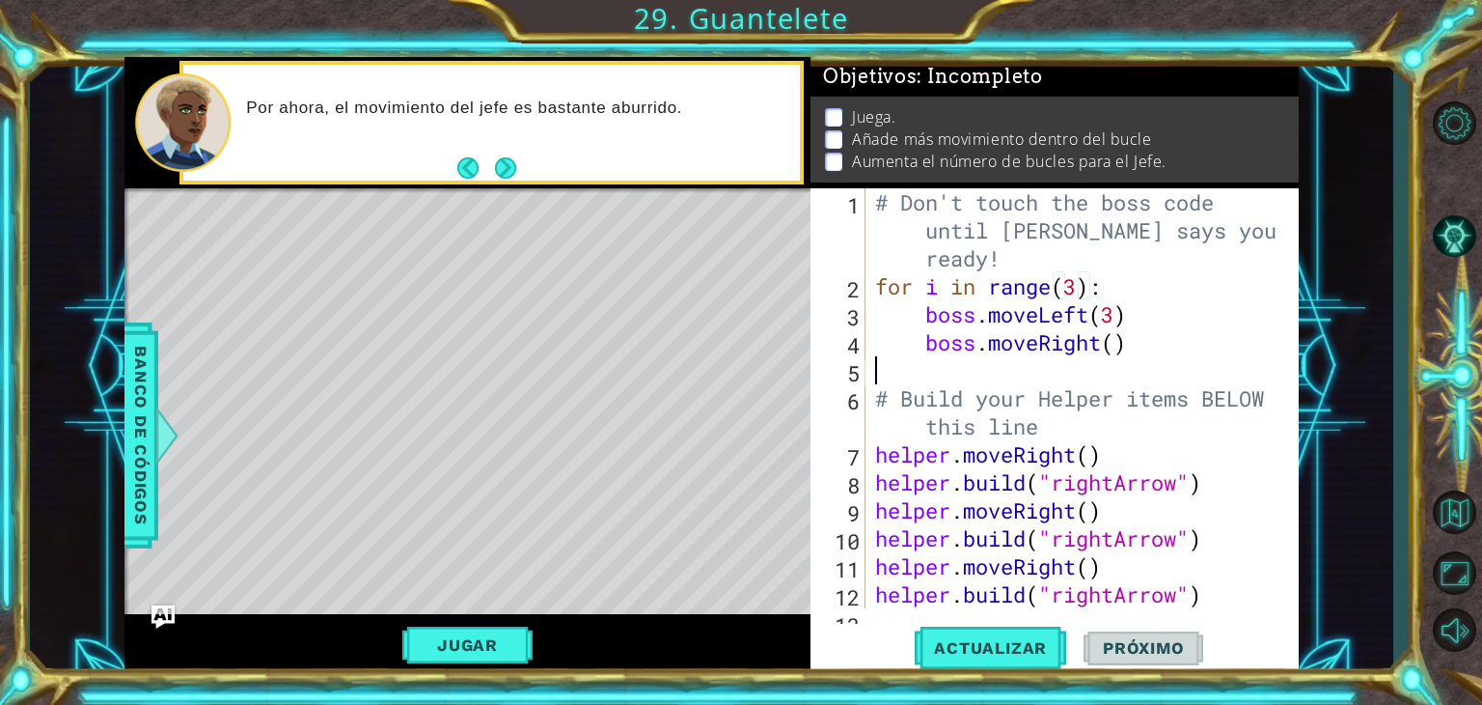
scroll to position [0, 0]
type textarea "b"
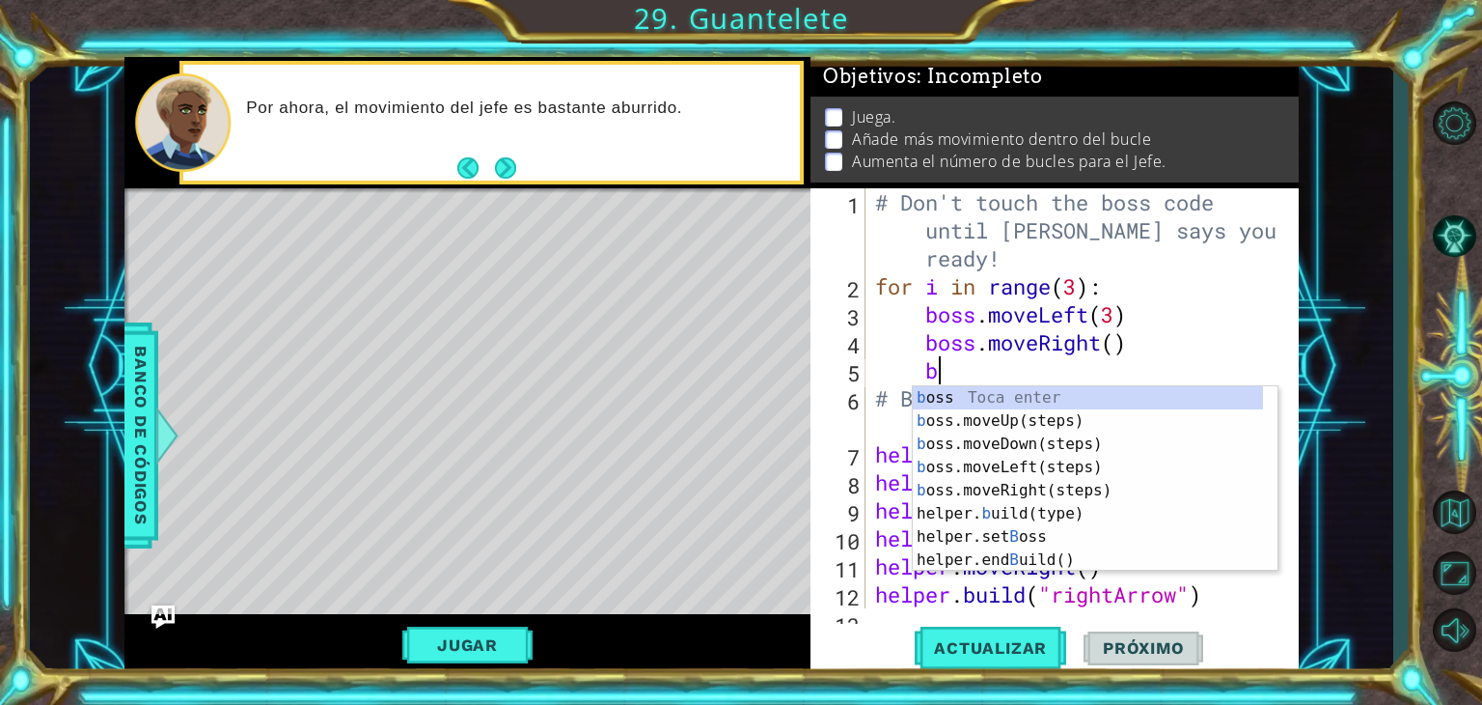
scroll to position [0, 1]
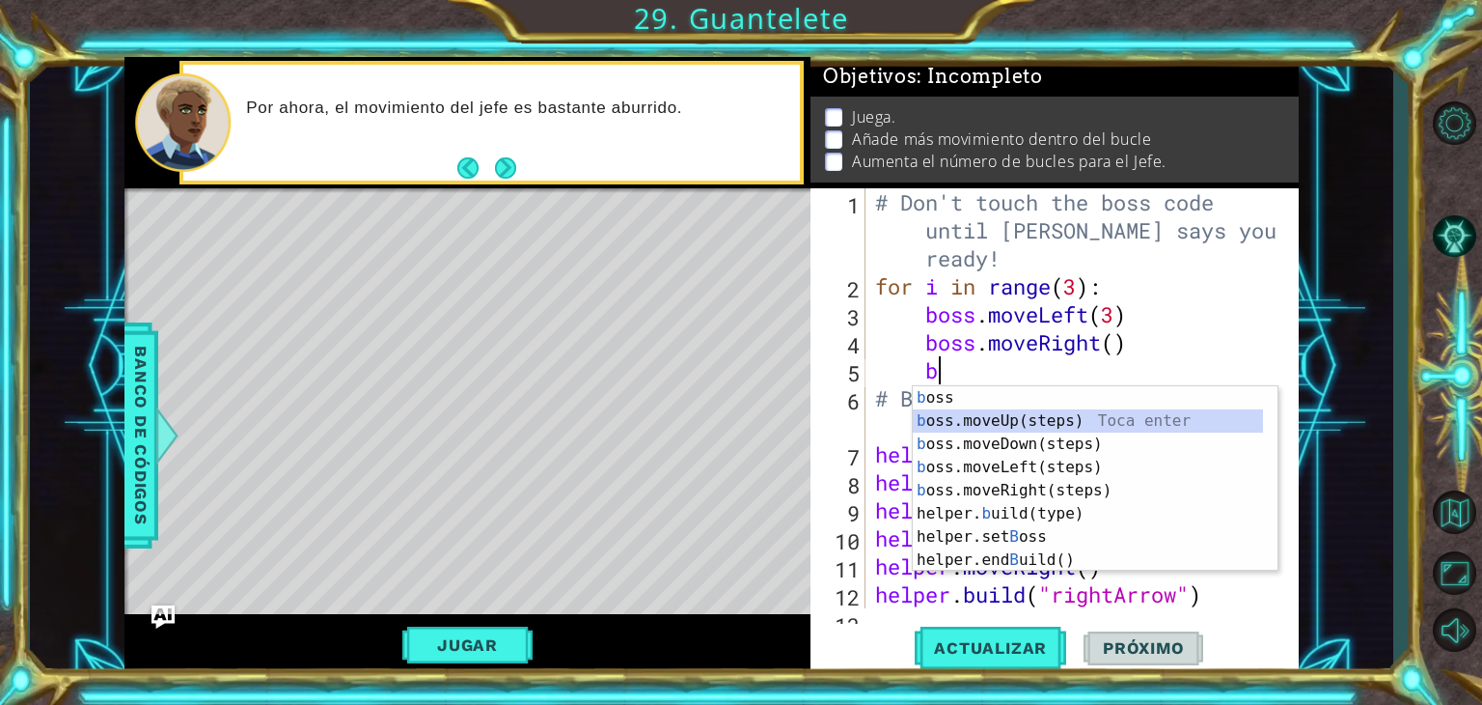
click at [990, 425] on div "b oss Toca enter b oss.moveUp(steps) Toca enter b oss.moveDown(steps) Toca ente…" at bounding box center [1088, 502] width 350 height 232
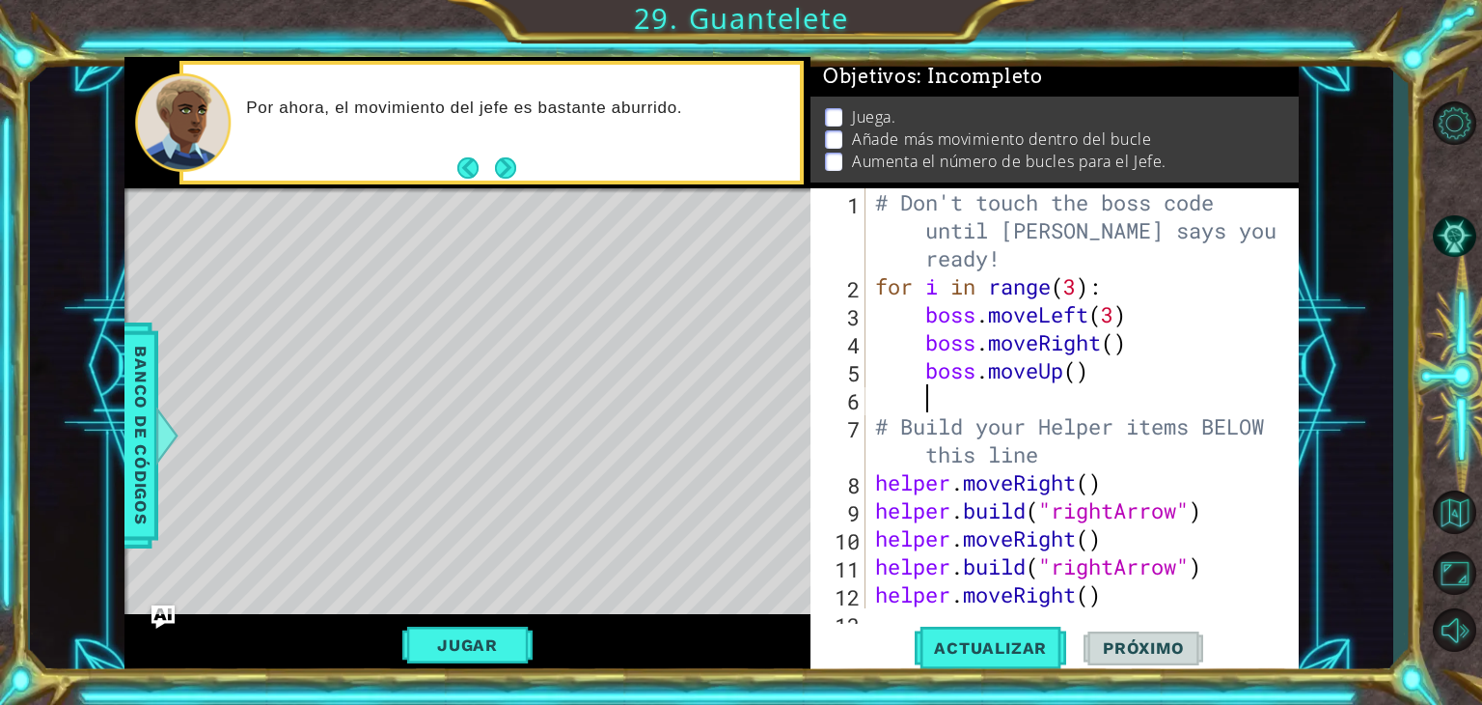
scroll to position [0, 0]
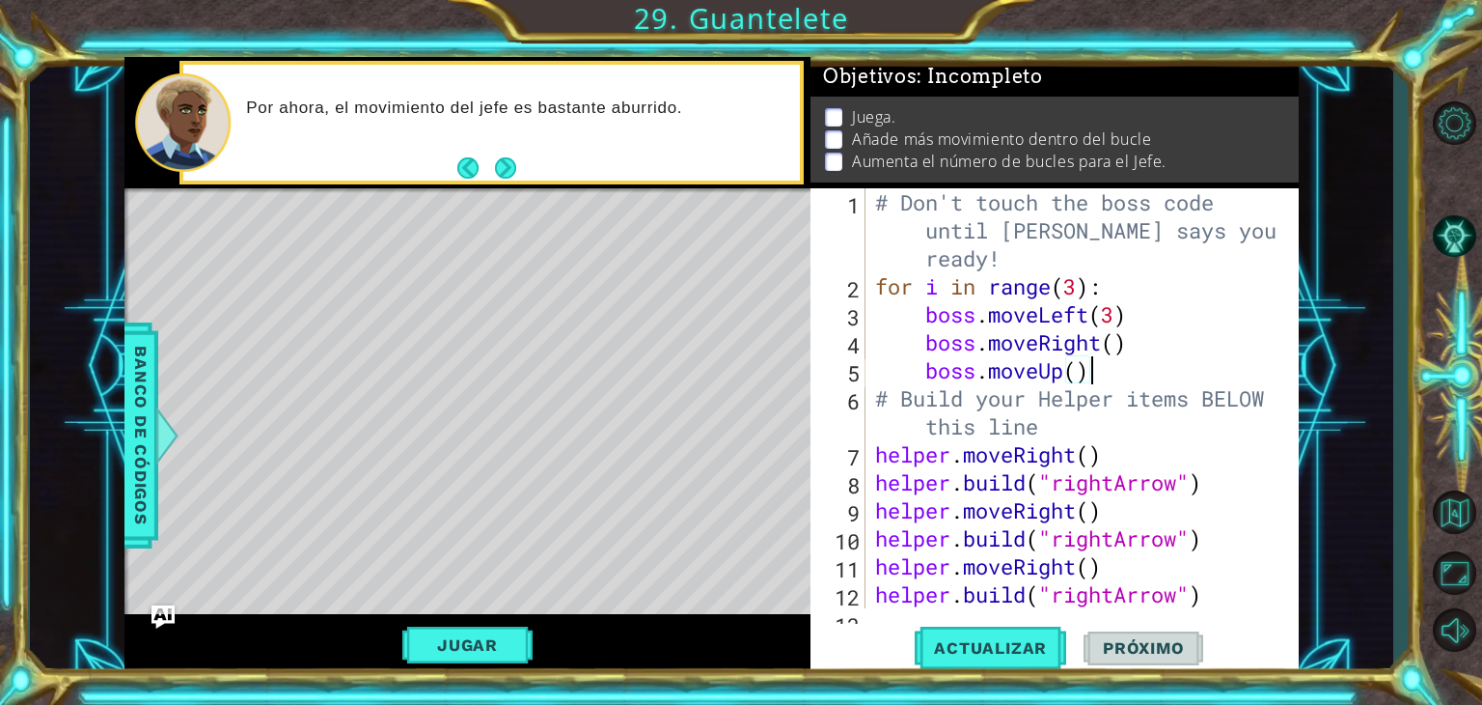
click at [1119, 323] on div "# Don't touch the boss code until [PERSON_NAME] says you're ready! for i in ran…" at bounding box center [1080, 454] width 418 height 532
click at [1132, 333] on div "# Don't touch the boss code until [PERSON_NAME] says you're ready! for i in ran…" at bounding box center [1080, 454] width 418 height 532
click at [1120, 343] on div "# Don't touch the boss code until [PERSON_NAME] says you're ready! for i in ran…" at bounding box center [1080, 454] width 418 height 532
type textarea "boss.moveRight()"
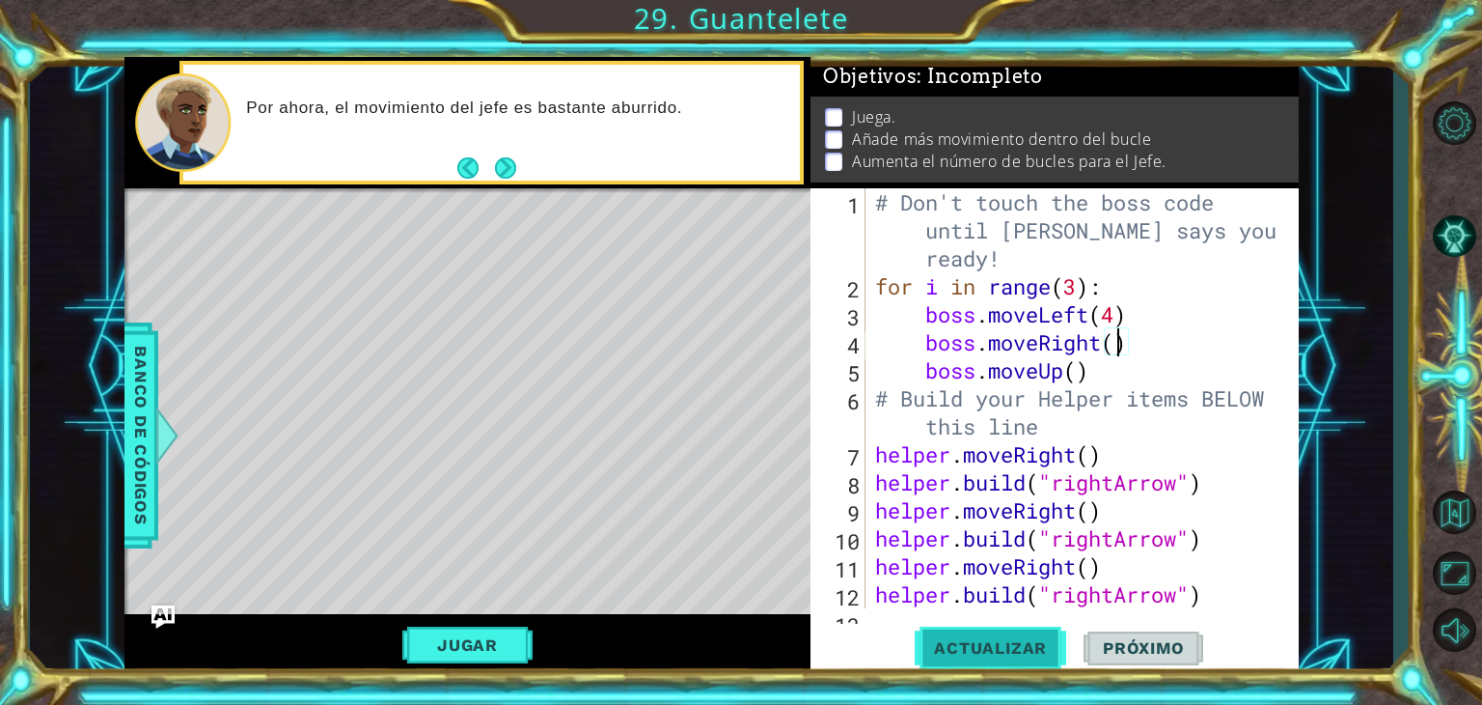
click at [969, 654] on span "Actualizar" at bounding box center [991, 647] width 152 height 19
click at [493, 627] on button "Jugar" at bounding box center [467, 644] width 130 height 37
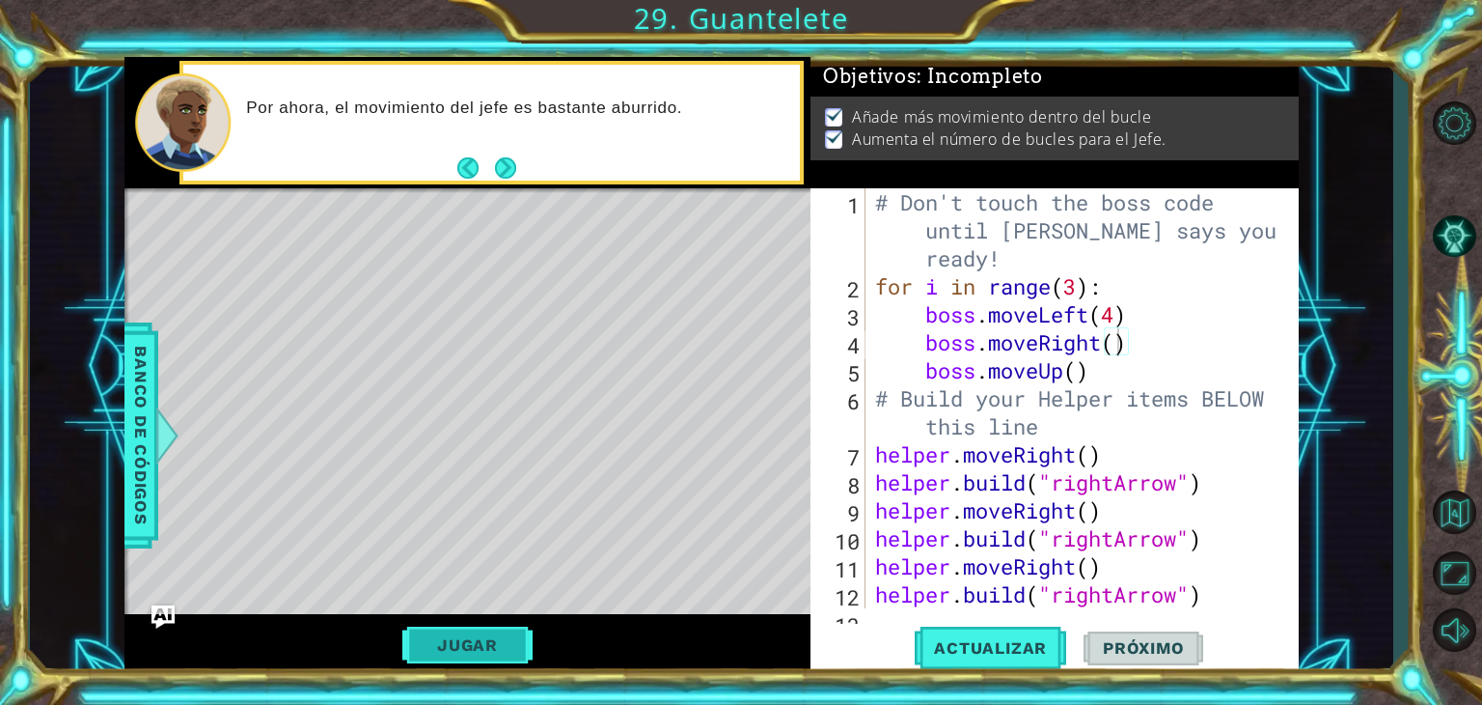
scroll to position [0, 0]
click at [1140, 657] on button "Próximo" at bounding box center [1144, 647] width 120 height 49
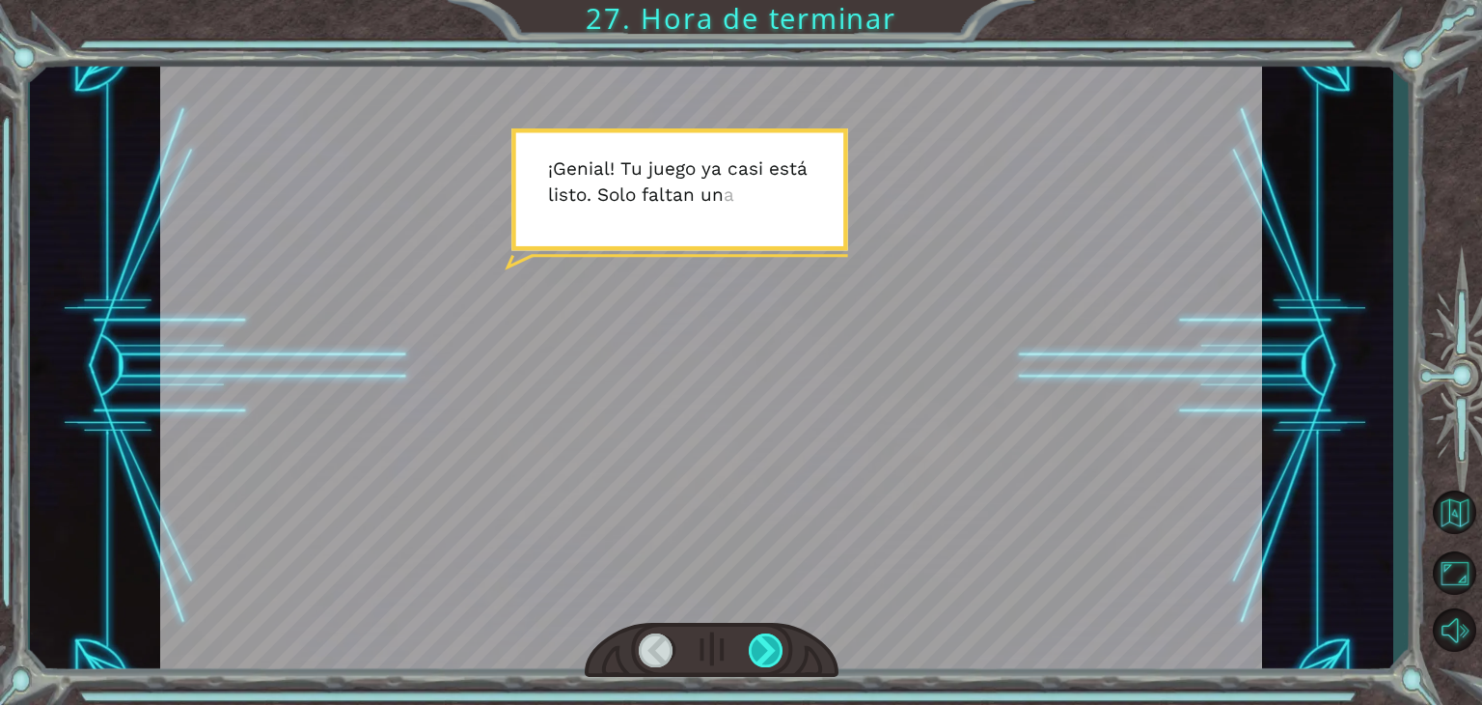
click at [781, 638] on div at bounding box center [766, 650] width 35 height 34
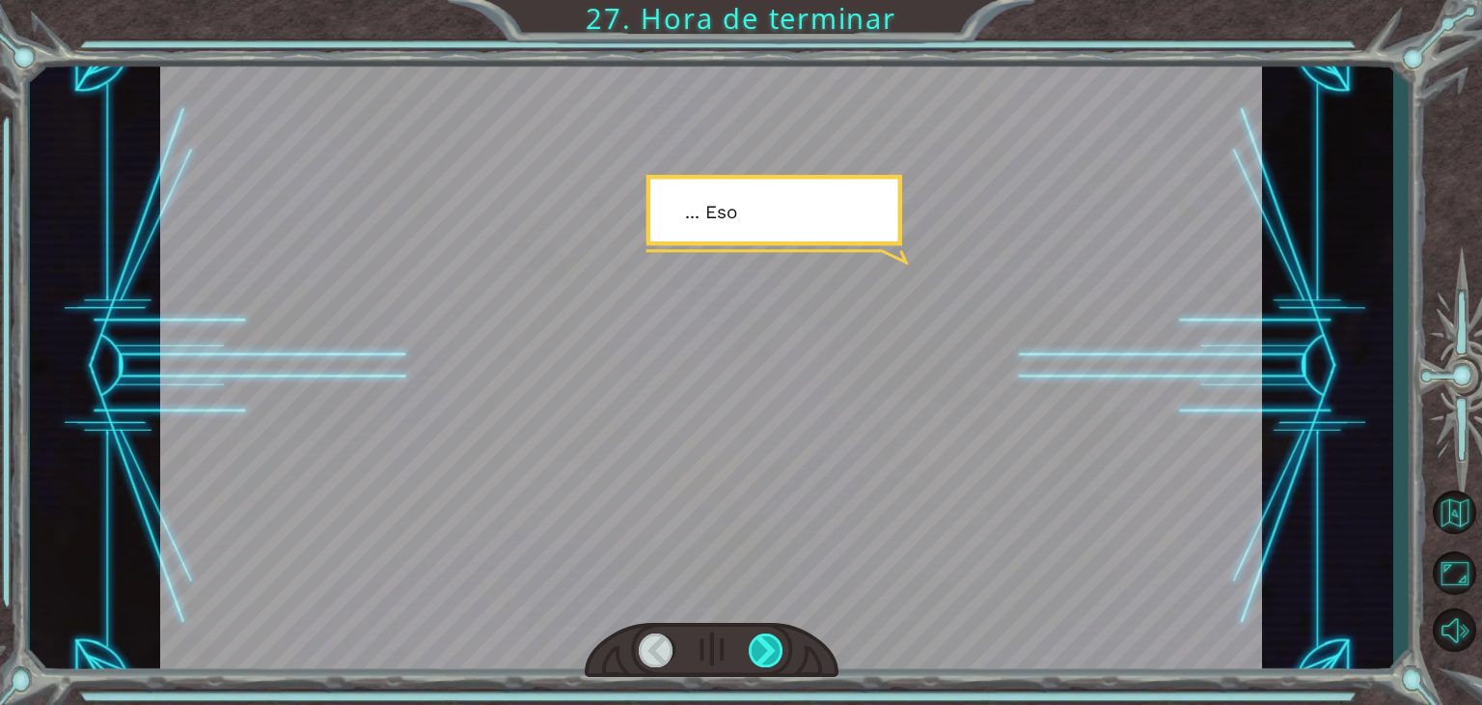
click at [781, 638] on div at bounding box center [766, 650] width 35 height 34
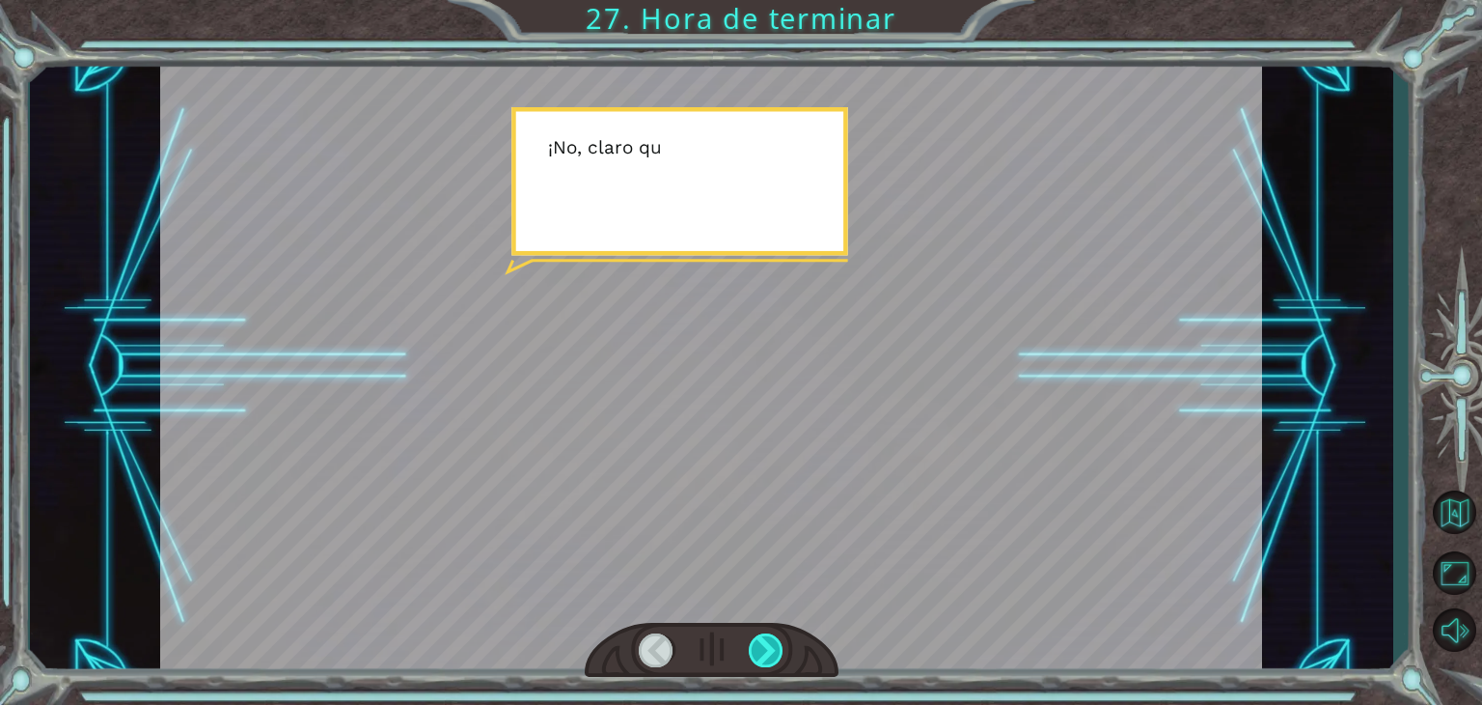
click at [781, 638] on div at bounding box center [766, 650] width 35 height 34
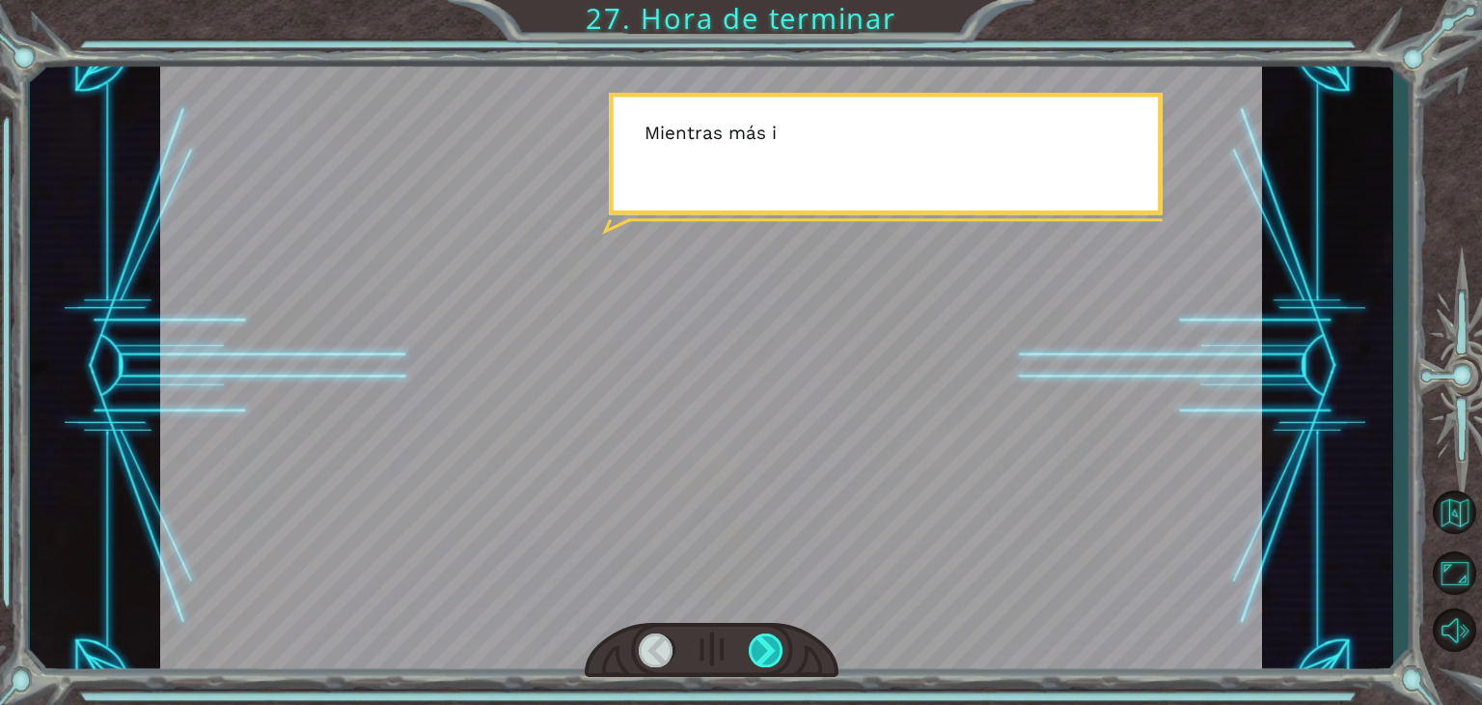
click at [781, 638] on div at bounding box center [766, 650] width 35 height 34
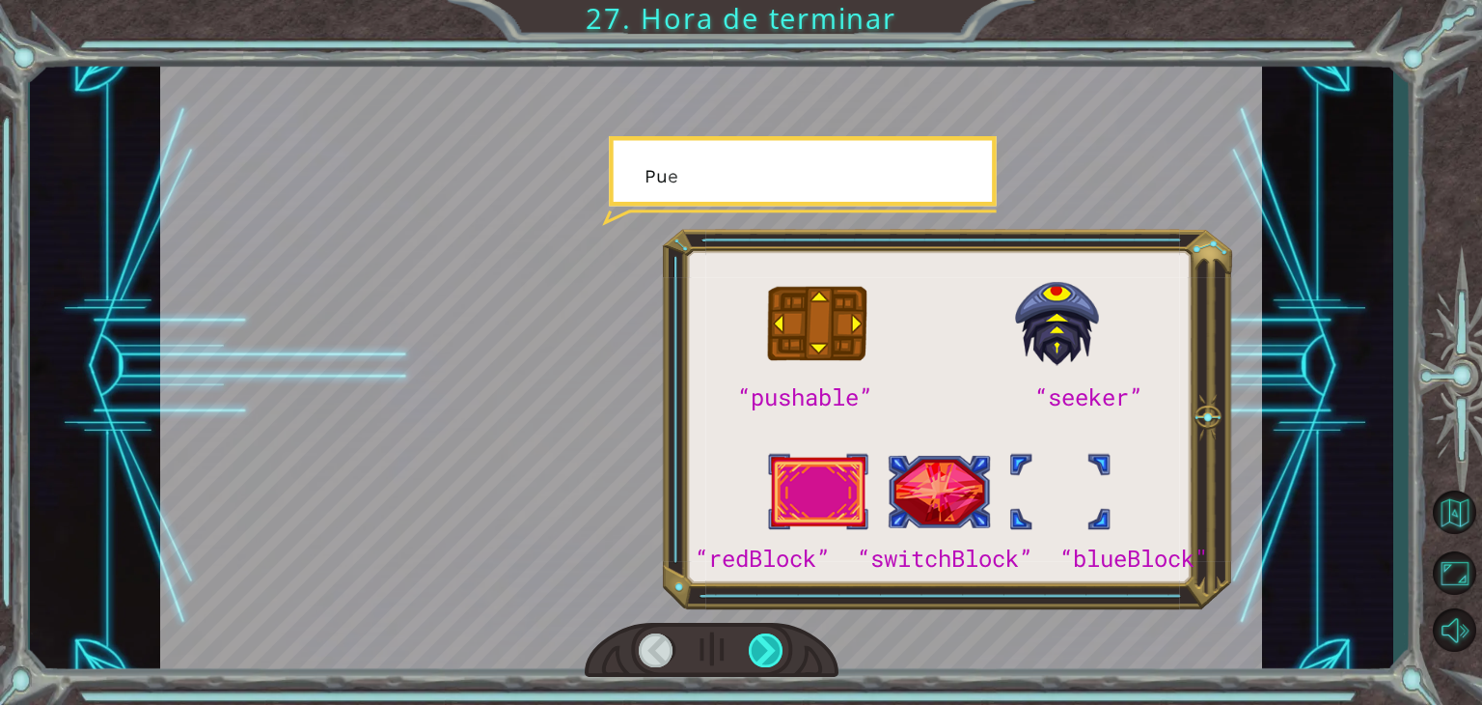
click at [781, 638] on div at bounding box center [766, 650] width 35 height 34
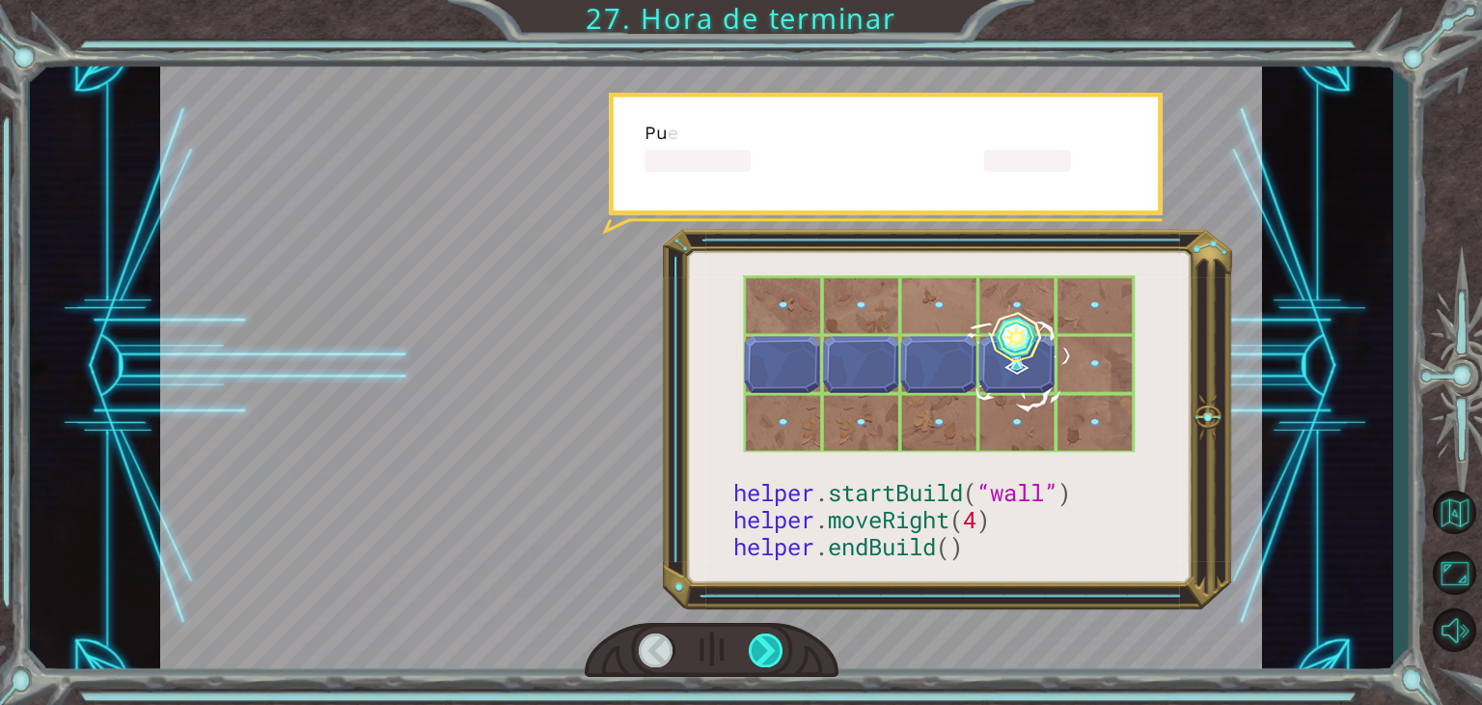
click at [781, 638] on div at bounding box center [766, 650] width 35 height 34
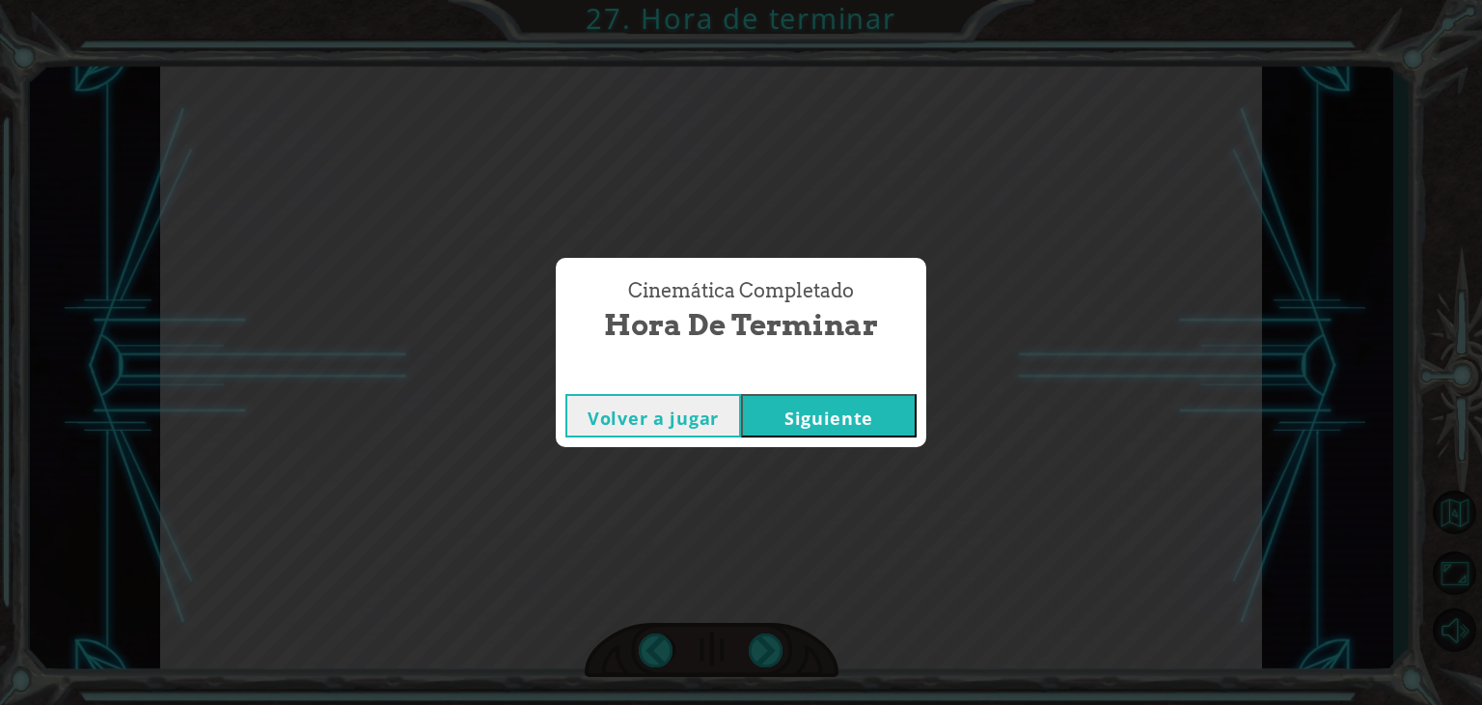
click at [807, 432] on button "Siguiente" at bounding box center [829, 415] width 176 height 43
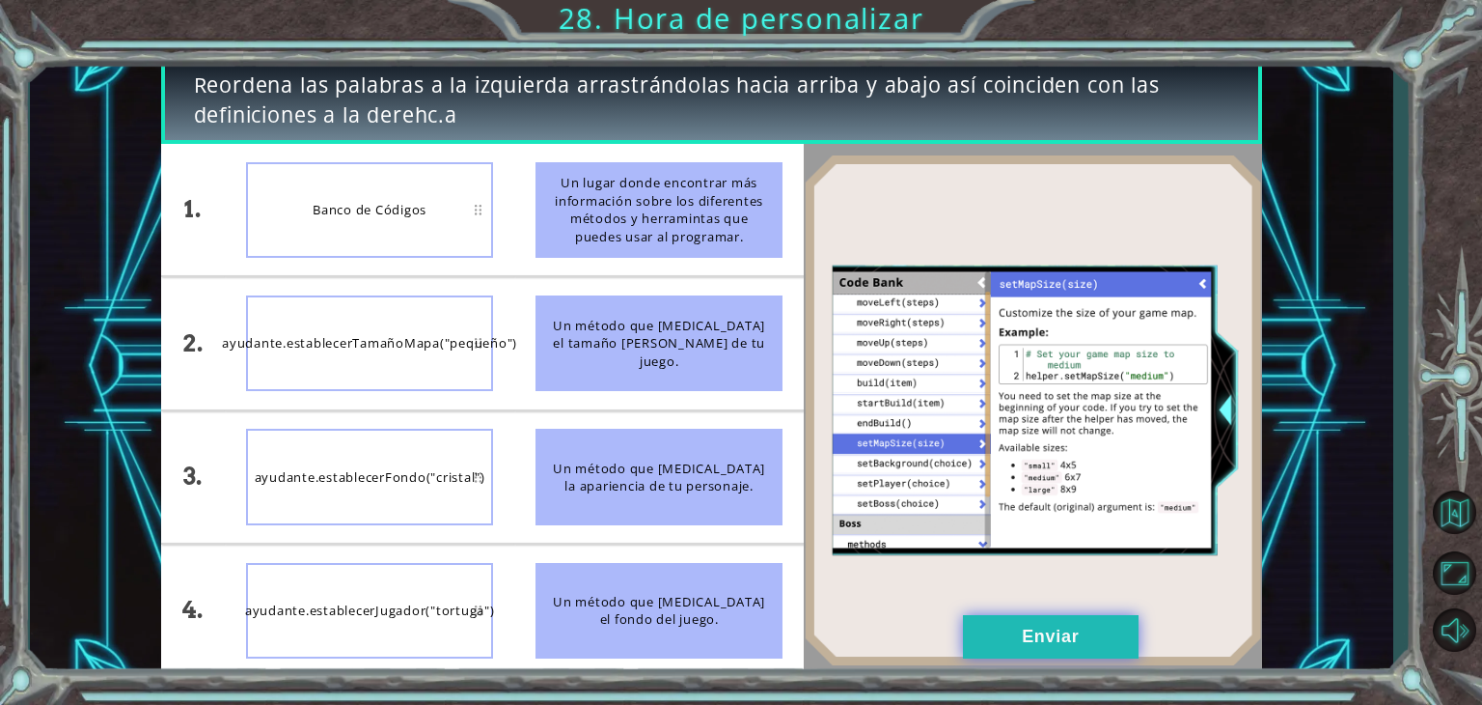
click at [1012, 635] on button "Enviar" at bounding box center [1051, 636] width 176 height 43
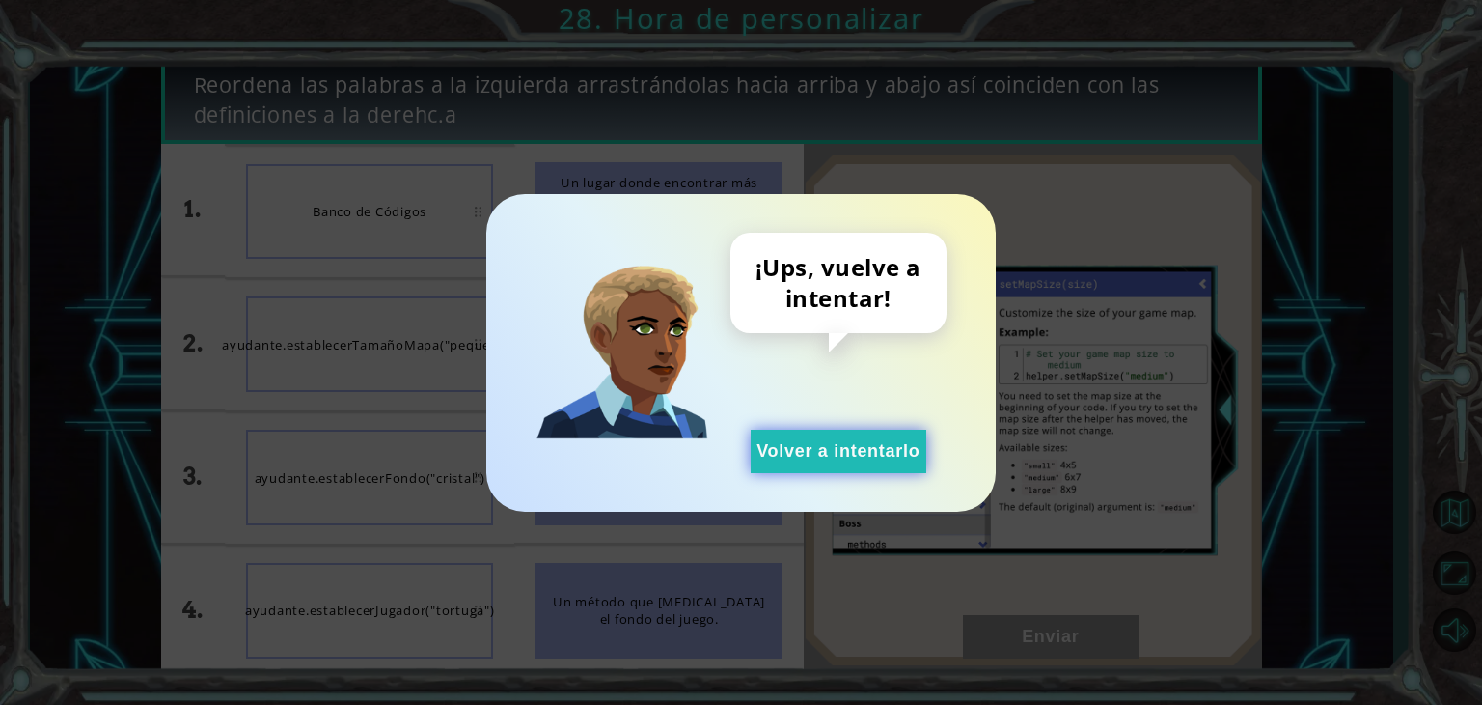
click at [858, 449] on button "Volver a intentarlo" at bounding box center [839, 450] width 176 height 43
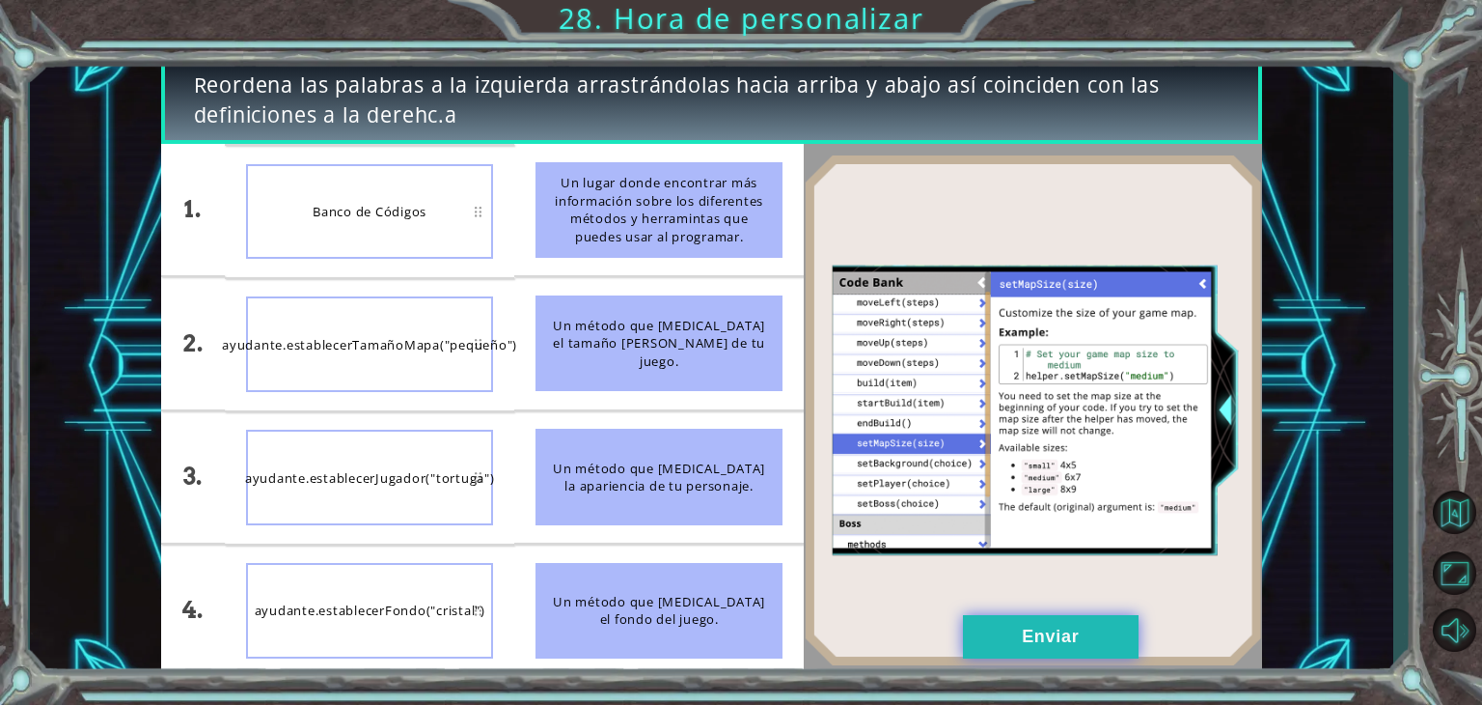
click at [1019, 622] on button "Enviar" at bounding box center [1051, 636] width 176 height 43
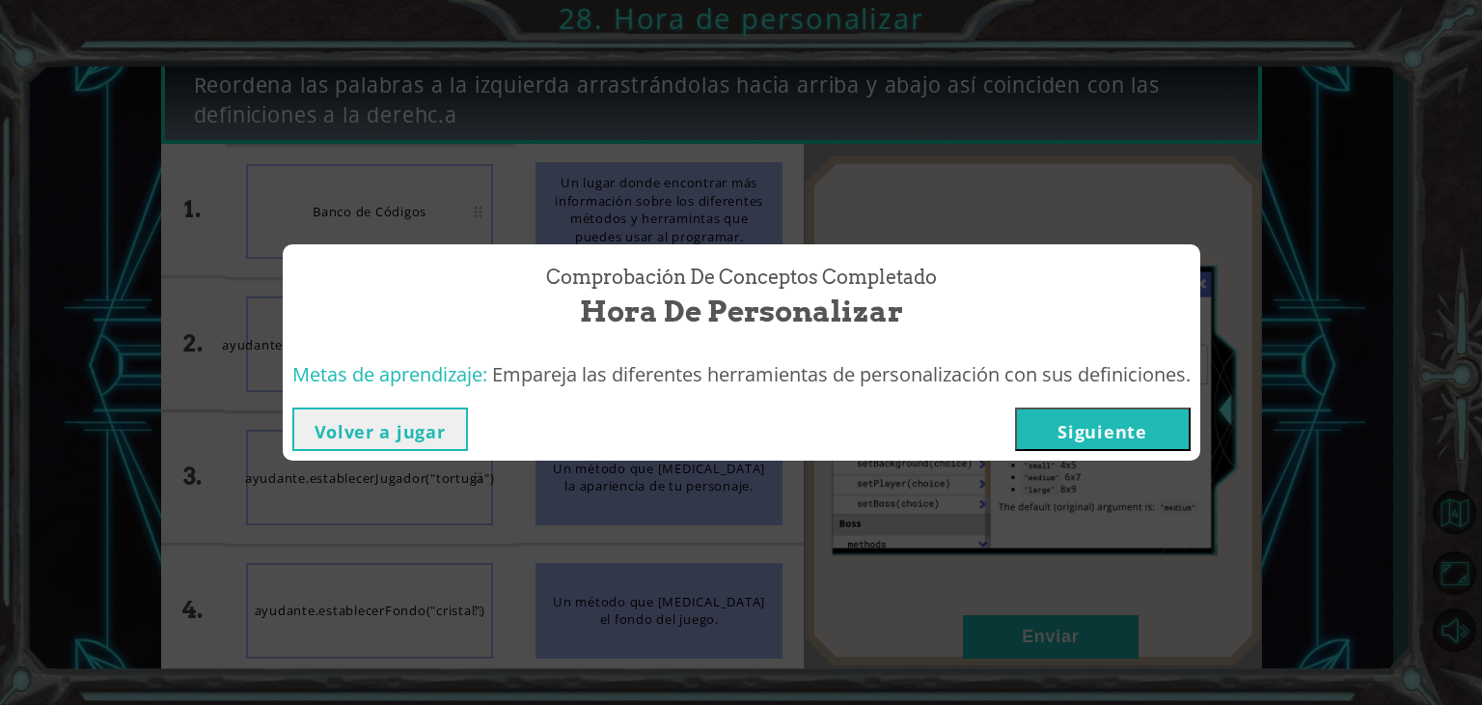
click at [1070, 407] on button "Siguiente" at bounding box center [1103, 428] width 176 height 43
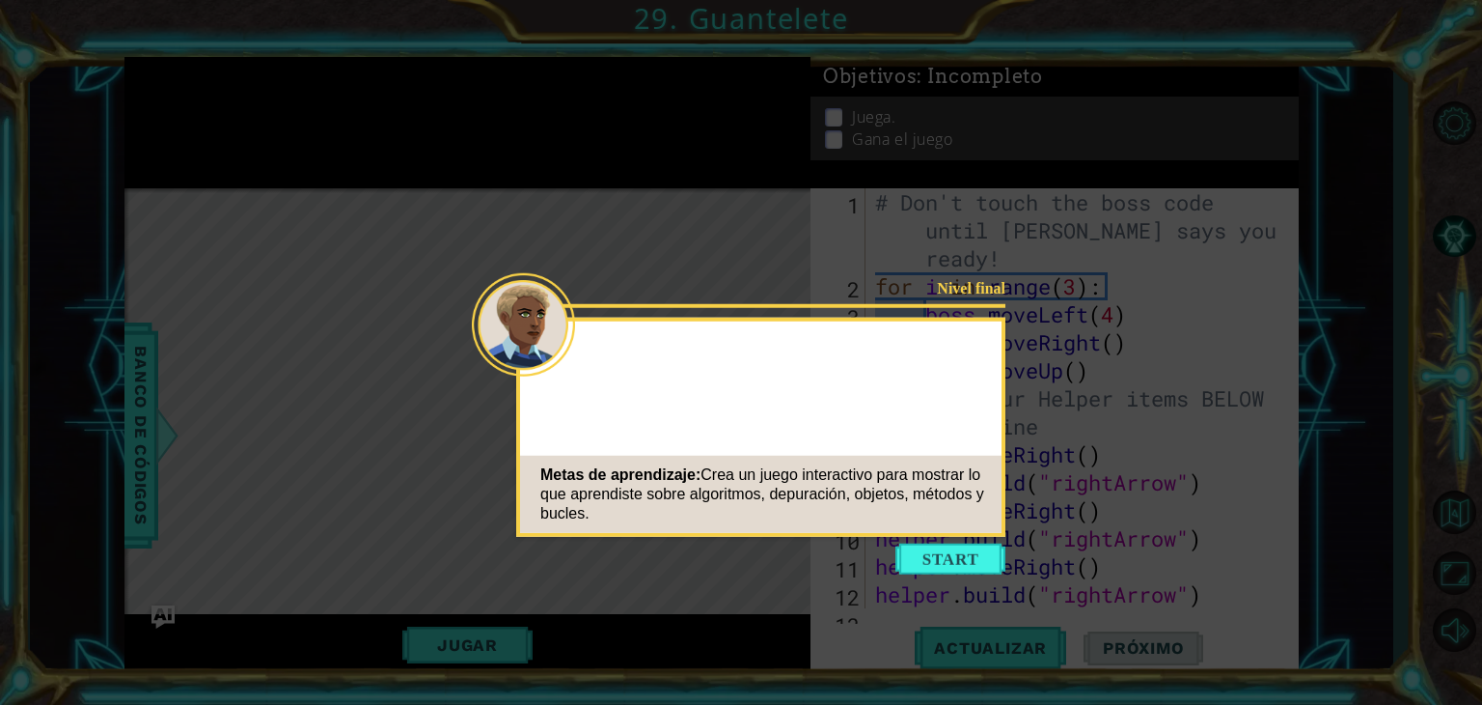
click at [954, 556] on button "Start" at bounding box center [951, 558] width 110 height 31
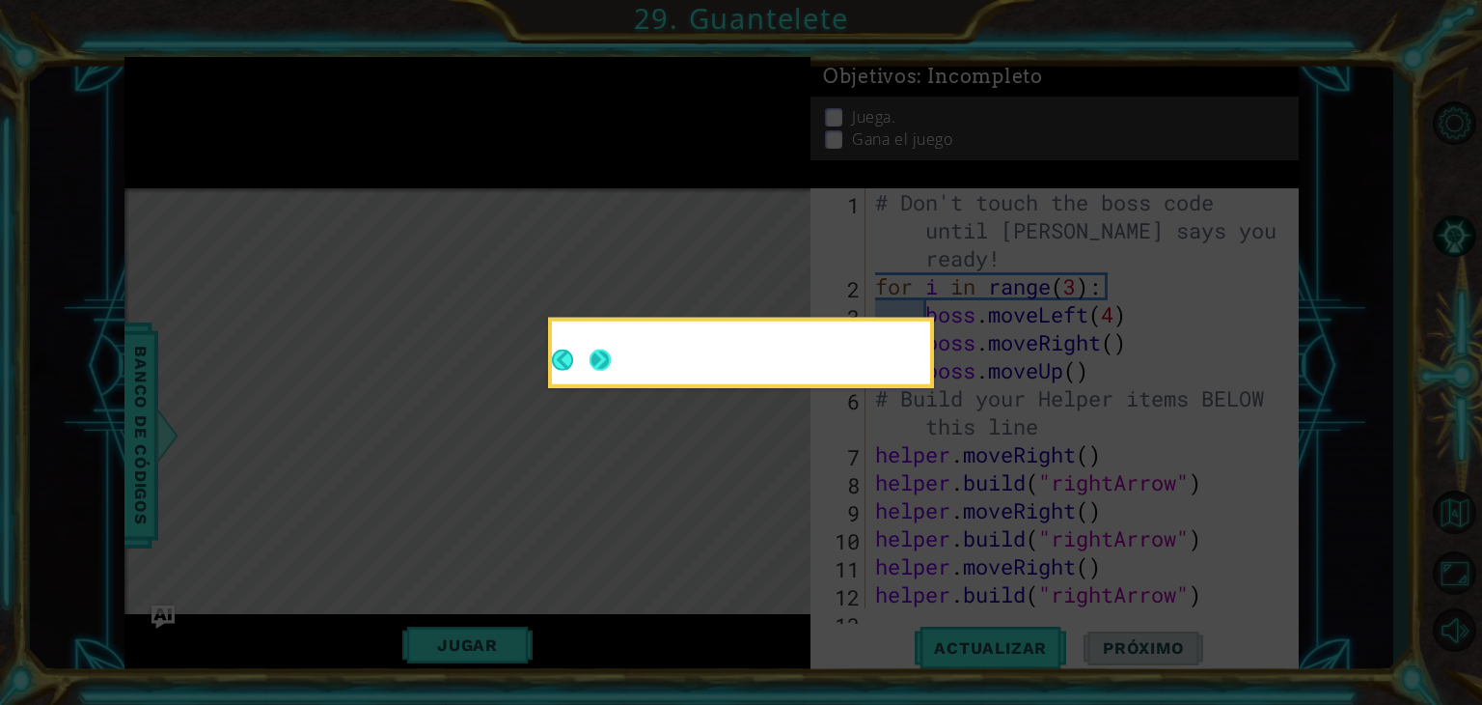
click at [611, 351] on button "Next" at bounding box center [600, 359] width 21 height 21
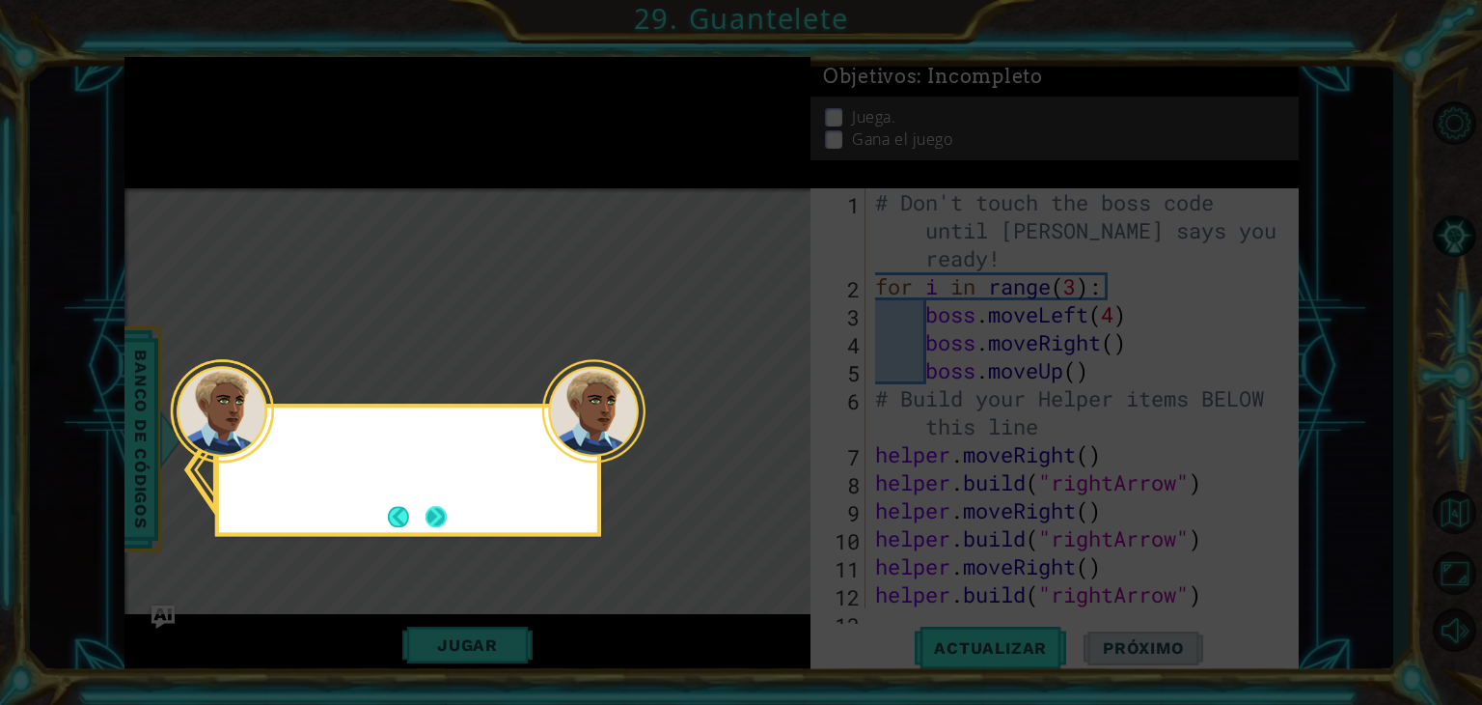
click at [433, 518] on button "Next" at bounding box center [437, 517] width 22 height 22
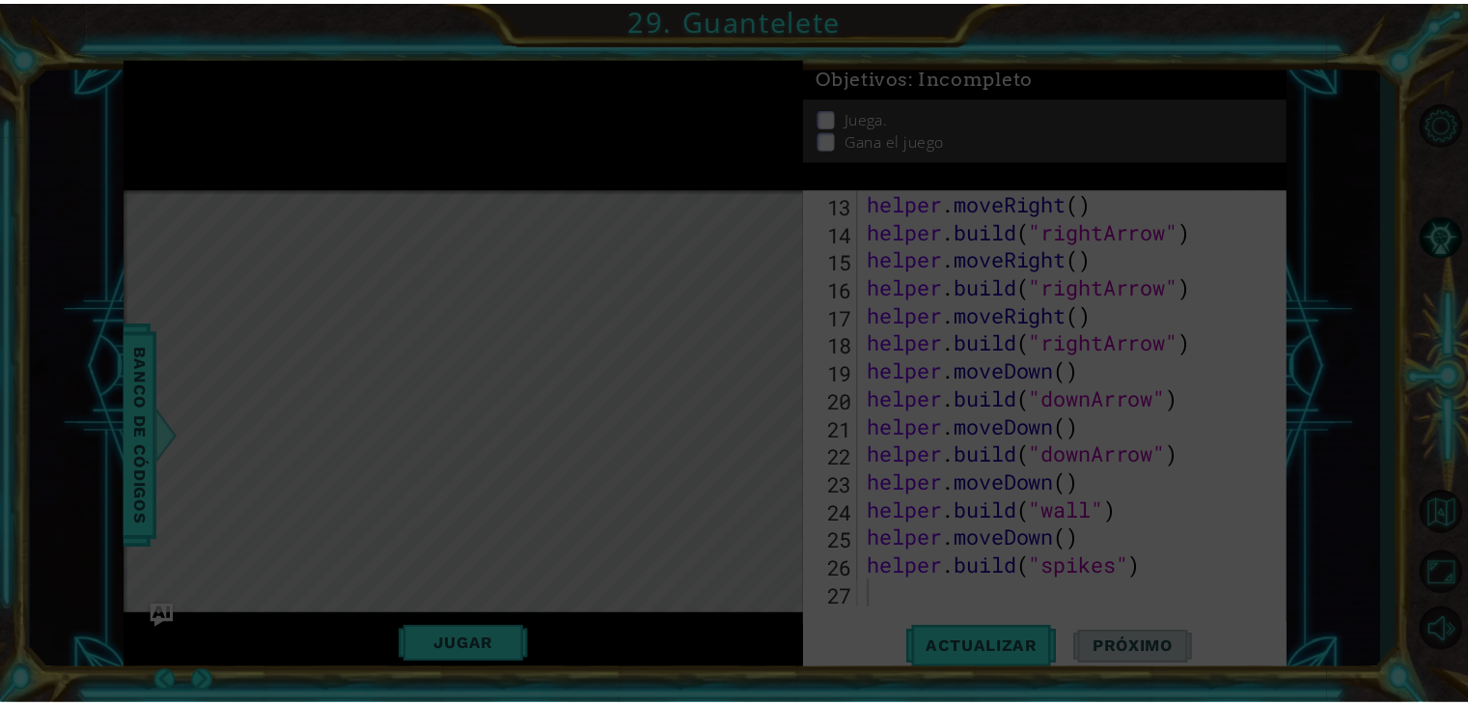
scroll to position [420, 0]
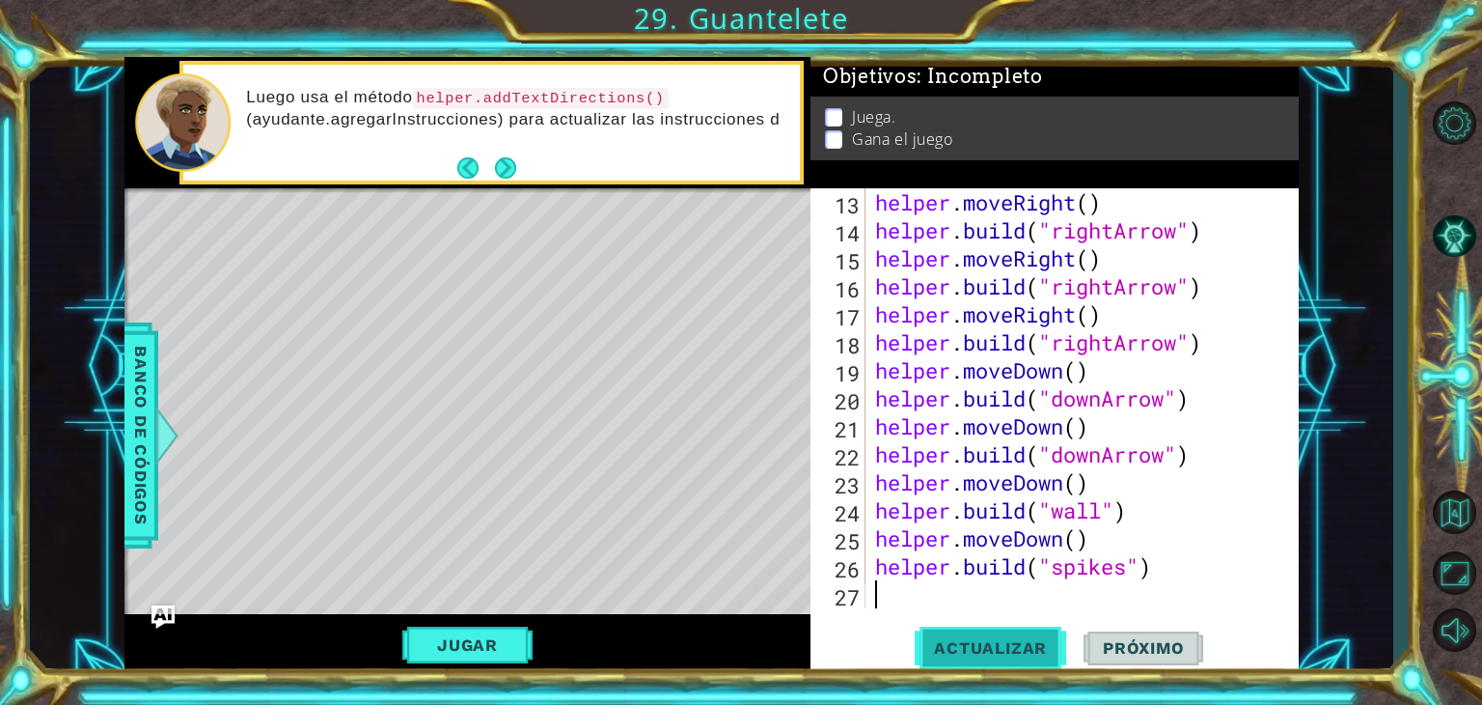
click at [953, 629] on button "Actualizar" at bounding box center [991, 647] width 152 height 49
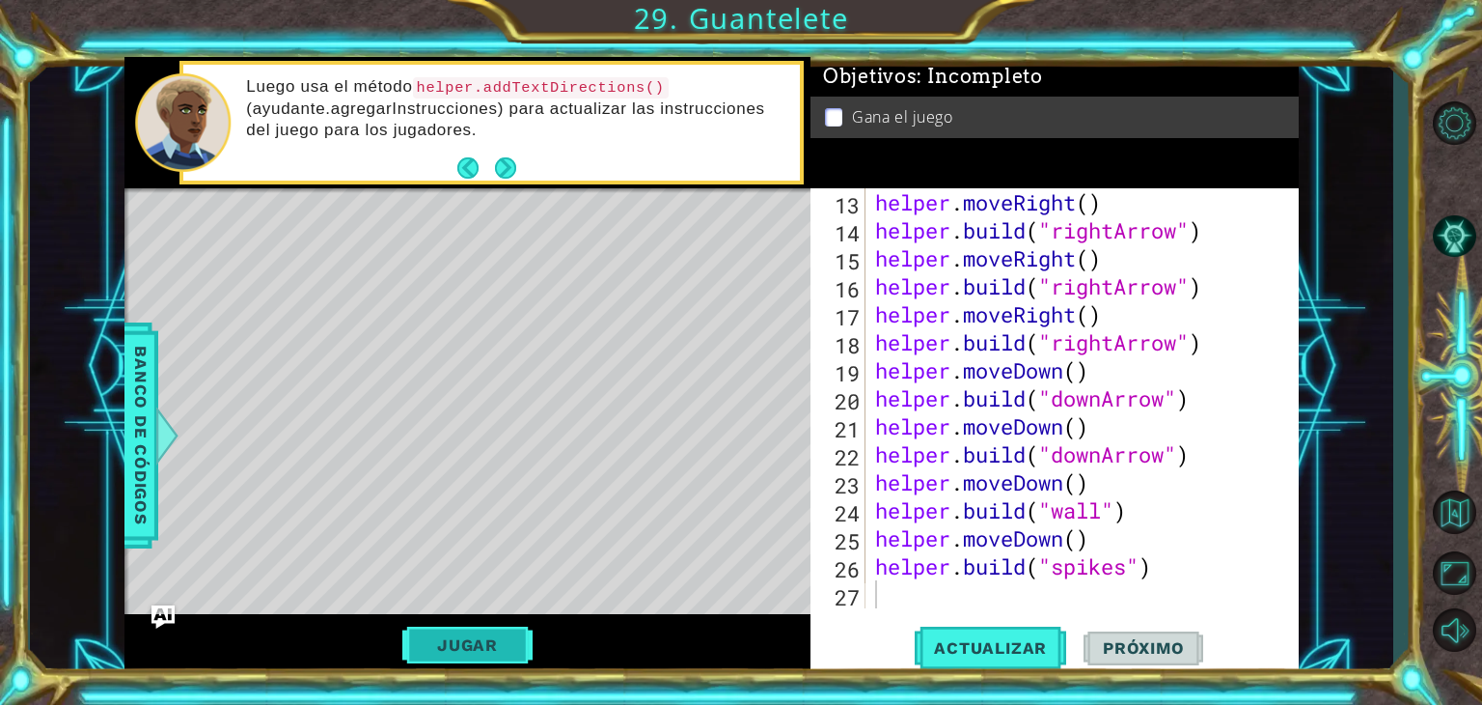
click at [485, 635] on button "Jugar" at bounding box center [467, 644] width 130 height 37
click at [1123, 646] on span "Próximo" at bounding box center [1144, 648] width 120 height 19
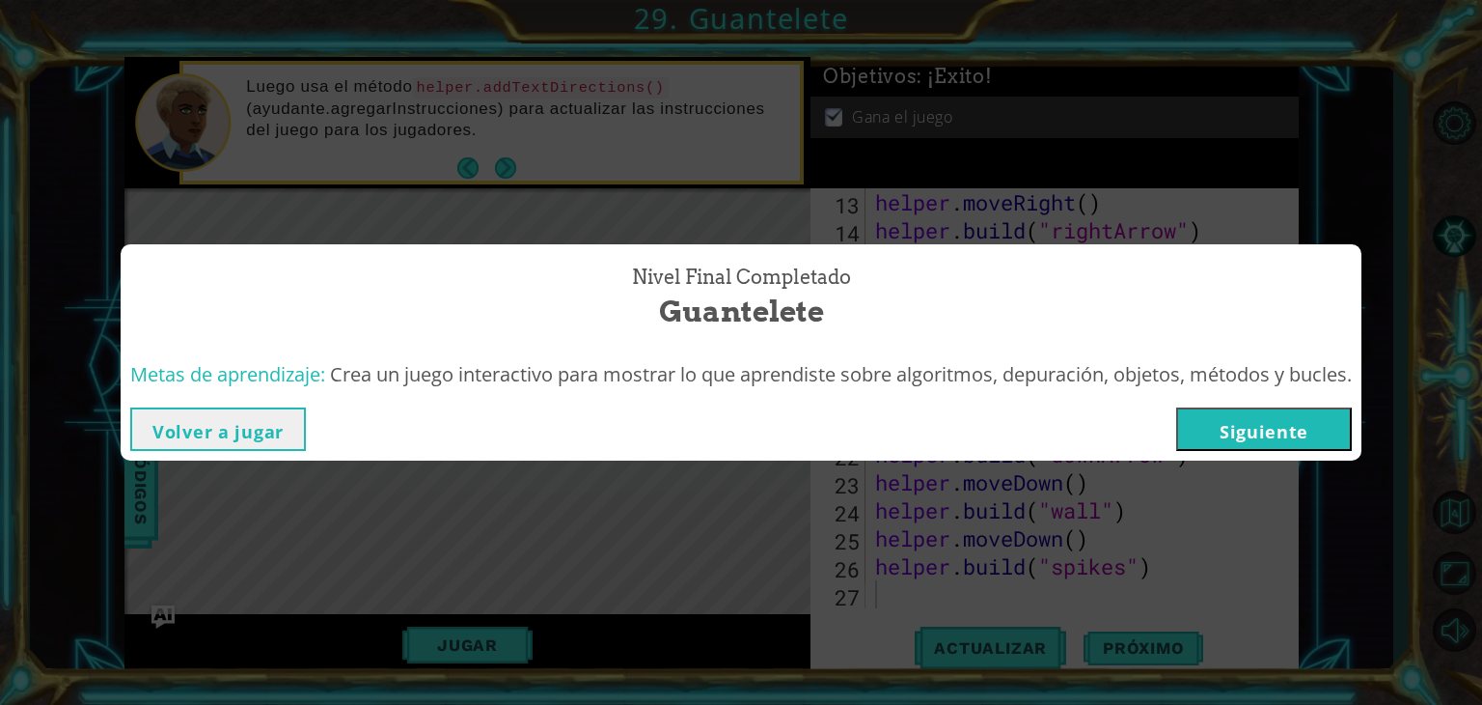
click at [1251, 425] on button "Siguiente" at bounding box center [1264, 428] width 176 height 43
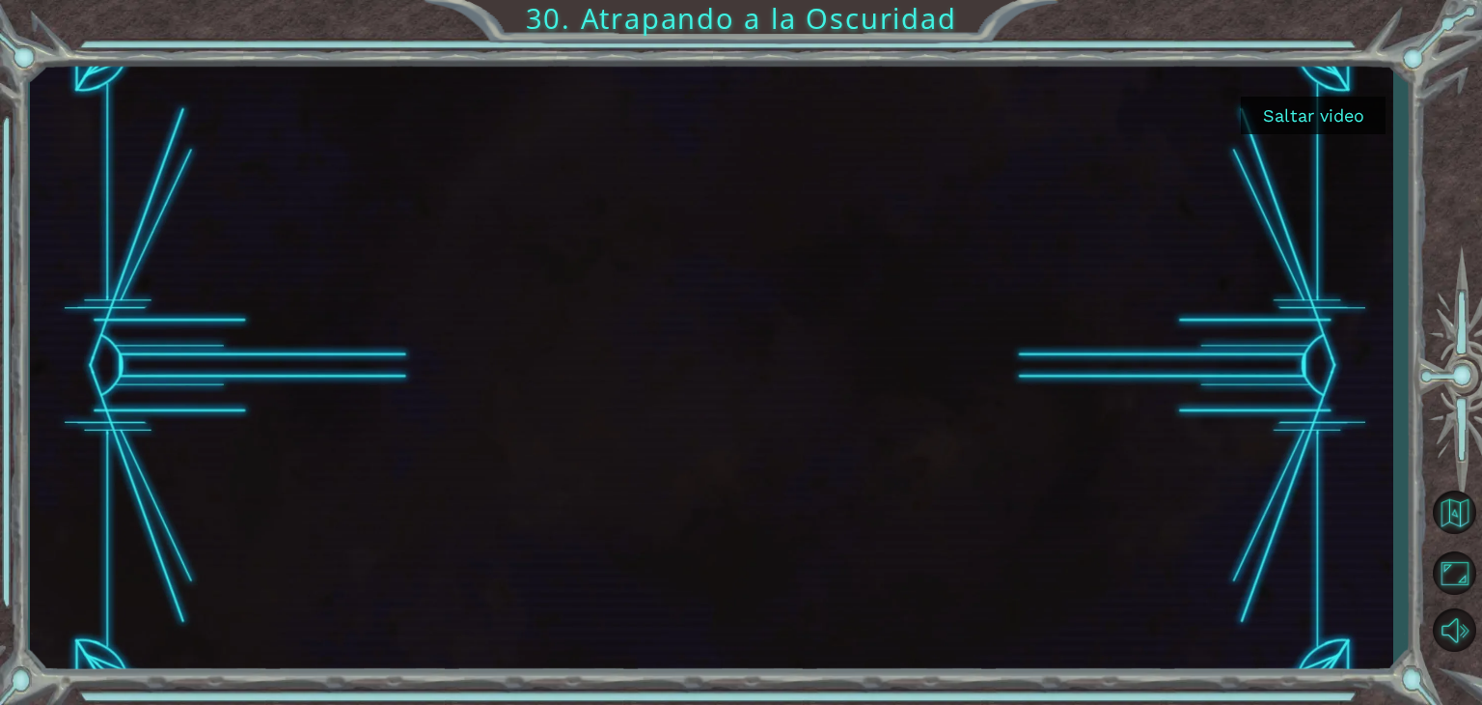
click at [1320, 101] on button "Saltar video" at bounding box center [1313, 116] width 145 height 38
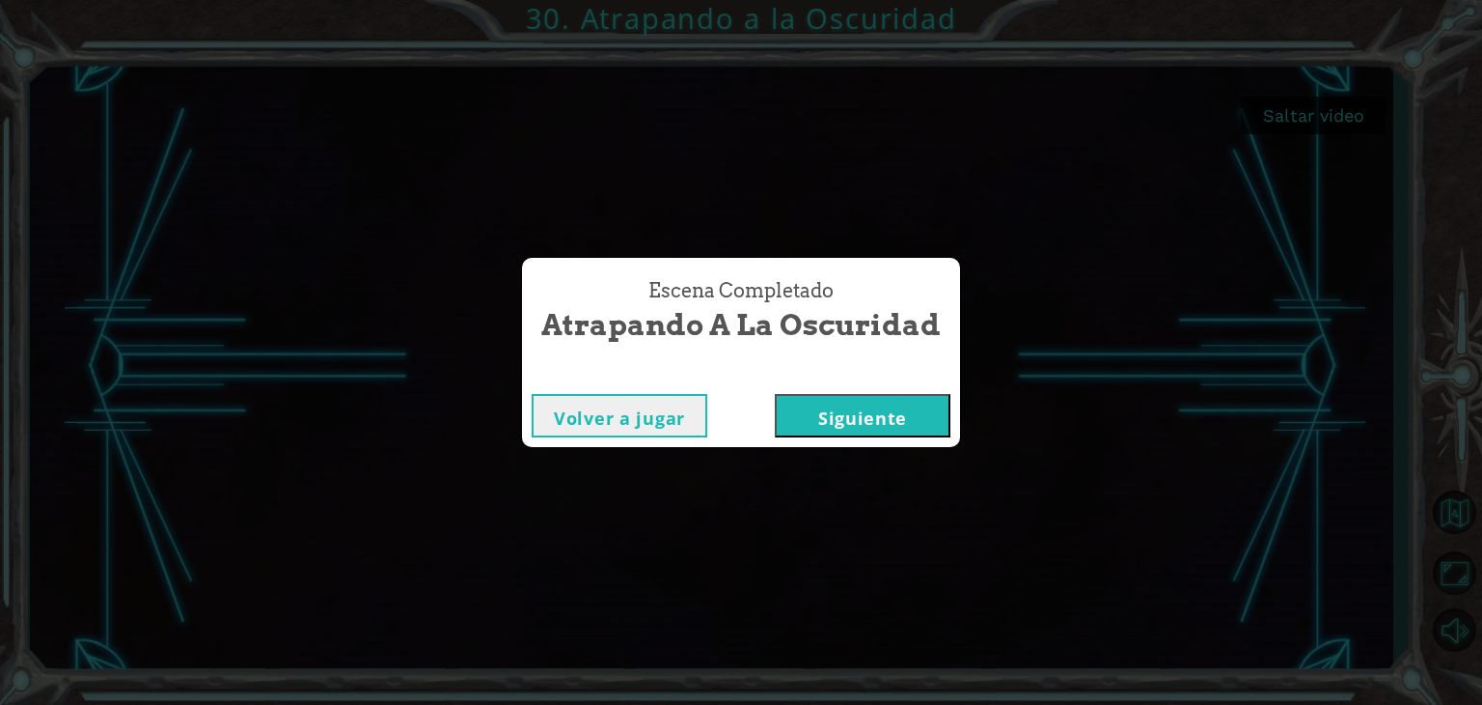
click at [805, 421] on button "Siguiente" at bounding box center [863, 415] width 176 height 43
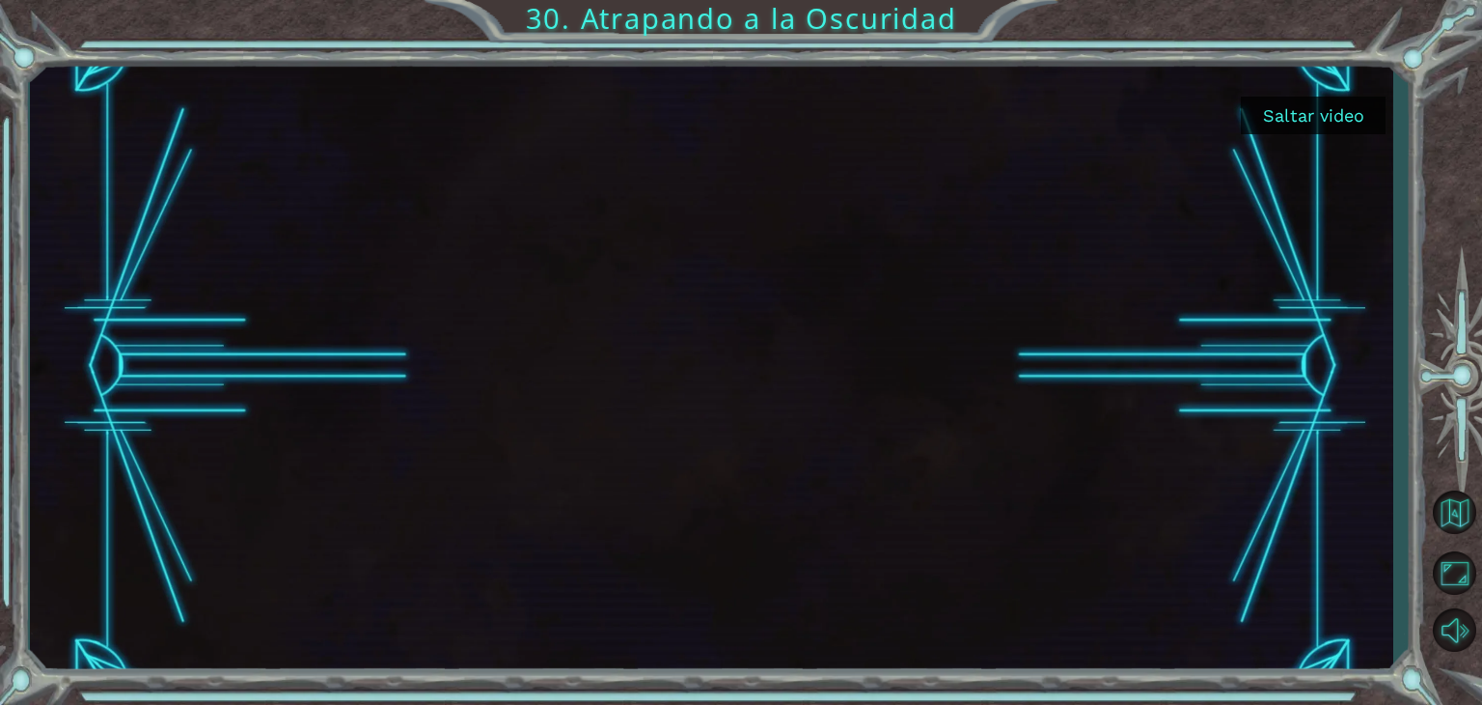
click at [1305, 113] on button "Saltar video" at bounding box center [1313, 116] width 145 height 38
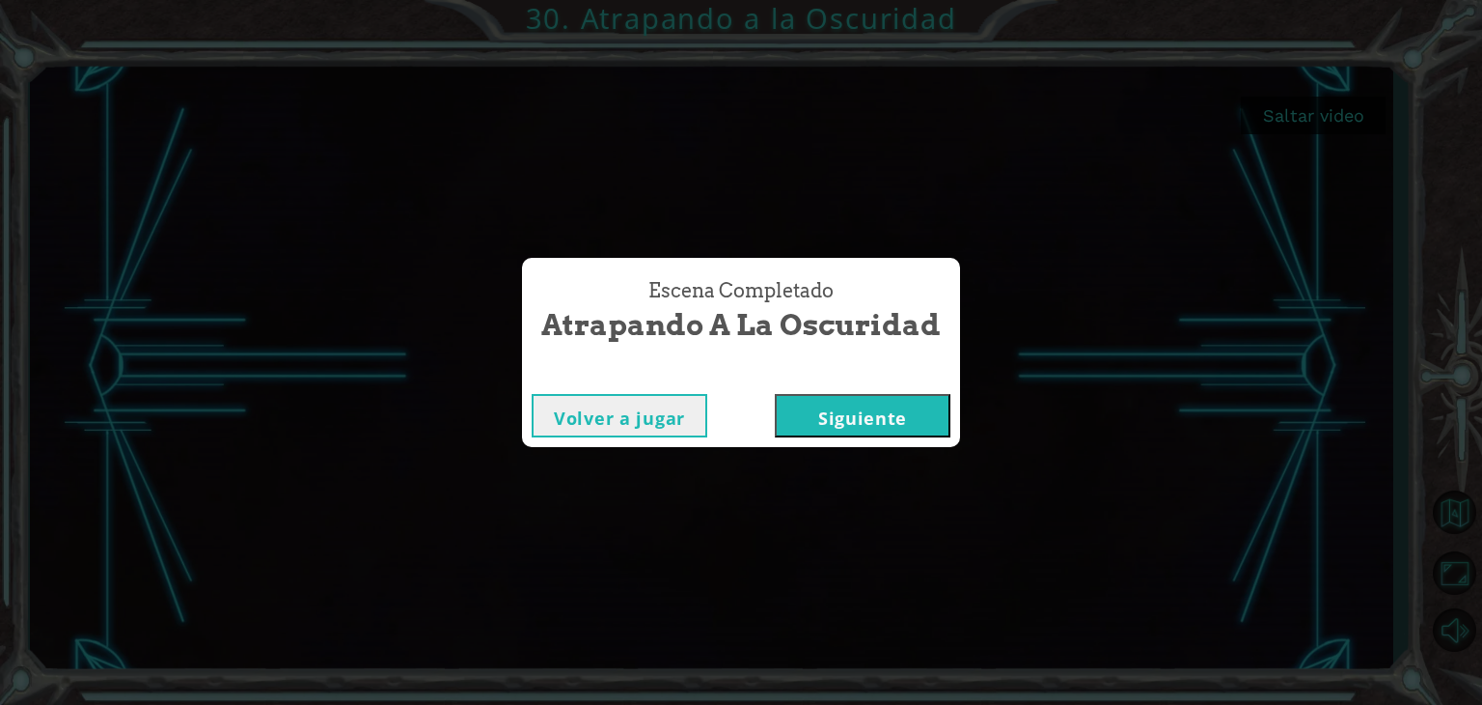
click at [871, 412] on button "Siguiente" at bounding box center [863, 415] width 176 height 43
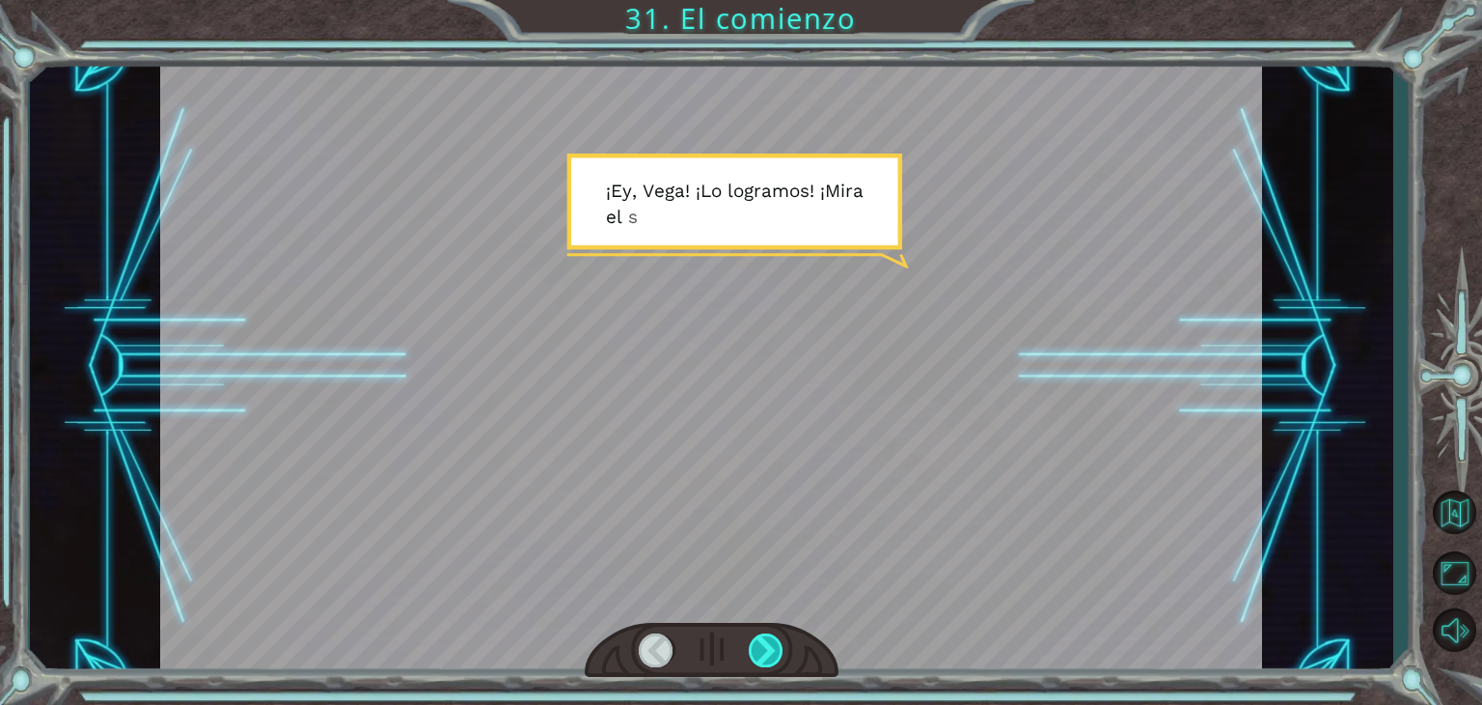
click at [756, 656] on div at bounding box center [766, 650] width 35 height 34
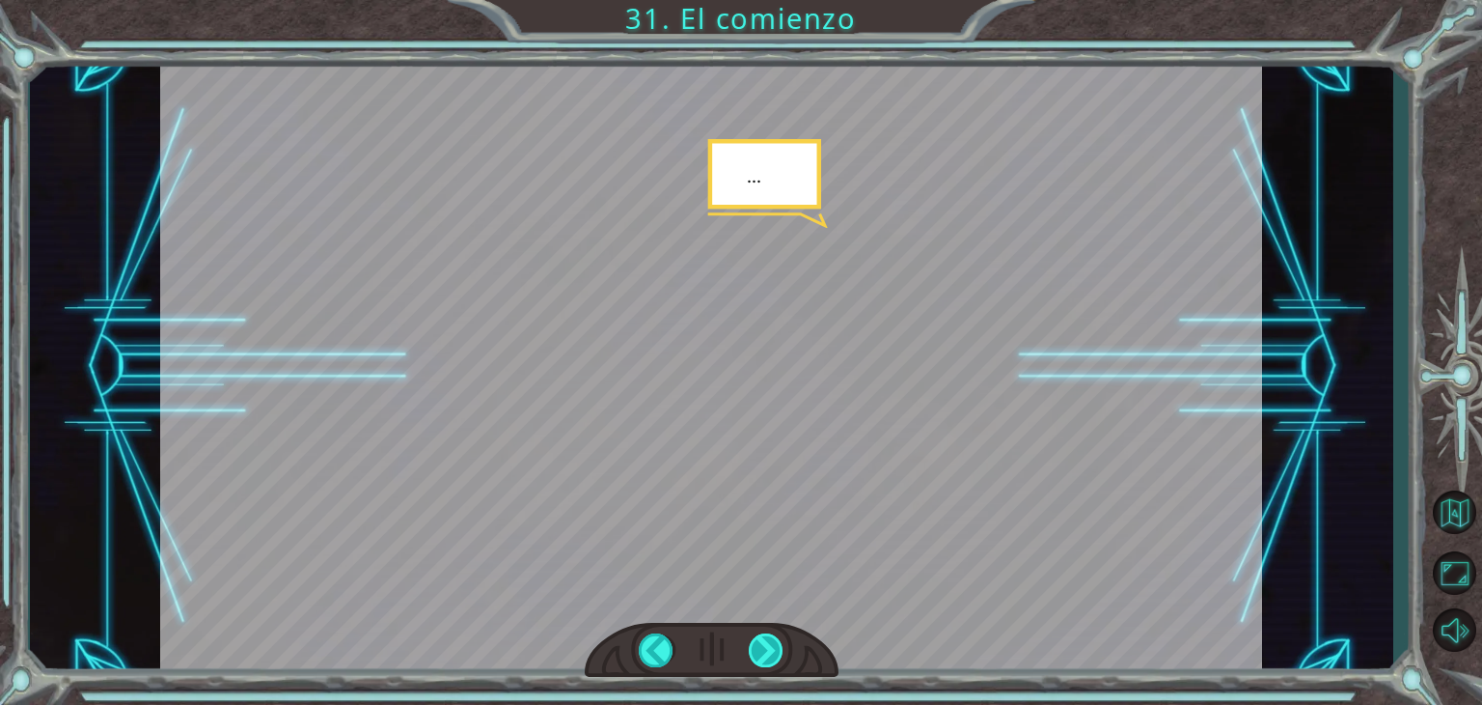
click at [761, 647] on div at bounding box center [766, 650] width 35 height 34
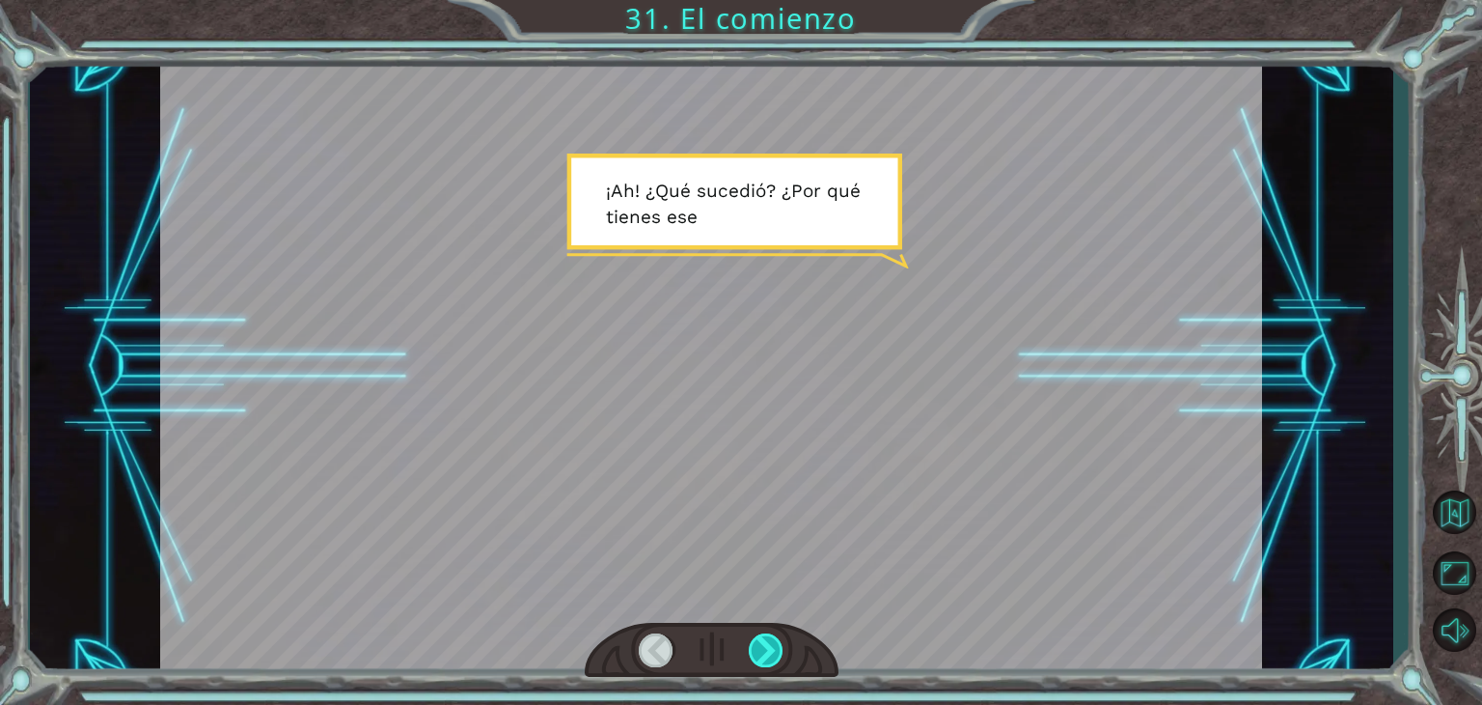
click at [768, 658] on div at bounding box center [766, 650] width 35 height 34
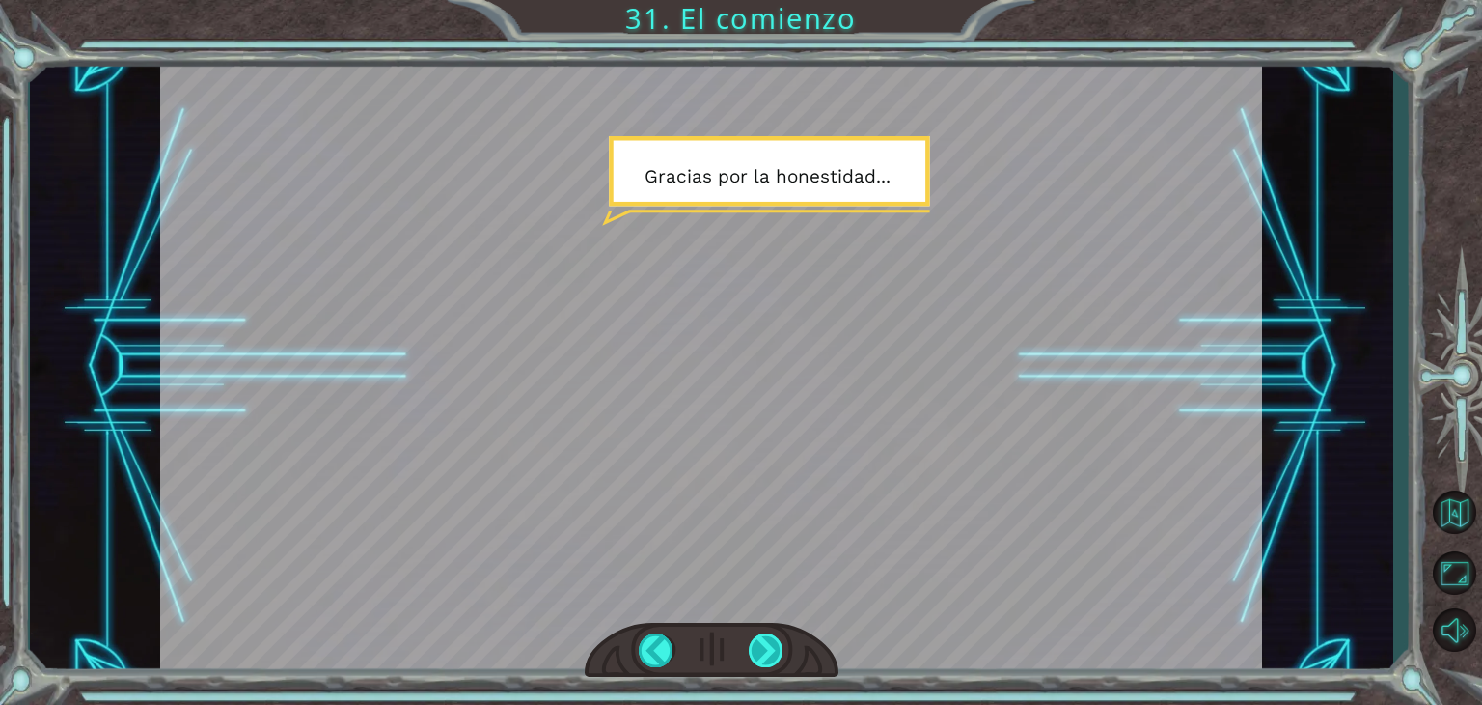
click at [768, 658] on div at bounding box center [766, 650] width 35 height 34
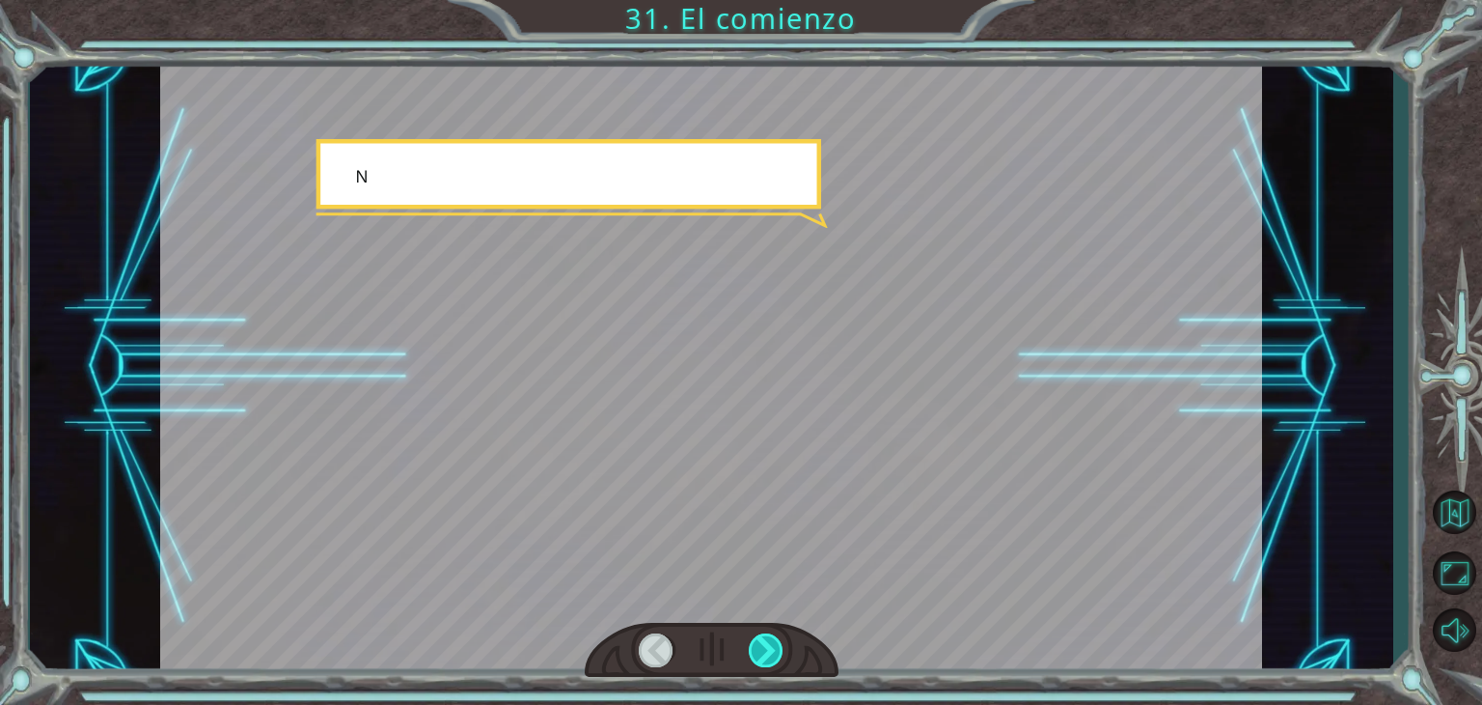
click at [768, 658] on div at bounding box center [766, 650] width 35 height 34
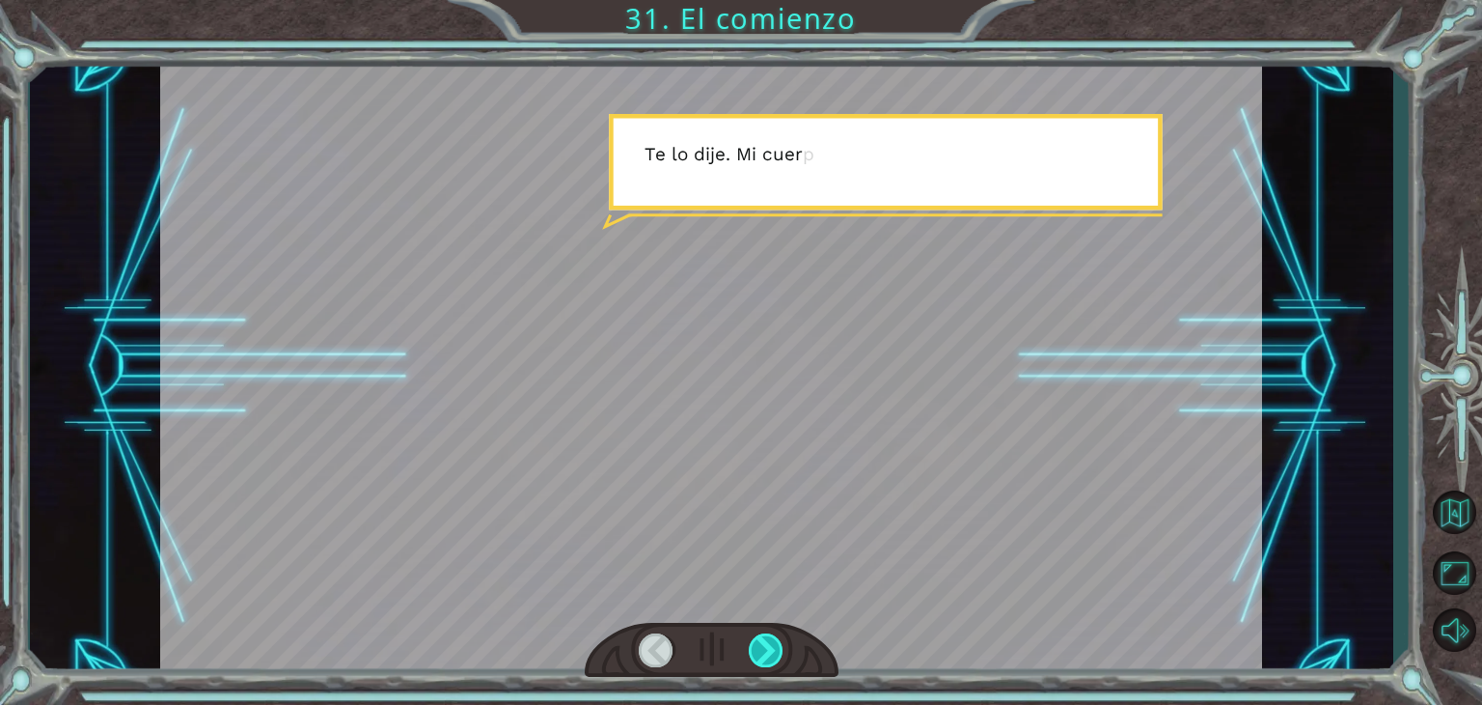
click at [768, 658] on div at bounding box center [766, 650] width 35 height 34
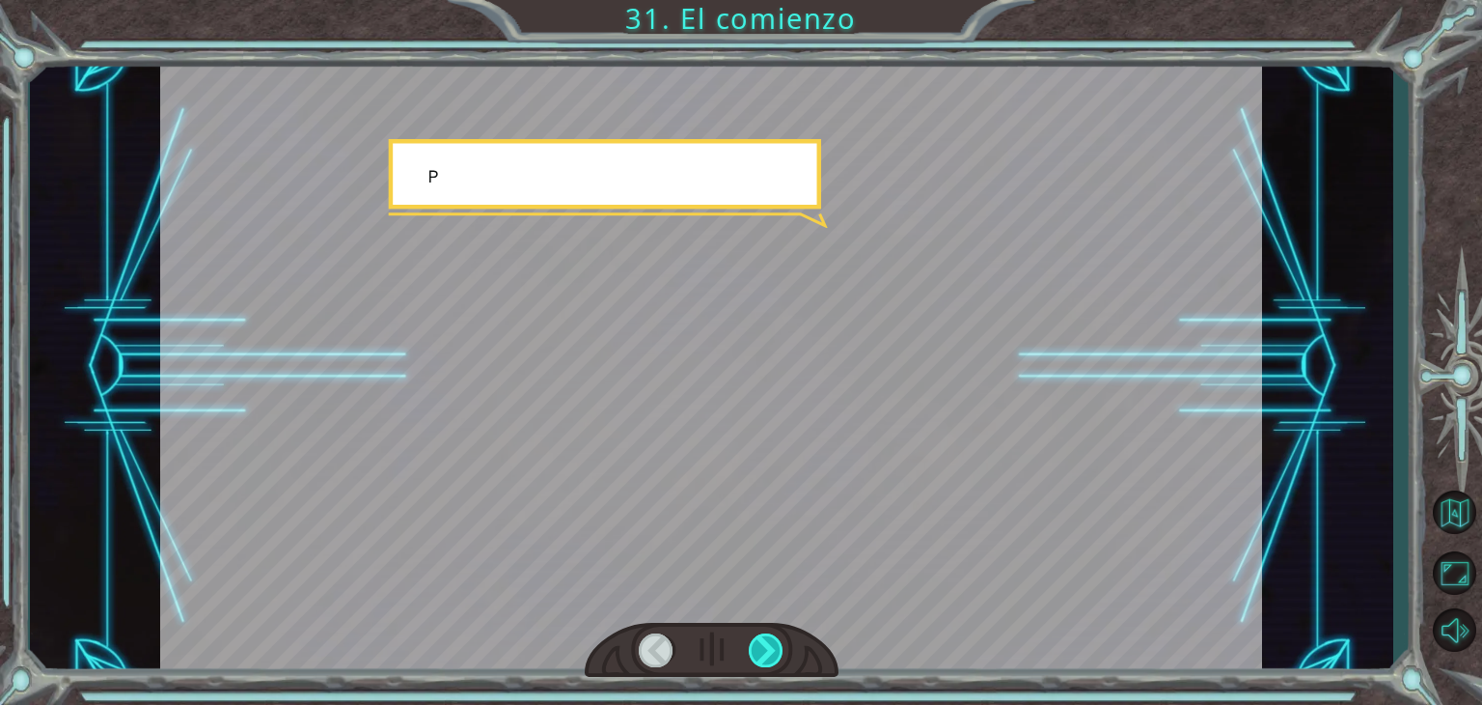
click at [768, 658] on div at bounding box center [766, 650] width 35 height 34
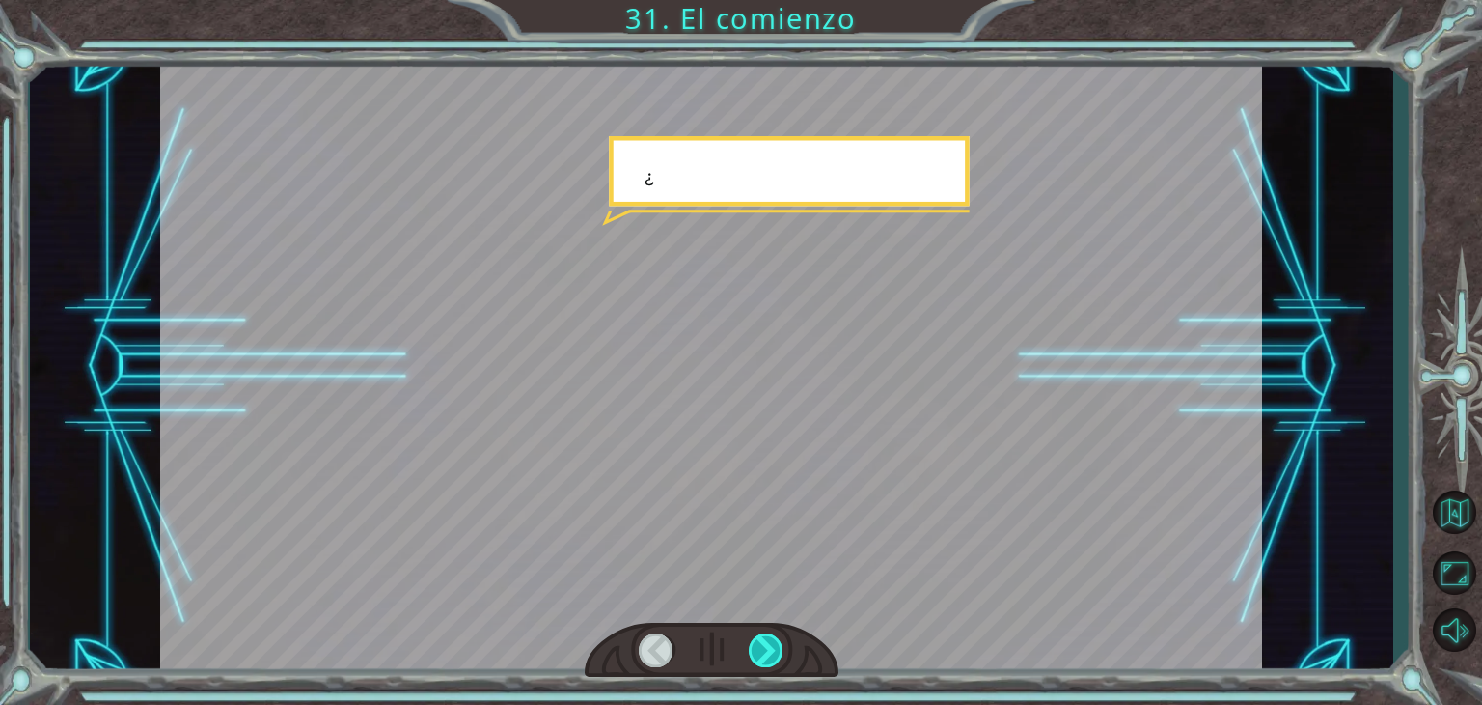
click at [768, 658] on div at bounding box center [766, 650] width 35 height 34
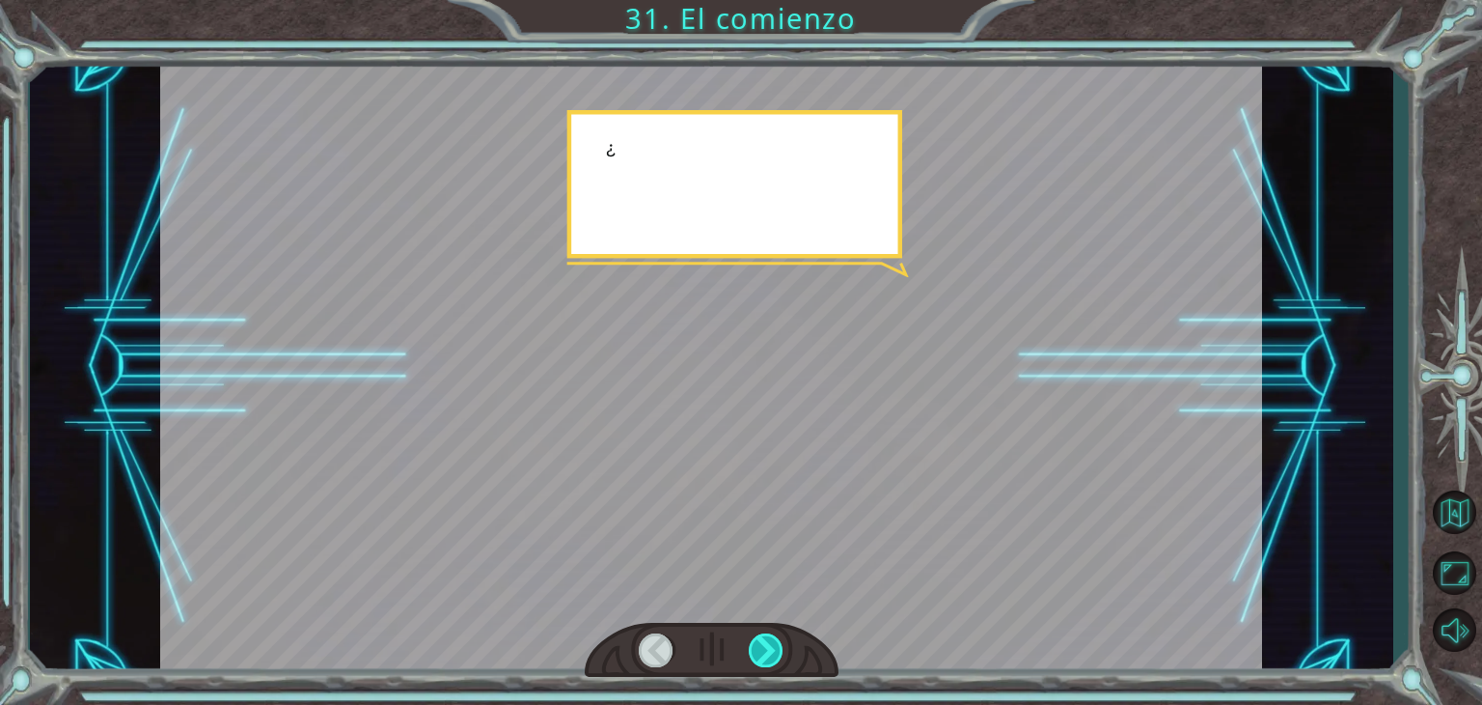
click at [768, 658] on div at bounding box center [766, 650] width 35 height 34
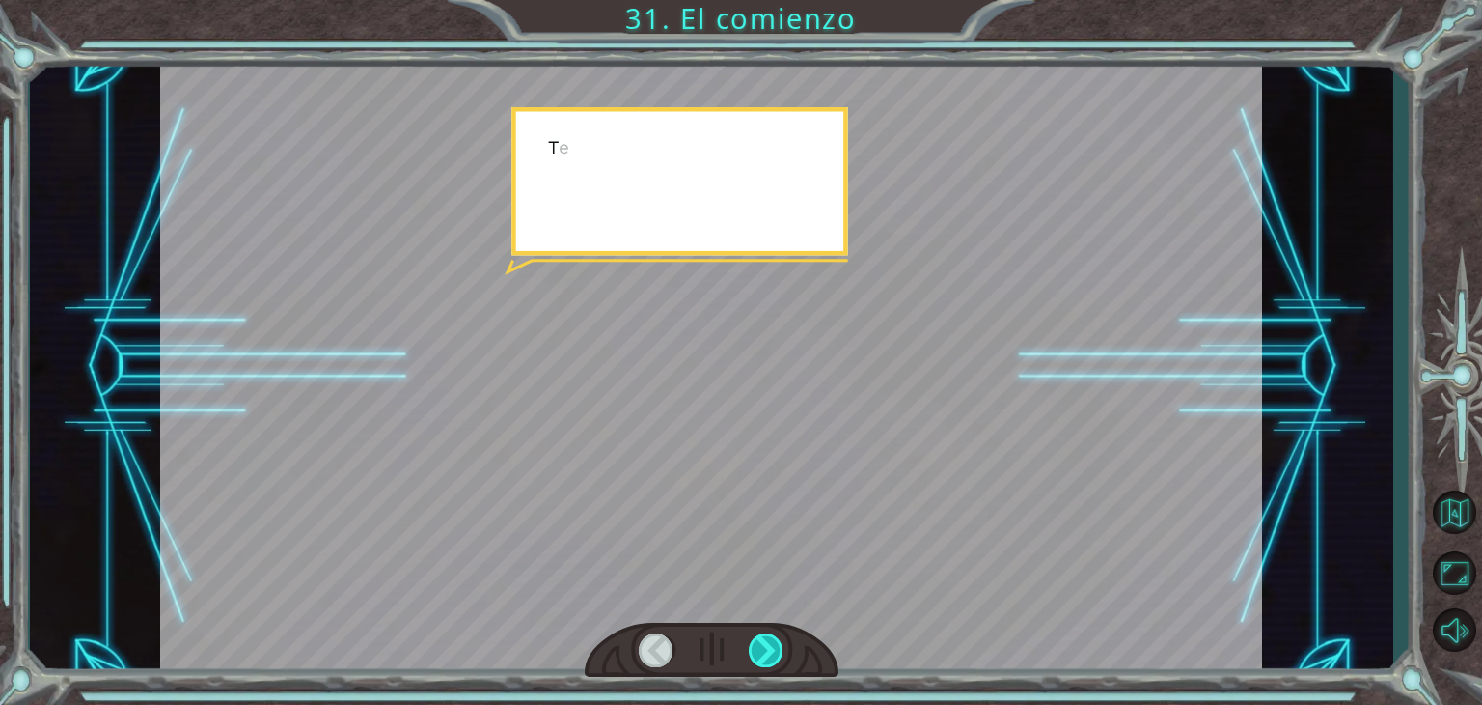
click at [768, 658] on div at bounding box center [766, 650] width 35 height 34
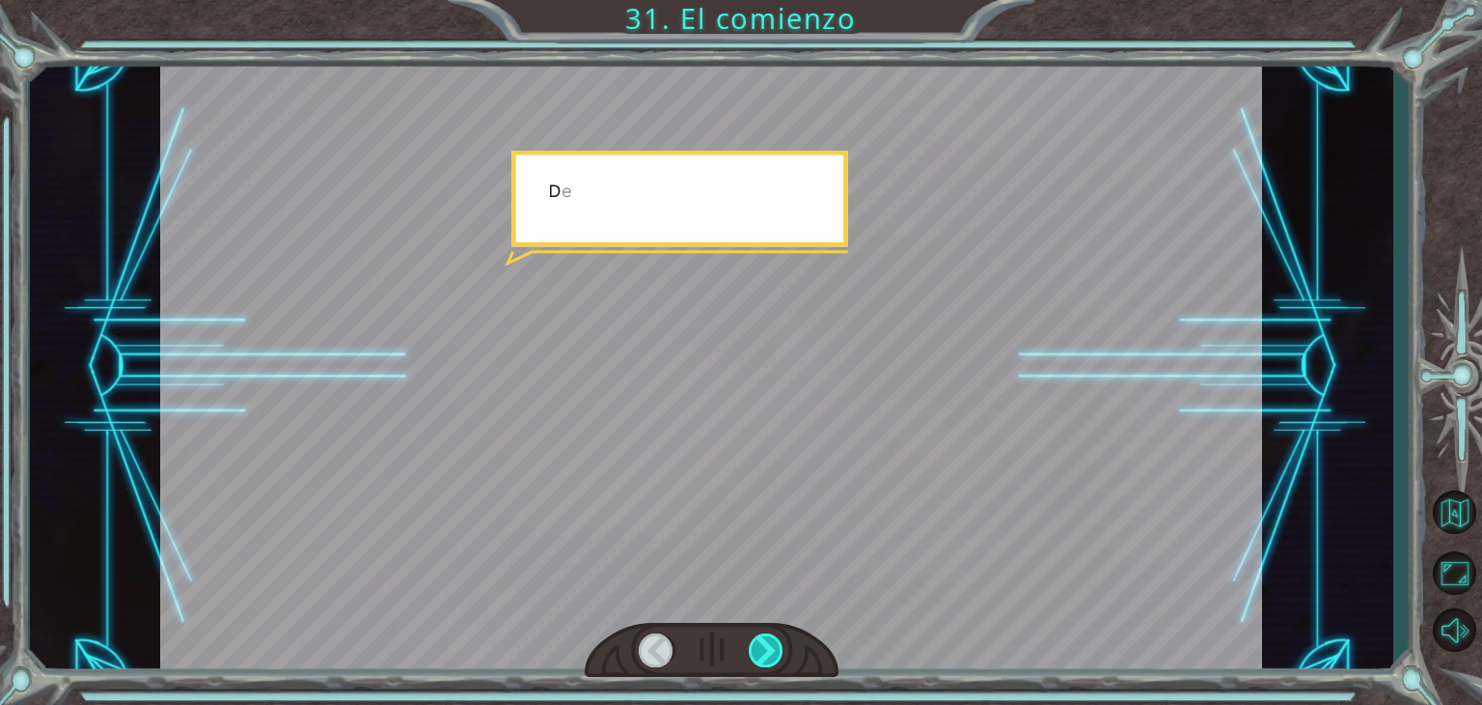
click at [768, 658] on div at bounding box center [766, 650] width 35 height 34
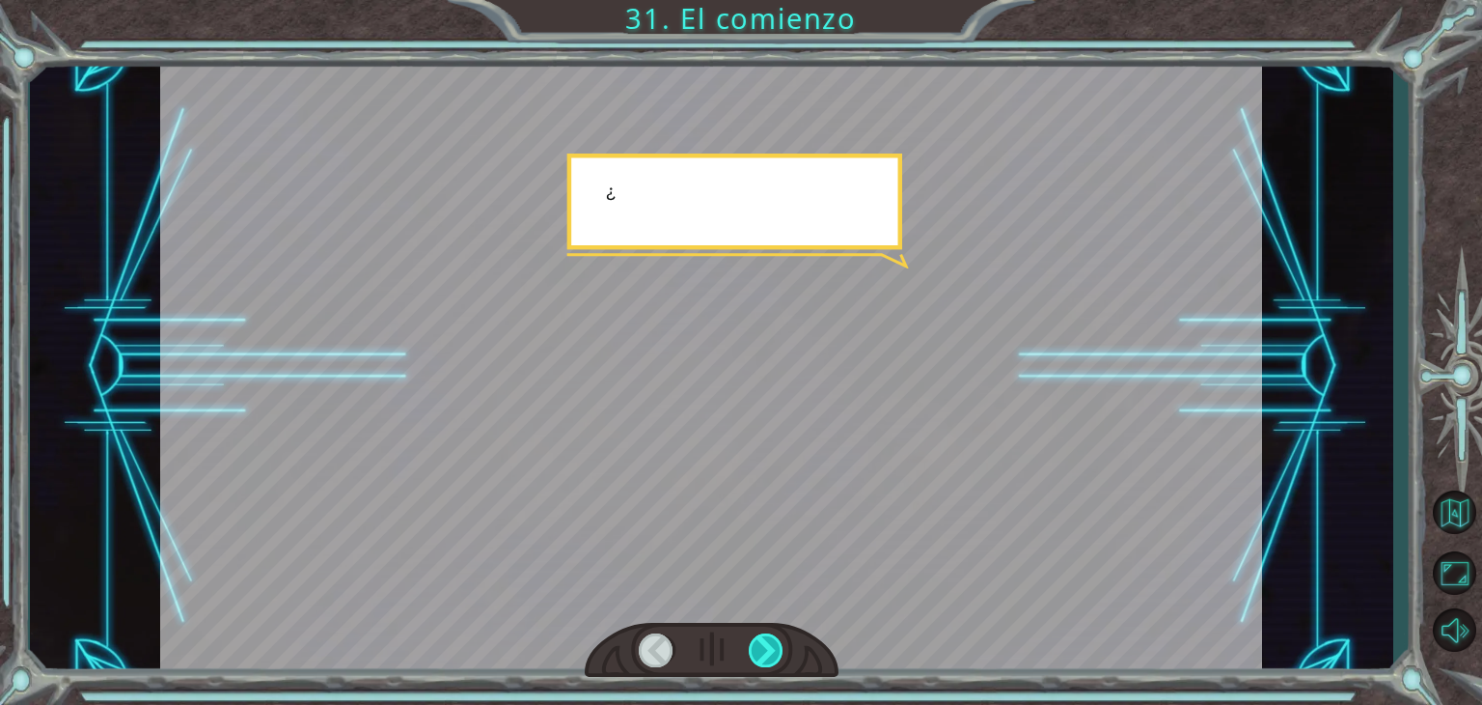
click at [768, 658] on div at bounding box center [766, 650] width 35 height 34
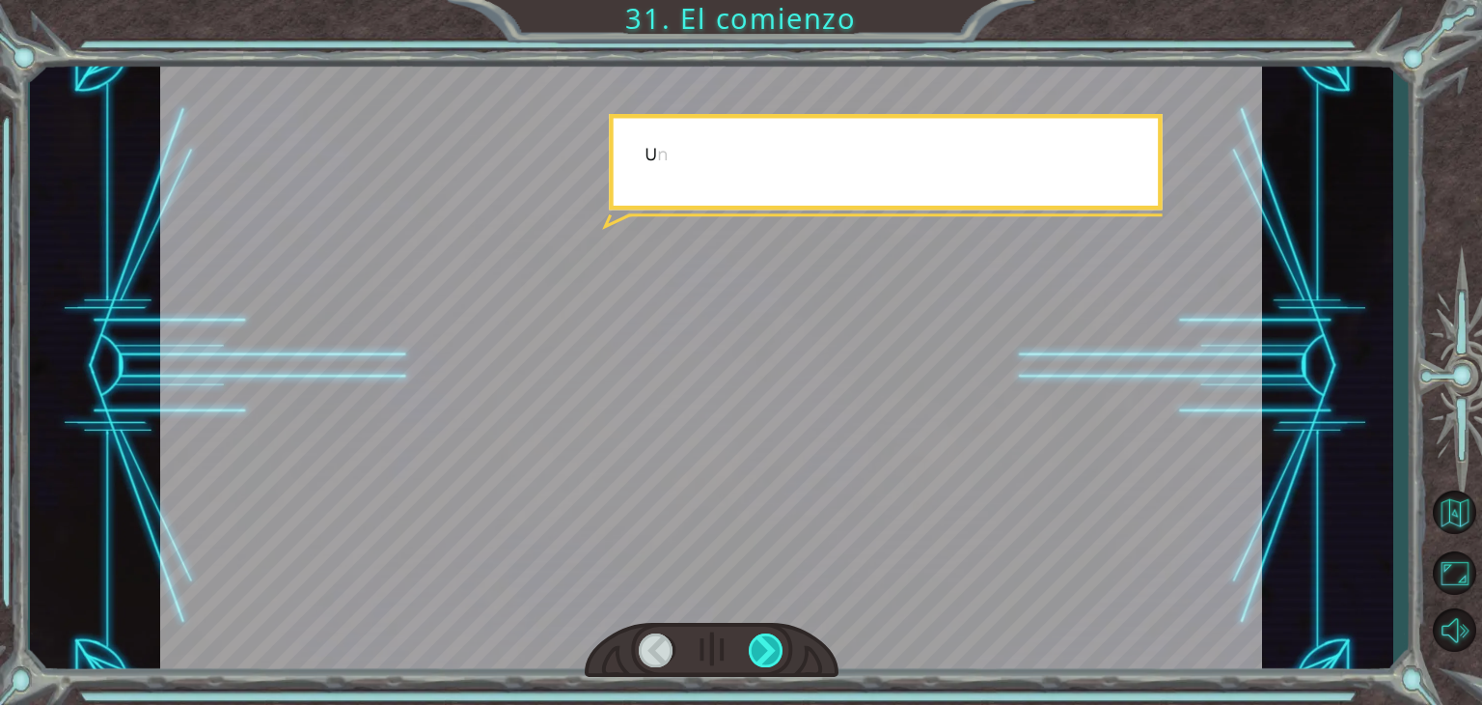
click at [768, 658] on div at bounding box center [766, 650] width 35 height 34
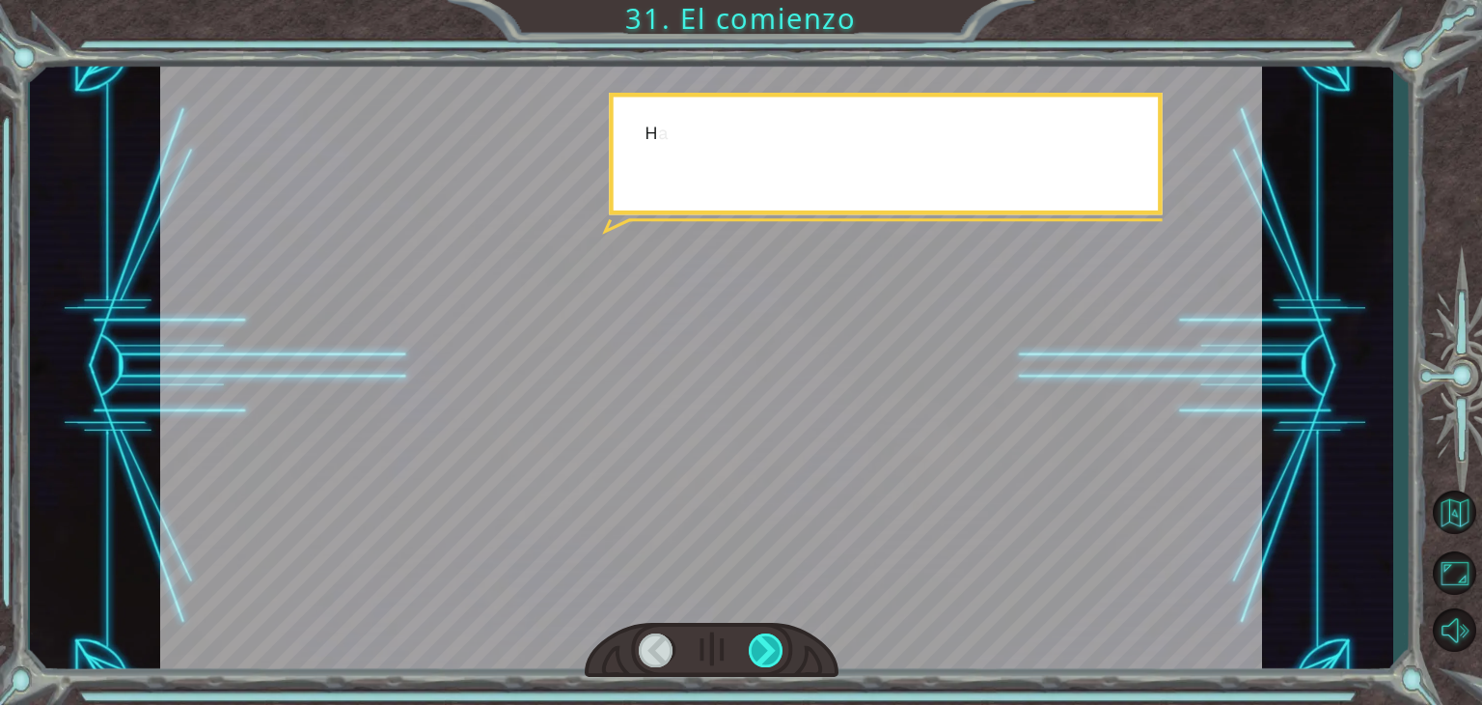
click at [768, 658] on div at bounding box center [766, 650] width 35 height 34
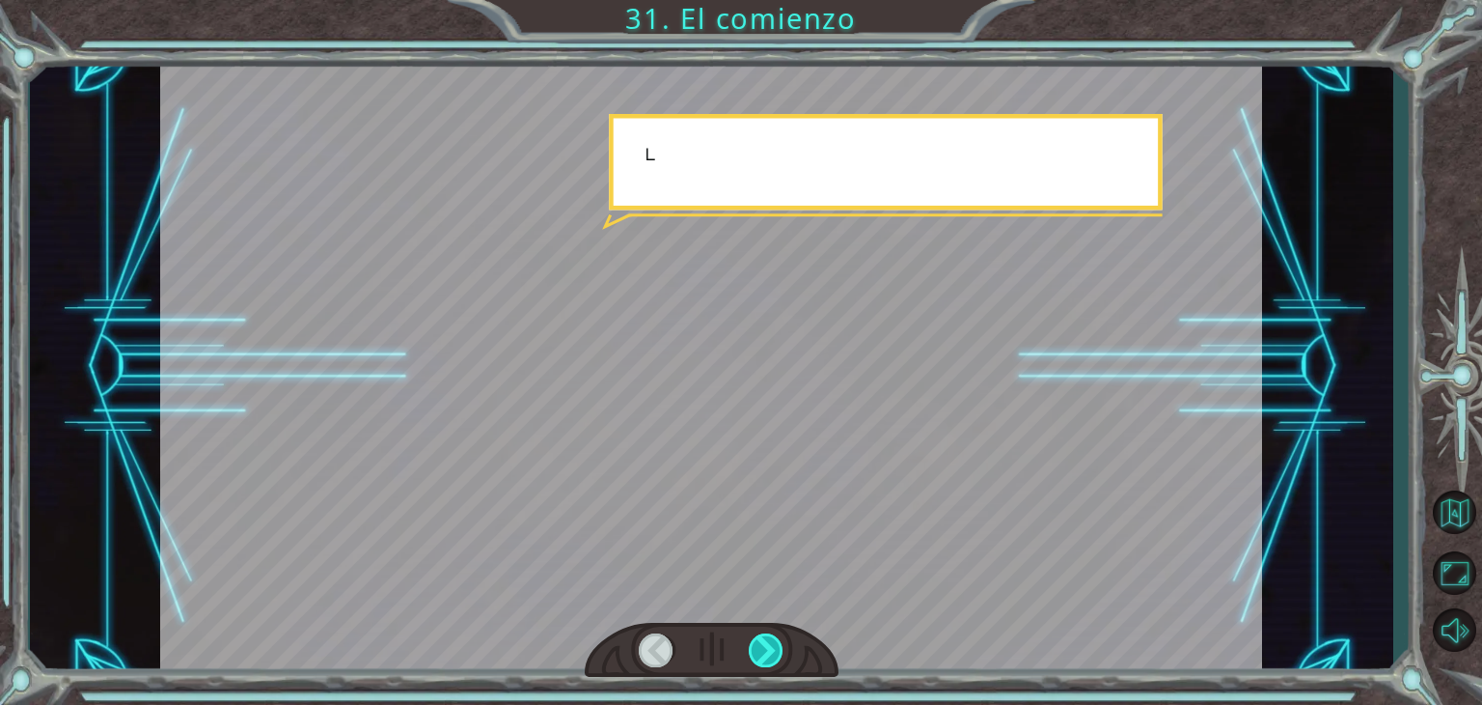
click at [768, 658] on div at bounding box center [766, 650] width 35 height 34
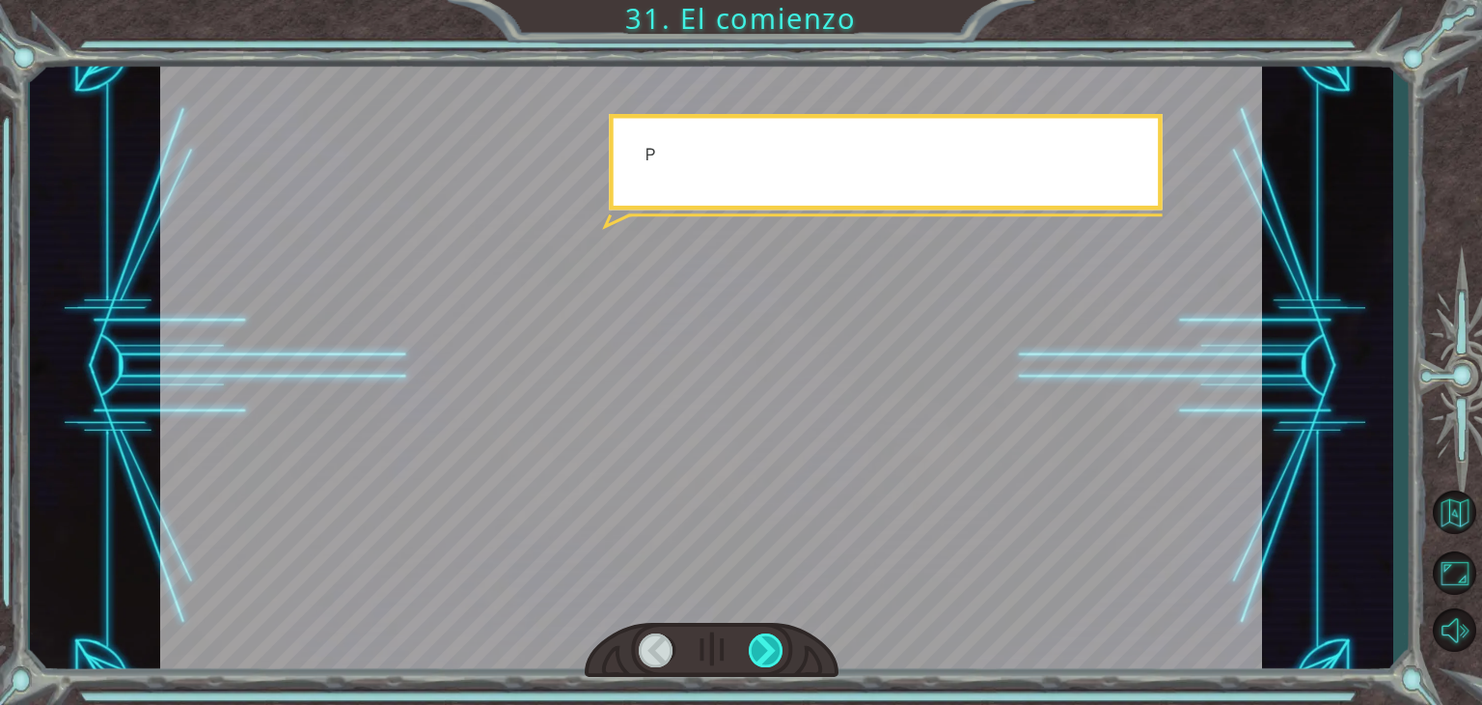
click at [768, 658] on div at bounding box center [766, 650] width 35 height 34
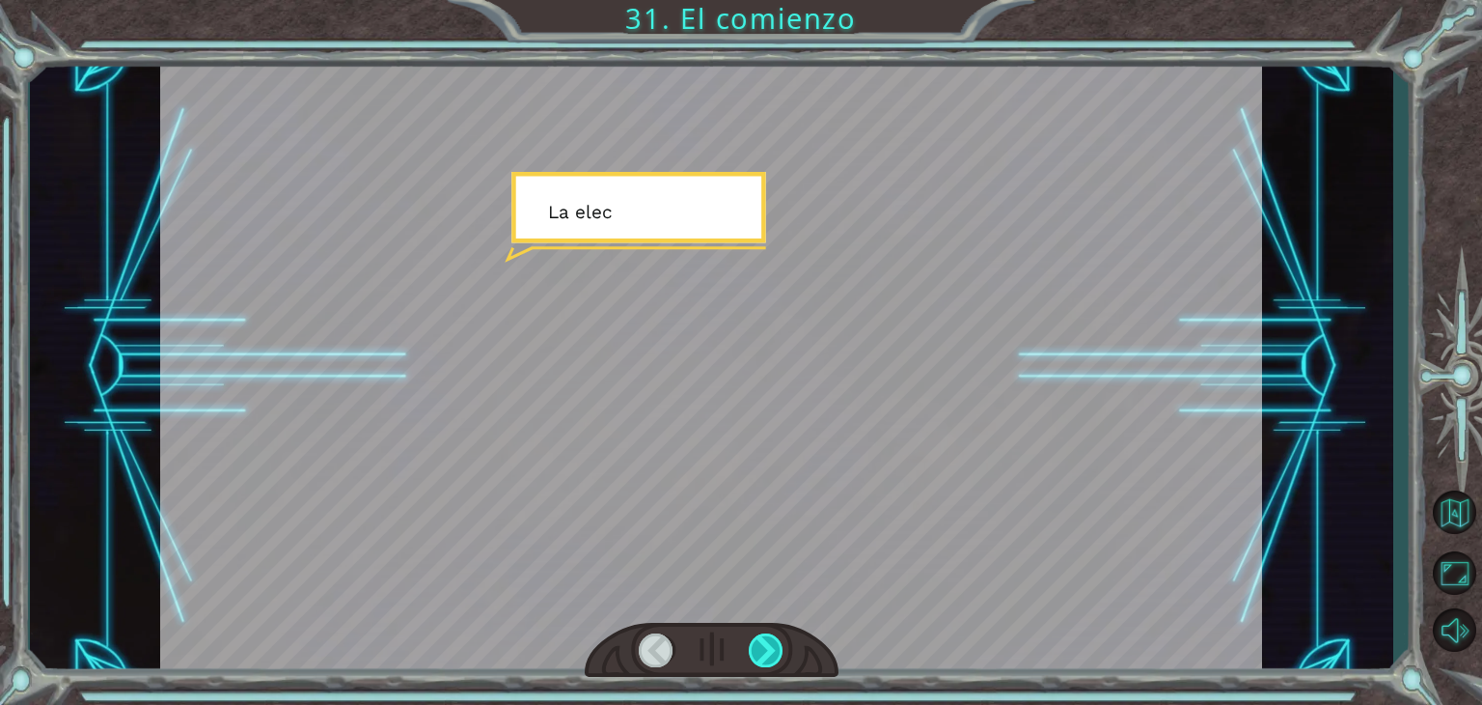
click at [768, 658] on div at bounding box center [766, 650] width 35 height 34
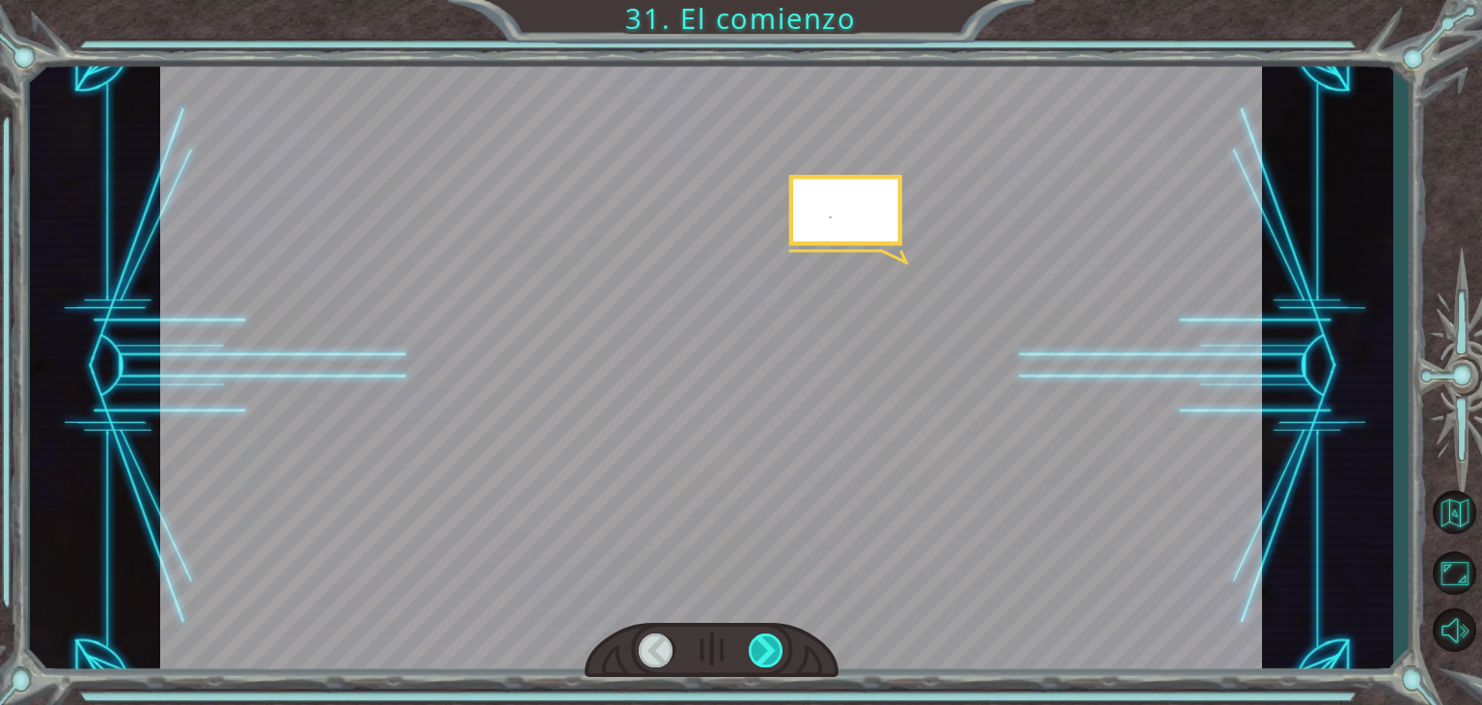
click at [768, 658] on div at bounding box center [766, 650] width 35 height 34
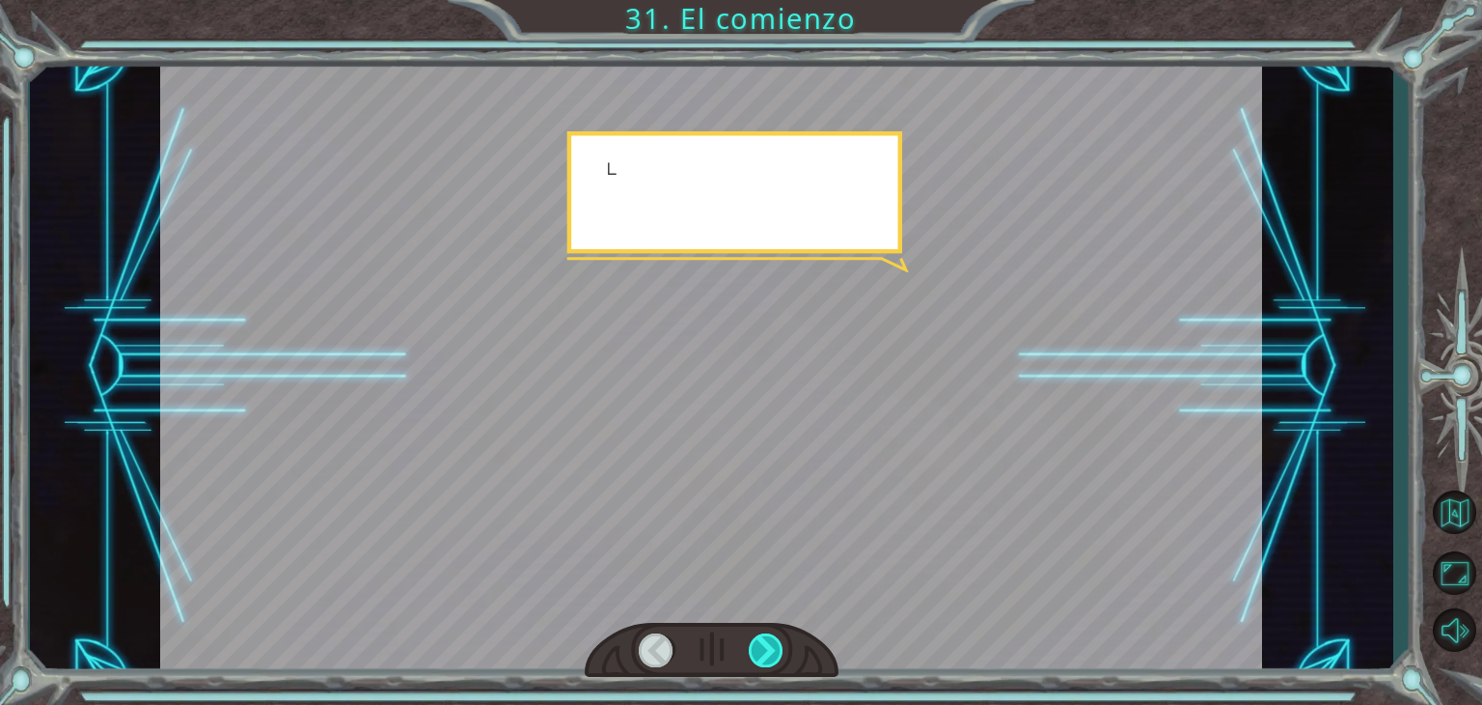
click at [768, 658] on div at bounding box center [766, 650] width 35 height 34
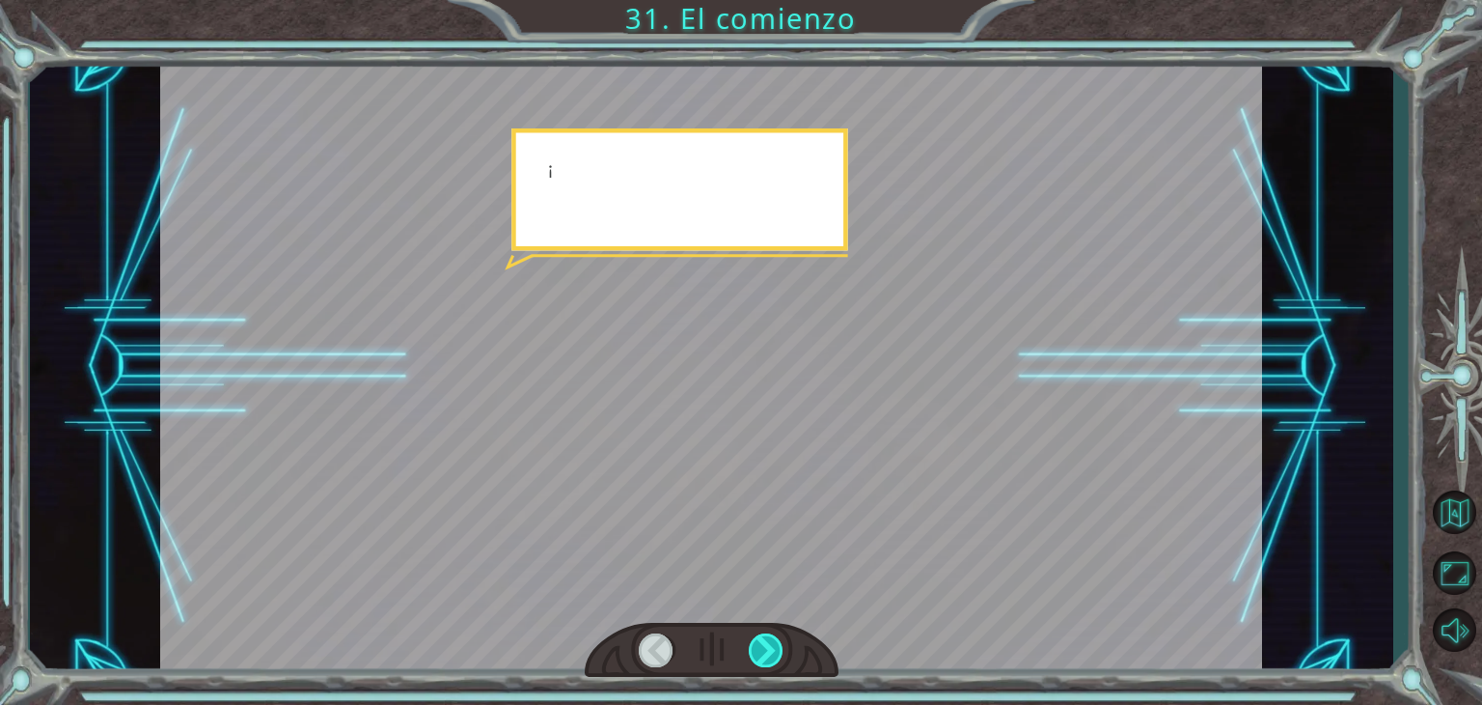
click at [768, 658] on div at bounding box center [766, 650] width 35 height 34
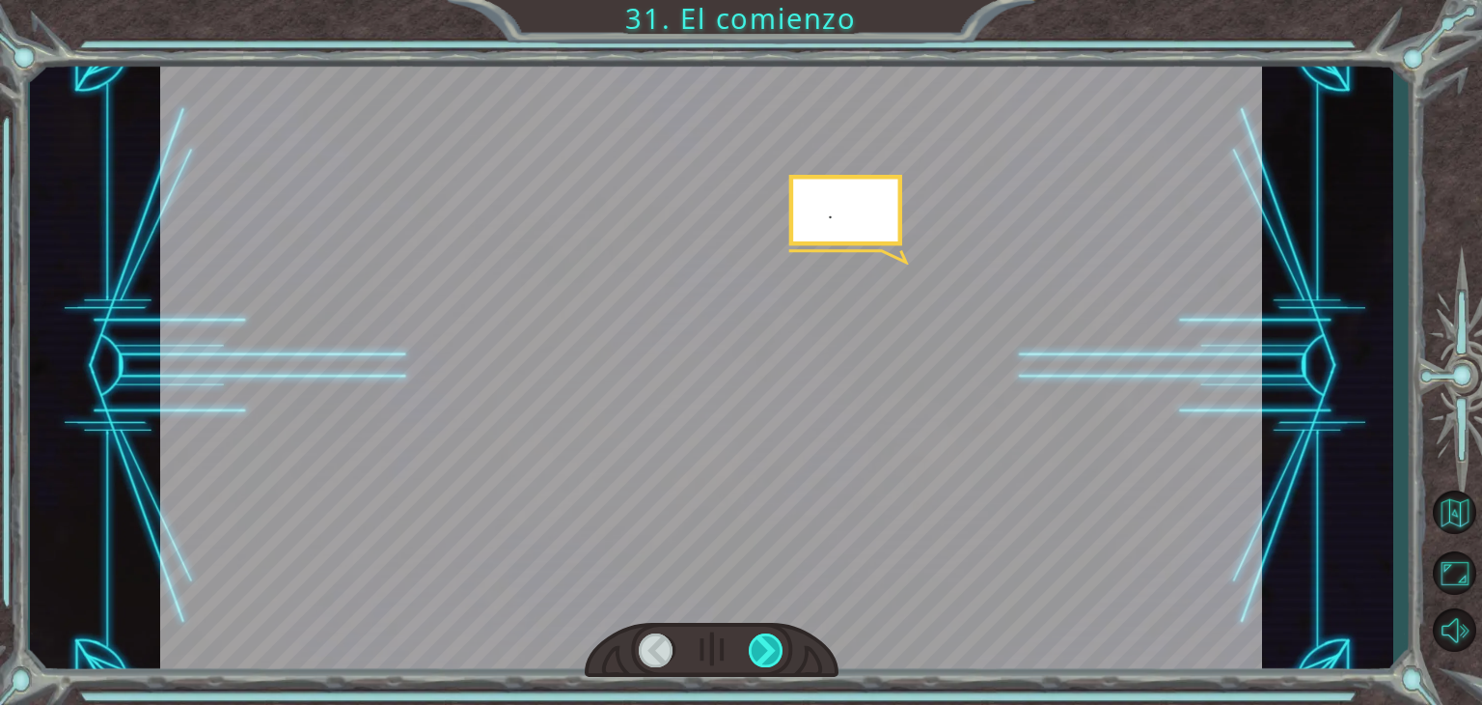
click at [768, 658] on div at bounding box center [766, 650] width 35 height 34
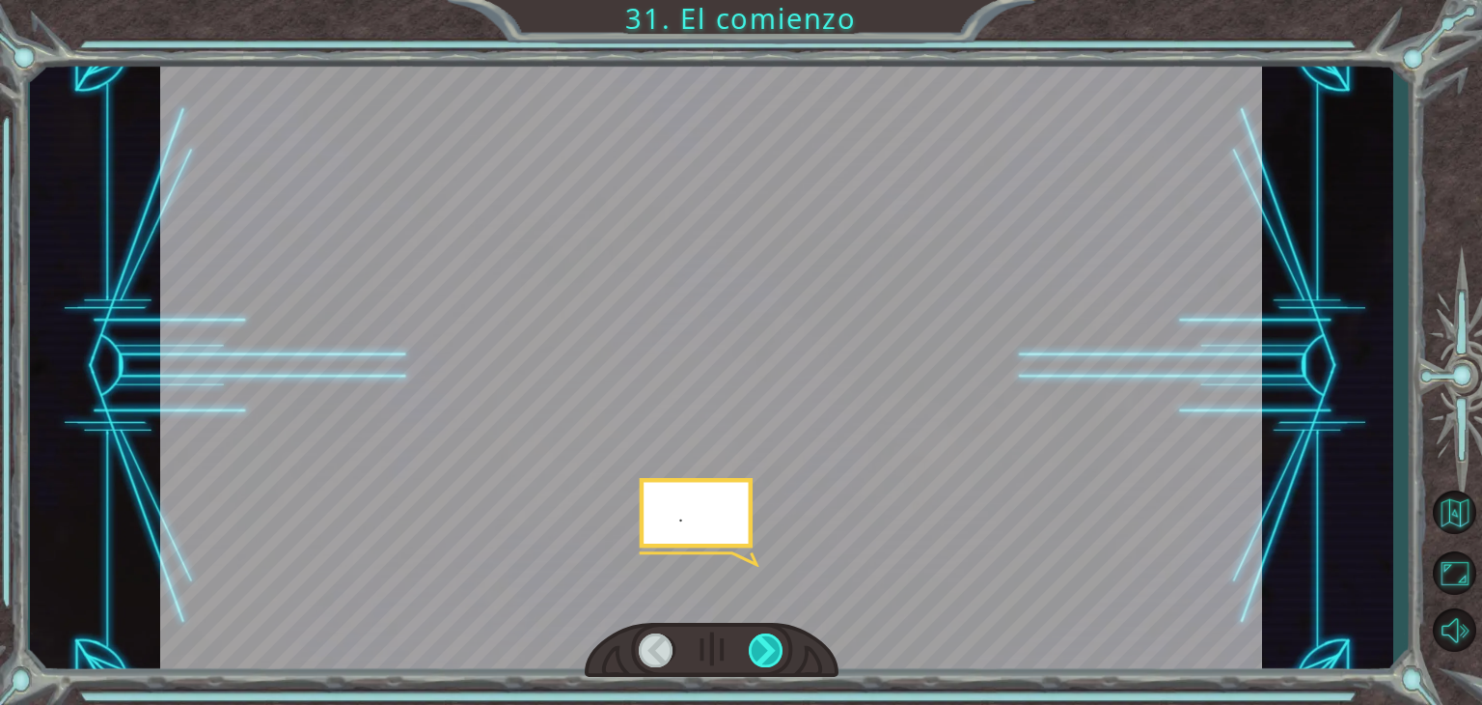
click at [768, 658] on div at bounding box center [766, 650] width 35 height 34
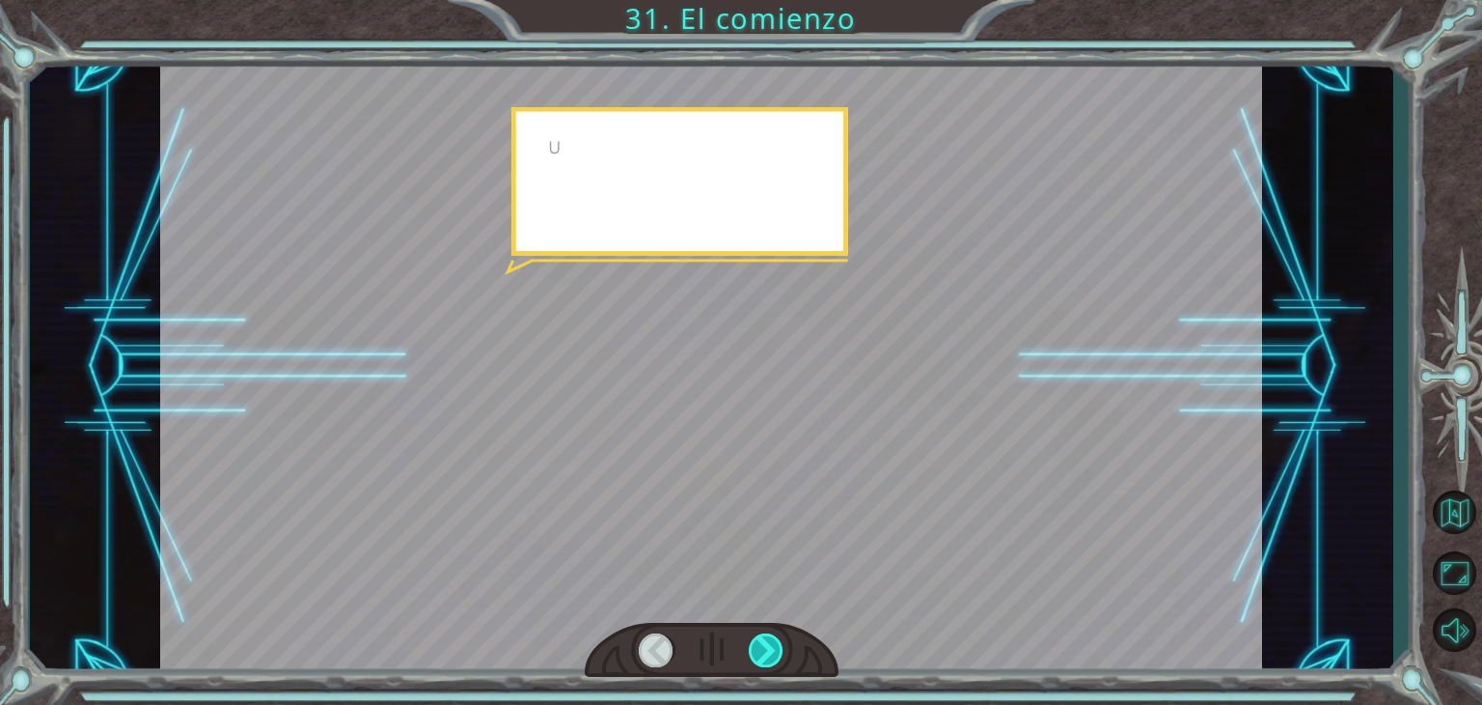
click at [768, 658] on div at bounding box center [766, 650] width 35 height 34
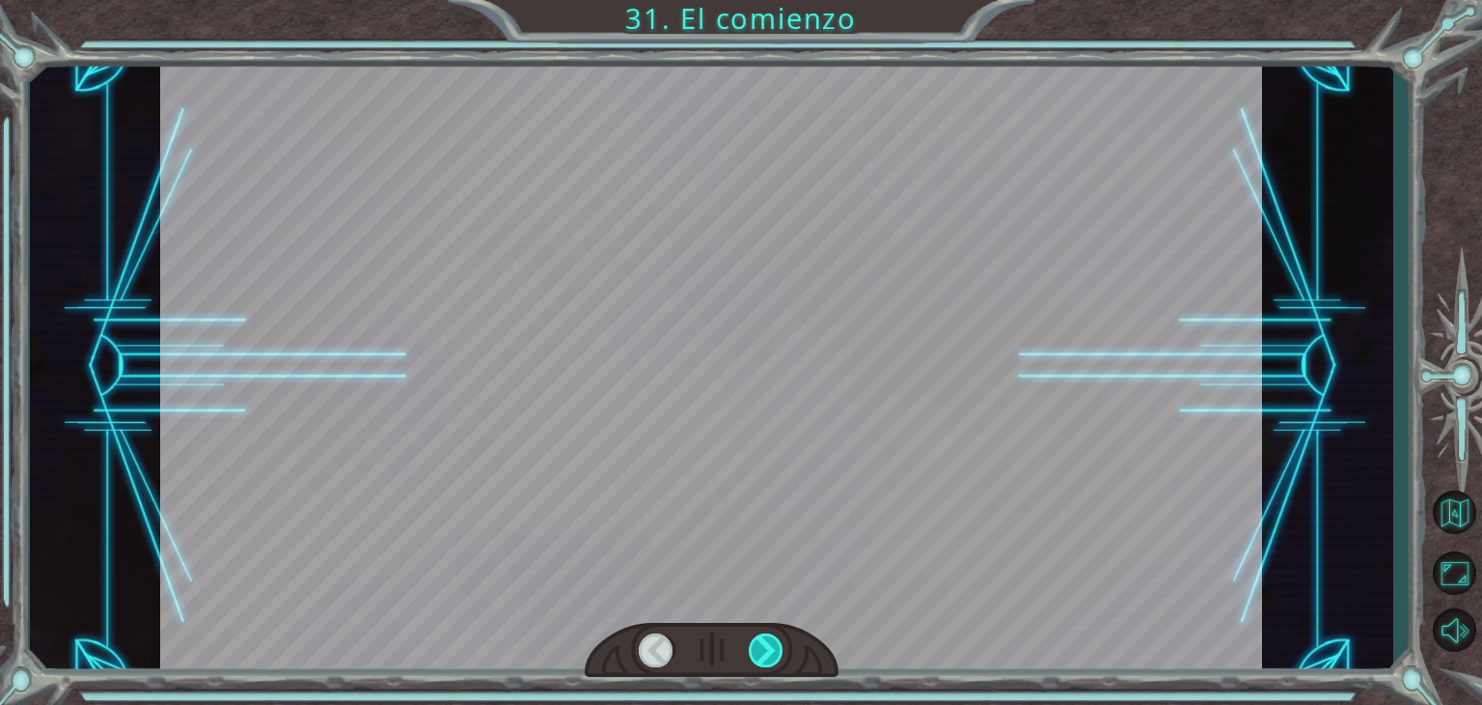
click at [768, 658] on div at bounding box center [766, 650] width 35 height 34
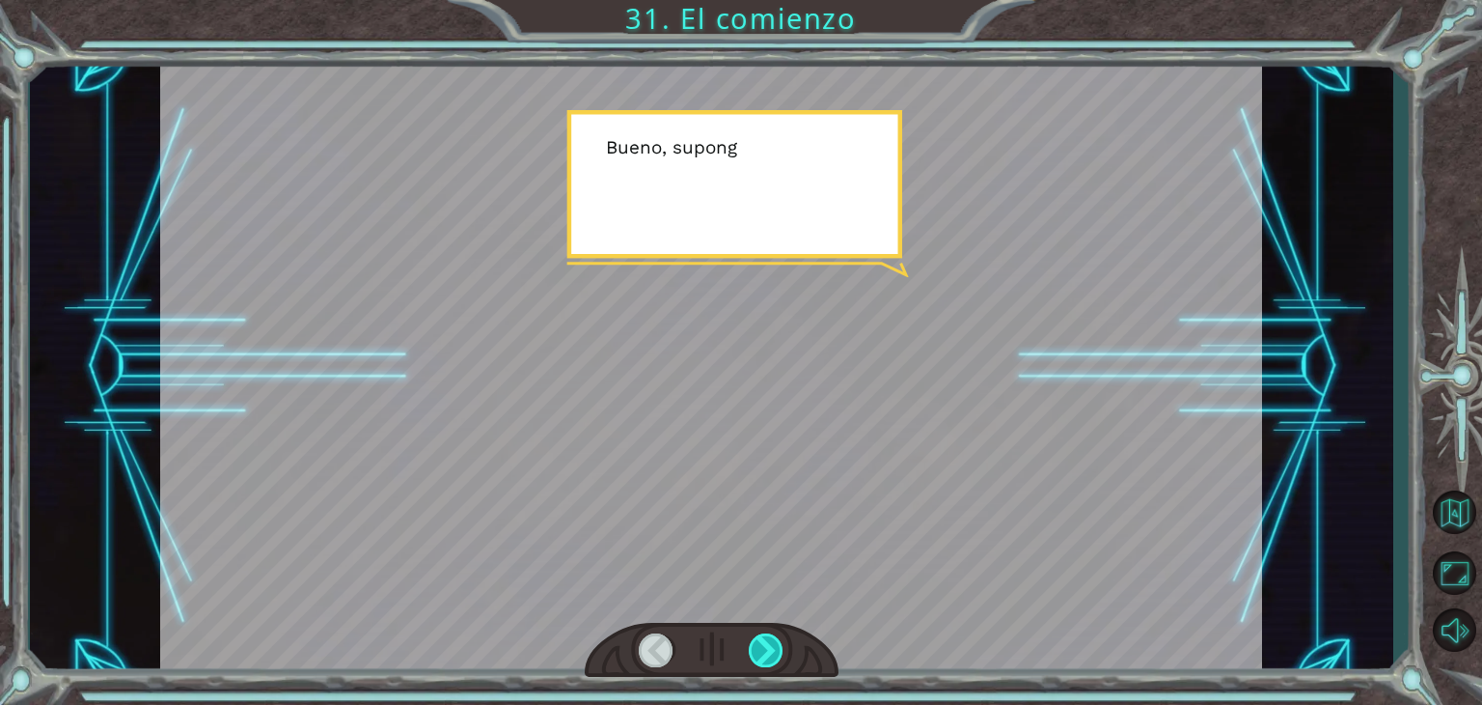
click at [768, 658] on div at bounding box center [766, 650] width 35 height 34
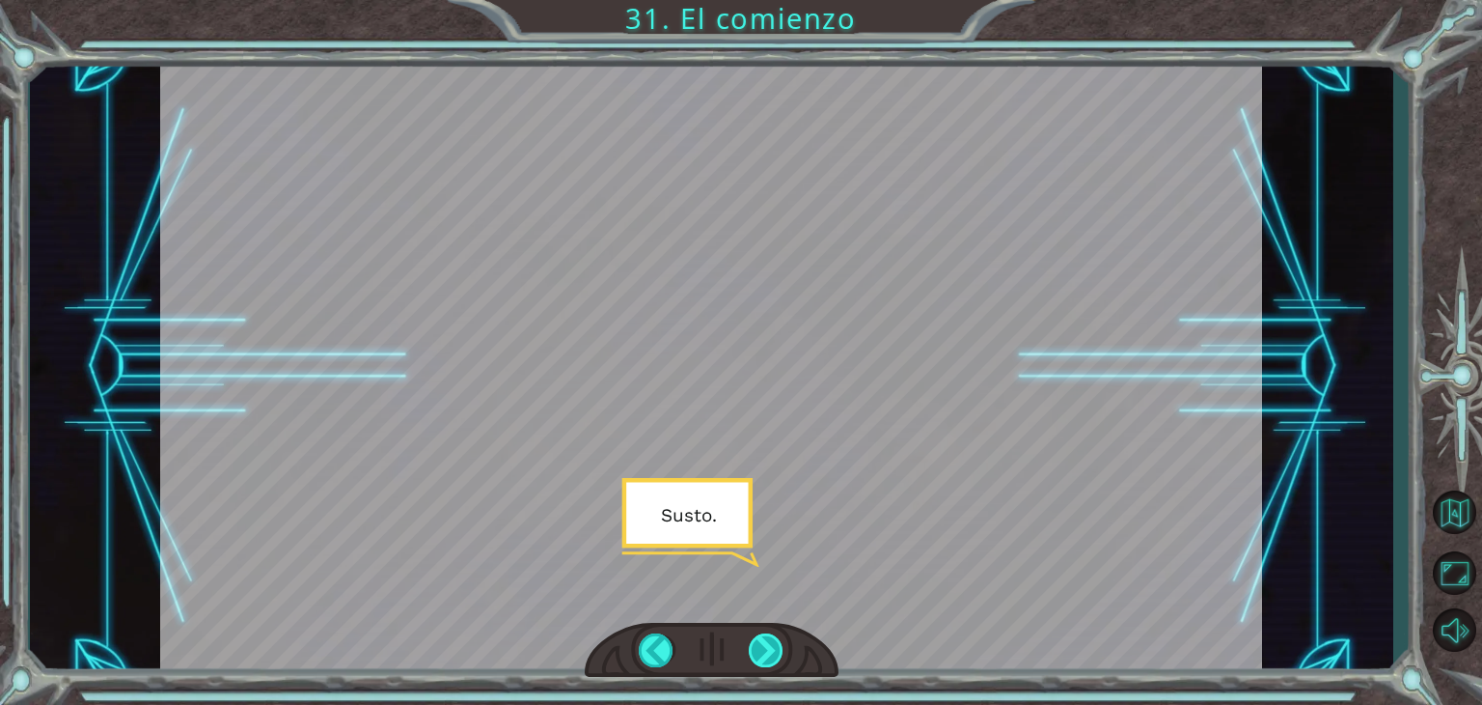
click at [768, 658] on div at bounding box center [766, 650] width 35 height 34
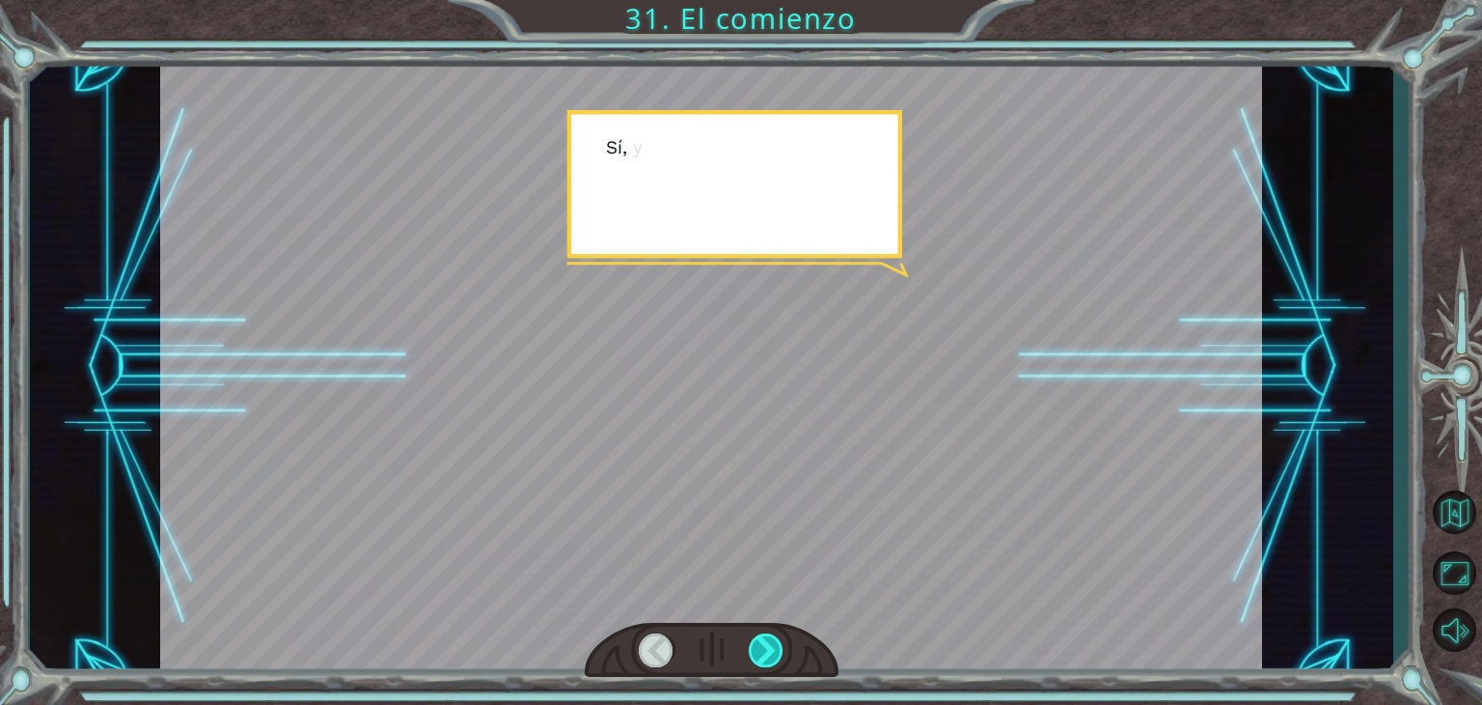
click at [768, 658] on div at bounding box center [766, 650] width 35 height 34
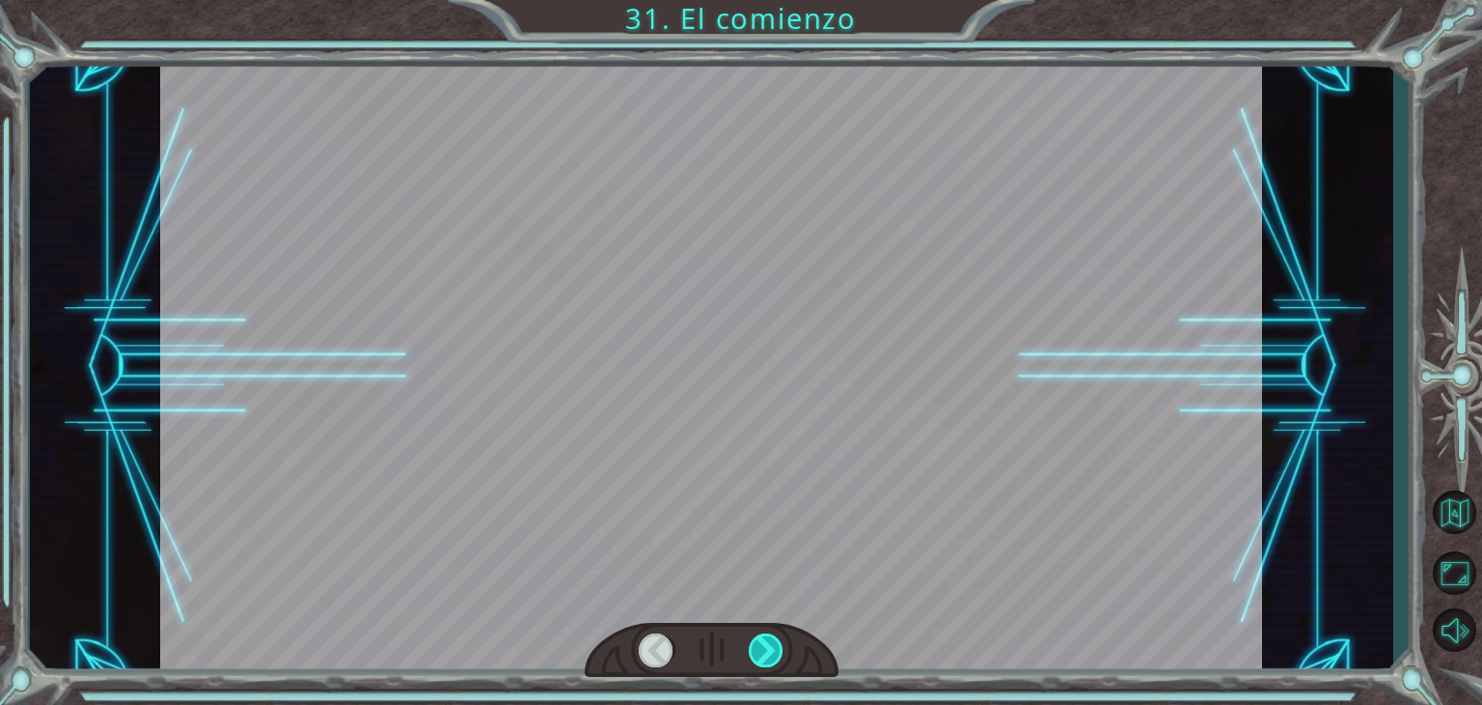
click at [768, 658] on div at bounding box center [766, 650] width 35 height 34
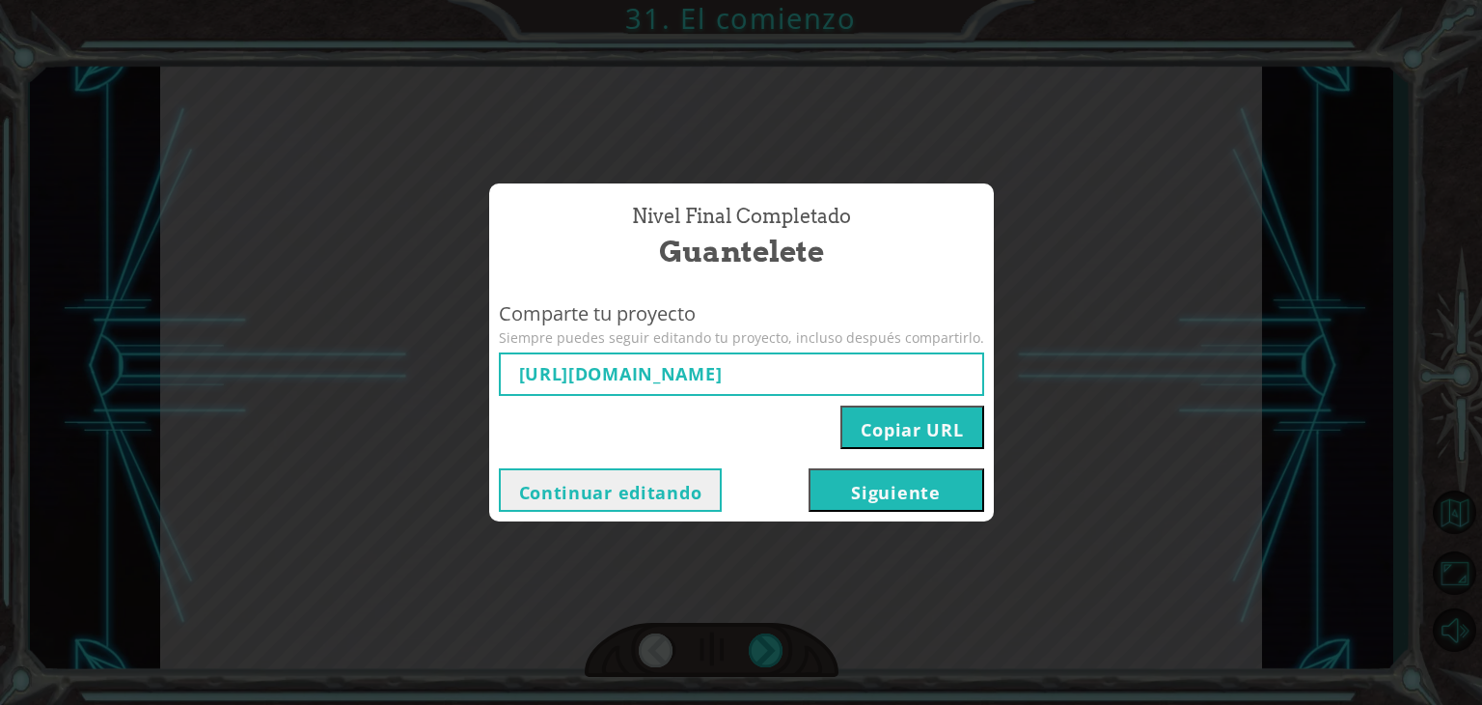
type input "[URL][DOMAIN_NAME]"
click at [863, 484] on button "Siguiente" at bounding box center [897, 489] width 176 height 43
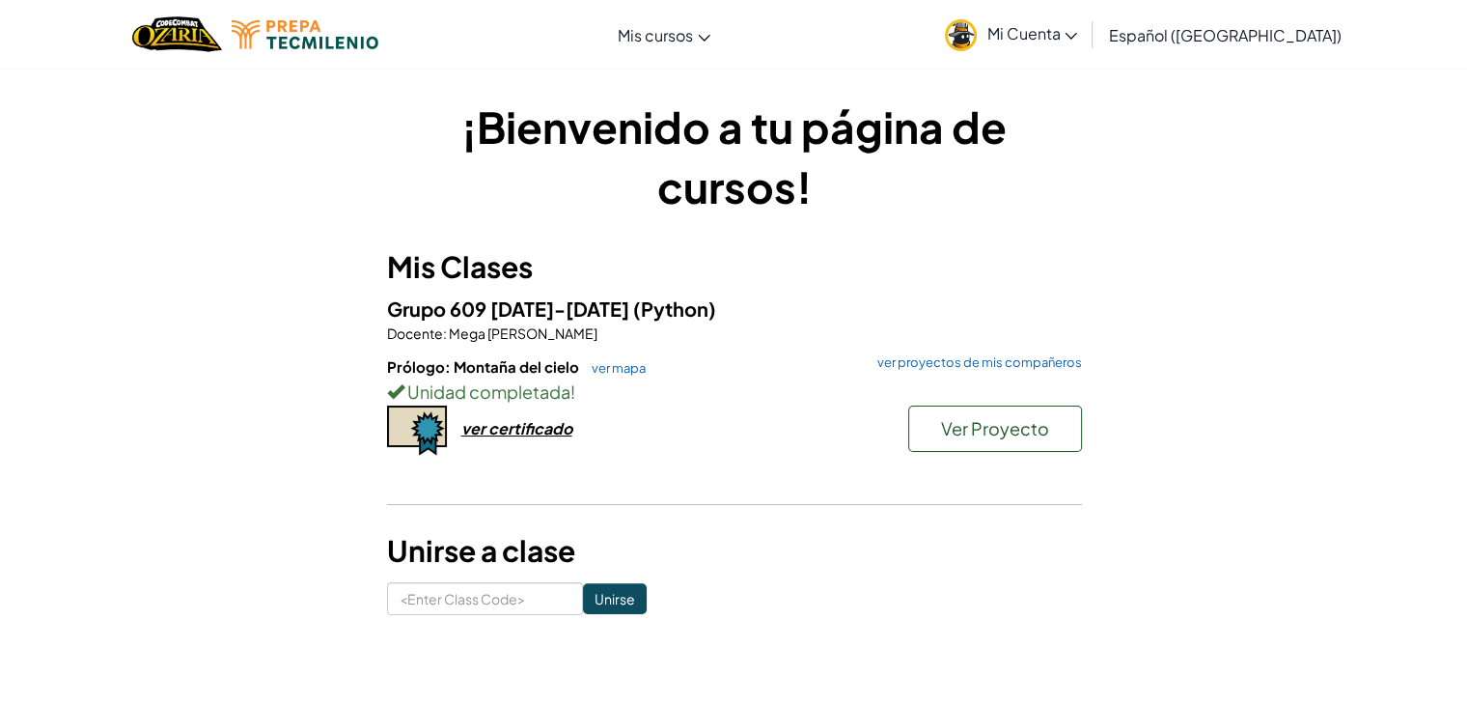
click at [1050, 29] on span "Mi Cuenta" at bounding box center [1031, 33] width 91 height 20
